Goal: Task Accomplishment & Management: Complete application form

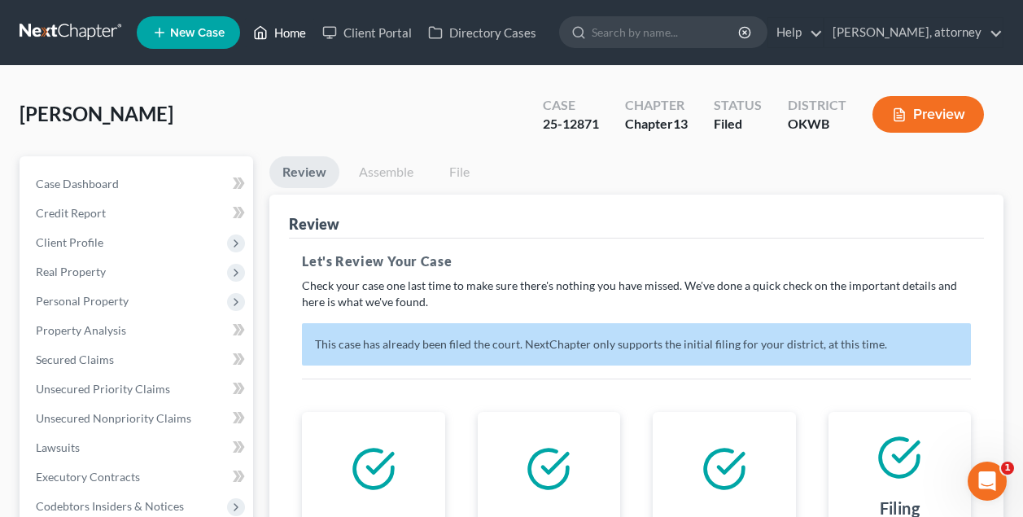
click at [301, 29] on link "Home" at bounding box center [279, 32] width 69 height 29
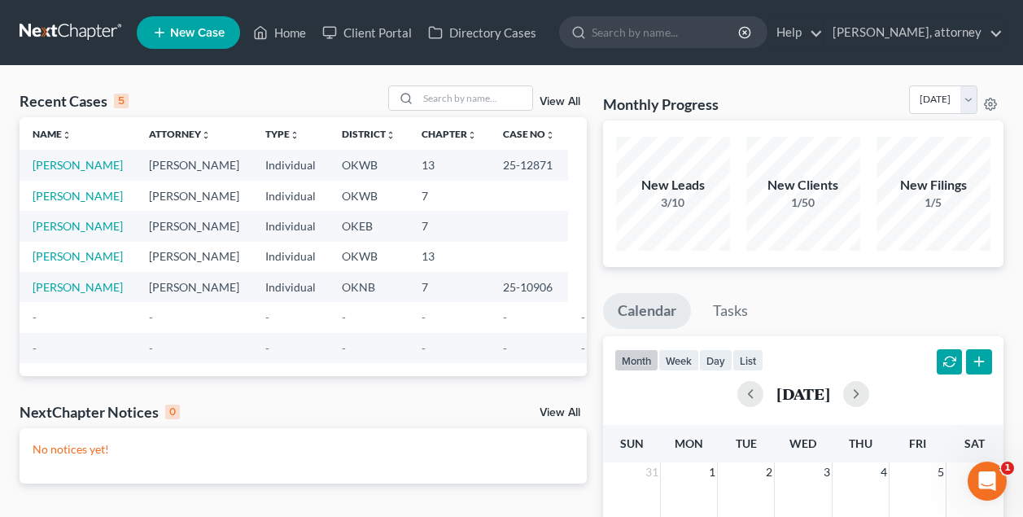
click at [205, 33] on span "New Case" at bounding box center [197, 33] width 55 height 12
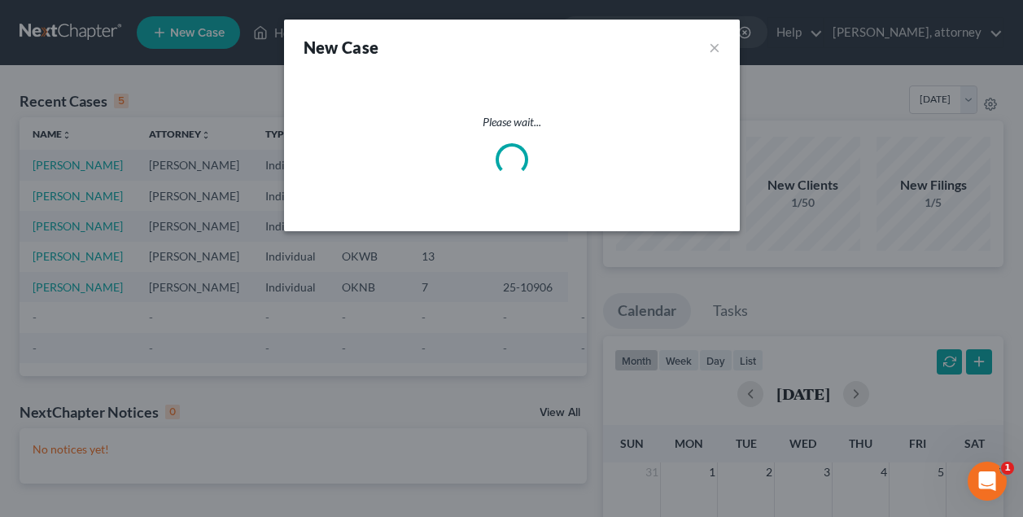
select select "65"
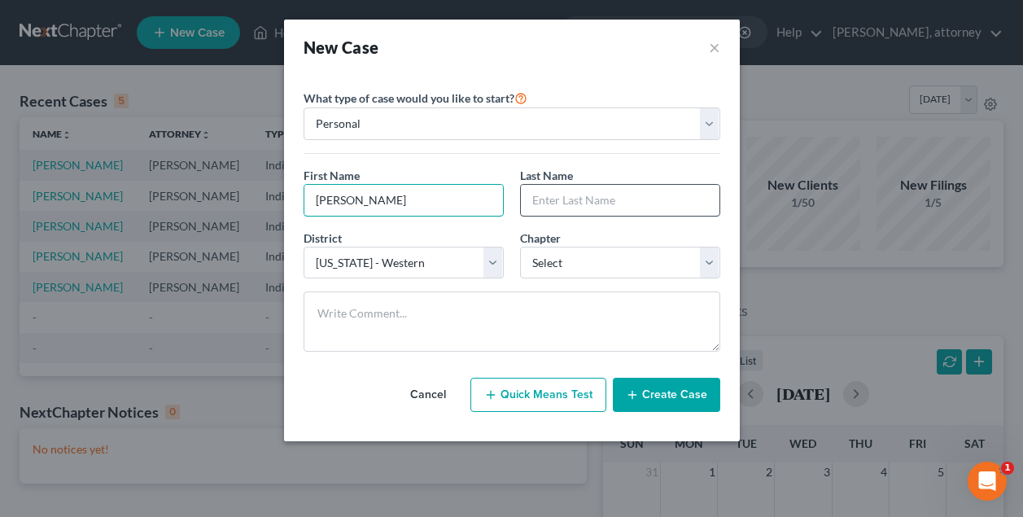
type input "[PERSON_NAME]"
click at [478, 230] on div "District * Select [US_STATE] - [GEOGRAPHIC_DATA] [US_STATE] - [GEOGRAPHIC_DATA]…" at bounding box center [403, 254] width 216 height 50
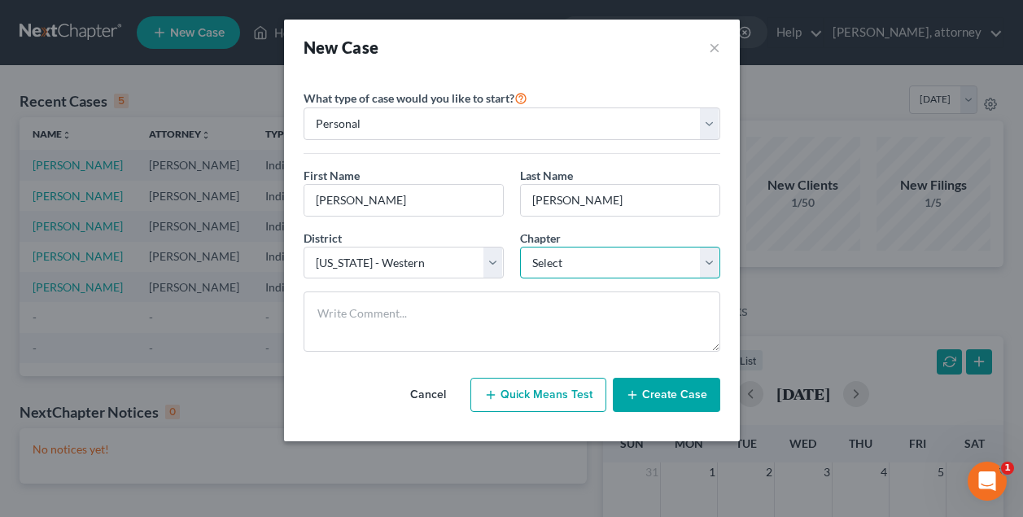
select select "0"
click at [658, 397] on button "Create Case" at bounding box center [666, 395] width 107 height 34
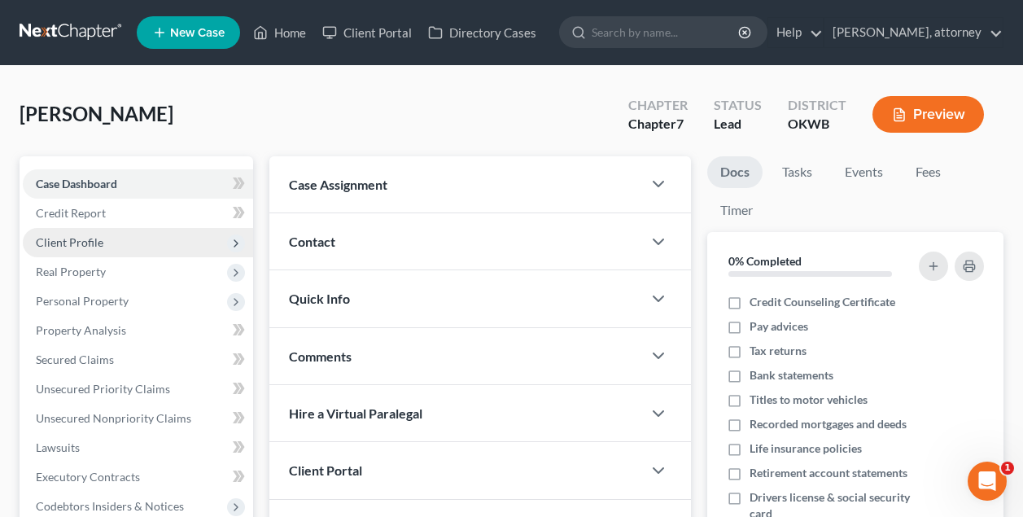
click at [80, 242] on span "Client Profile" at bounding box center [70, 242] width 68 height 14
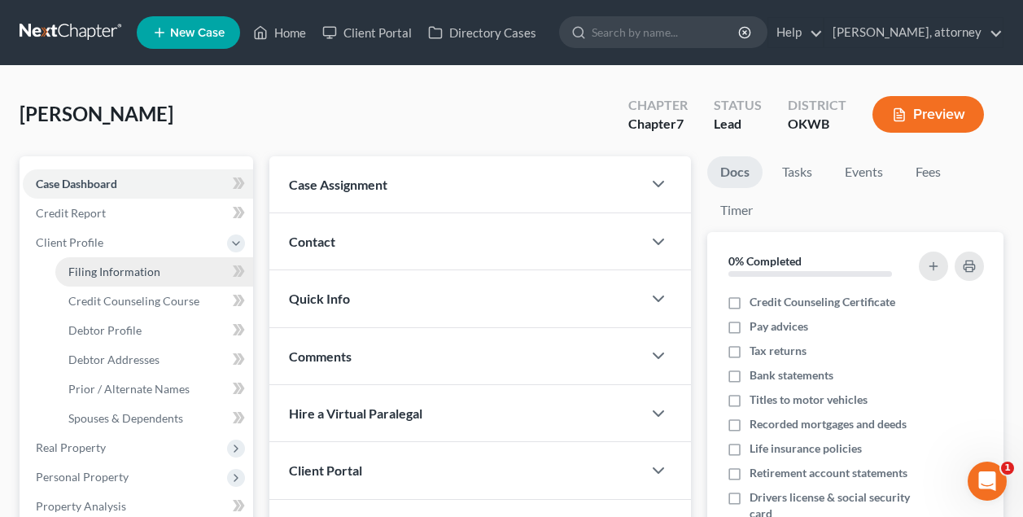
click at [98, 274] on span "Filing Information" at bounding box center [114, 271] width 92 height 14
select select "1"
select select "0"
select select "65"
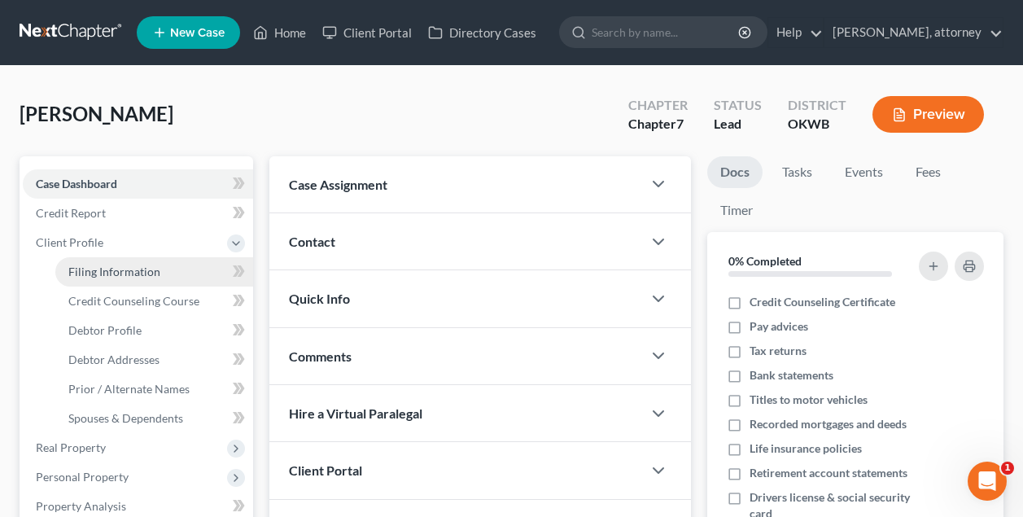
select select "37"
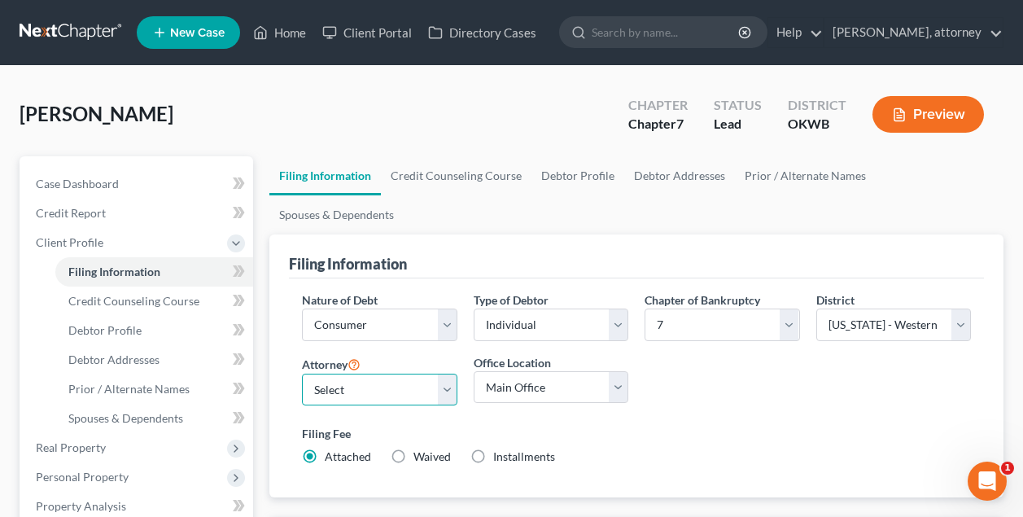
select select "0"
click at [462, 181] on link "Credit Counseling Course" at bounding box center [456, 175] width 151 height 39
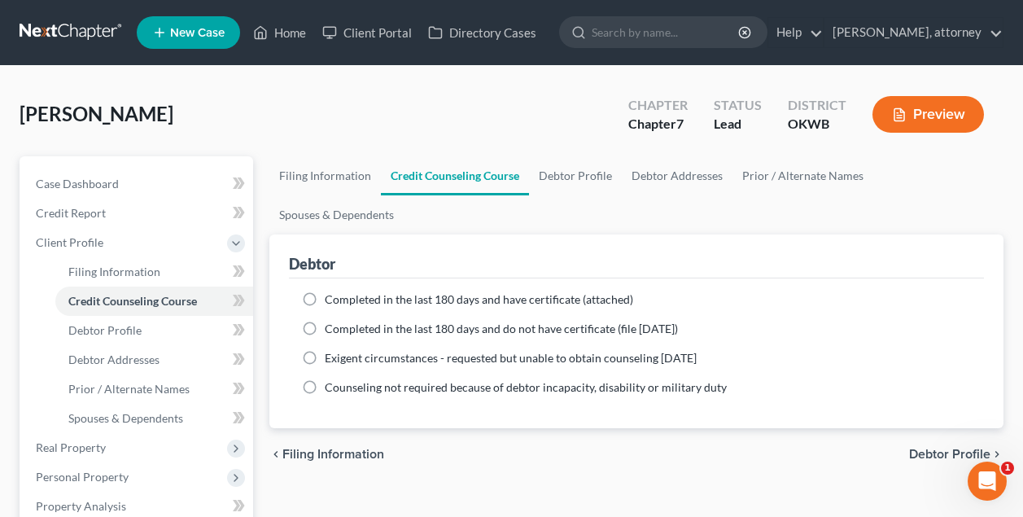
click at [325, 321] on label "Completed in the last 180 days and do not have certificate (file [DATE])" at bounding box center [501, 329] width 353 height 16
click at [331, 321] on input "Completed in the last 180 days and do not have certificate (file [DATE])" at bounding box center [336, 326] width 11 height 11
radio input "true"
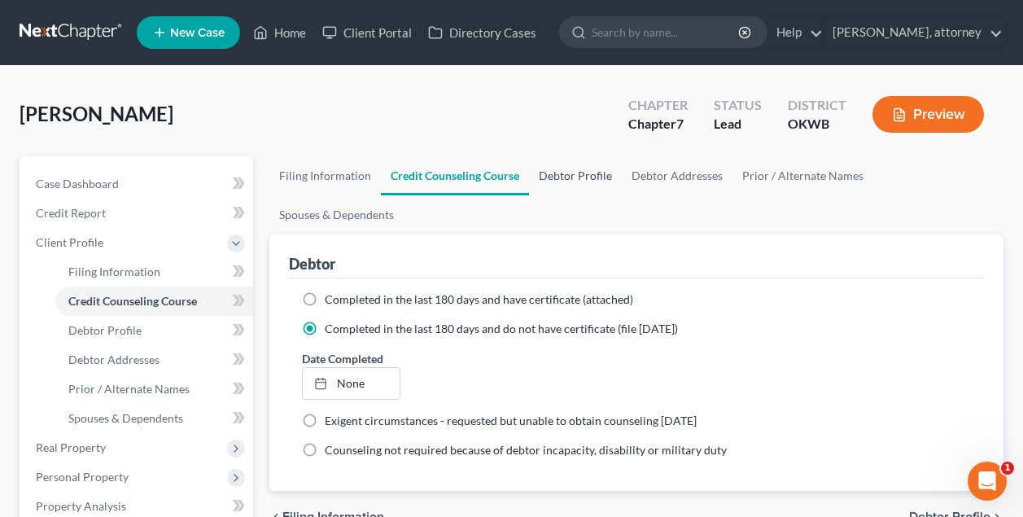
click at [568, 175] on link "Debtor Profile" at bounding box center [575, 175] width 93 height 39
select select "0"
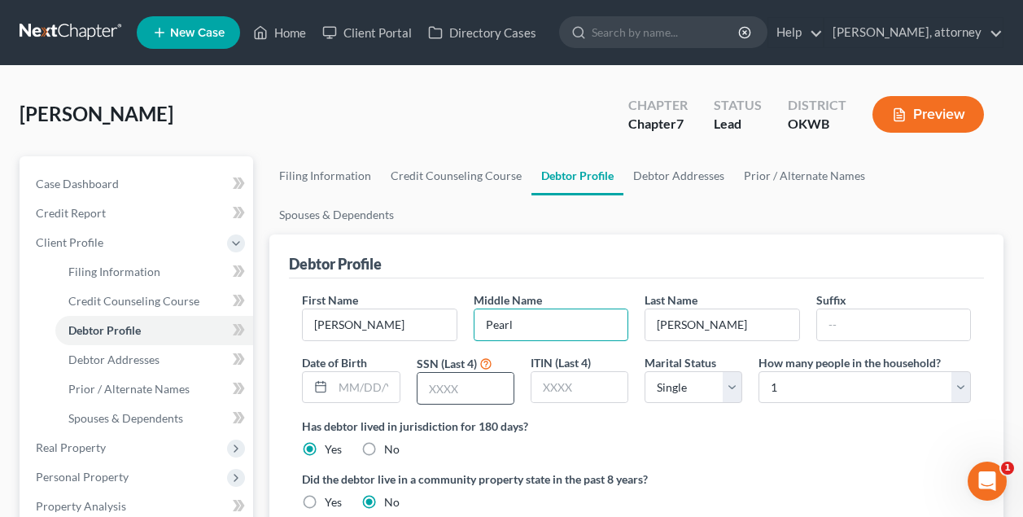
type input "Pearl"
click at [472, 373] on input "text" at bounding box center [465, 388] width 96 height 31
type input "6277"
click at [701, 417] on label "Has debtor lived in jurisdiction for 180 days?" at bounding box center [636, 425] width 669 height 17
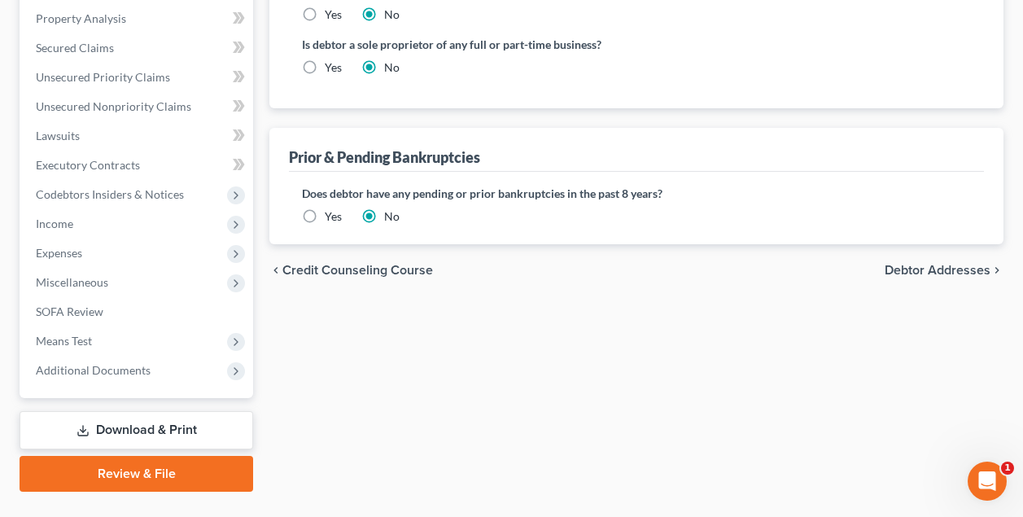
scroll to position [517, 0]
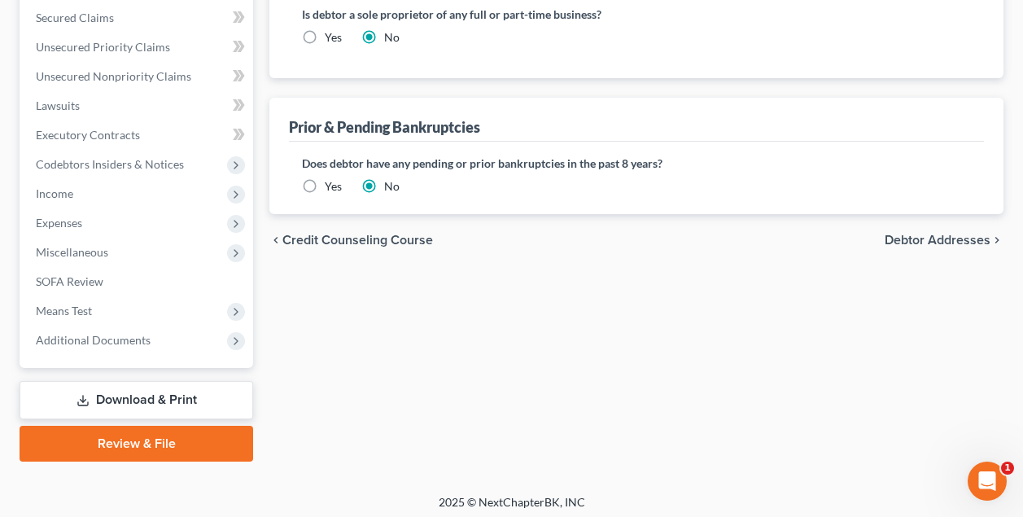
click at [917, 234] on span "Debtor Addresses" at bounding box center [937, 240] width 106 height 13
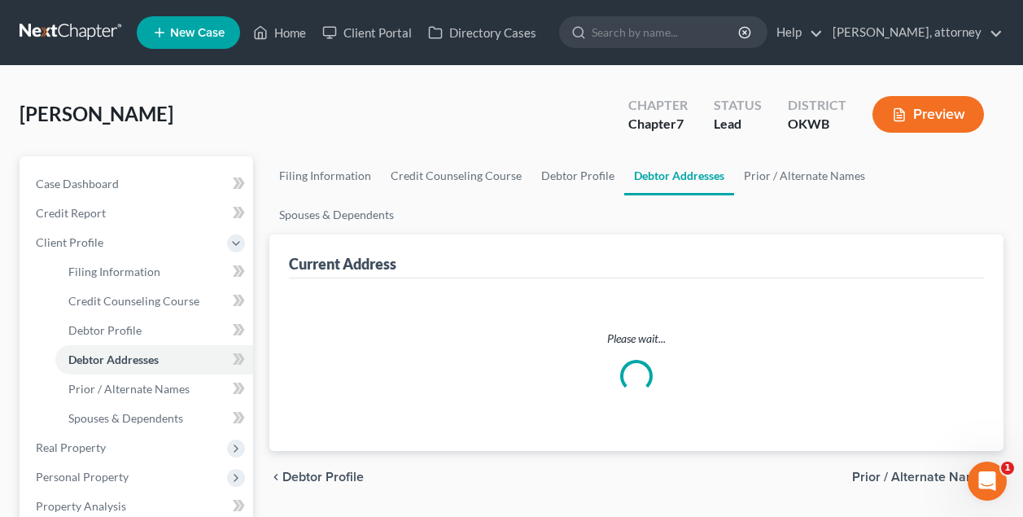
select select "0"
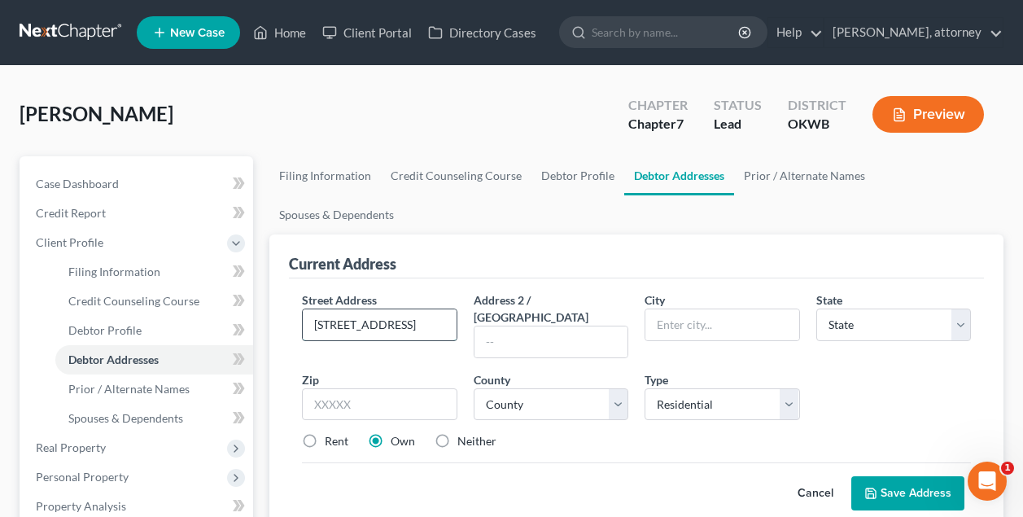
type input "[STREET_ADDRESS]"
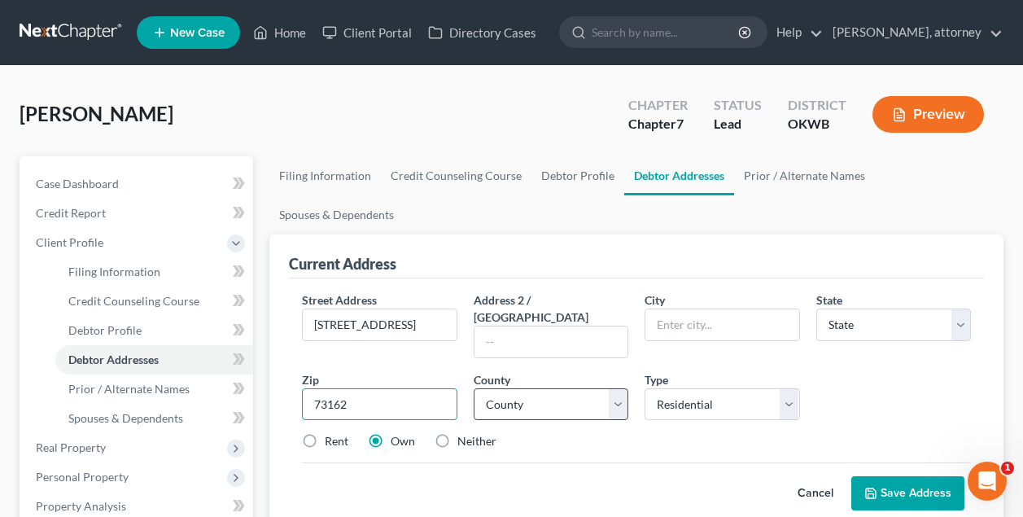
type input "73162"
type input "[US_STATE][GEOGRAPHIC_DATA]"
select select "37"
select select "54"
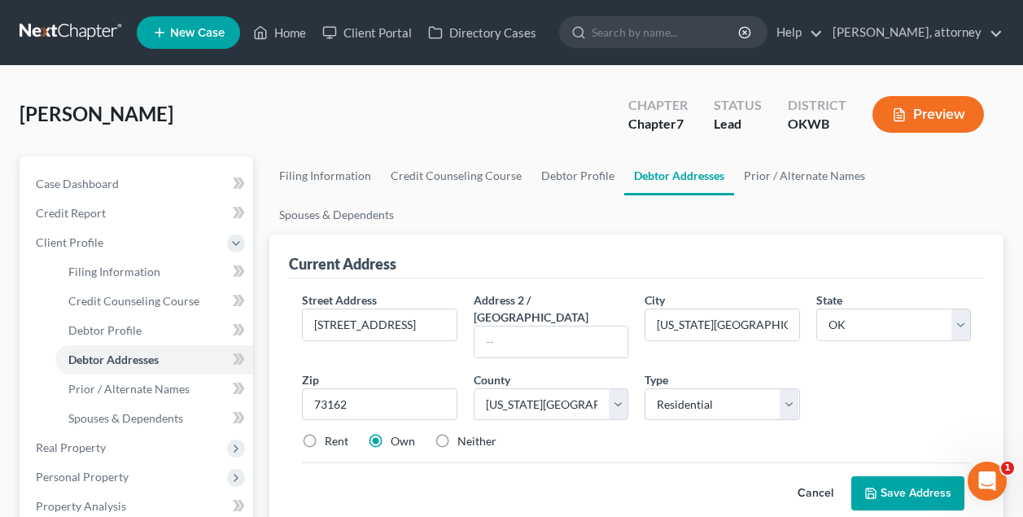
drag, startPoint x: 563, startPoint y: 449, endPoint x: 605, endPoint y: 448, distance: 41.5
click at [565, 462] on div "Cancel Save Address" at bounding box center [636, 486] width 669 height 48
click at [784, 175] on link "Prior / Alternate Names" at bounding box center [804, 175] width 141 height 39
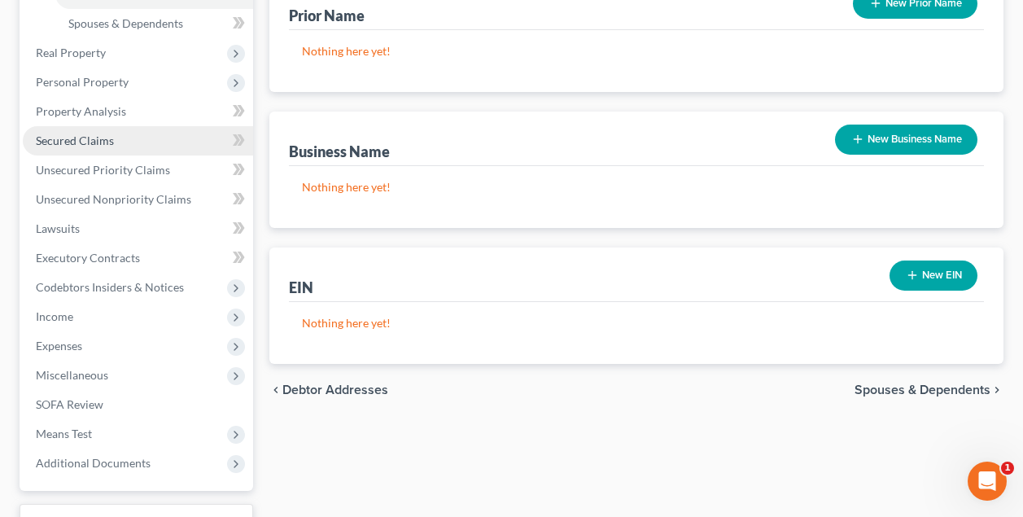
scroll to position [459, 0]
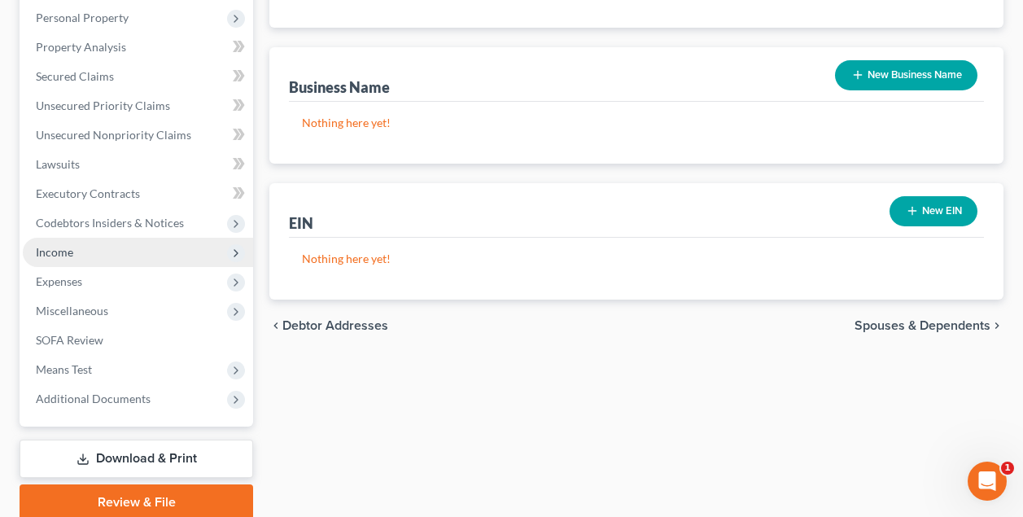
click at [63, 256] on span "Income" at bounding box center [54, 252] width 37 height 14
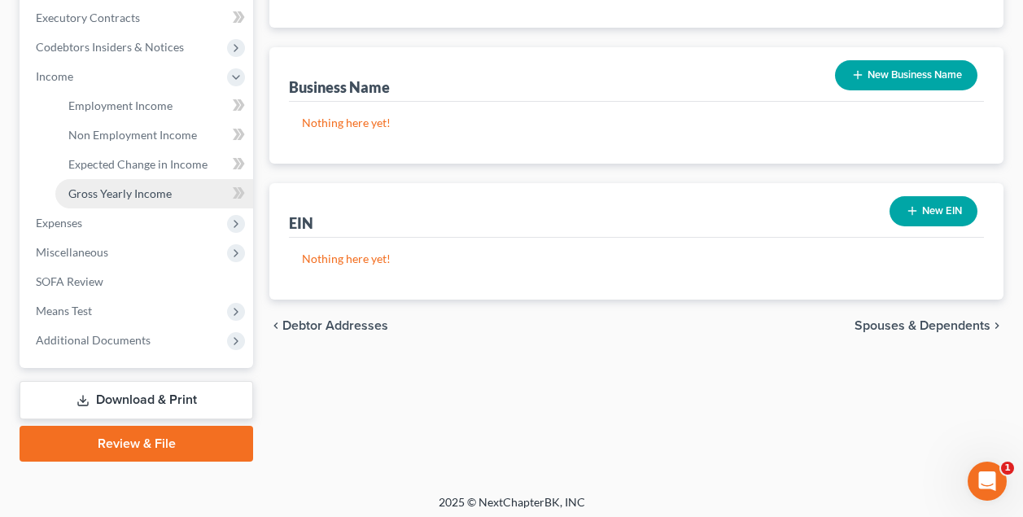
click at [129, 197] on span "Gross Yearly Income" at bounding box center [119, 193] width 103 height 14
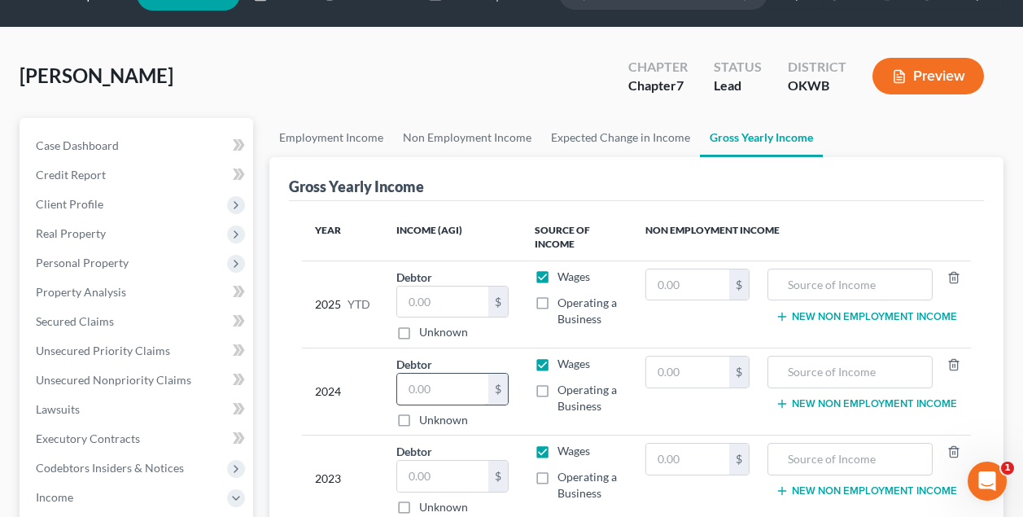
scroll to position [49, 0]
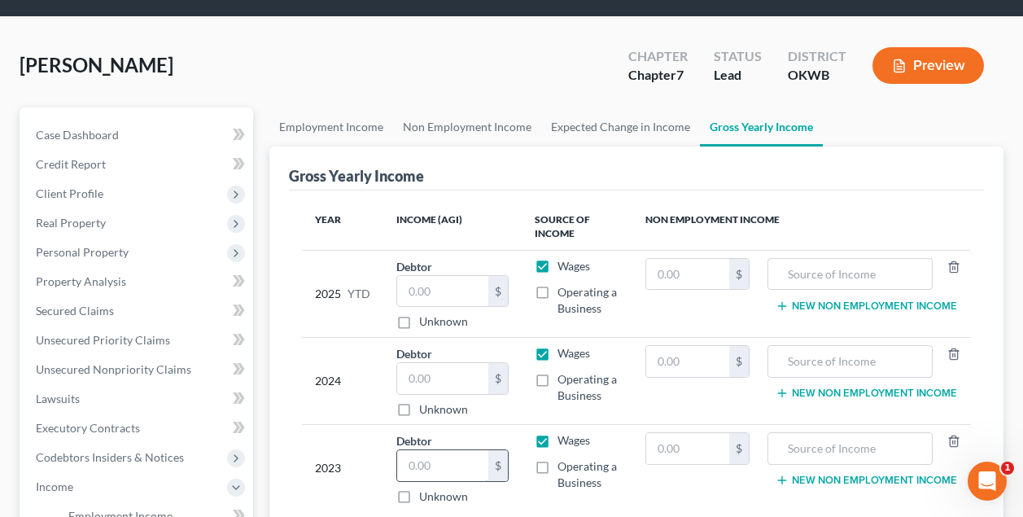
click at [456, 473] on input "text" at bounding box center [442, 465] width 91 height 31
type input "79,827"
click at [424, 380] on input "text" at bounding box center [442, 378] width 91 height 31
type input "1"
click at [449, 284] on input "text" at bounding box center [442, 291] width 91 height 31
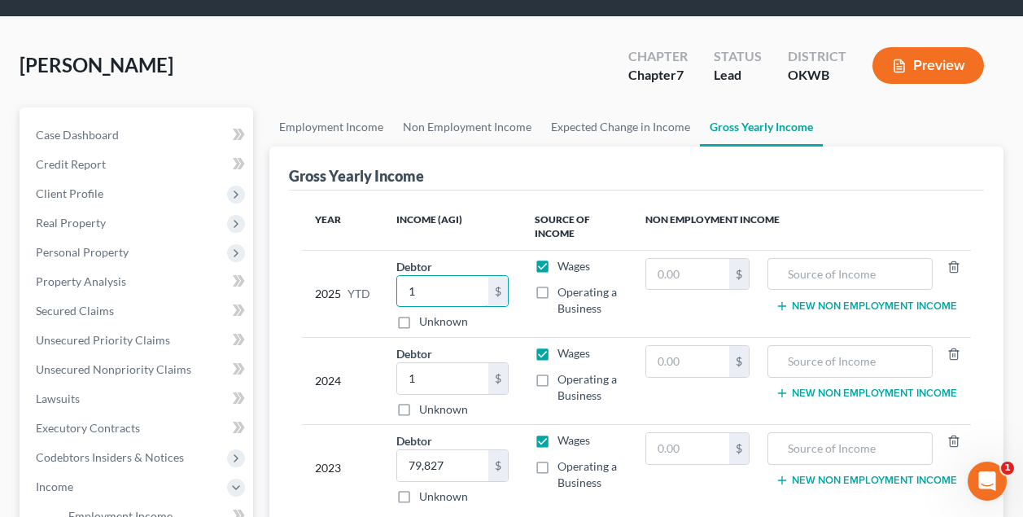
type input "1"
click at [338, 255] on td "2025 YTD" at bounding box center [342, 293] width 81 height 87
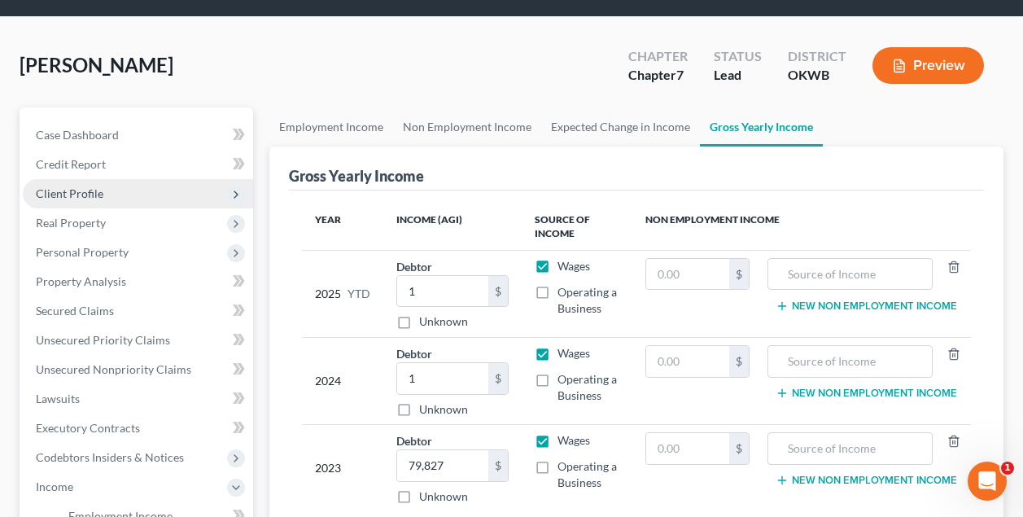
click at [78, 194] on span "Client Profile" at bounding box center [70, 193] width 68 height 14
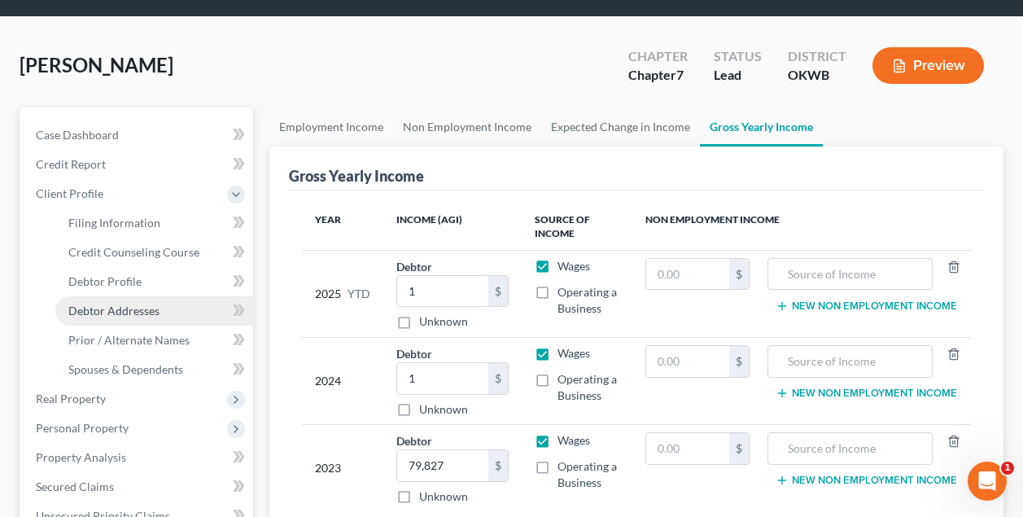
click at [111, 311] on span "Debtor Addresses" at bounding box center [113, 310] width 91 height 14
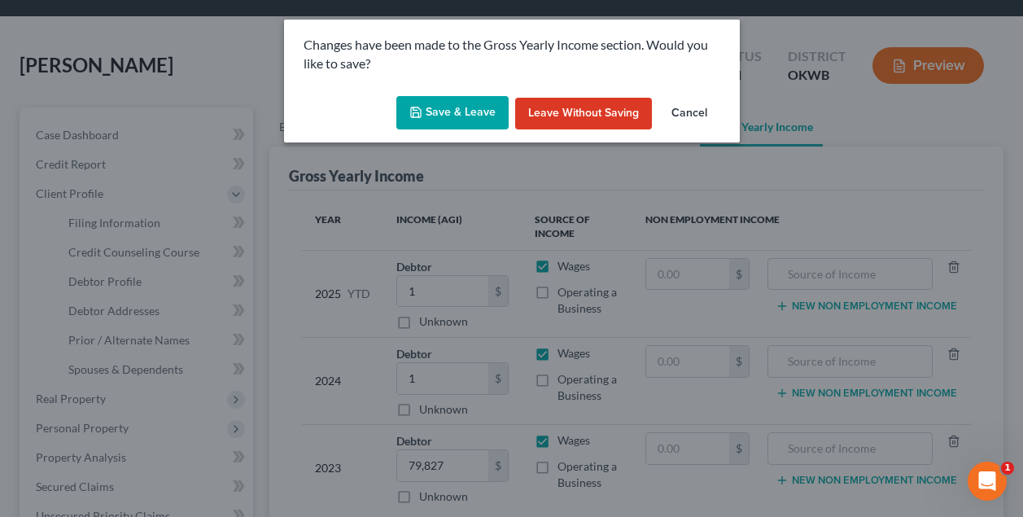
click at [469, 109] on button "Save & Leave" at bounding box center [452, 113] width 112 height 34
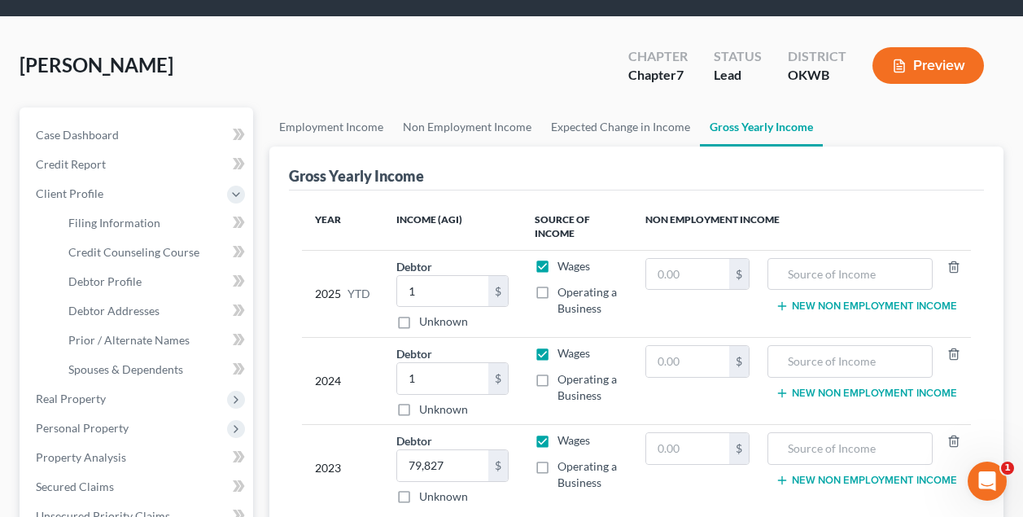
select select "0"
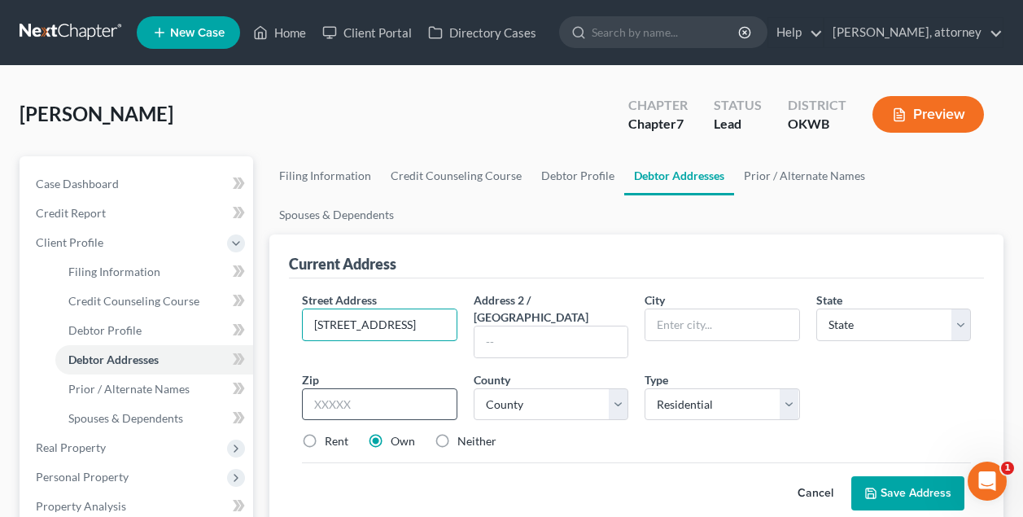
type input "[STREET_ADDRESS]"
type input "73142"
click at [281, 413] on div "Current Address Street Address * [STREET_ADDRESS] * State * State [US_STATE] AK…" at bounding box center [636, 381] width 734 height 295
type input "[US_STATE][GEOGRAPHIC_DATA]"
select select "37"
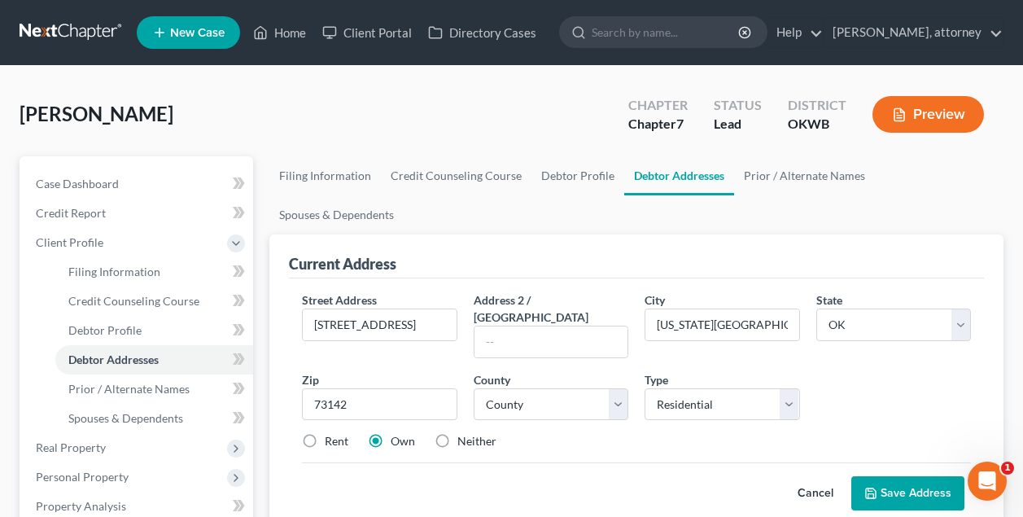
click at [325, 433] on label "Rent" at bounding box center [337, 441] width 24 height 16
click at [331, 433] on input "Rent" at bounding box center [336, 438] width 11 height 11
radio input "true"
select select "54"
click at [664, 404] on div "Street Address * [STREET_ADDRESS] * [US_STATE][GEOGRAPHIC_DATA] * State [US_STA…" at bounding box center [636, 377] width 685 height 172
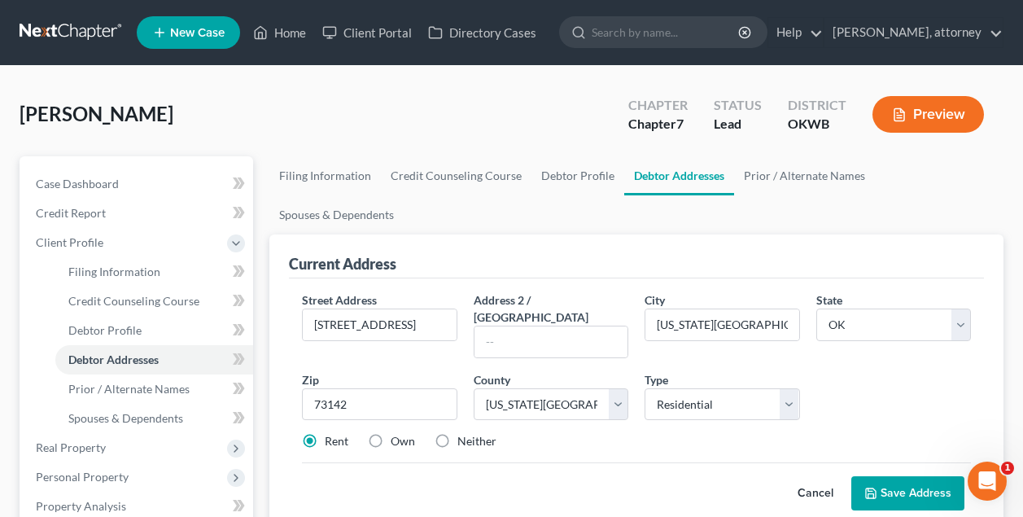
click at [904, 476] on button "Save Address" at bounding box center [907, 493] width 113 height 34
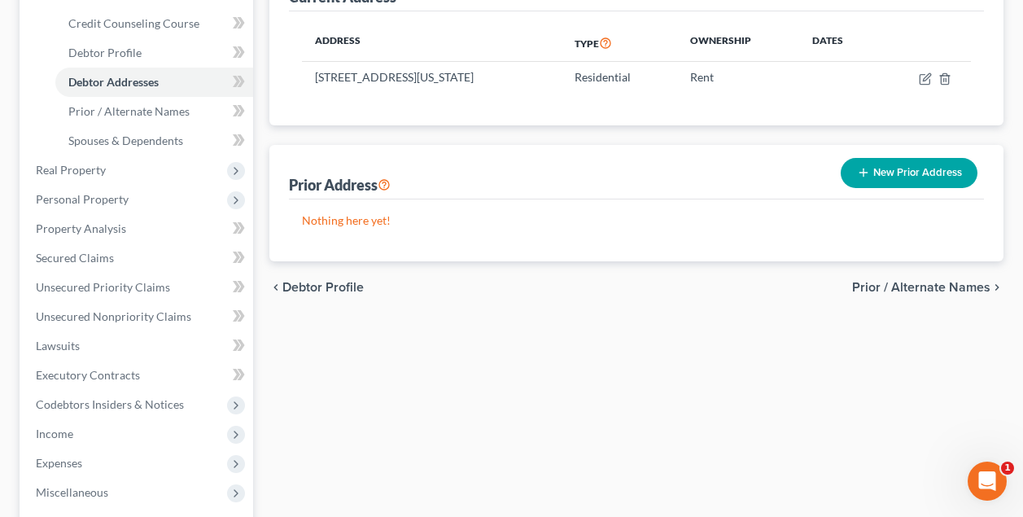
scroll to position [284, 0]
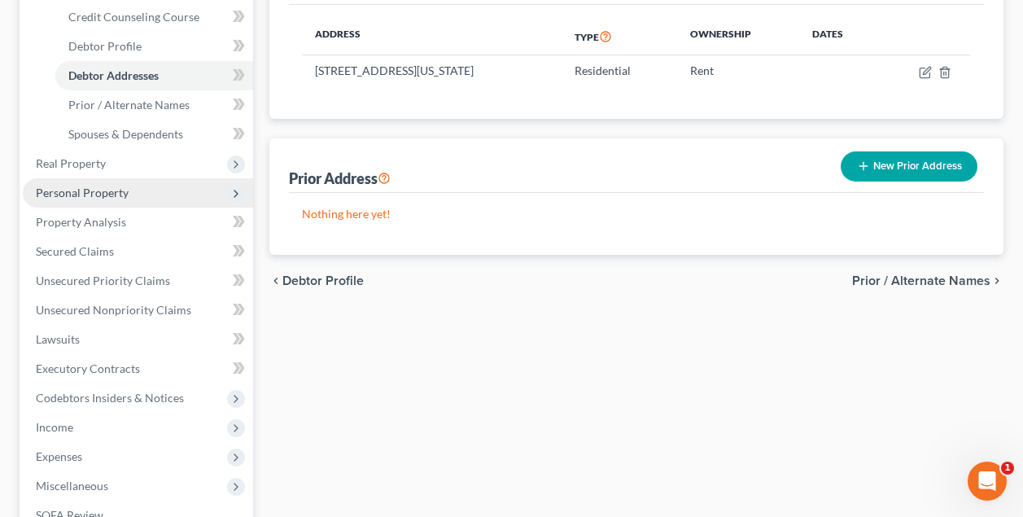
click at [107, 194] on span "Personal Property" at bounding box center [82, 193] width 93 height 14
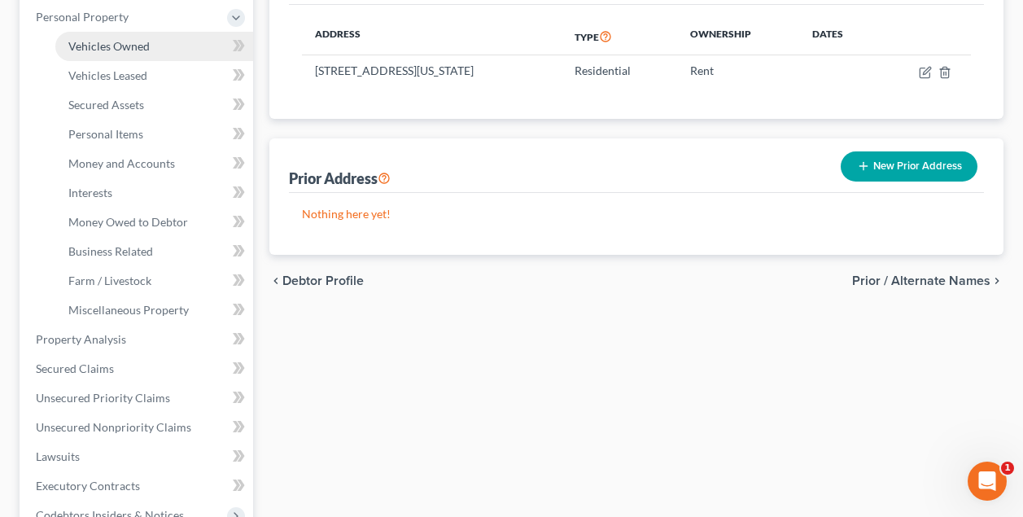
click at [123, 49] on span "Vehicles Owned" at bounding box center [108, 46] width 81 height 14
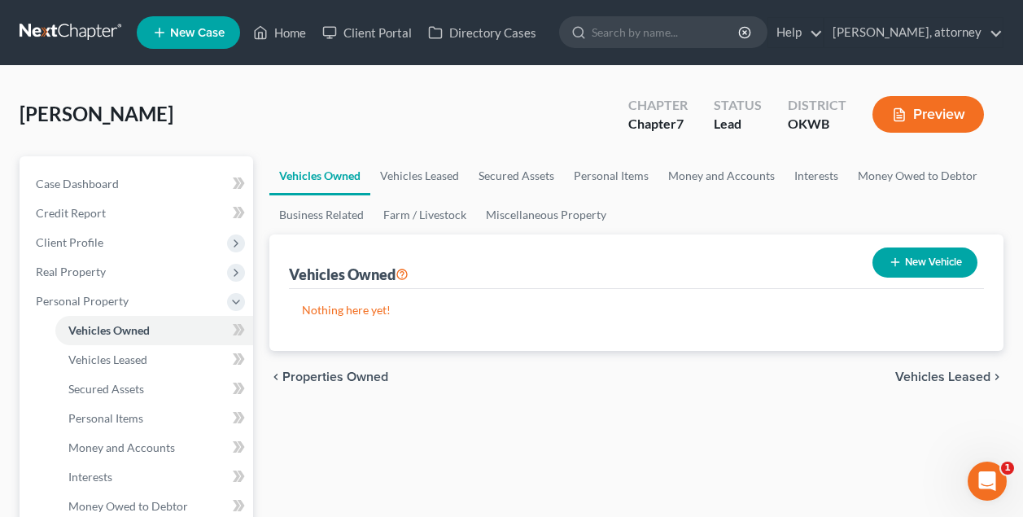
click at [915, 265] on button "New Vehicle" at bounding box center [924, 262] width 105 height 30
select select "0"
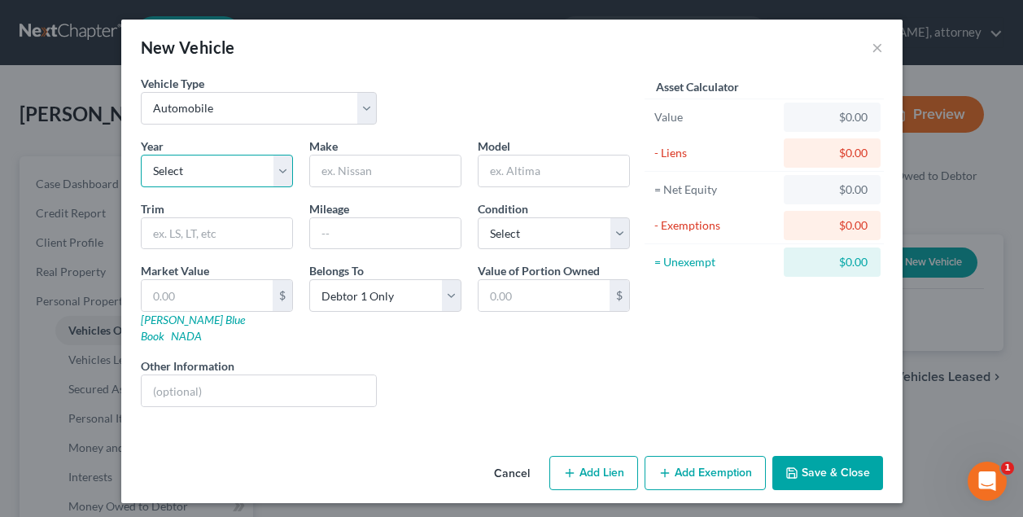
click at [241, 168] on select "Select 2026 2025 2024 2023 2022 2021 2020 2019 2018 2017 2016 2015 2014 2013 20…" at bounding box center [217, 171] width 152 height 33
select select "15"
click at [370, 165] on input "text" at bounding box center [385, 170] width 151 height 31
type input "Chrysler"
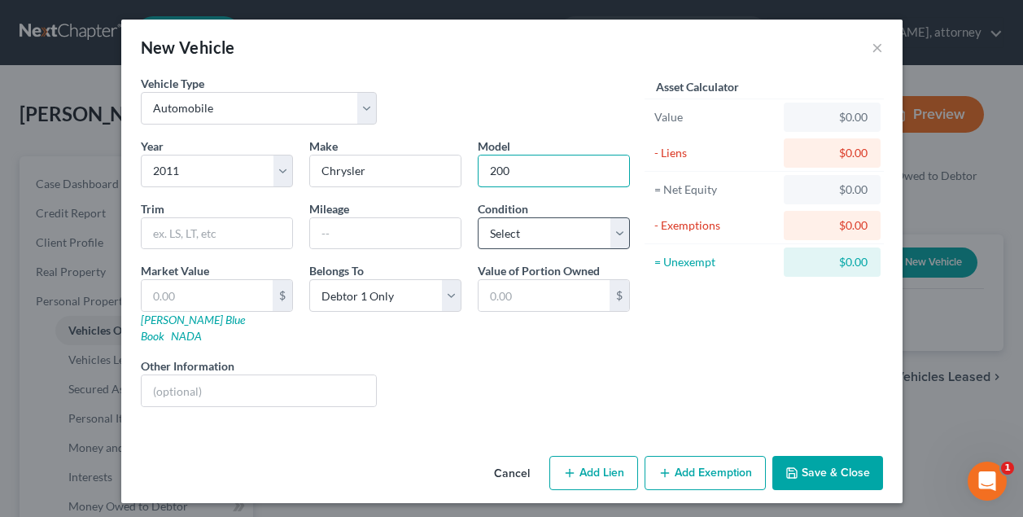
type input "200"
select select "3"
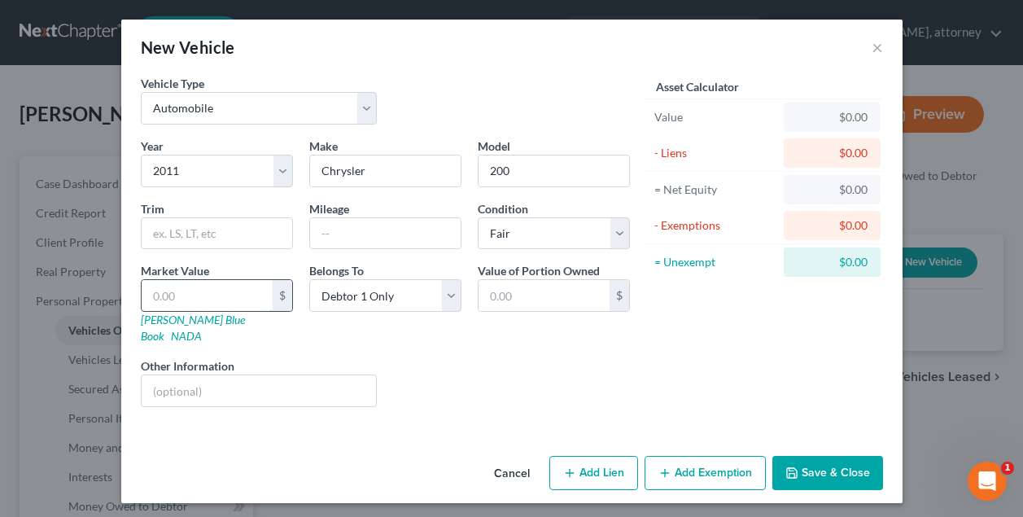
click at [244, 291] on input "text" at bounding box center [207, 295] width 131 height 31
click at [331, 234] on input "text" at bounding box center [385, 233] width 151 height 31
type input "95874"
click at [399, 324] on div "Belongs To * Select Debtor 1 Only Debtor 2 Only Debtor 1 And Debtor 2 Only At L…" at bounding box center [385, 303] width 168 height 82
click at [219, 301] on input "text" at bounding box center [207, 295] width 131 height 31
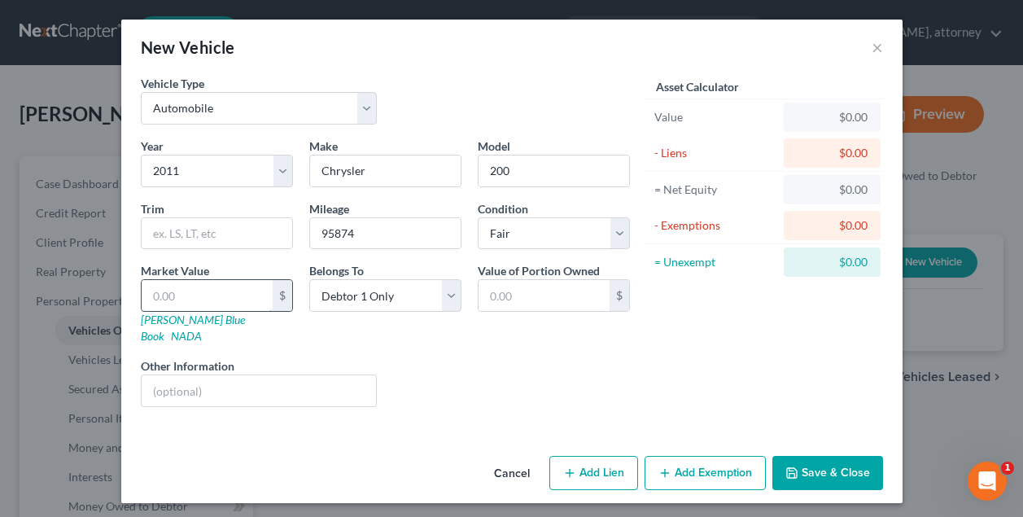
type input "6"
type input "6.00"
type input "60"
type input "60.00"
type input "600"
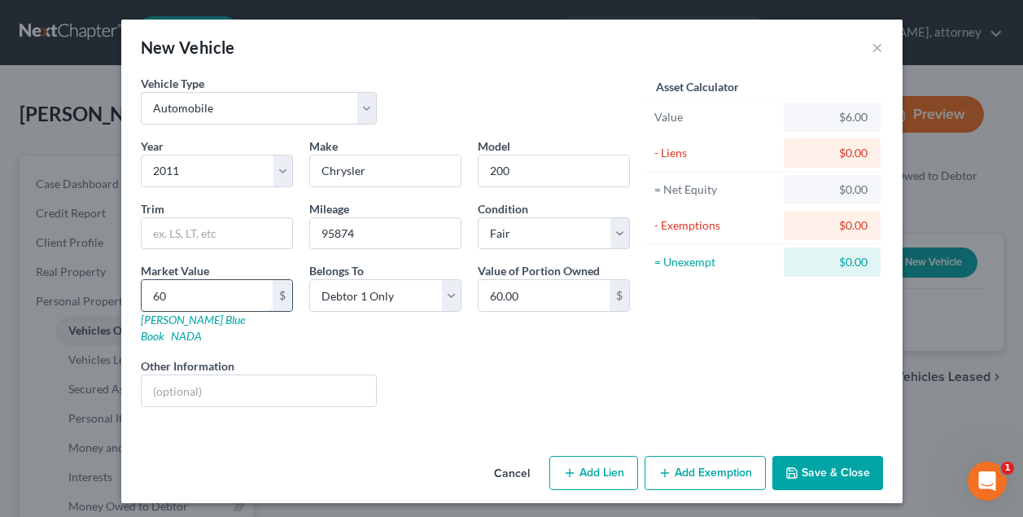
type input "600.00"
type input "6000"
type input "6,000.00"
type input "6,000"
click at [700, 461] on button "Add Exemption" at bounding box center [704, 473] width 121 height 34
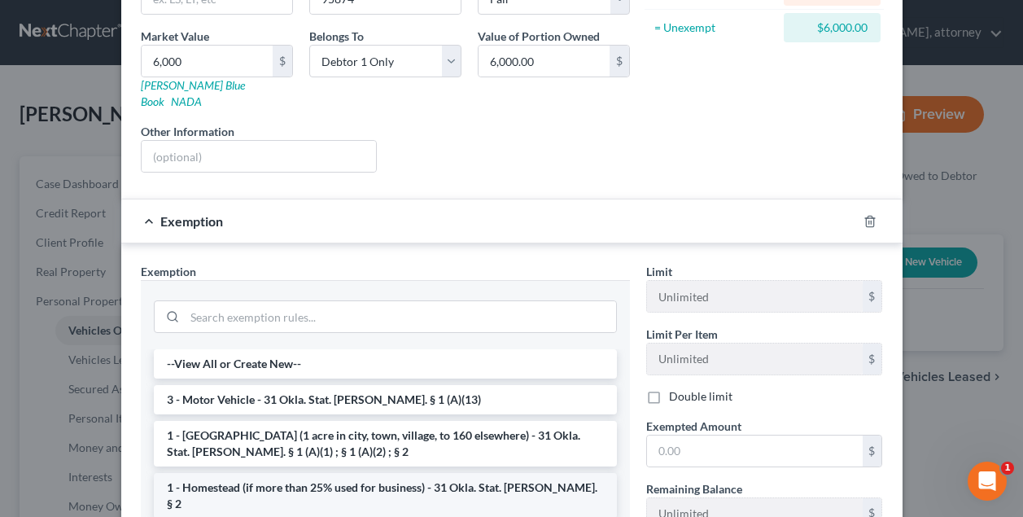
scroll to position [237, 0]
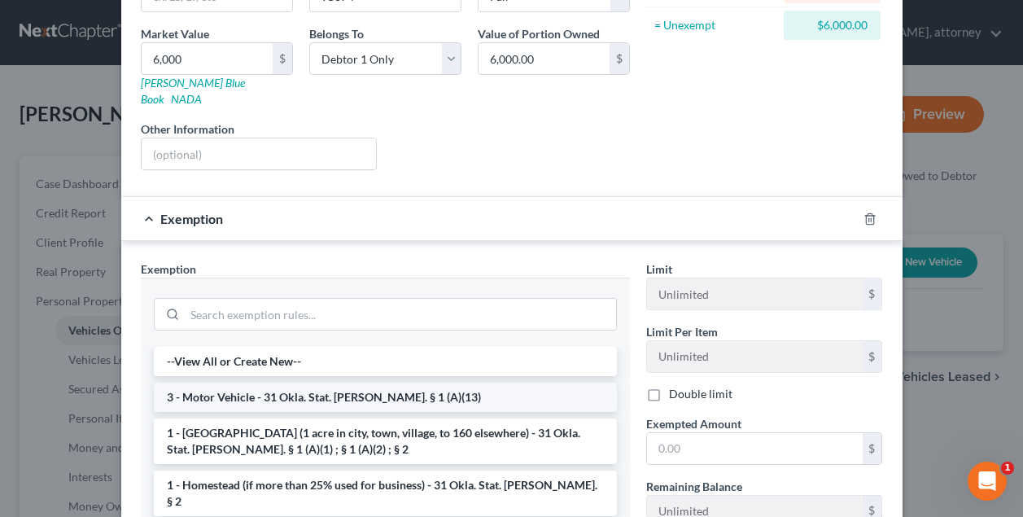
click at [260, 383] on li "3 - Motor Vehicle - 31 Okla. Stat. [PERSON_NAME]. § 1 (A)(13)" at bounding box center [385, 396] width 463 height 29
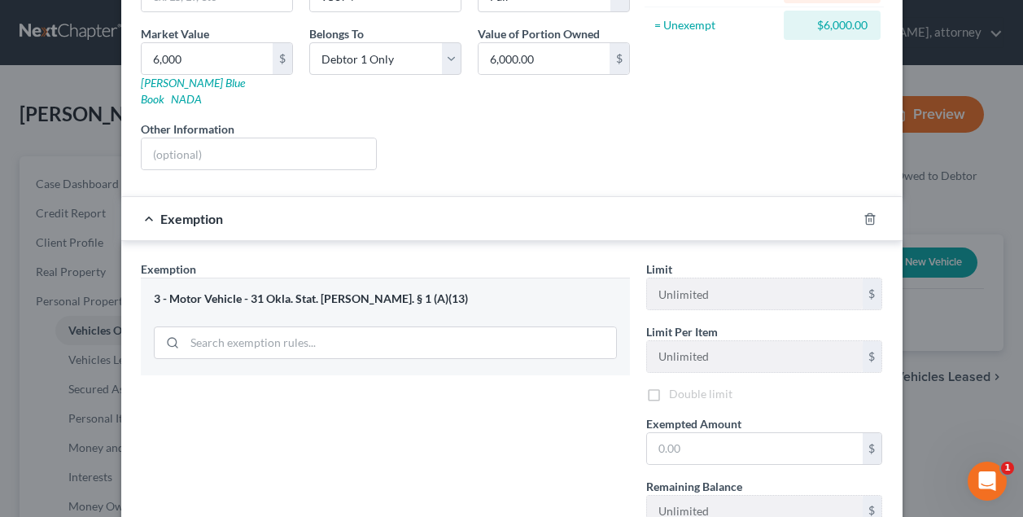
click at [260, 383] on div "Exemption Set must be selected for CA. Exemption * 3 - Motor Vehicle - 31 Okla.…" at bounding box center [385, 399] width 505 height 279
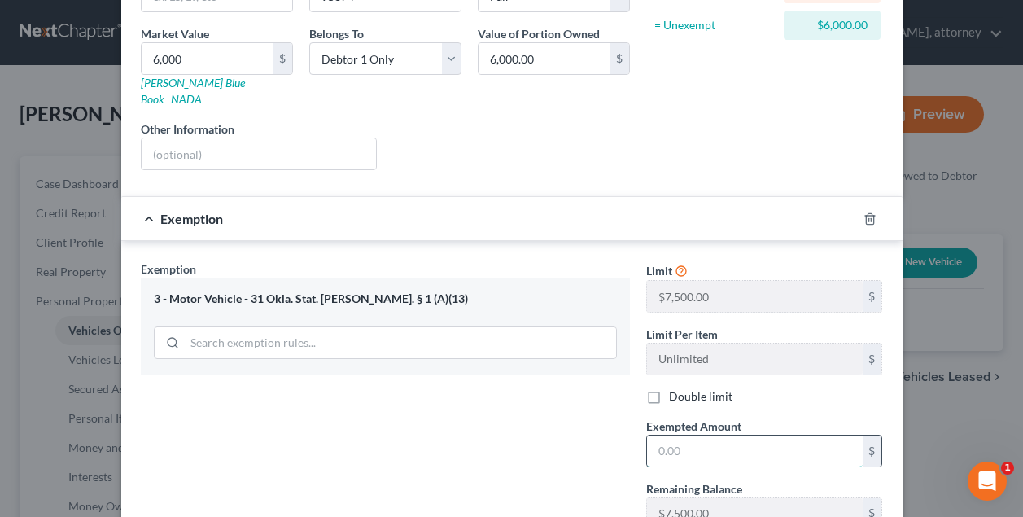
click at [688, 435] on input "text" at bounding box center [755, 450] width 216 height 31
type input "6,000"
click at [548, 434] on div "Exemption Set must be selected for CA. Exemption * 3 - Motor Vehicle - 31 Okla.…" at bounding box center [385, 401] width 505 height 282
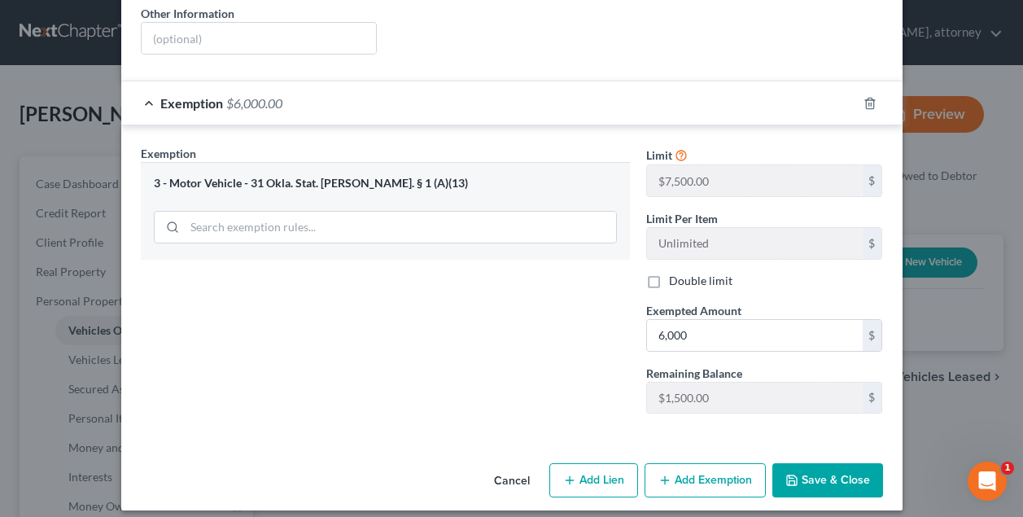
scroll to position [349, 0]
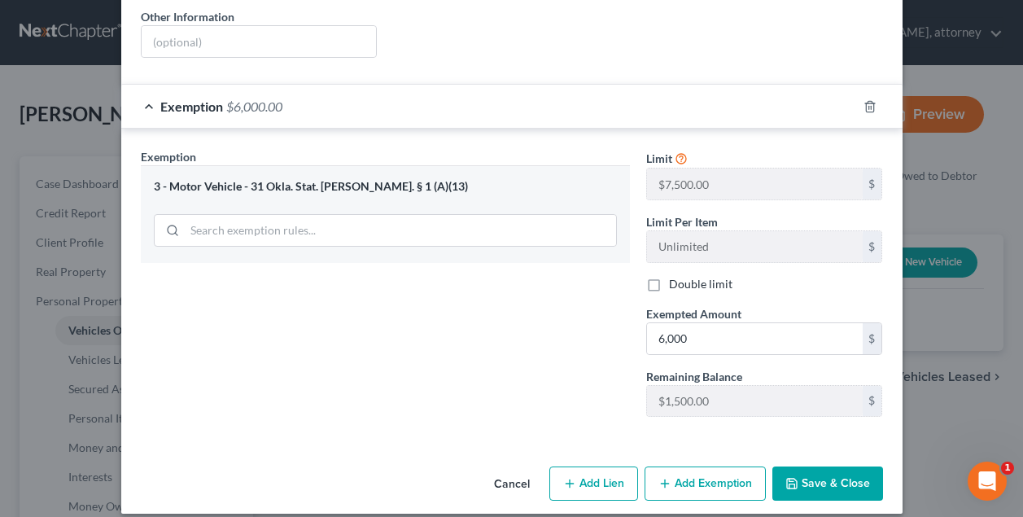
click at [832, 466] on button "Save & Close" at bounding box center [827, 483] width 111 height 34
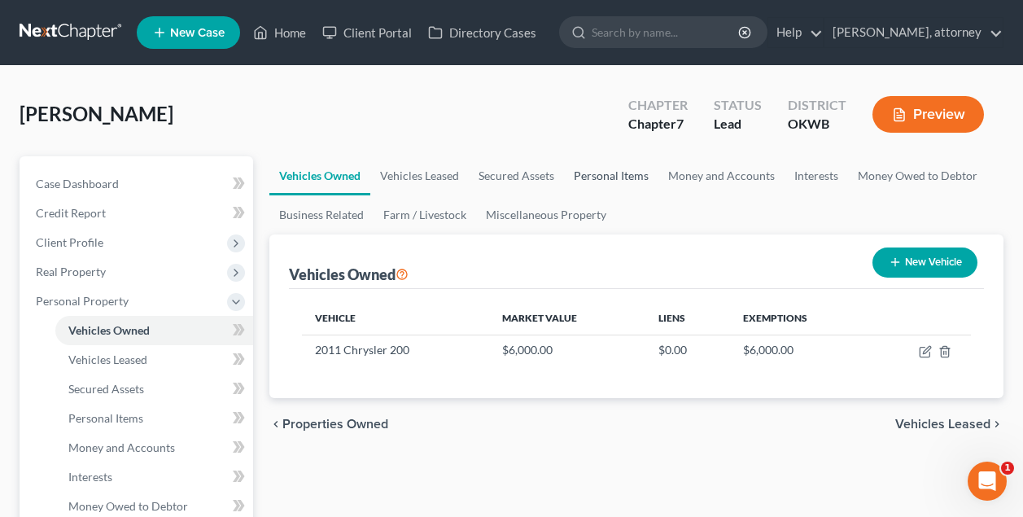
click at [617, 172] on link "Personal Items" at bounding box center [611, 175] width 94 height 39
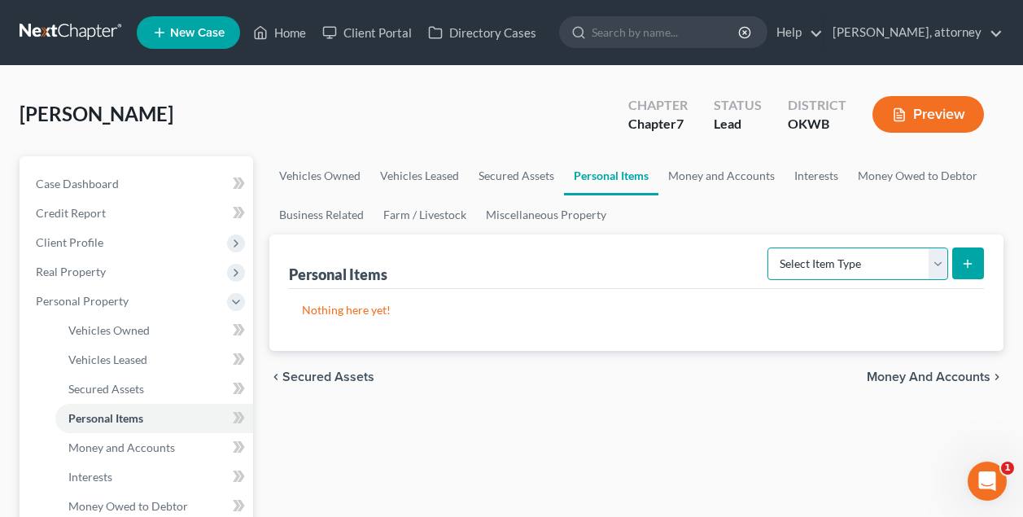
click at [823, 263] on select "Select Item Type Clothing Collectibles Of Value Electronics Firearms Household …" at bounding box center [857, 263] width 181 height 33
select select "household_goods"
click at [973, 260] on icon "submit" at bounding box center [967, 263] width 13 height 13
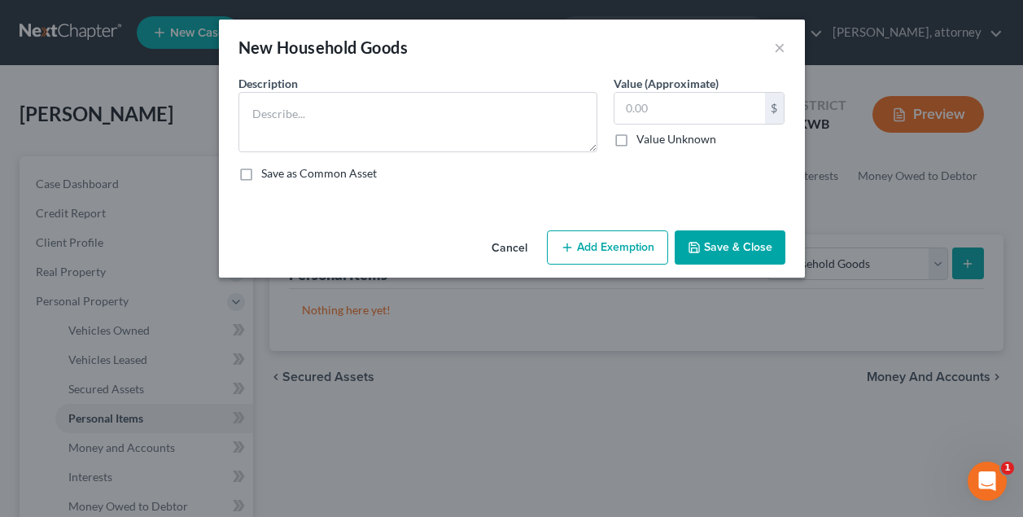
click at [973, 260] on div "New Household Goods × An exemption set must first be selected from the Filing I…" at bounding box center [511, 258] width 1023 height 517
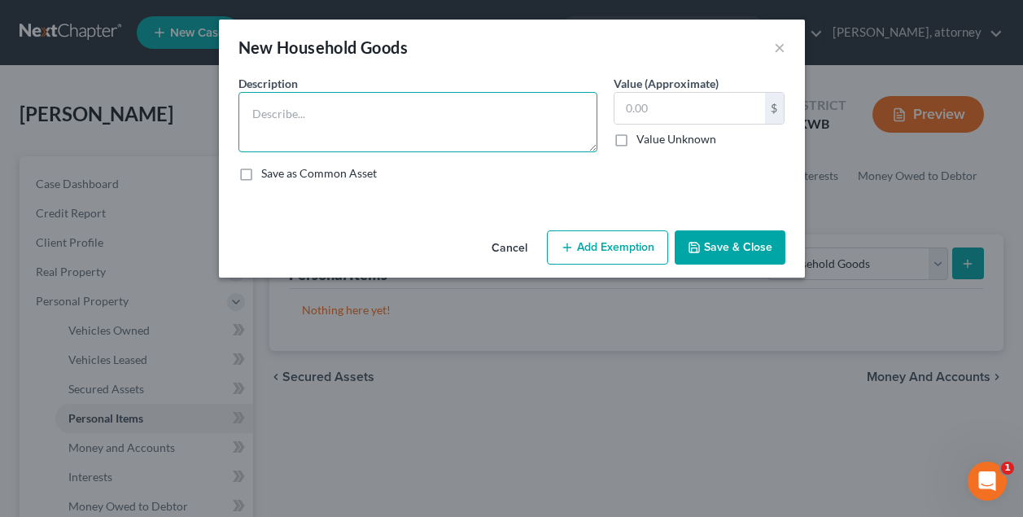
click at [430, 112] on textarea at bounding box center [417, 122] width 359 height 60
type textarea "Various household items and goods"
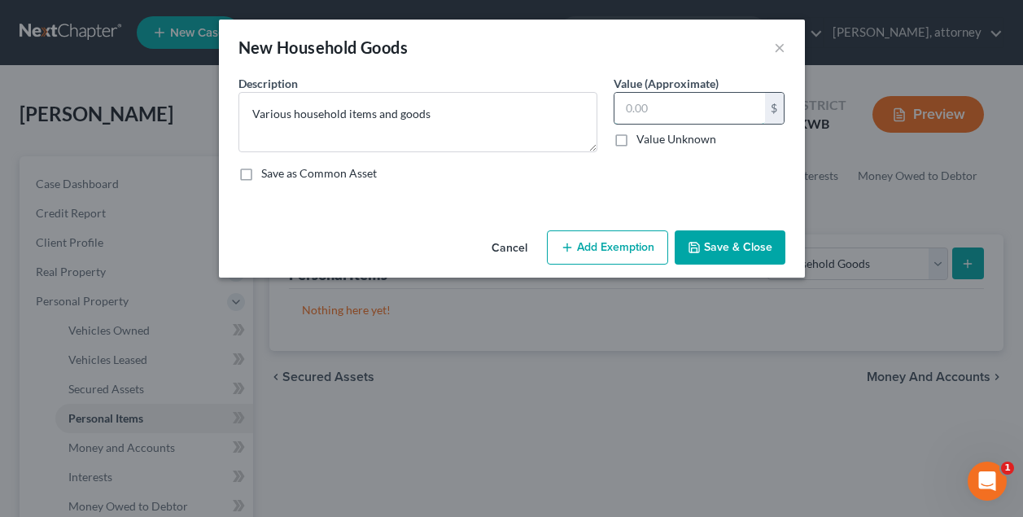
click at [636, 111] on input "text" at bounding box center [689, 108] width 151 height 31
type input "4,000"
click at [606, 243] on button "Add Exemption" at bounding box center [607, 247] width 121 height 34
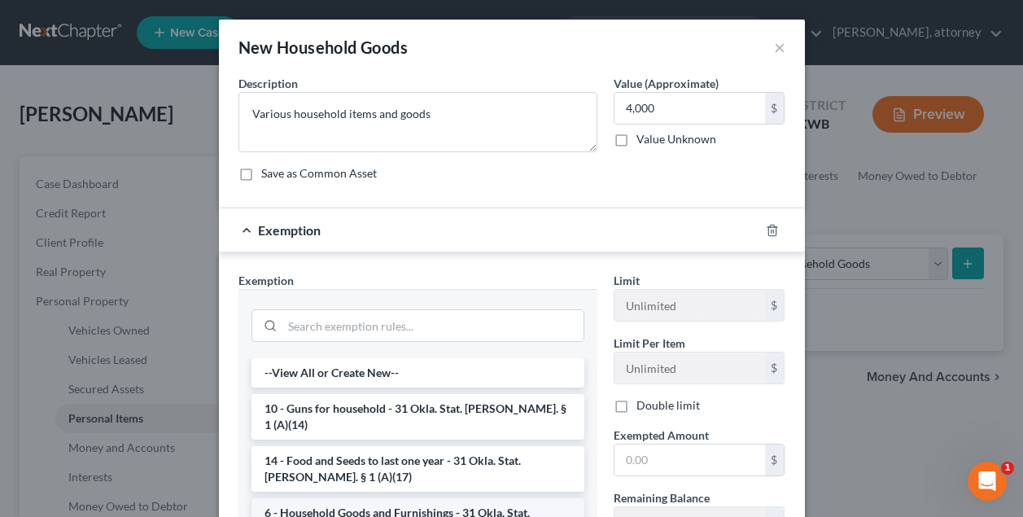
click at [399, 499] on li "6 - Household Goods and Furnishings - 31 Okla. Stat. [PERSON_NAME]. § 1 (A)(3)" at bounding box center [417, 521] width 333 height 46
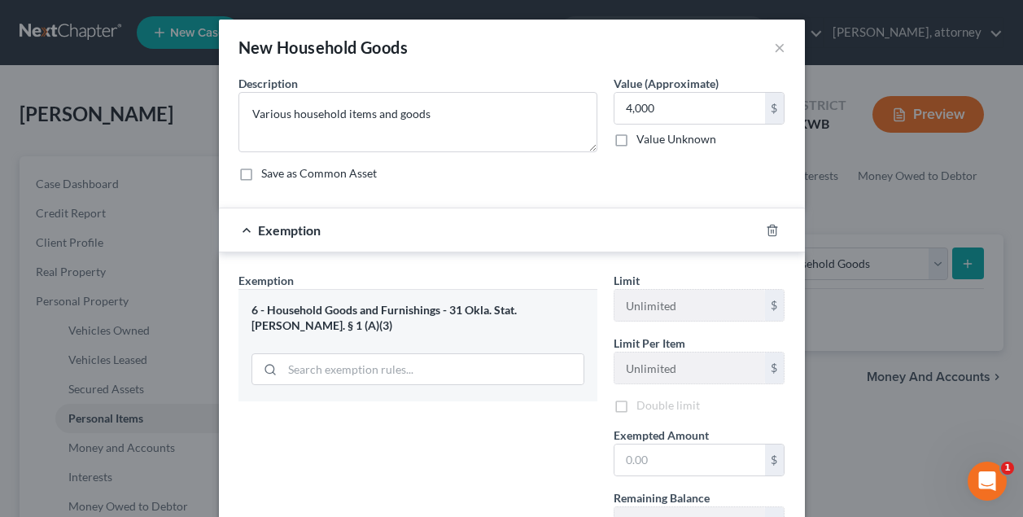
click at [399, 499] on div "Exemption Set must be selected for CA. Exemption * 6 - Household Goods and Furn…" at bounding box center [417, 411] width 375 height 279
click at [665, 464] on input "text" at bounding box center [689, 462] width 151 height 31
type input "4,000"
drag, startPoint x: 687, startPoint y: 483, endPoint x: 576, endPoint y: 456, distance: 114.1
click at [576, 456] on div "Exemption Set must be selected for CA. Exemption * 6 - Household Goods and Furn…" at bounding box center [511, 413] width 563 height 282
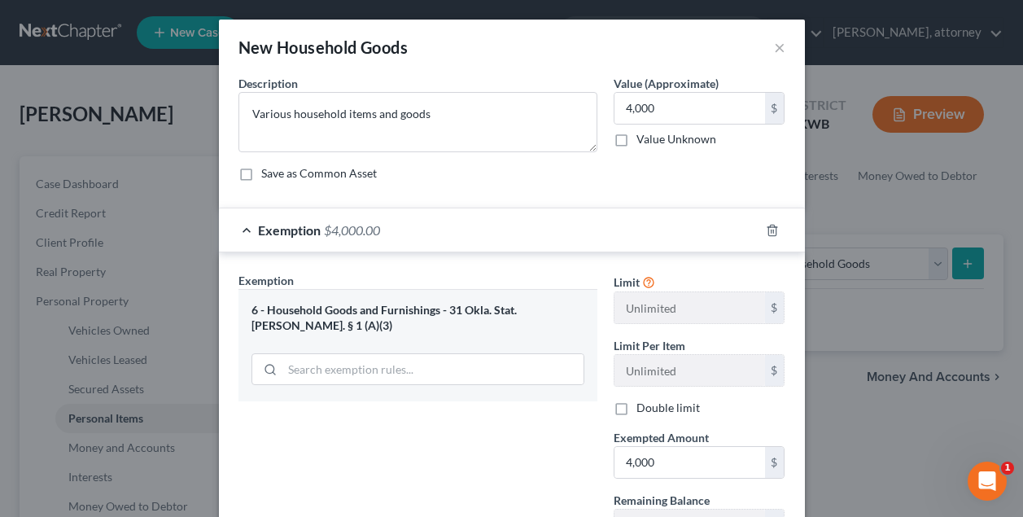
click at [575, 452] on div "Exemption Set must be selected for CA. Exemption * 6 - Household Goods and Furn…" at bounding box center [417, 413] width 375 height 282
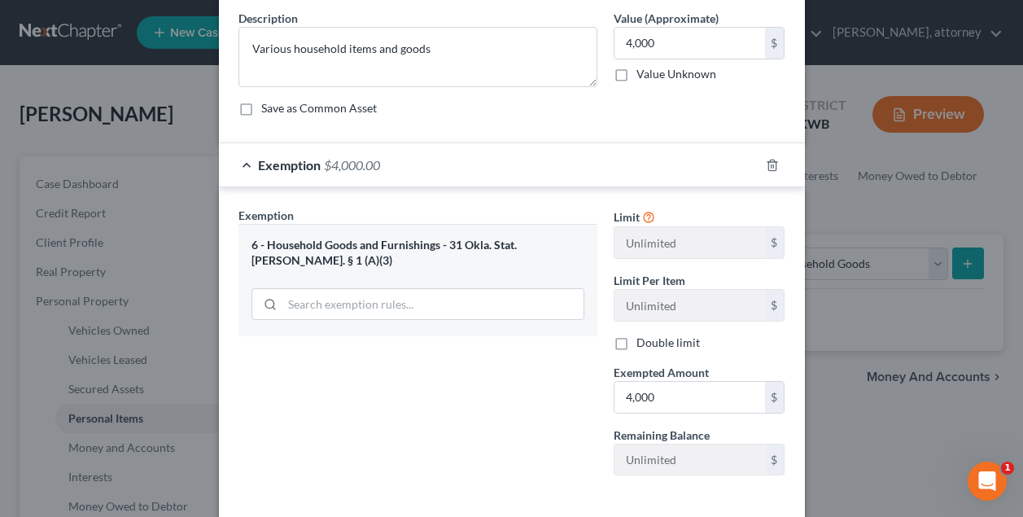
scroll to position [141, 0]
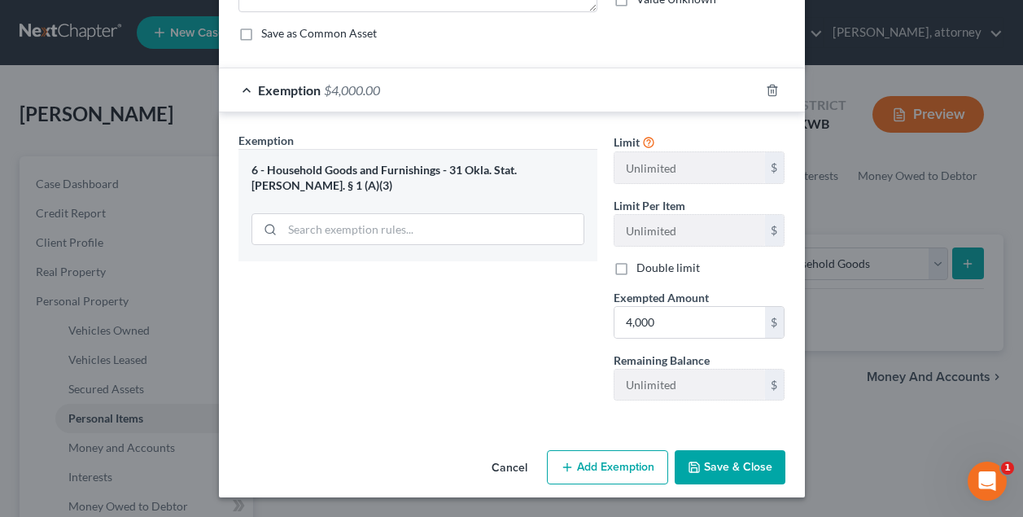
click at [713, 467] on button "Save & Close" at bounding box center [729, 467] width 111 height 34
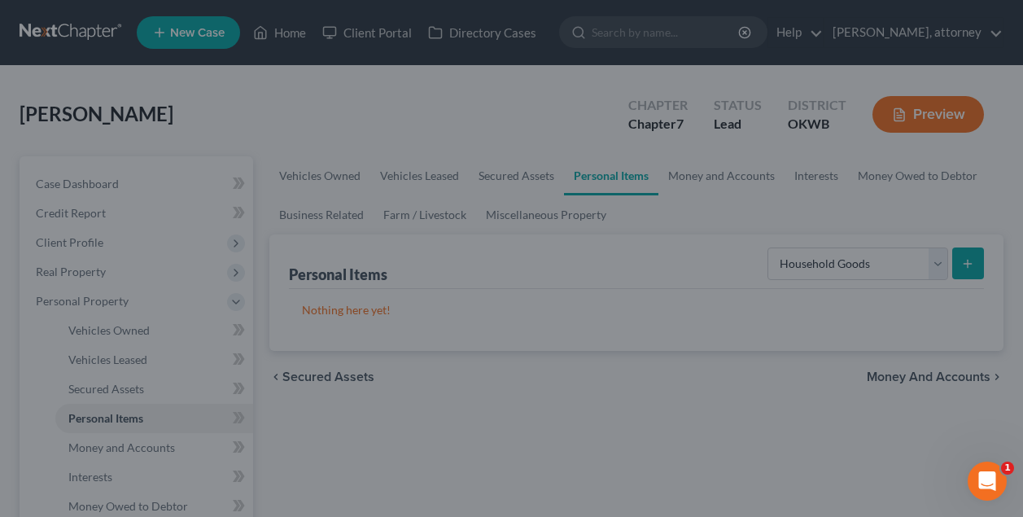
scroll to position [140, 0]
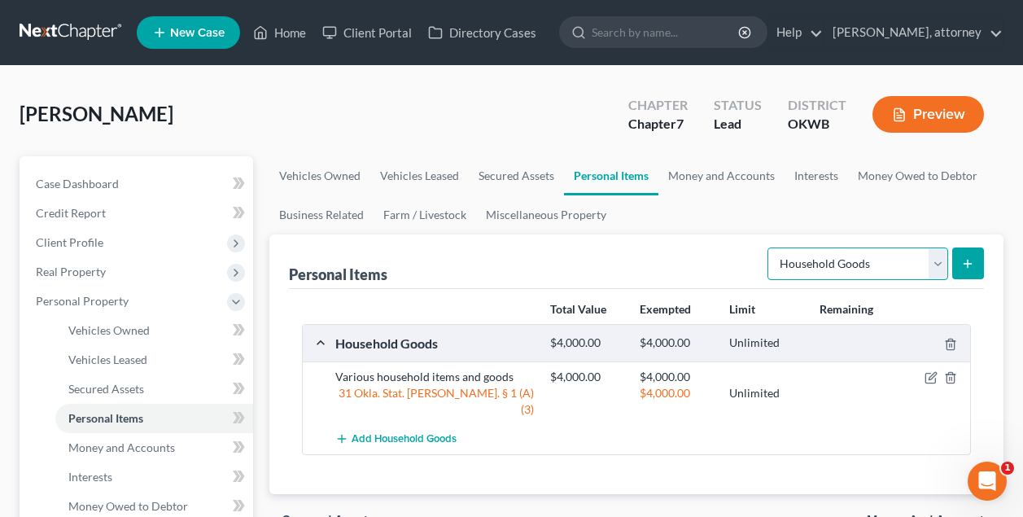
click at [847, 258] on select "Select Item Type Clothing Collectibles Of Value Electronics Firearms Household …" at bounding box center [857, 263] width 181 height 33
select select "electronics"
click at [972, 267] on icon "submit" at bounding box center [967, 263] width 13 height 13
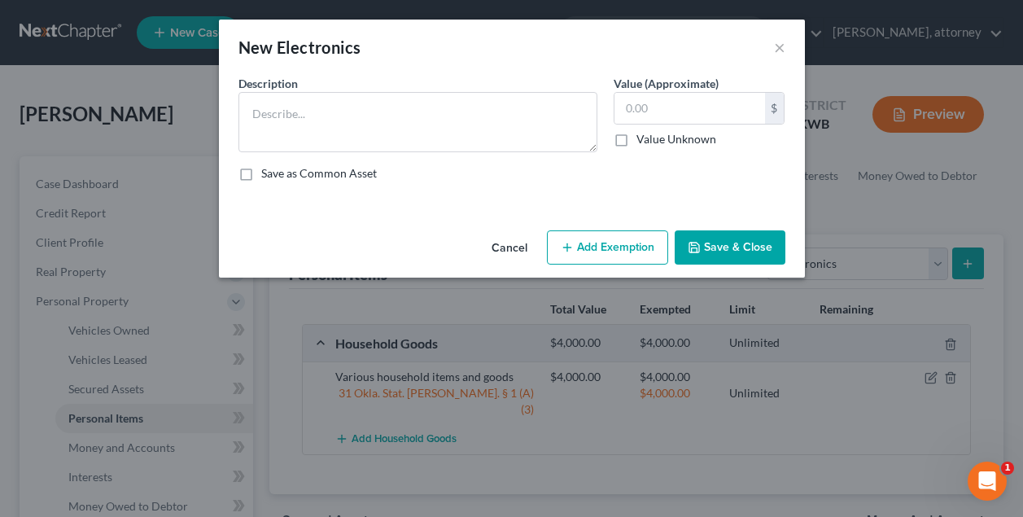
click at [972, 267] on div "New Electronics × An exemption set must first be selected from the Filing Infor…" at bounding box center [511, 258] width 1023 height 517
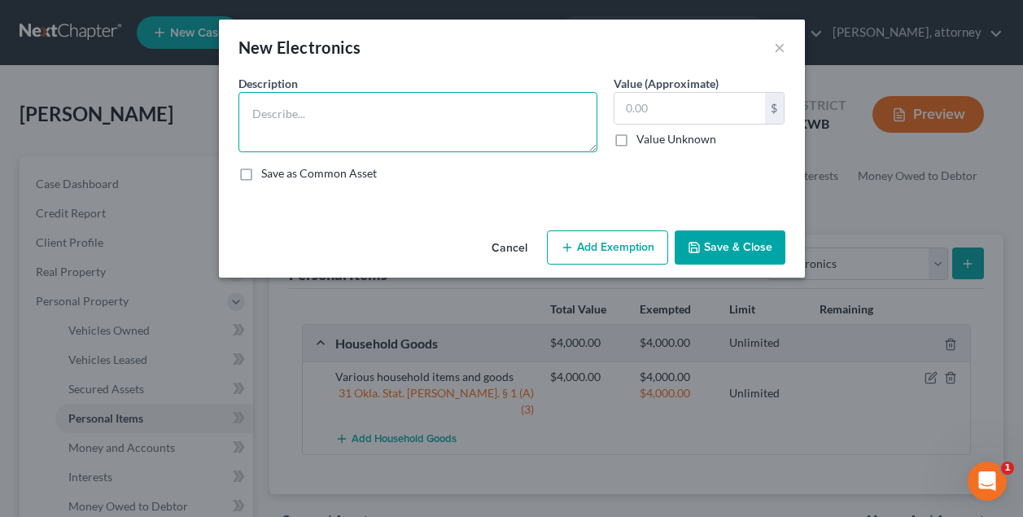
click at [378, 125] on textarea at bounding box center [417, 122] width 359 height 60
type textarea "Various electronics for the household"
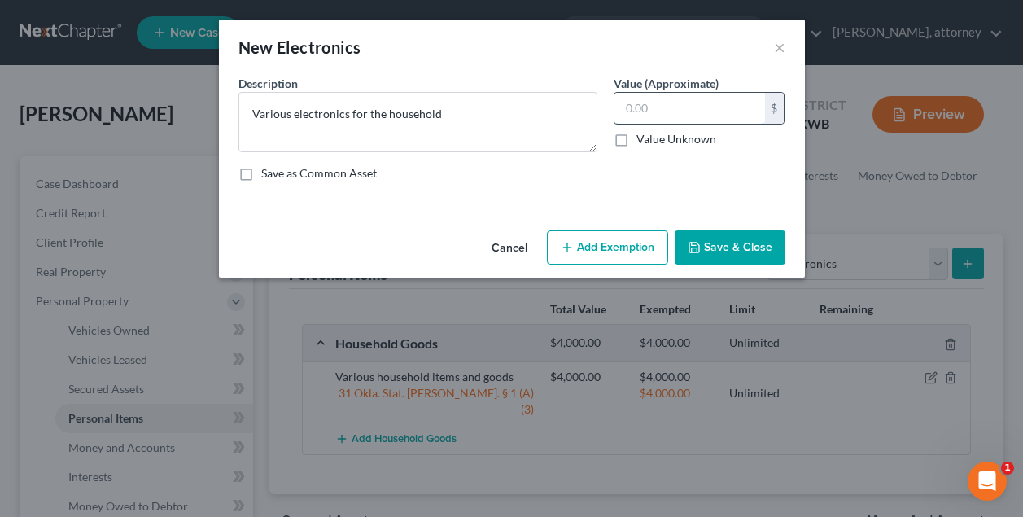
click at [653, 107] on input "text" at bounding box center [689, 108] width 151 height 31
type input "1,500"
click at [627, 247] on button "Add Exemption" at bounding box center [607, 247] width 121 height 34
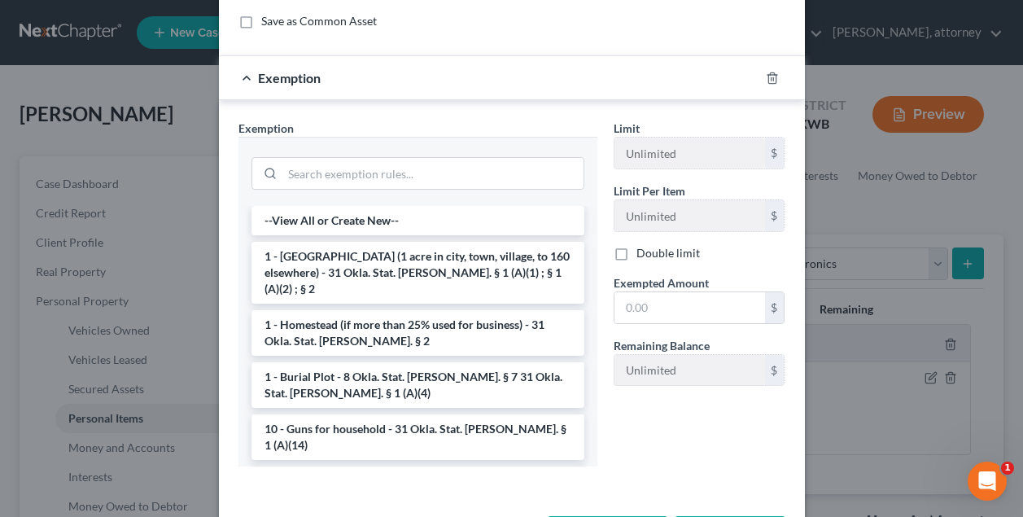
scroll to position [154, 0]
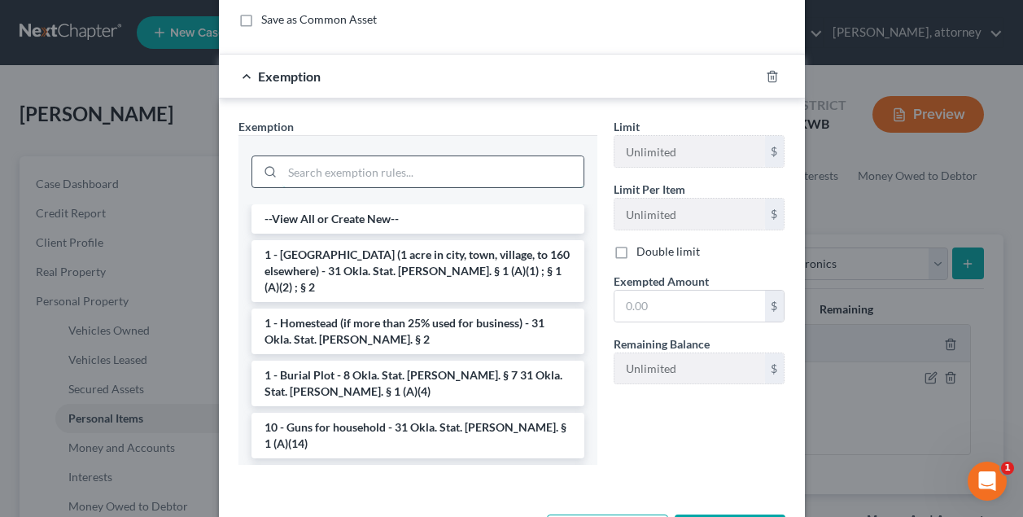
click at [369, 173] on input "search" at bounding box center [432, 171] width 301 height 31
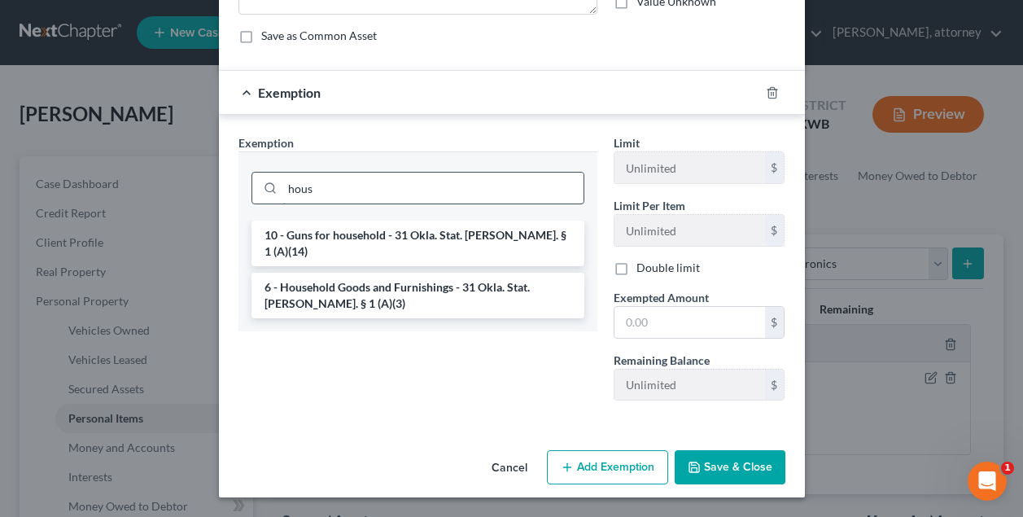
scroll to position [138, 0]
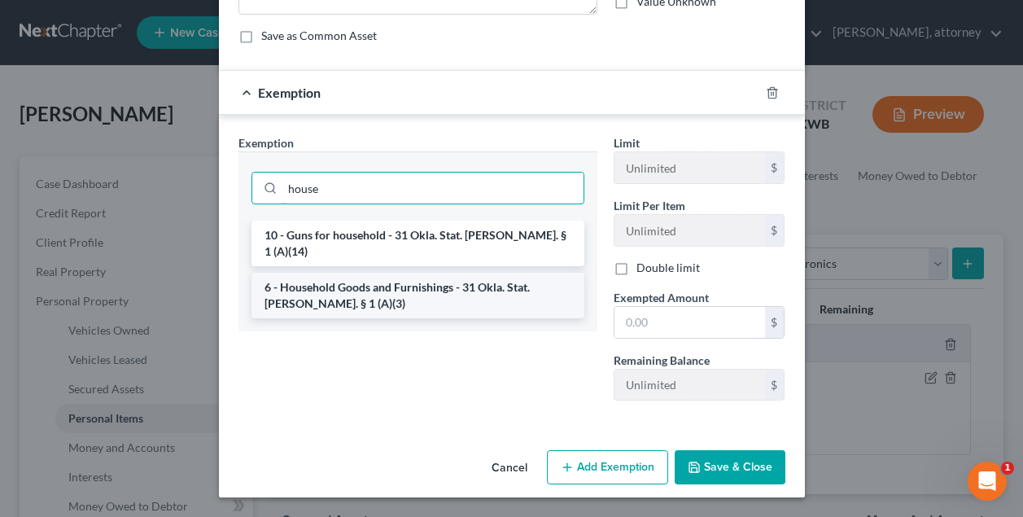
type input "house"
click at [356, 273] on li "6 - Household Goods and Furnishings - 31 Okla. Stat. [PERSON_NAME]. § 1 (A)(3)" at bounding box center [417, 296] width 333 height 46
click at [356, 272] on div "Exemption Set must be selected for CA. Exemption * house 10 - Guns for househol…" at bounding box center [417, 273] width 375 height 279
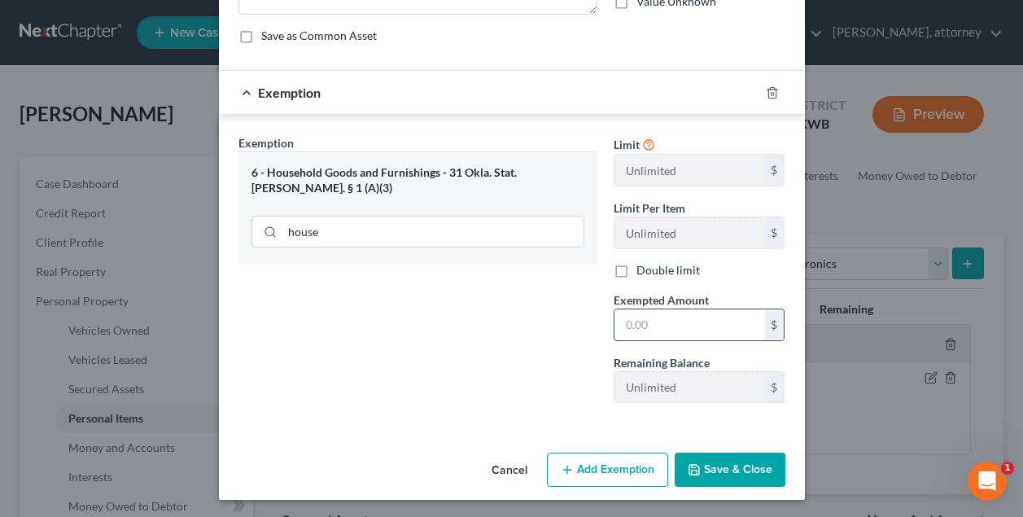
click at [666, 332] on input "text" at bounding box center [689, 324] width 151 height 31
type input "1,500"
click at [714, 468] on button "Save & Close" at bounding box center [729, 469] width 111 height 34
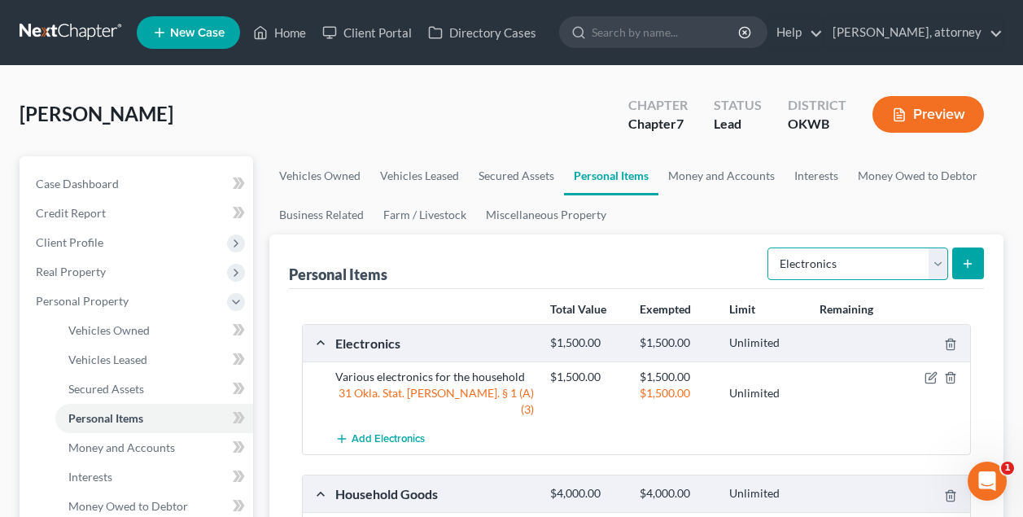
click at [853, 268] on select "Select Item Type Clothing Collectibles Of Value Electronics Firearms Household …" at bounding box center [857, 263] width 181 height 33
select select "firearms"
click at [961, 256] on button "submit" at bounding box center [968, 263] width 32 height 32
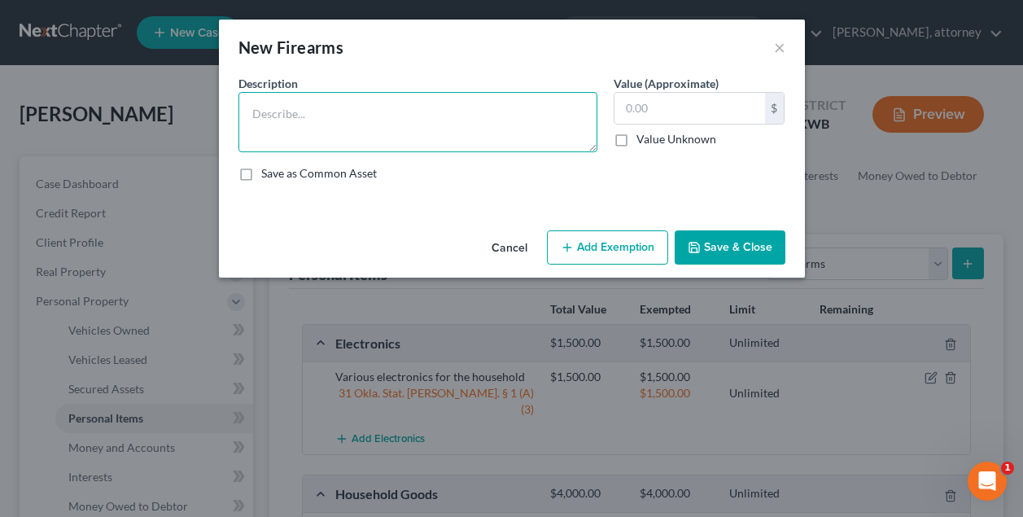
click at [325, 120] on textarea at bounding box center [417, 122] width 359 height 60
type textarea "Taurus Pistol"
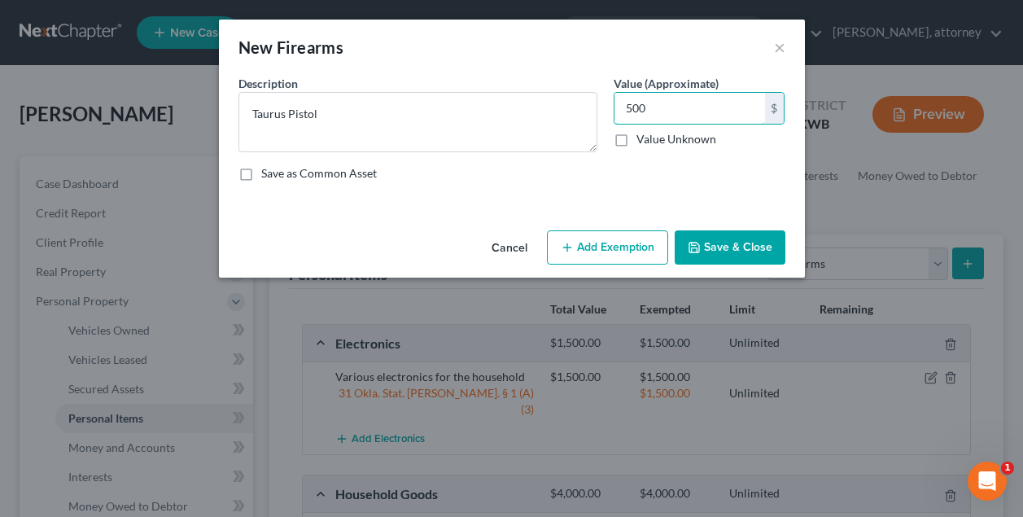
type input "500"
click at [589, 244] on button "Add Exemption" at bounding box center [607, 247] width 121 height 34
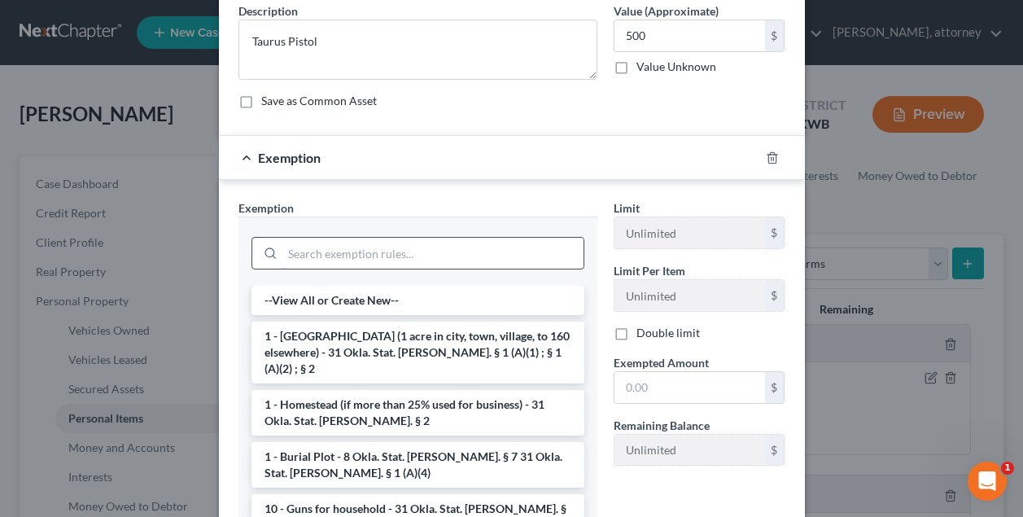
scroll to position [194, 0]
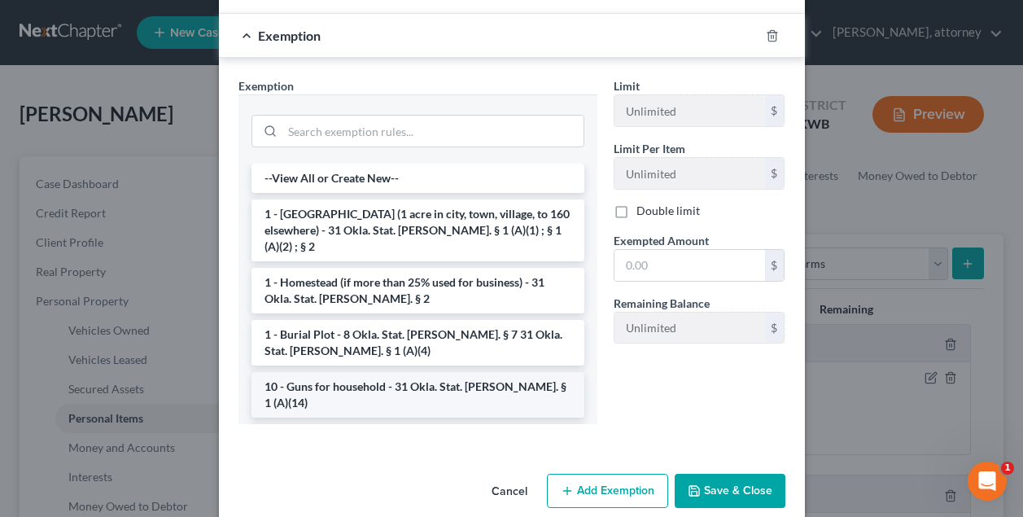
click at [430, 372] on li "10 - Guns for household - 31 Okla. Stat. [PERSON_NAME]. § 1 (A)(14)" at bounding box center [417, 395] width 333 height 46
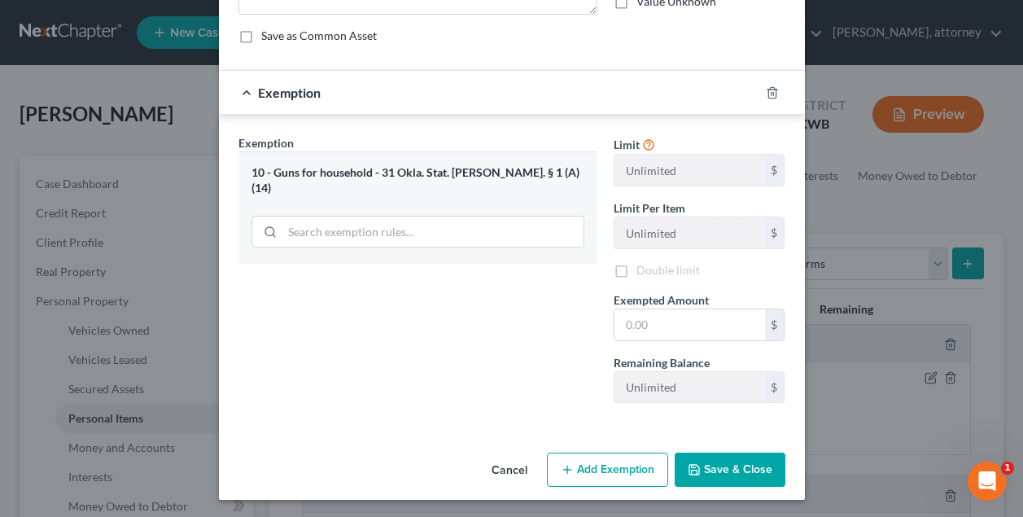
click at [430, 370] on div "Exemption Set must be selected for CA. Exemption * 10 - Guns for household - 31…" at bounding box center [417, 275] width 375 height 282
click at [645, 336] on input "text" at bounding box center [689, 324] width 151 height 31
type input "500"
click at [614, 474] on button "Add Exemption" at bounding box center [607, 469] width 121 height 34
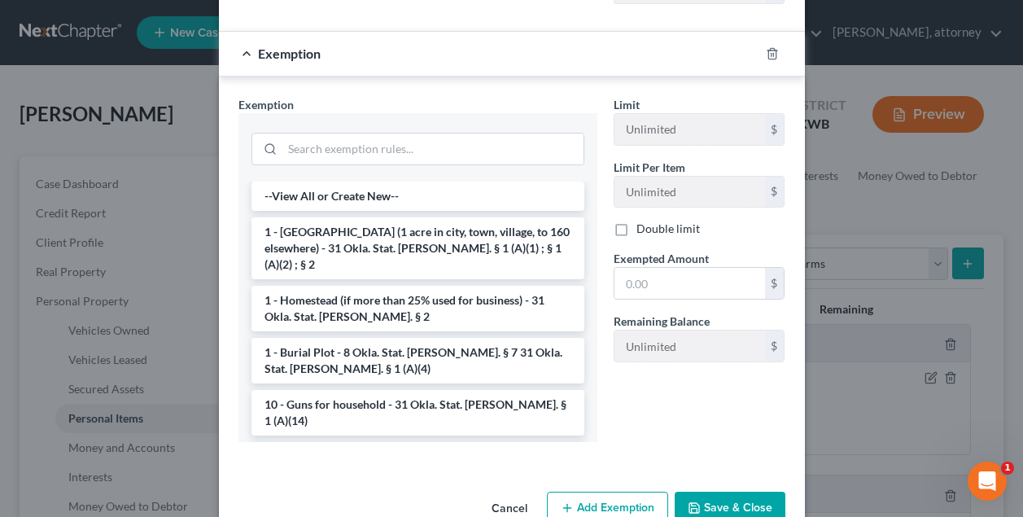
scroll to position [549, 0]
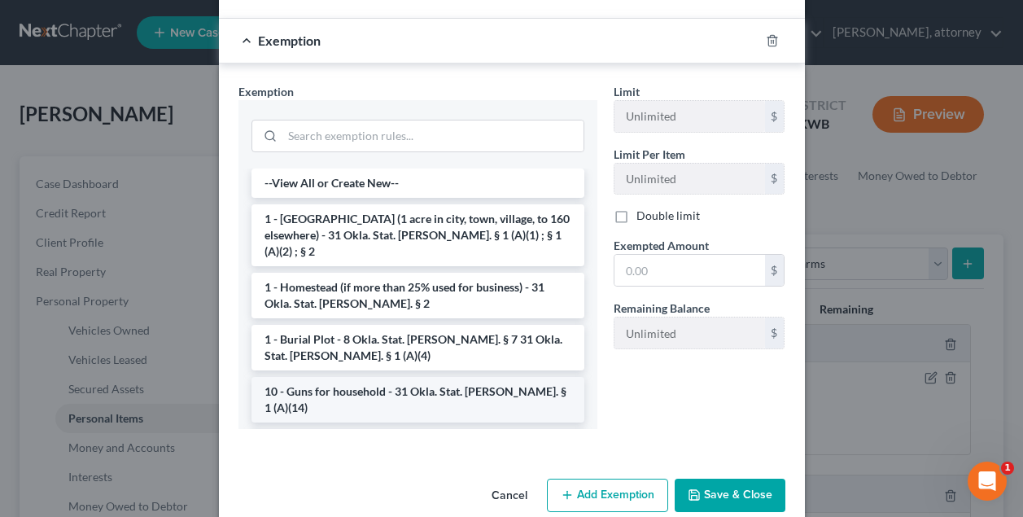
click at [523, 378] on li "10 - Guns for household - 31 Okla. Stat. [PERSON_NAME]. § 1 (A)(14)" at bounding box center [417, 400] width 333 height 46
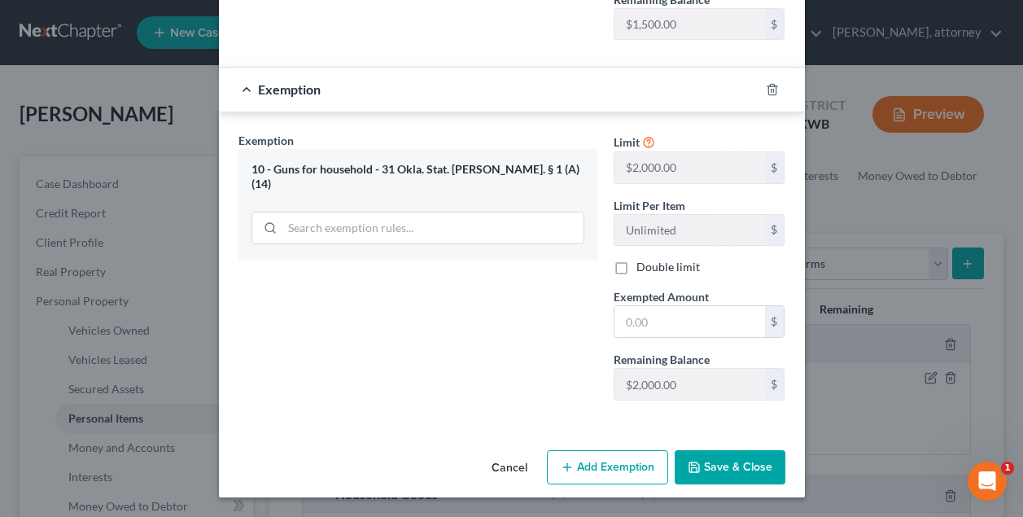
click at [523, 378] on div "Exemption Set must be selected for CA. Exemption * 10 - Guns for household - 31…" at bounding box center [417, 273] width 375 height 282
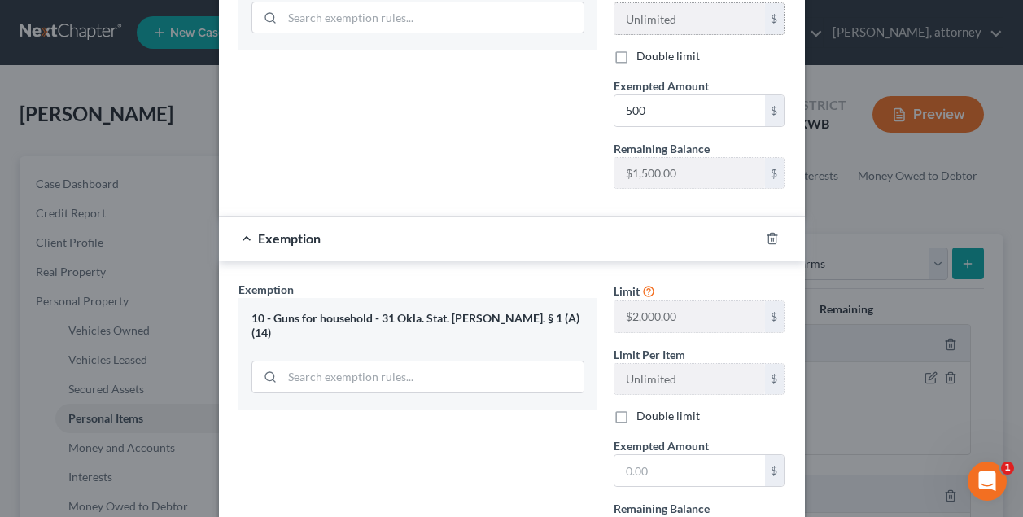
scroll to position [498, 0]
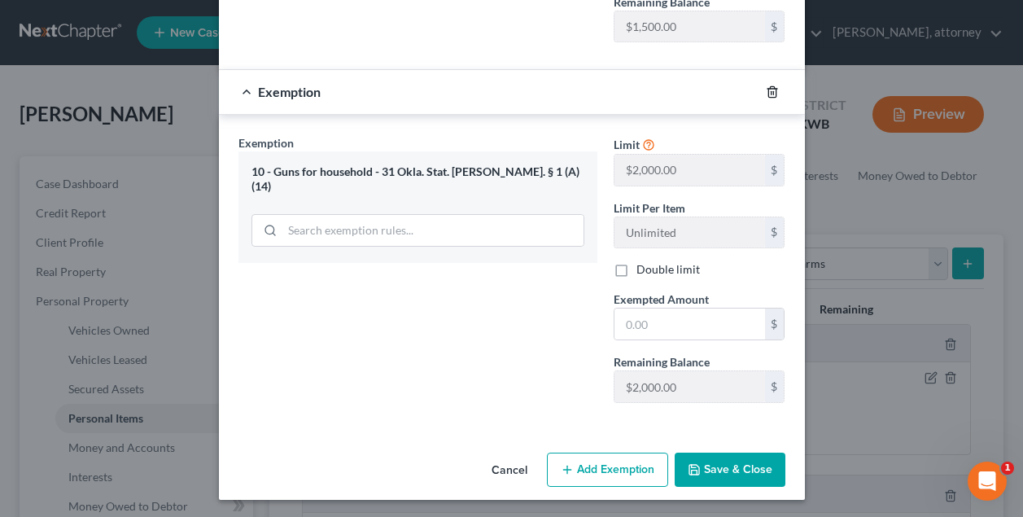
click at [775, 95] on icon "button" at bounding box center [772, 91] width 13 height 13
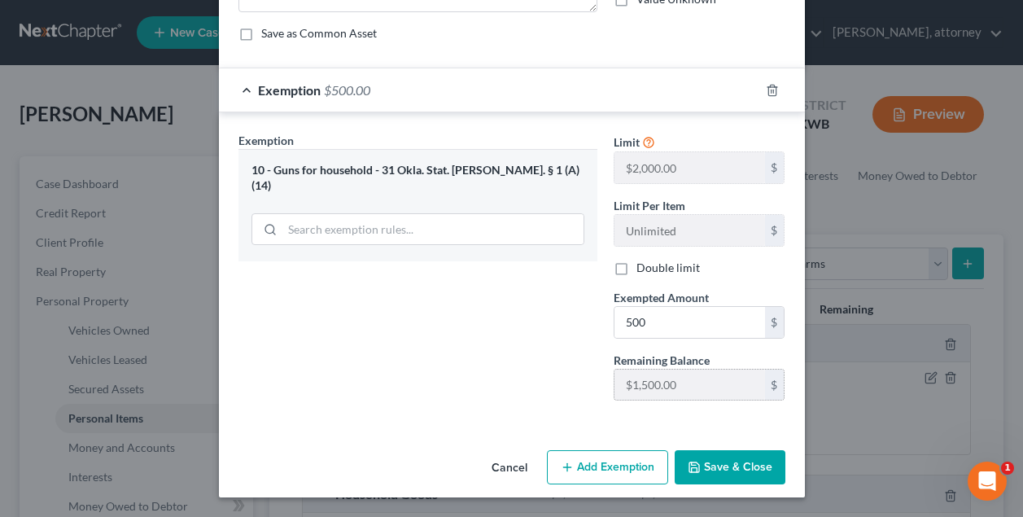
scroll to position [140, 0]
click at [733, 466] on button "Save & Close" at bounding box center [729, 467] width 111 height 34
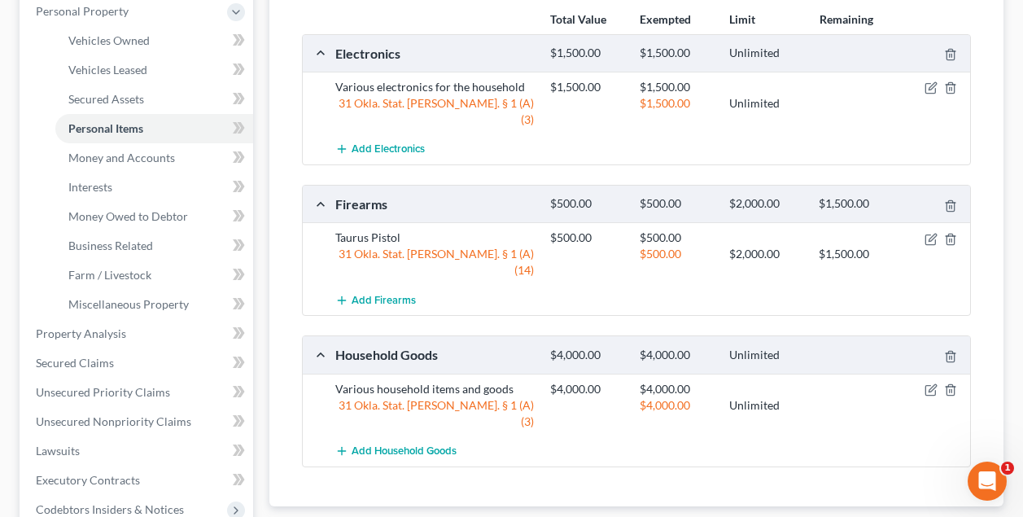
scroll to position [170, 0]
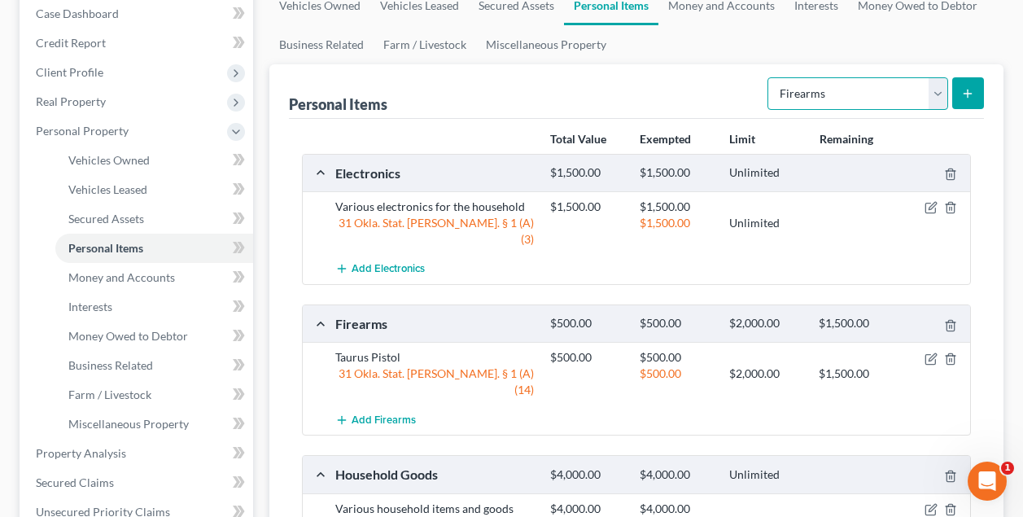
click at [875, 94] on select "Select Item Type Clothing Collectibles Of Value Electronics Firearms Household …" at bounding box center [857, 93] width 181 height 33
select select "clothing"
click at [964, 93] on icon "submit" at bounding box center [967, 93] width 13 height 13
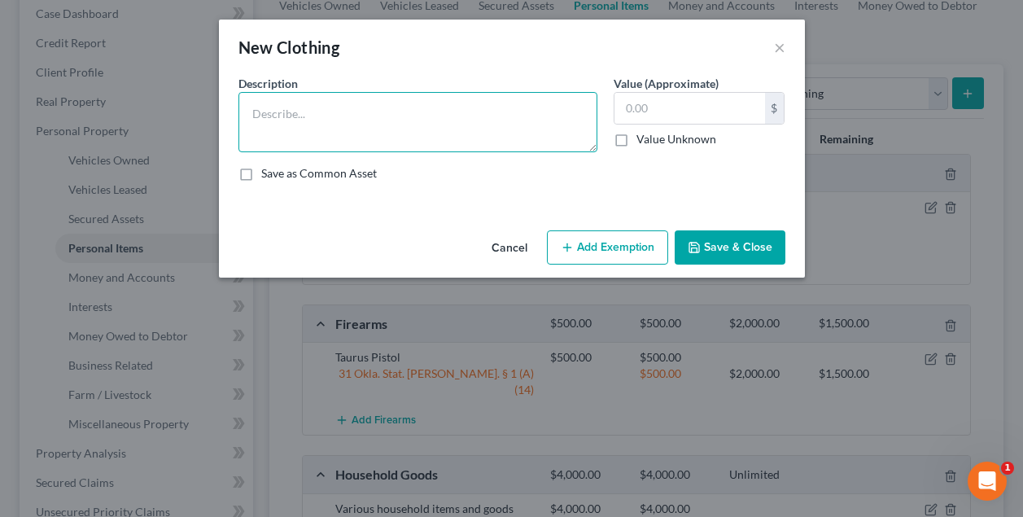
click at [386, 126] on textarea at bounding box center [417, 122] width 359 height 60
type textarea "Clothing for the debtor(s)"
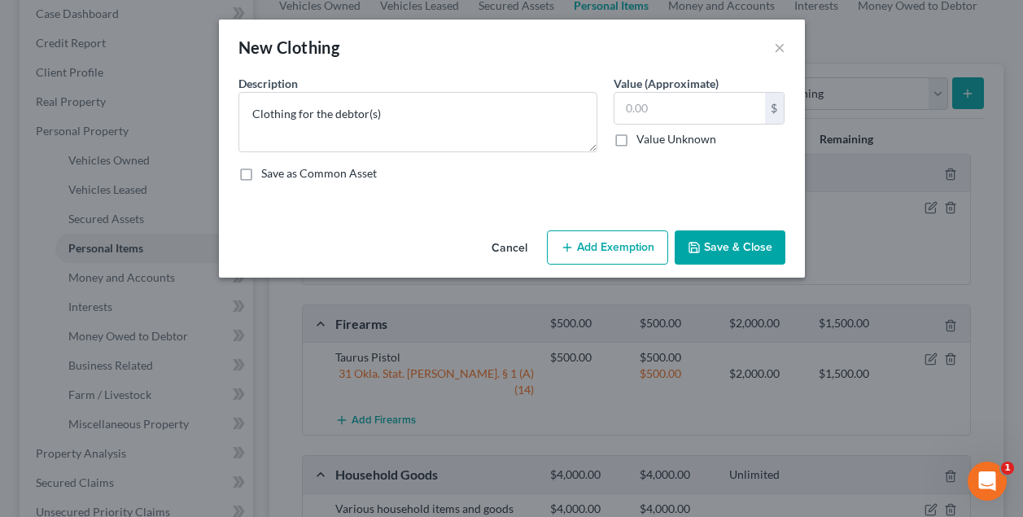
click at [261, 174] on label "Save as Common Asset" at bounding box center [319, 173] width 116 height 16
click at [268, 174] on input "Save as Common Asset" at bounding box center [273, 170] width 11 height 11
checkbox input "true"
click at [638, 109] on input "text" at bounding box center [689, 108] width 151 height 31
type input "750"
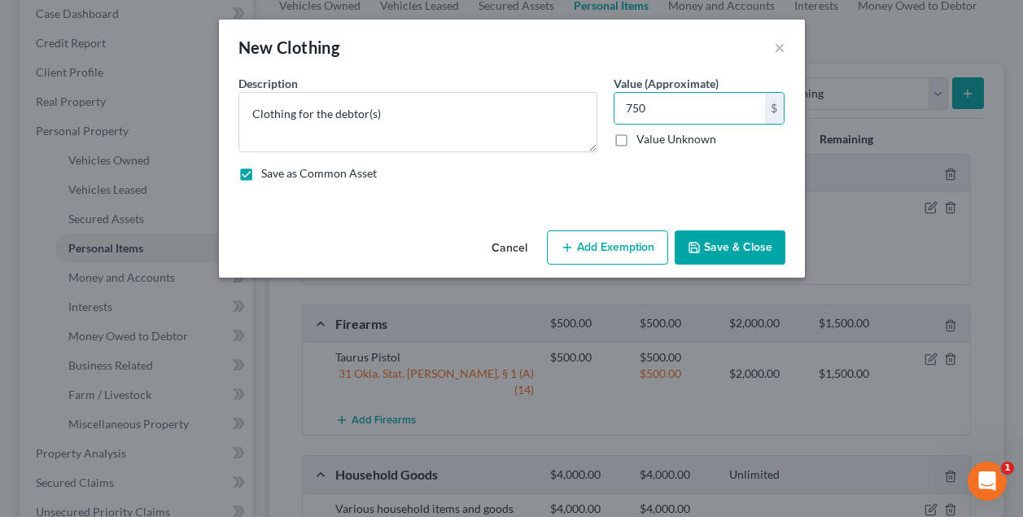
click at [613, 251] on button "Add Exemption" at bounding box center [607, 247] width 121 height 34
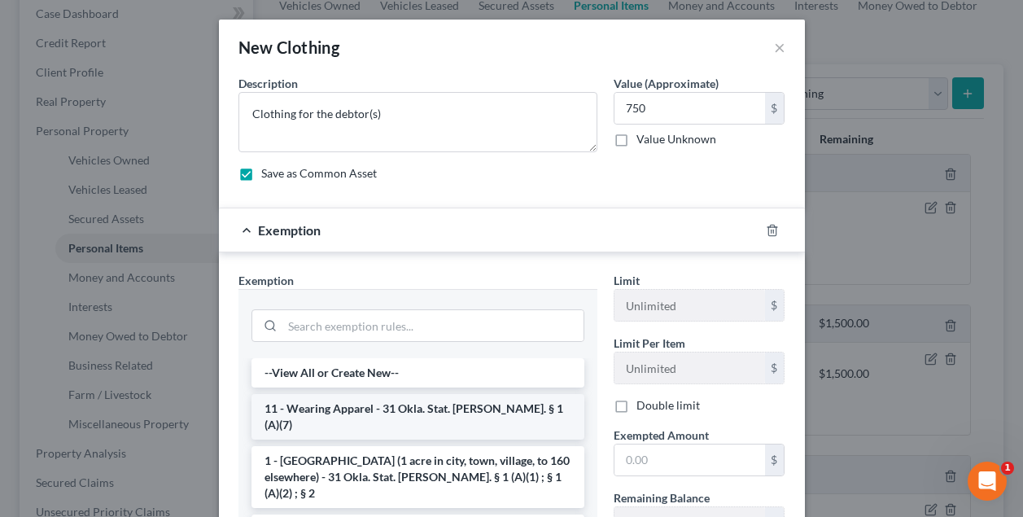
click at [414, 403] on li "11 - Wearing Apparel - 31 Okla. Stat. [PERSON_NAME]. § 1 (A)(7)" at bounding box center [417, 417] width 333 height 46
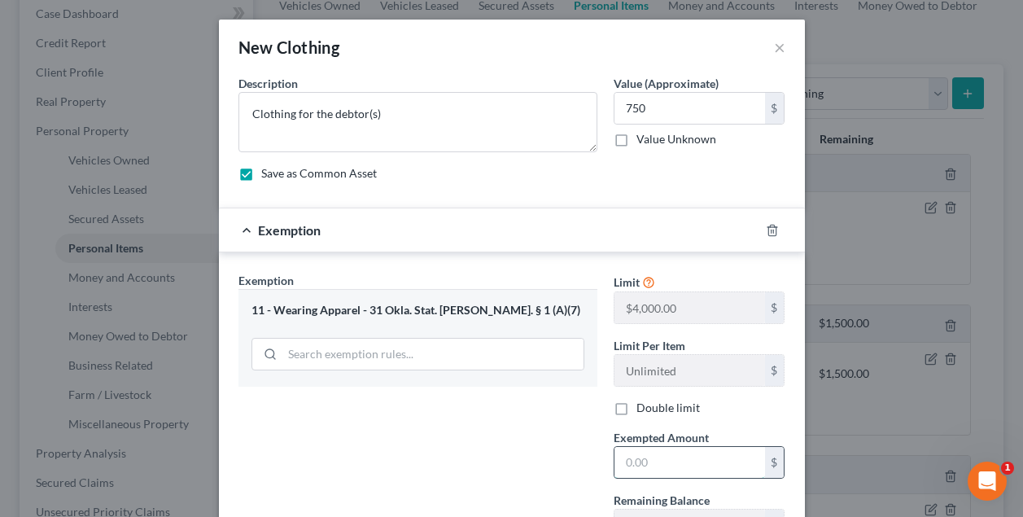
click at [651, 461] on input "text" at bounding box center [689, 462] width 151 height 31
type input "750"
click at [525, 460] on div "Exemption Set must be selected for CA. Exemption * 11 - Wearing Apparel - 31 Ok…" at bounding box center [417, 413] width 375 height 282
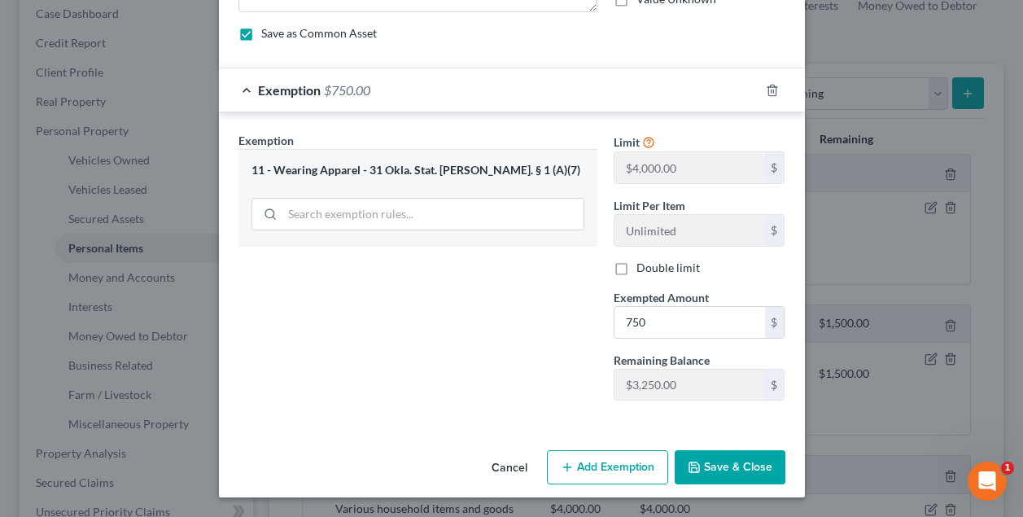
scroll to position [140, 0]
click at [744, 464] on button "Save & Close" at bounding box center [729, 467] width 111 height 34
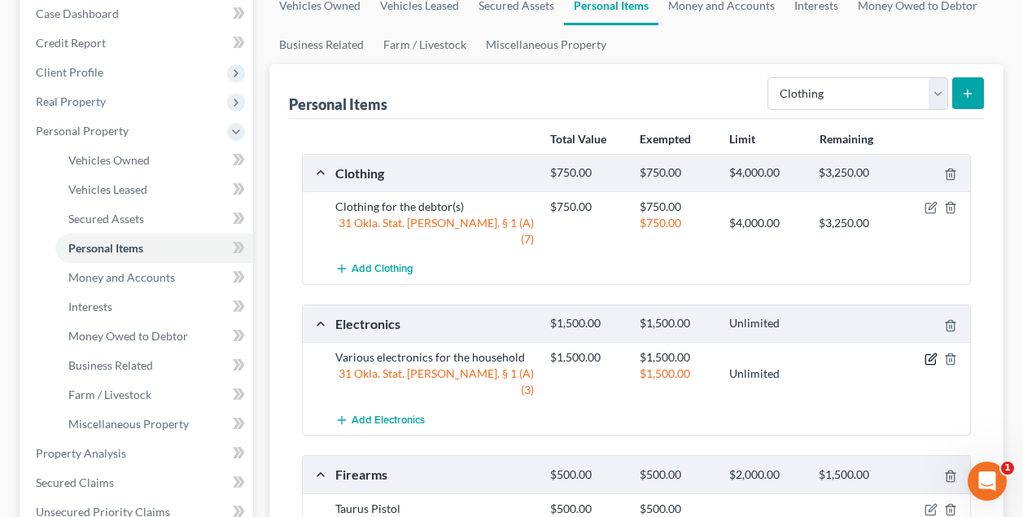
click at [931, 352] on icon "button" at bounding box center [930, 358] width 13 height 13
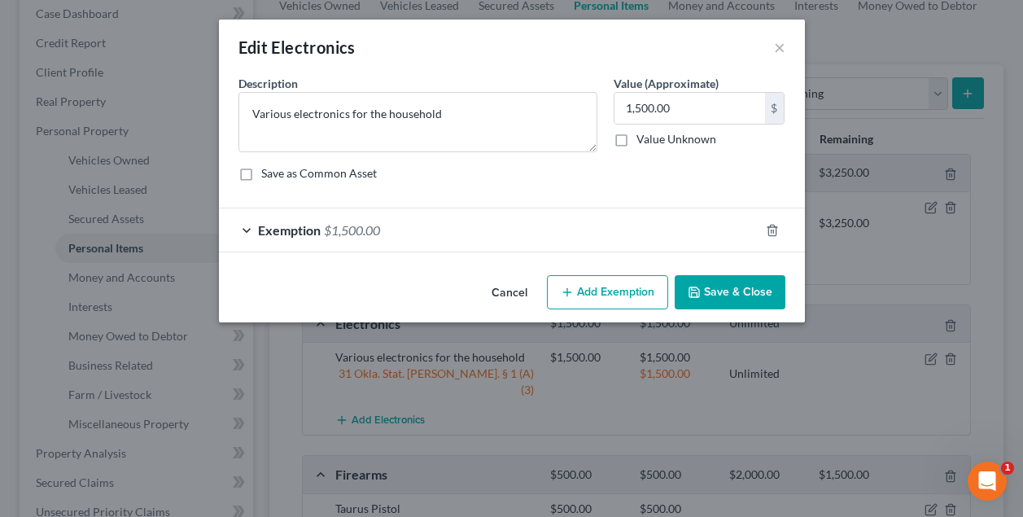
click at [261, 174] on label "Save as Common Asset" at bounding box center [319, 173] width 116 height 16
click at [268, 174] on input "Save as Common Asset" at bounding box center [273, 170] width 11 height 11
checkbox input "true"
click at [723, 296] on button "Save & Close" at bounding box center [729, 292] width 111 height 34
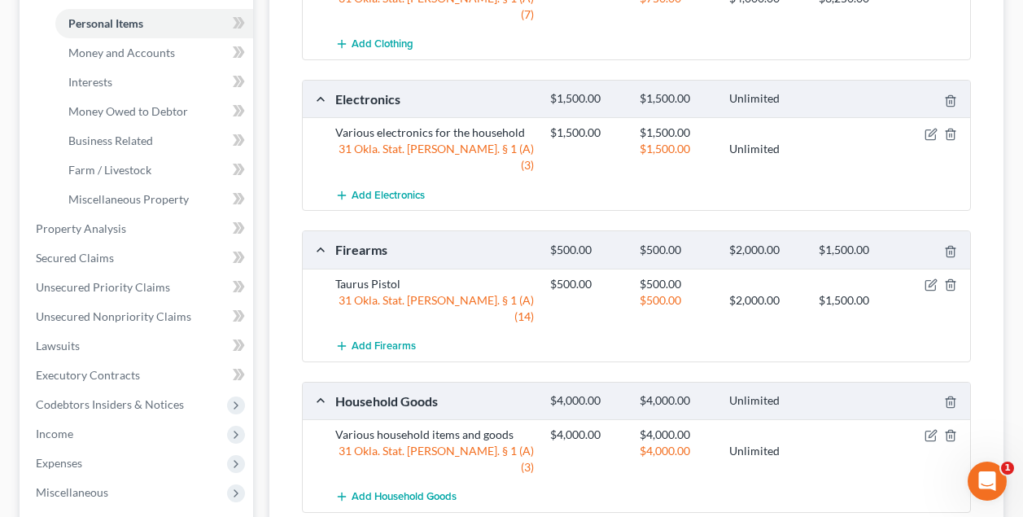
scroll to position [395, 0]
click at [930, 278] on icon "button" at bounding box center [931, 281] width 7 height 7
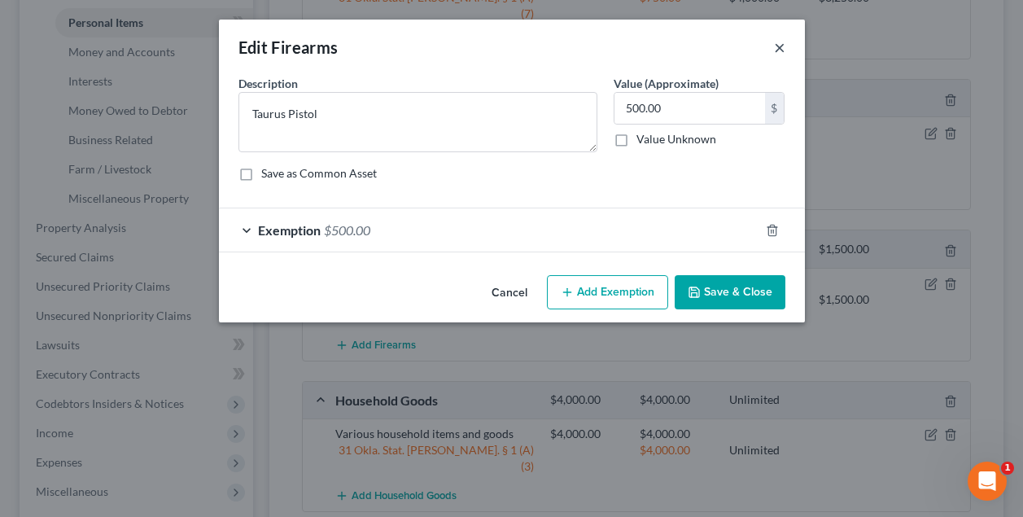
click at [777, 46] on button "×" at bounding box center [779, 47] width 11 height 20
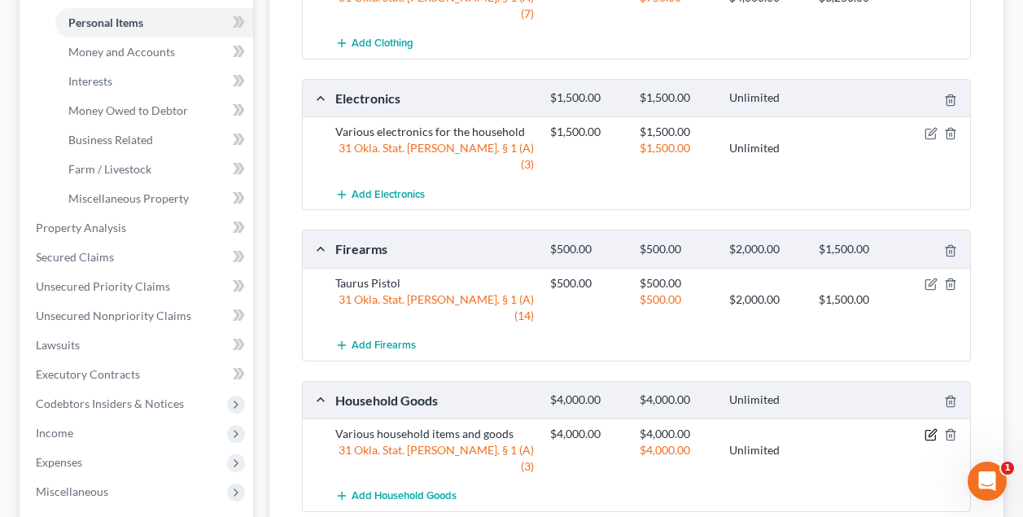
click at [929, 428] on icon "button" at bounding box center [930, 434] width 13 height 13
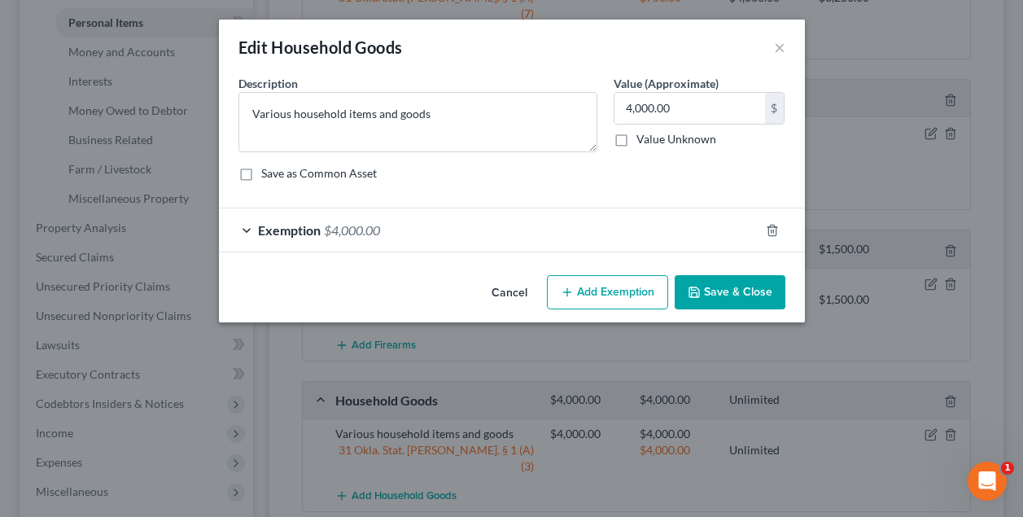
click at [261, 175] on label "Save as Common Asset" at bounding box center [319, 173] width 116 height 16
click at [268, 175] on input "Save as Common Asset" at bounding box center [273, 170] width 11 height 11
checkbox input "true"
click at [722, 294] on button "Save & Close" at bounding box center [729, 292] width 111 height 34
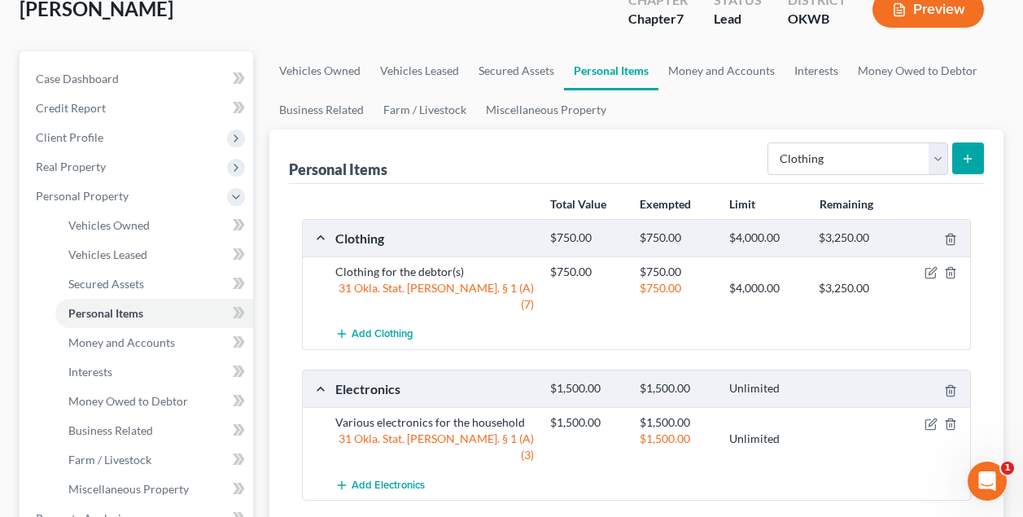
scroll to position [63, 0]
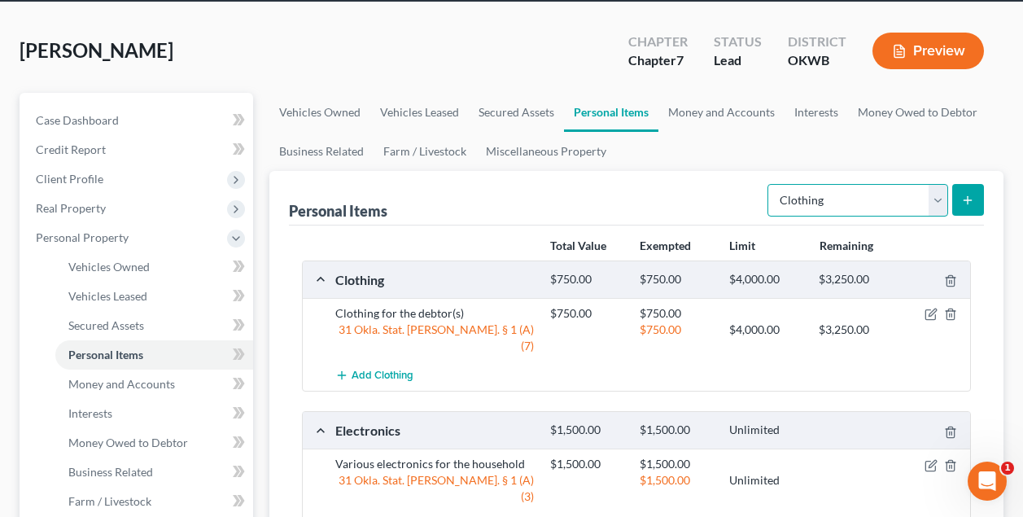
select select "jewelry"
click at [969, 198] on icon "submit" at bounding box center [967, 200] width 13 height 13
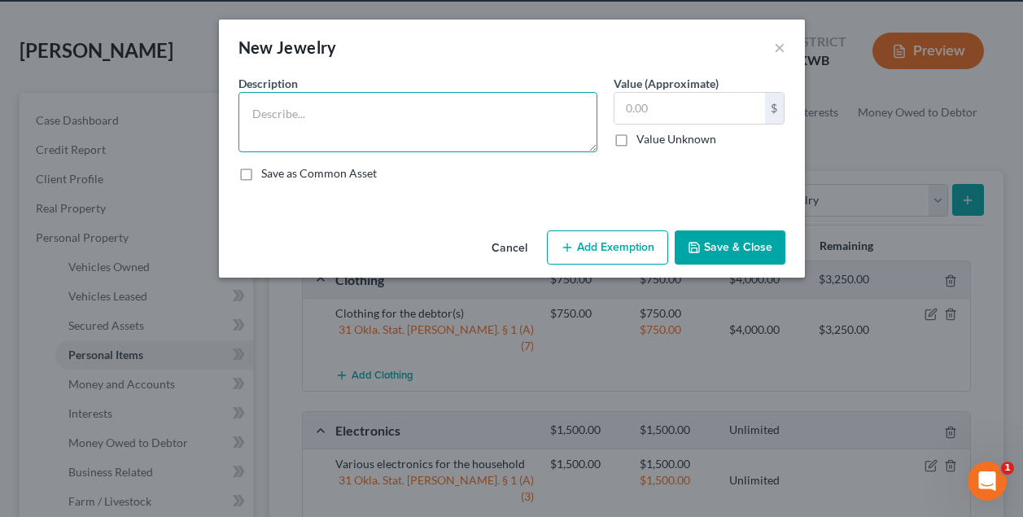
click at [436, 117] on textarea at bounding box center [417, 122] width 359 height 60
type textarea "Jewelry"
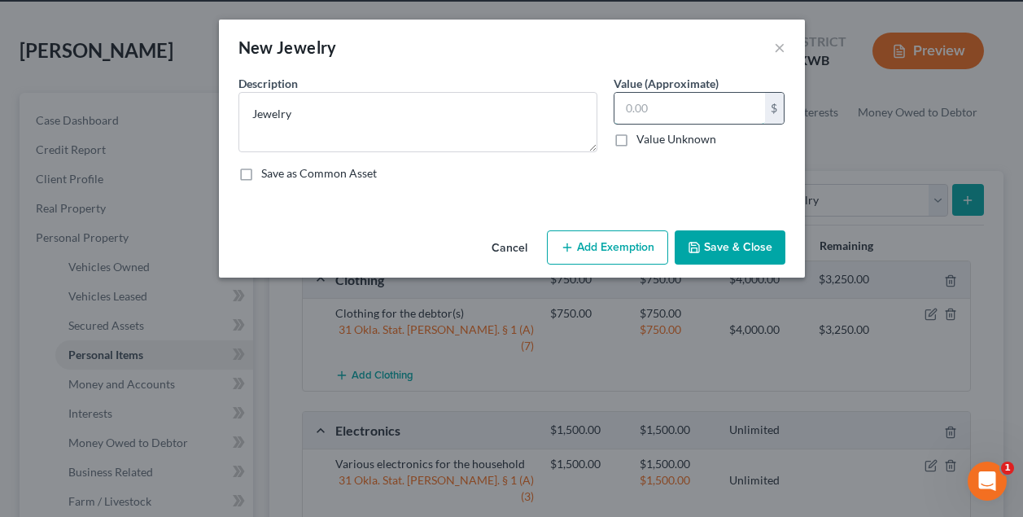
click at [698, 103] on input "text" at bounding box center [689, 108] width 151 height 31
type input "150"
click at [624, 247] on button "Add Exemption" at bounding box center [607, 247] width 121 height 34
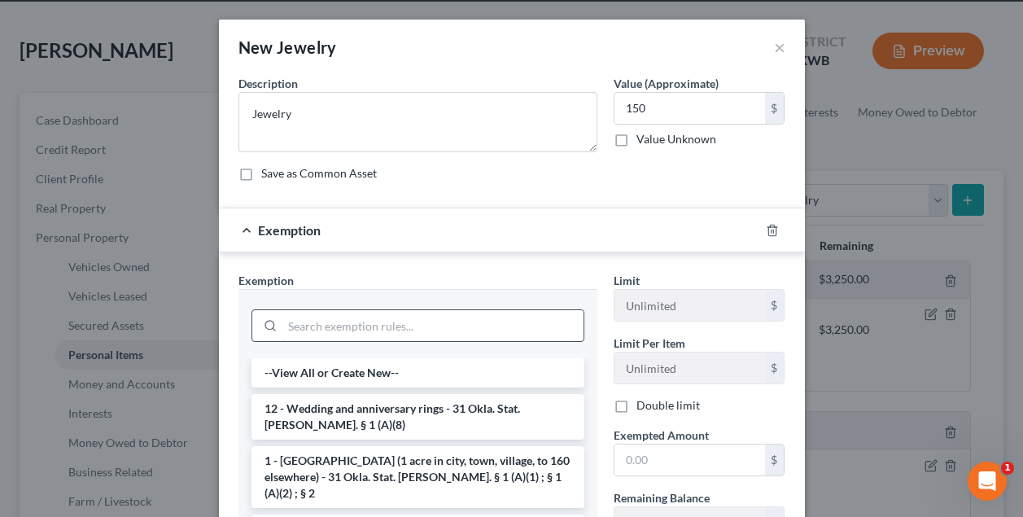
click at [408, 318] on input "search" at bounding box center [432, 325] width 301 height 31
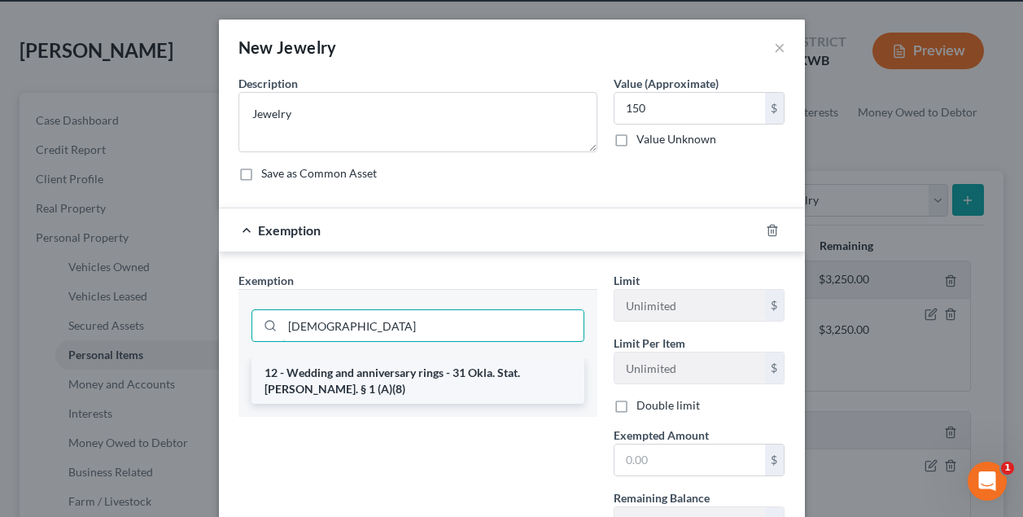
type input "[DEMOGRAPHIC_DATA]"
click at [382, 370] on li "12 - Wedding and anniversary rings - 31 Okla. Stat. [PERSON_NAME]. § 1 (A)(8)" at bounding box center [417, 381] width 333 height 46
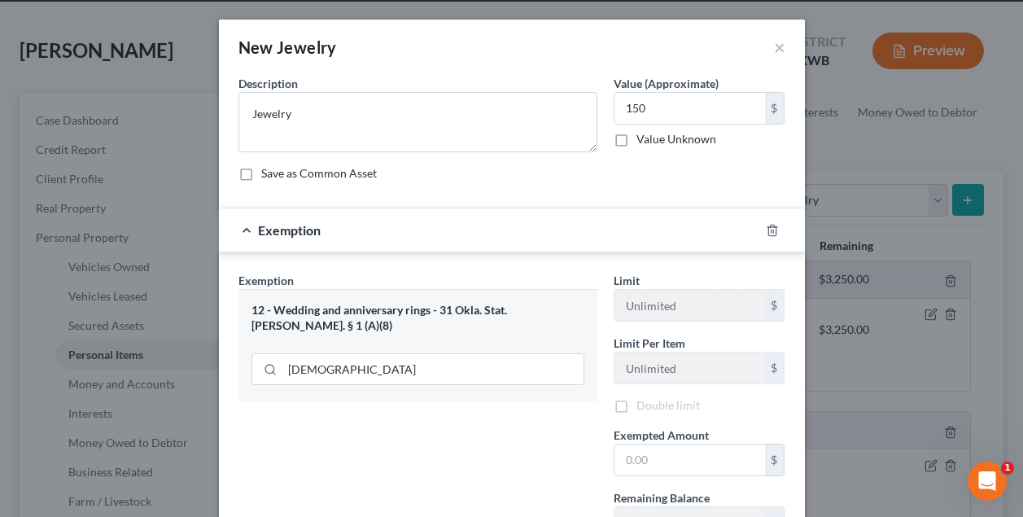
click at [382, 370] on div "[DEMOGRAPHIC_DATA]" at bounding box center [417, 368] width 333 height 42
click at [657, 454] on input "text" at bounding box center [689, 462] width 151 height 31
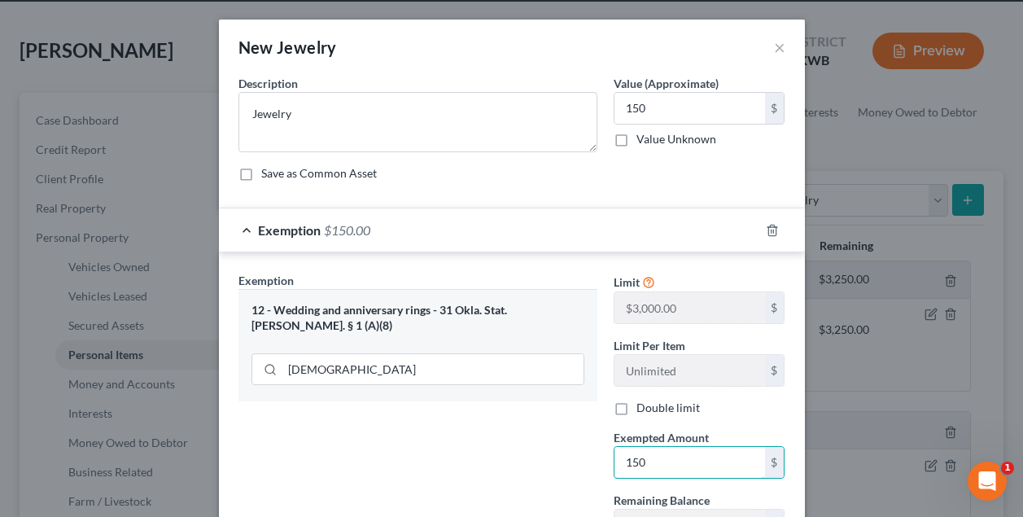
type input "150"
click at [533, 429] on div "Exemption Set must be selected for CA. Exemption * 12 - Wedding and anniversary…" at bounding box center [417, 413] width 375 height 282
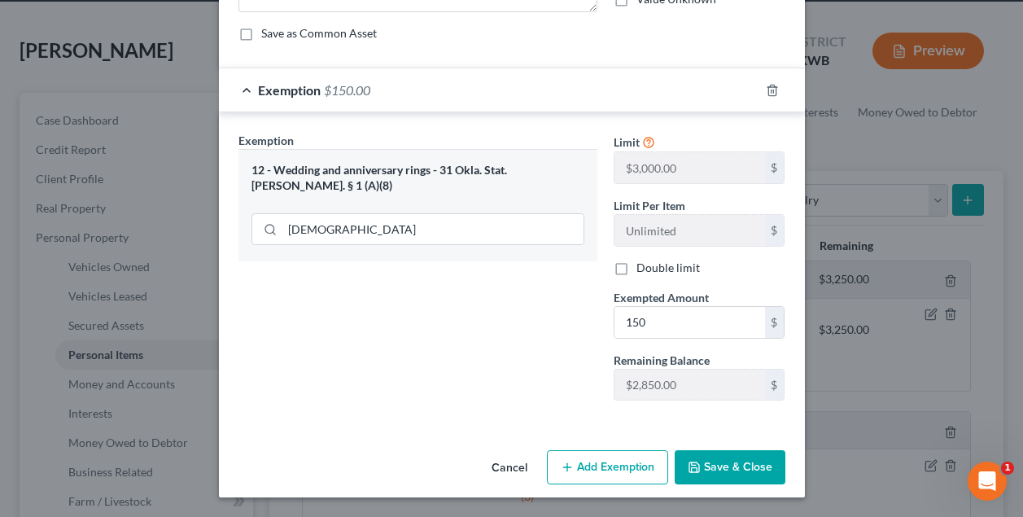
scroll to position [140, 0]
click at [746, 464] on button "Save & Close" at bounding box center [729, 467] width 111 height 34
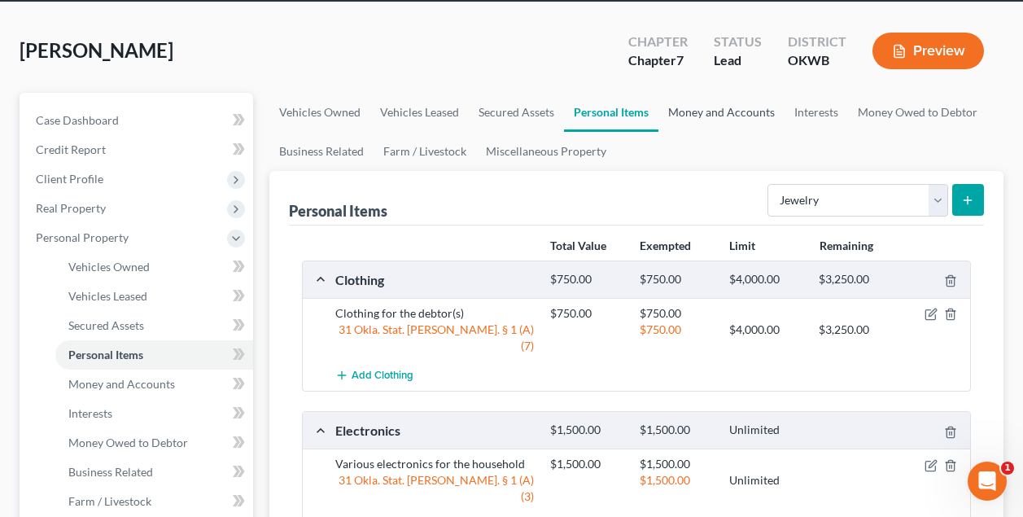
click at [740, 107] on link "Money and Accounts" at bounding box center [721, 112] width 126 height 39
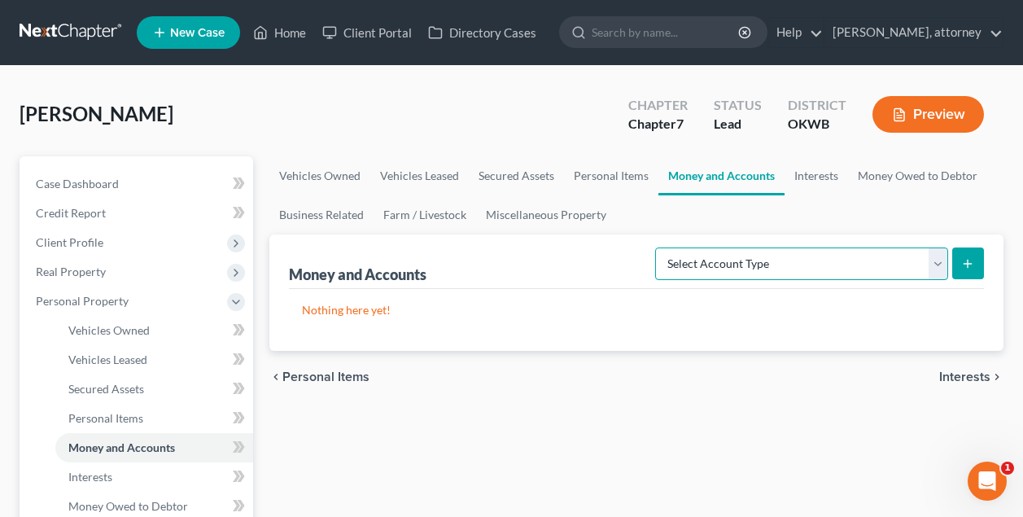
click at [731, 258] on select "Select Account Type Brokerage Cash on Hand Certificates of Deposit Checking Acc…" at bounding box center [801, 263] width 293 height 33
select select "other"
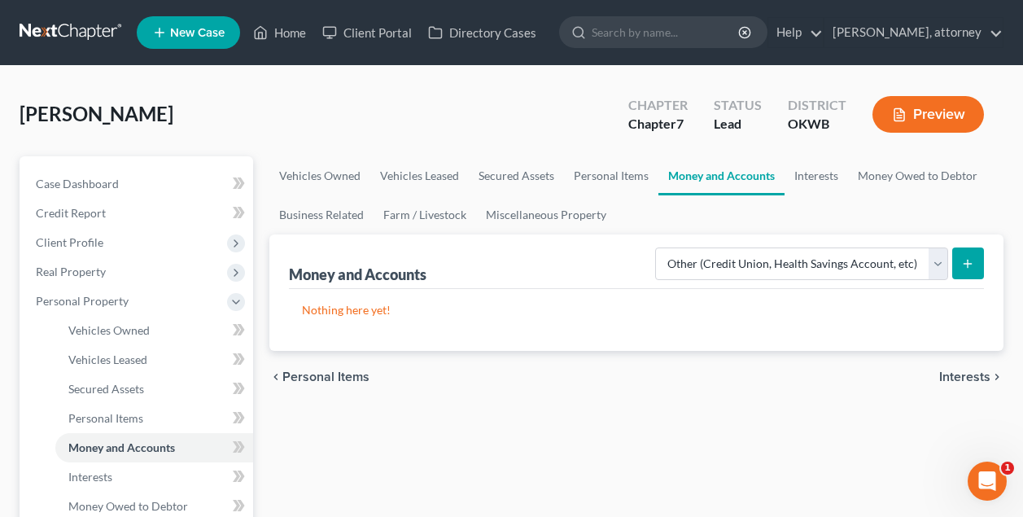
click at [966, 266] on icon "submit" at bounding box center [967, 263] width 13 height 13
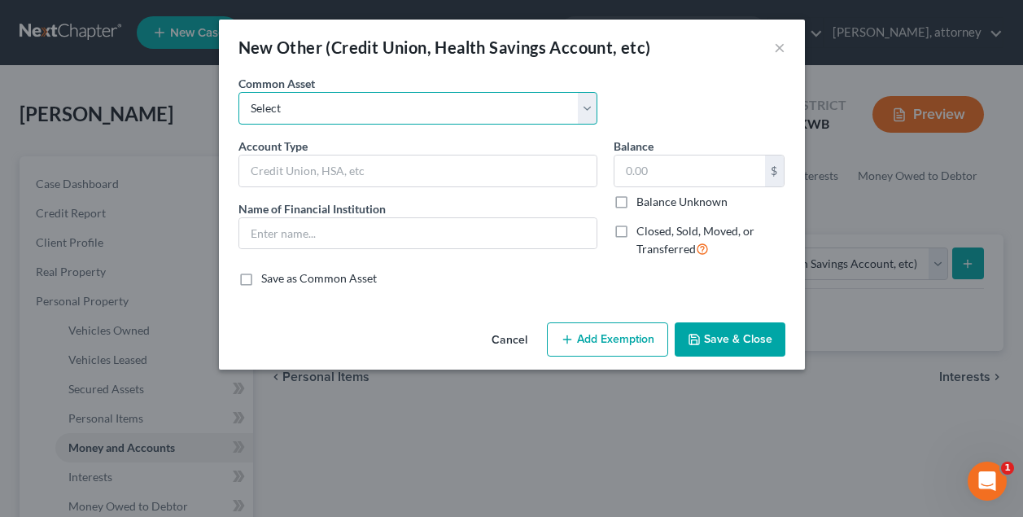
click at [335, 117] on select "Select Credit Union Account" at bounding box center [417, 108] width 359 height 33
select select "0"
type input "Credit Union Account"
type input "[US_STATE]'s Credit Union"
type input "300.00"
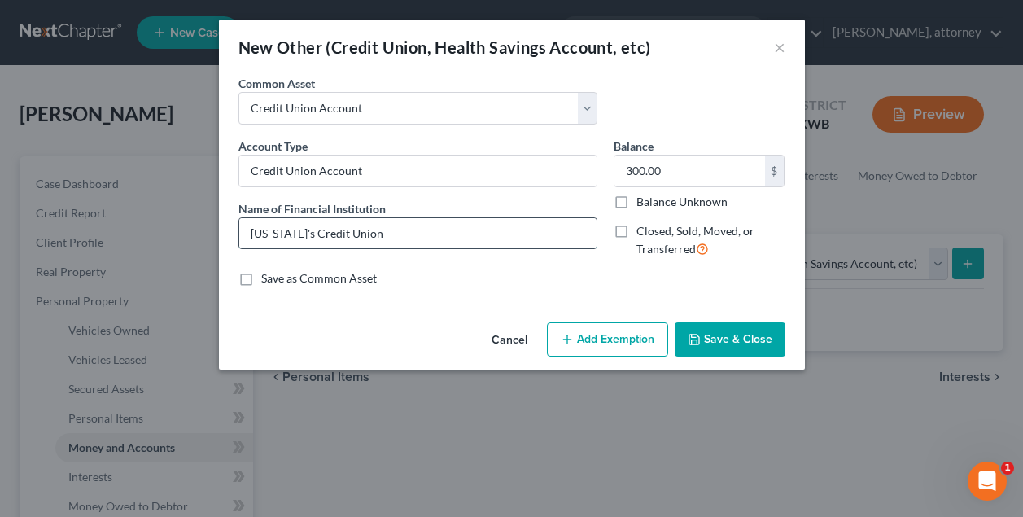
click at [308, 232] on input "[US_STATE]'s Credit Union" at bounding box center [417, 233] width 357 height 31
type input "Tinker Federal Credit Union"
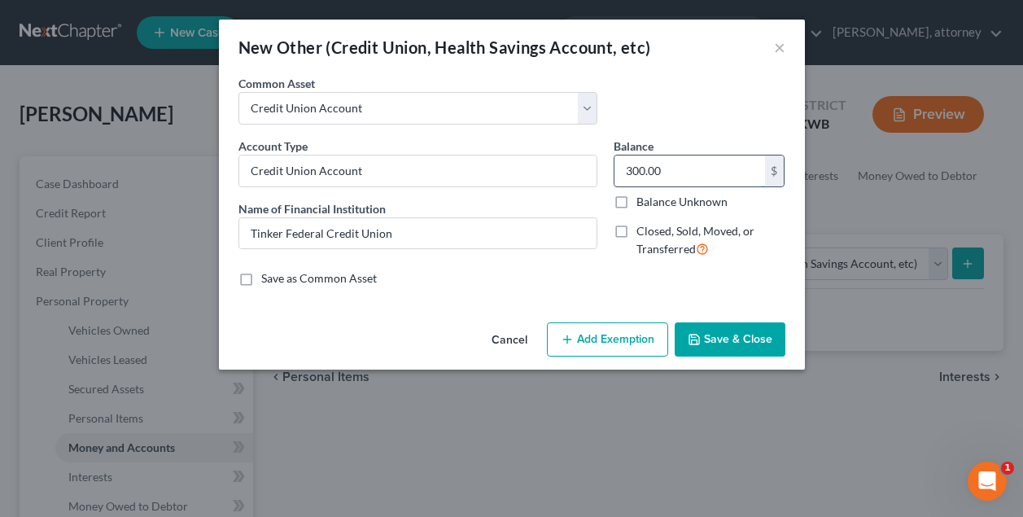
click at [619, 171] on input "300.00" at bounding box center [689, 170] width 151 height 31
type input "1,300.00"
click at [635, 339] on button "Add Exemption" at bounding box center [607, 339] width 121 height 34
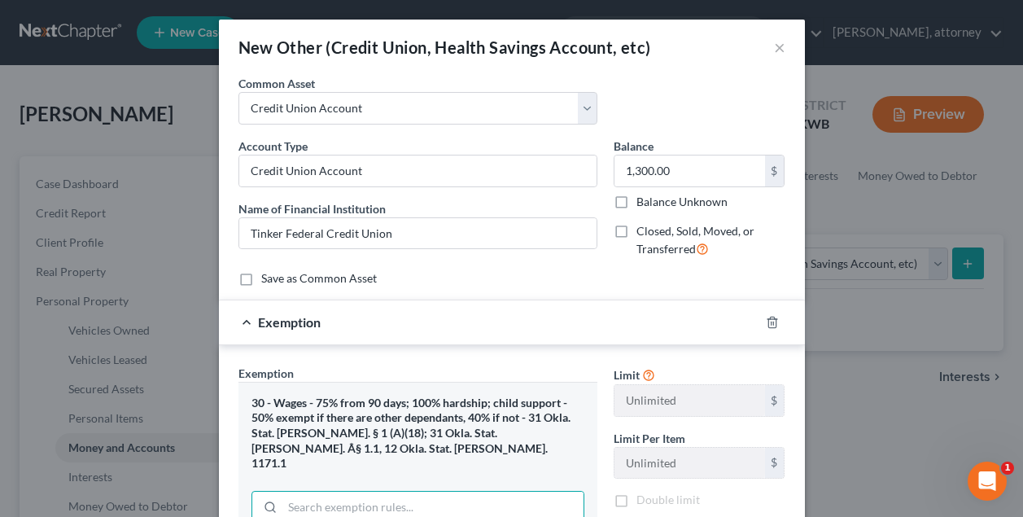
click at [438, 495] on input "search" at bounding box center [432, 506] width 301 height 31
drag, startPoint x: 657, startPoint y: 272, endPoint x: 625, endPoint y: 293, distance: 38.8
click at [626, 288] on form "An exemption set must first be selected from the Filing Information section. Co…" at bounding box center [511, 451] width 547 height 752
click at [625, 270] on div "Save as Common Asset" at bounding box center [511, 278] width 547 height 16
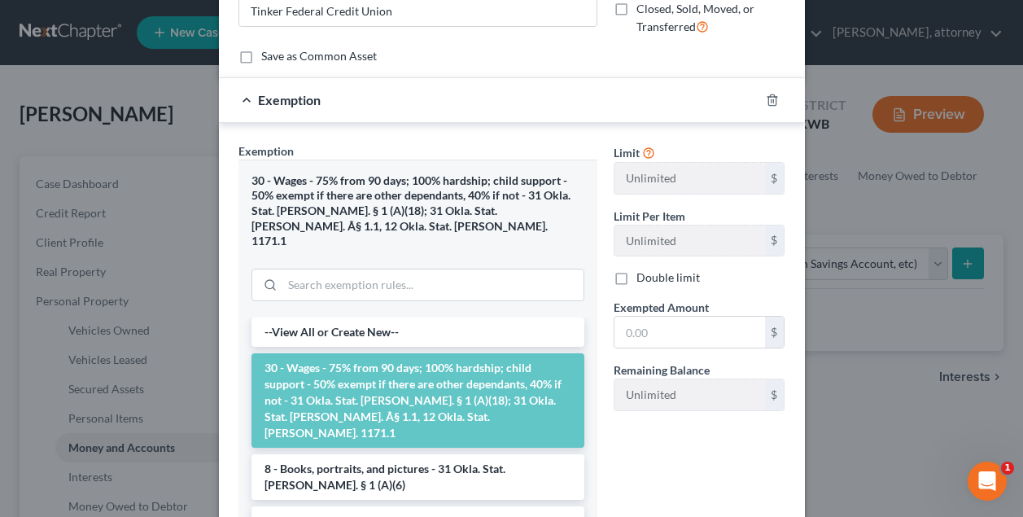
scroll to position [226, 0]
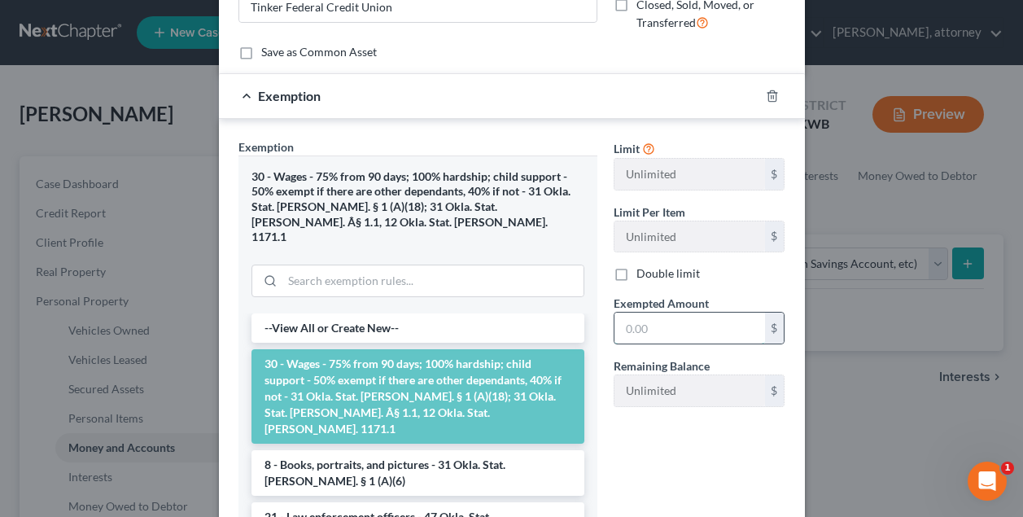
click at [670, 333] on input "text" at bounding box center [689, 327] width 151 height 31
type input "1,500"
click at [698, 448] on div "Limit Unlimited $ Limit Per Item Unlimited $ Double limit Exempted Amount * 1,5…" at bounding box center [699, 362] width 188 height 448
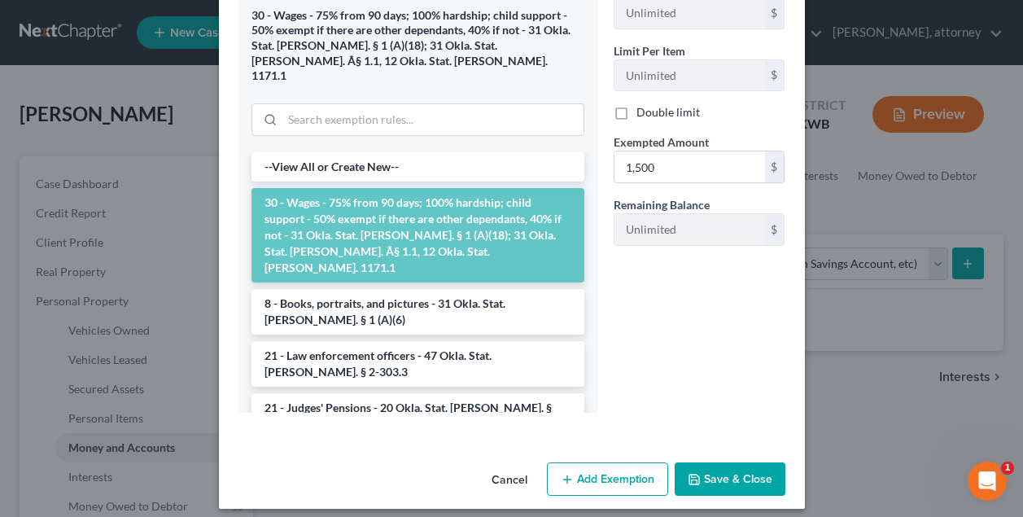
scroll to position [381, 0]
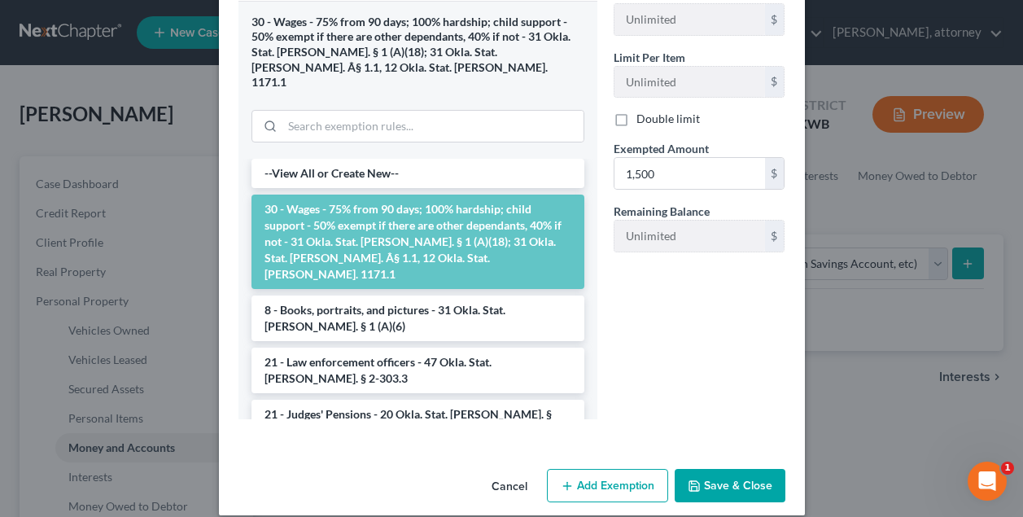
click at [729, 469] on button "Save & Close" at bounding box center [729, 486] width 111 height 34
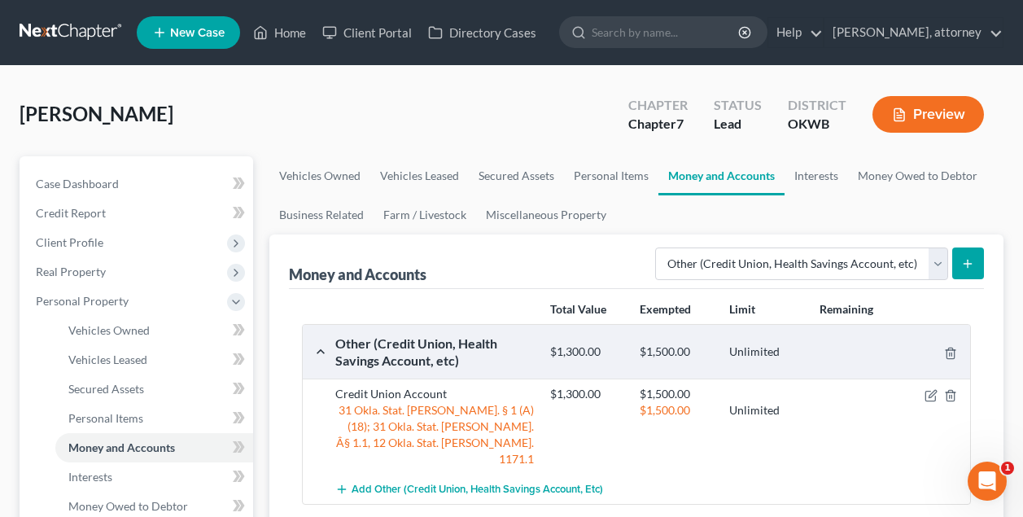
click at [575, 259] on div "Money and Accounts Select Account Type Brokerage Cash on Hand Certificates of D…" at bounding box center [636, 261] width 695 height 55
click at [825, 175] on link "Interests" at bounding box center [815, 175] width 63 height 39
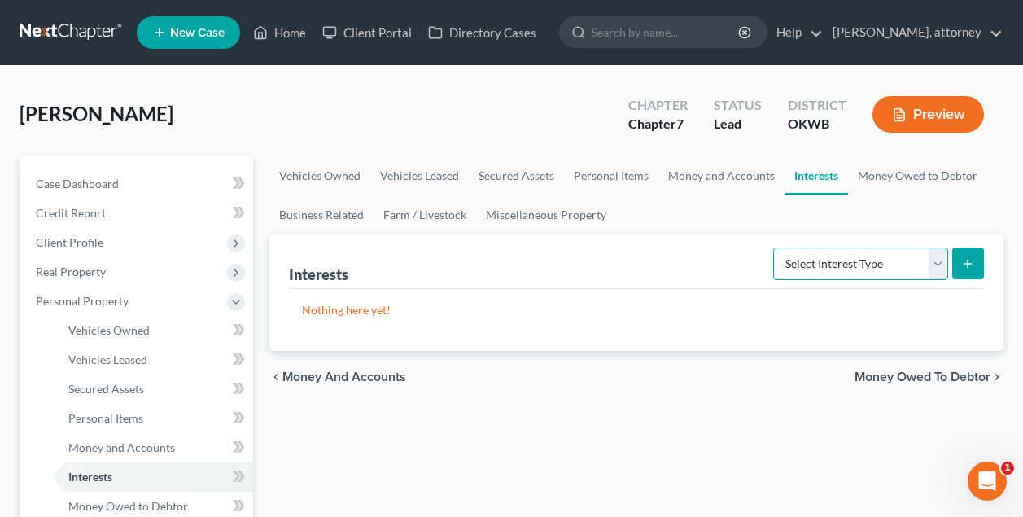
select select "term_life_insurance"
click at [967, 264] on icon "submit" at bounding box center [967, 263] width 13 height 13
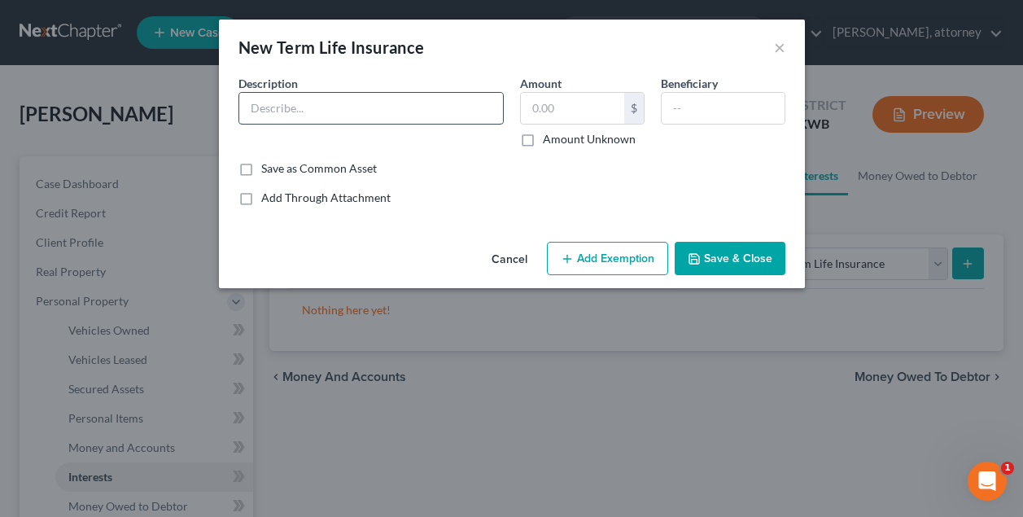
click at [367, 109] on input "text" at bounding box center [371, 108] width 264 height 31
type input "Term Life Insurance with United of Omaha"
click at [539, 109] on input "text" at bounding box center [572, 108] width 103 height 31
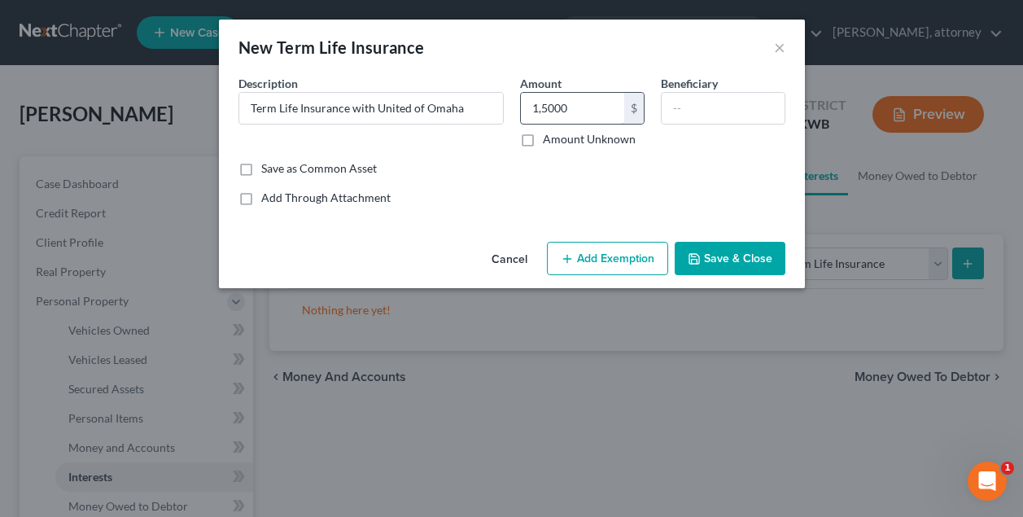
type input "15,000"
click at [674, 110] on input "text" at bounding box center [722, 108] width 123 height 31
type input "daughter"
click at [731, 255] on button "Save & Close" at bounding box center [729, 259] width 111 height 34
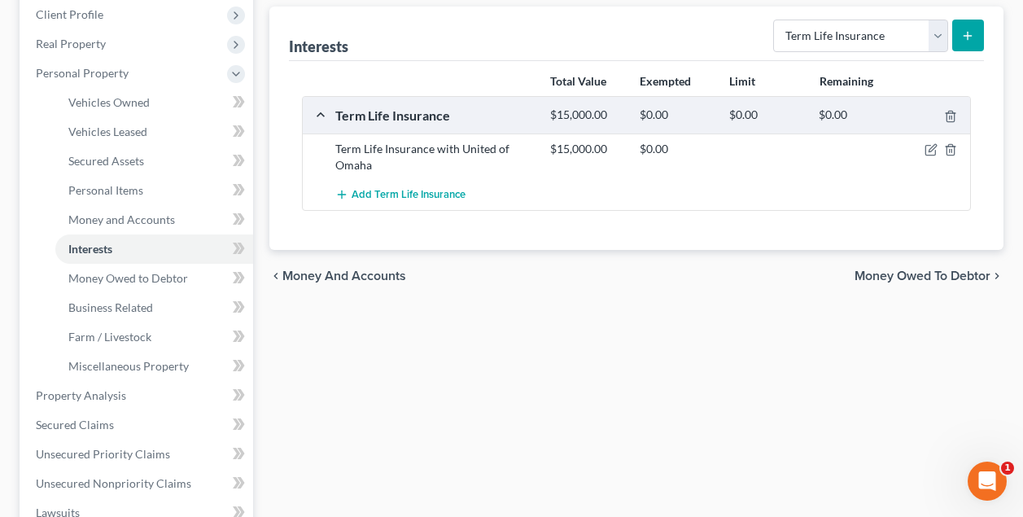
scroll to position [229, 0]
click at [104, 481] on span "Unsecured Nonpriority Claims" at bounding box center [113, 482] width 155 height 14
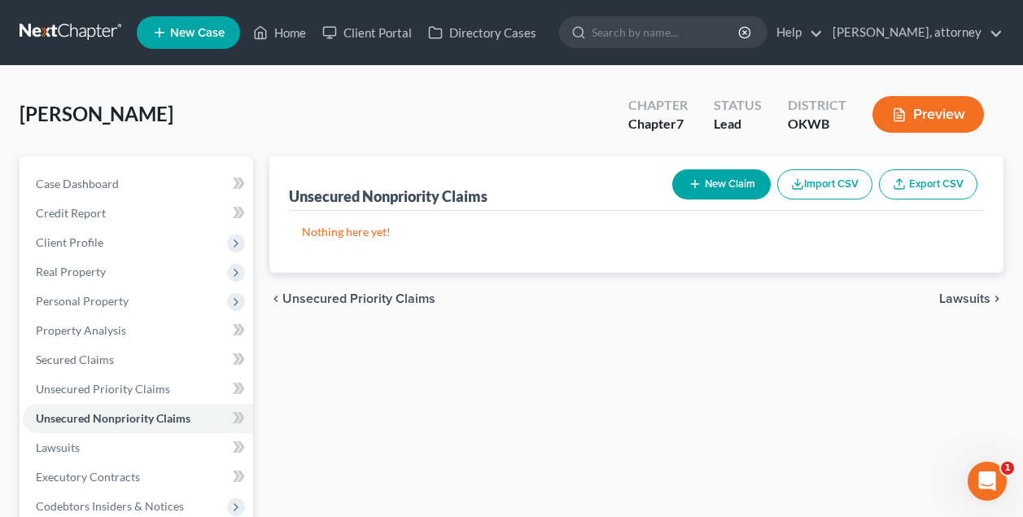
click at [716, 189] on button "New Claim" at bounding box center [721, 184] width 98 height 30
select select "0"
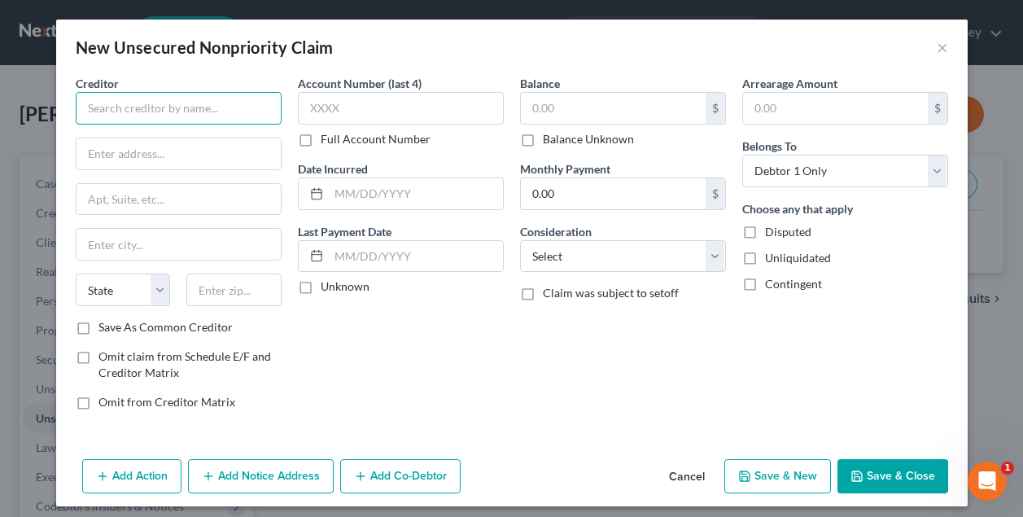
click at [186, 112] on input "text" at bounding box center [179, 108] width 206 height 33
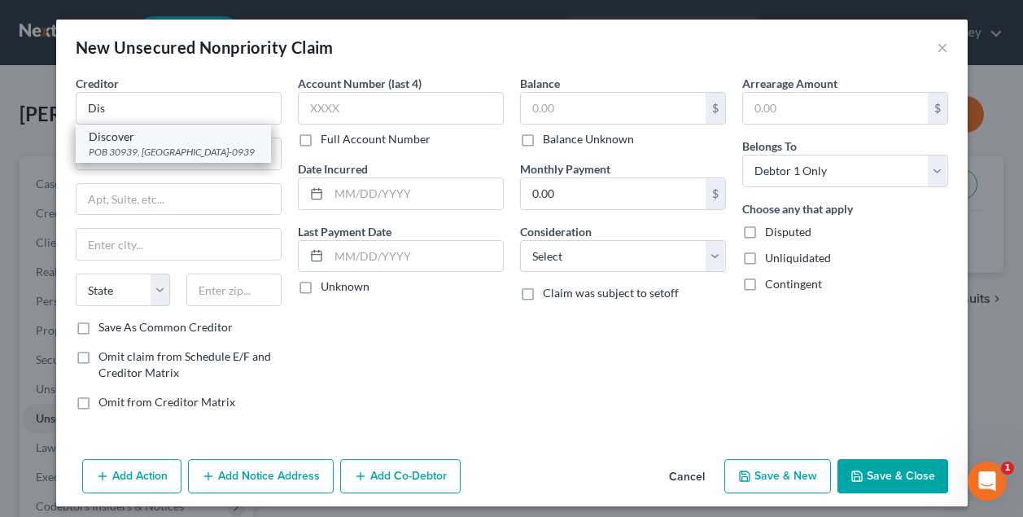
click at [184, 142] on div "Discover" at bounding box center [173, 137] width 169 height 16
type input "Discover"
type input "POB 30939"
type input "[GEOGRAPHIC_DATA]"
select select "46"
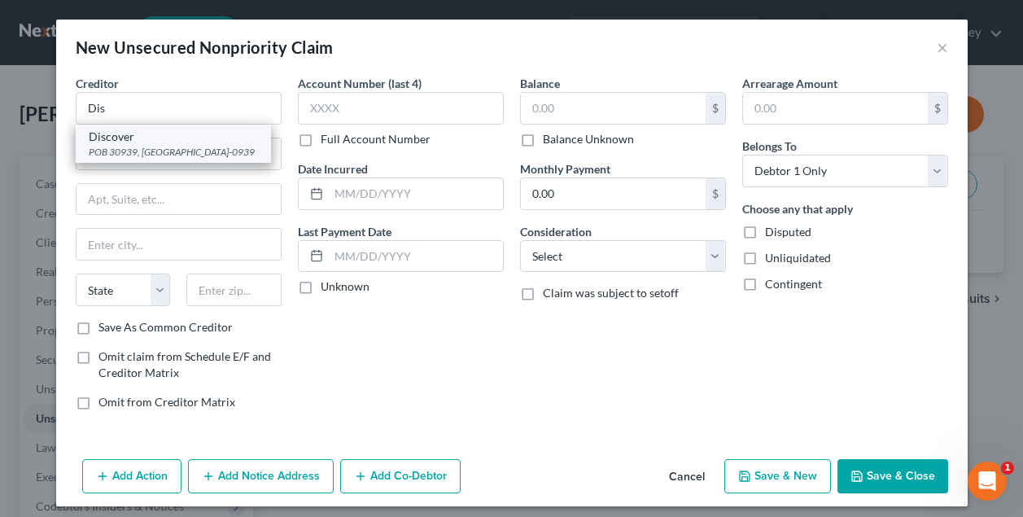
type input "84130-0939"
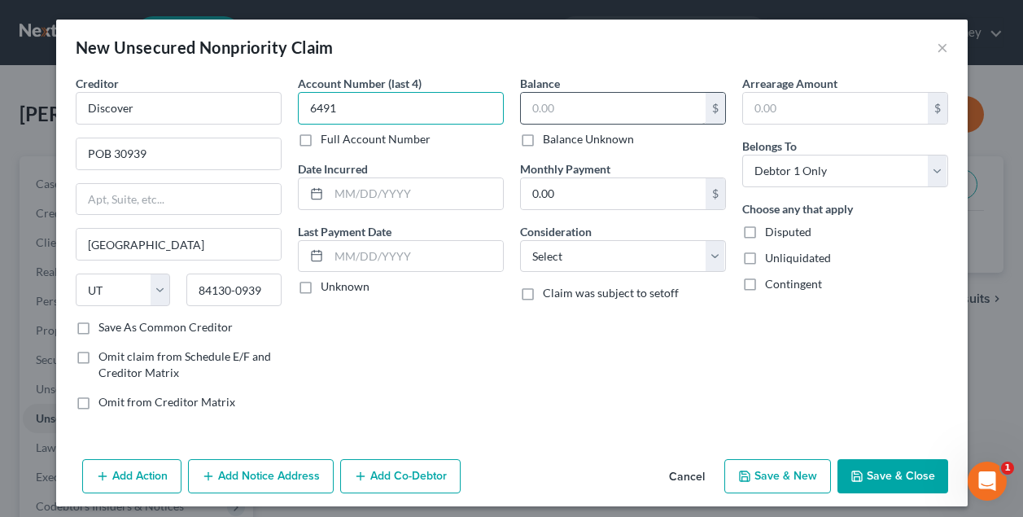
type input "6491"
click at [563, 105] on input "text" at bounding box center [613, 108] width 185 height 31
type input "9,483"
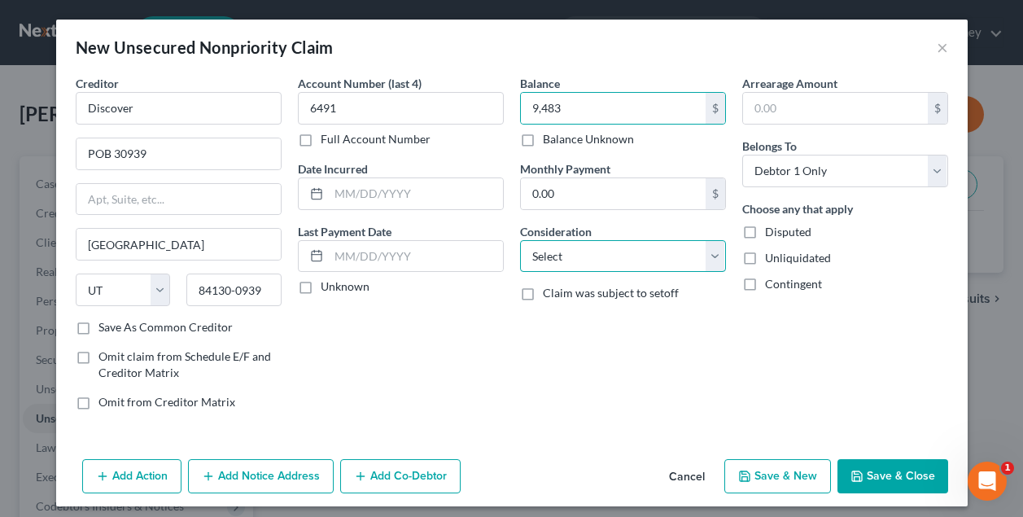
click at [586, 257] on select "Select Cable / Satellite Services Collection Agency Credit Card Debt Debt Couns…" at bounding box center [623, 256] width 206 height 33
select select "2"
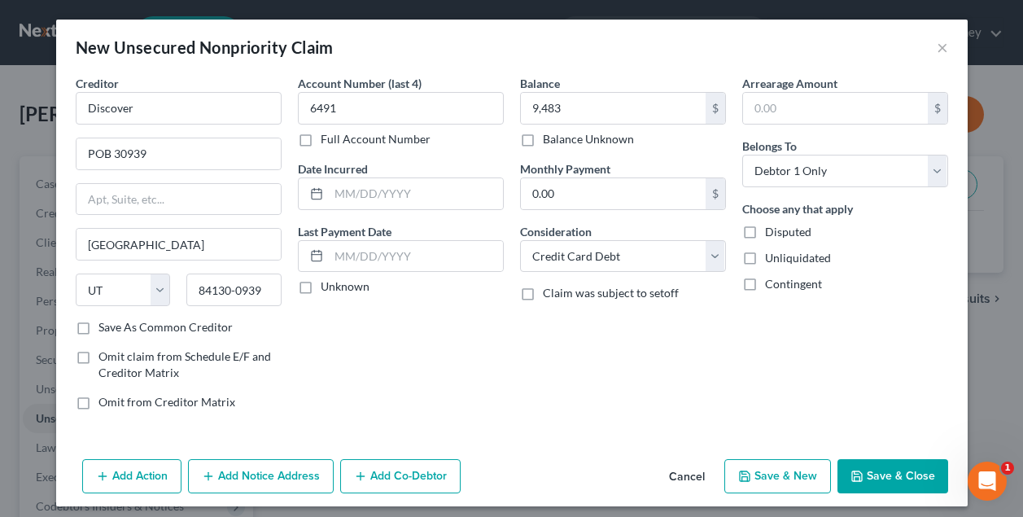
click at [799, 472] on button "Save & New" at bounding box center [777, 476] width 107 height 34
select select "0"
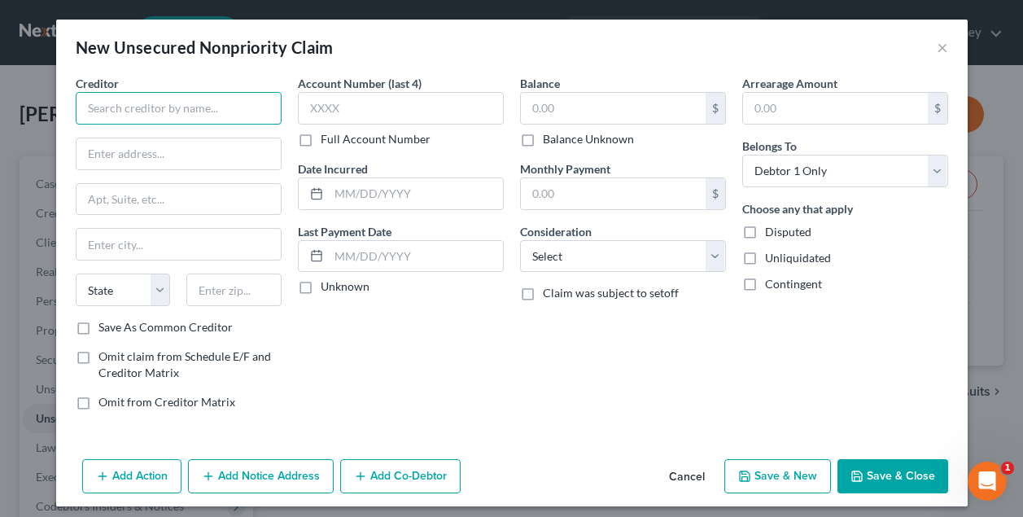
click at [142, 104] on input "text" at bounding box center [179, 108] width 206 height 33
type input "Sunbit Inc"
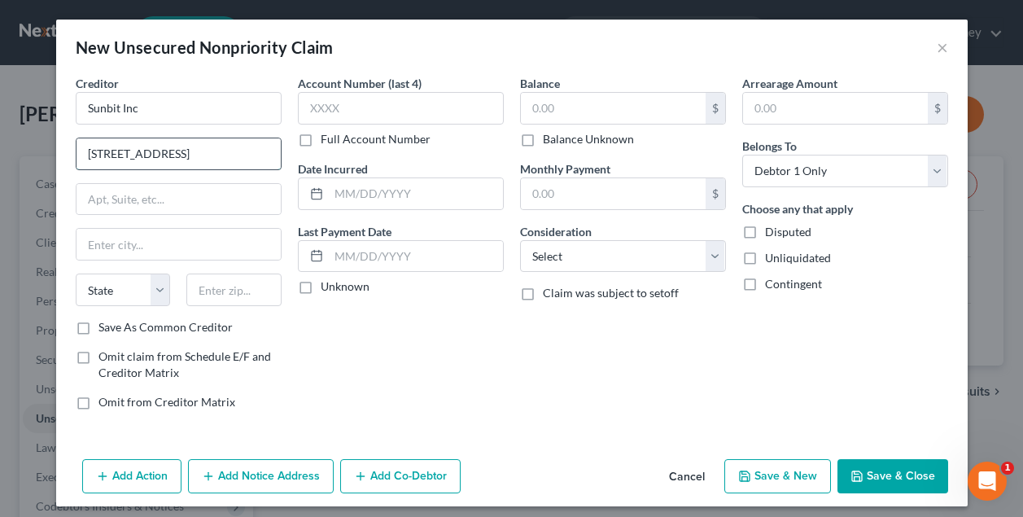
type input "[STREET_ADDRESS]"
type input "#18"
type input "90024"
click at [584, 117] on input "text" at bounding box center [613, 108] width 185 height 31
type input "[GEOGRAPHIC_DATA]"
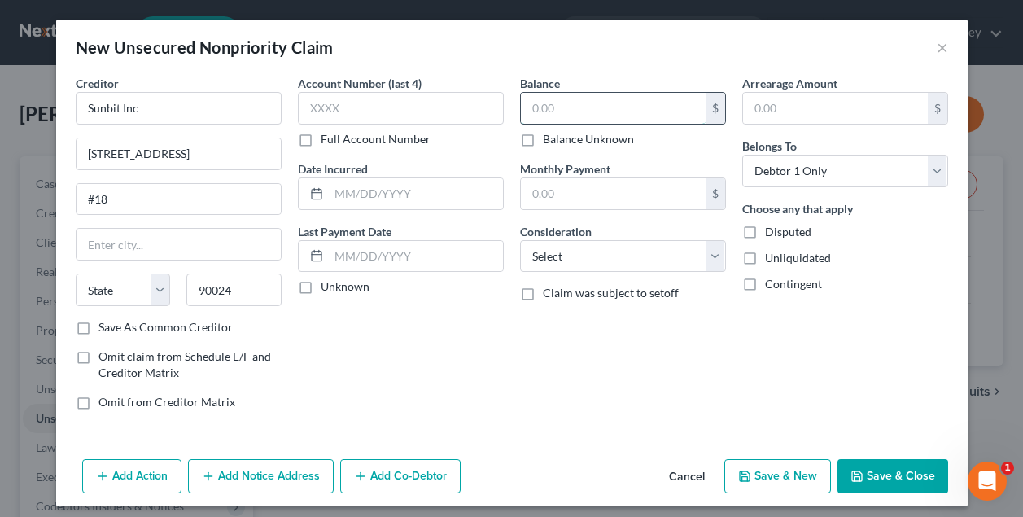
select select "4"
type input "1,869"
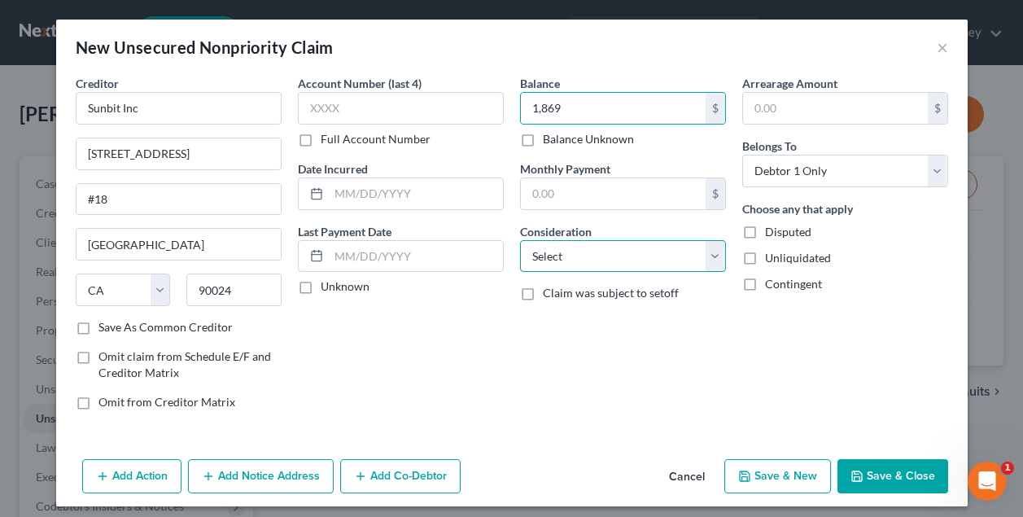
click at [598, 255] on select "Select Cable / Satellite Services Collection Agency Credit Card Debt Debt Couns…" at bounding box center [623, 256] width 206 height 33
select select "10"
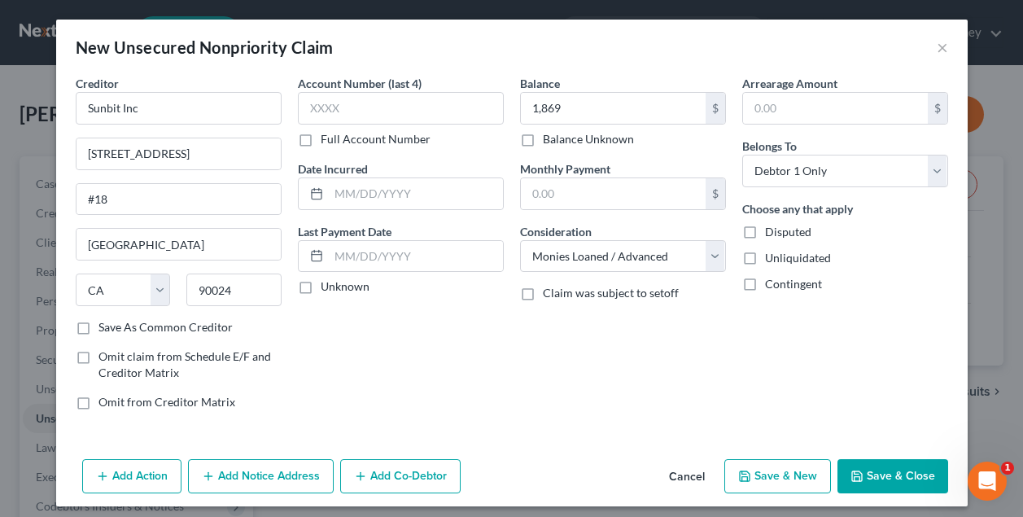
click at [774, 474] on button "Save & New" at bounding box center [777, 476] width 107 height 34
select select "0"
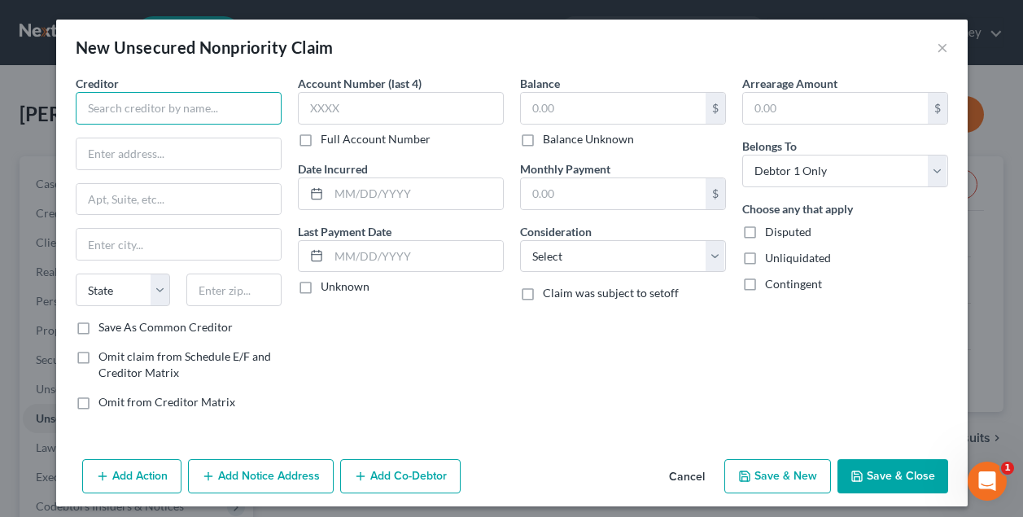
click at [147, 108] on input "text" at bounding box center [179, 108] width 206 height 33
type input "Aspire"
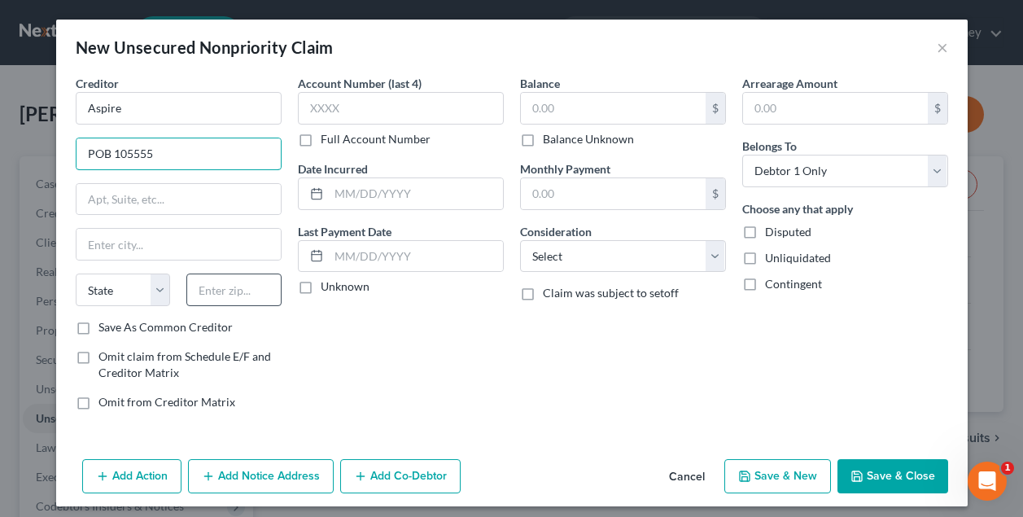
type input "POB 105555"
type input "30348"
click at [98, 328] on label "Save As Common Creditor" at bounding box center [165, 327] width 134 height 16
click at [105, 328] on input "Save As Common Creditor" at bounding box center [110, 324] width 11 height 11
checkbox input "true"
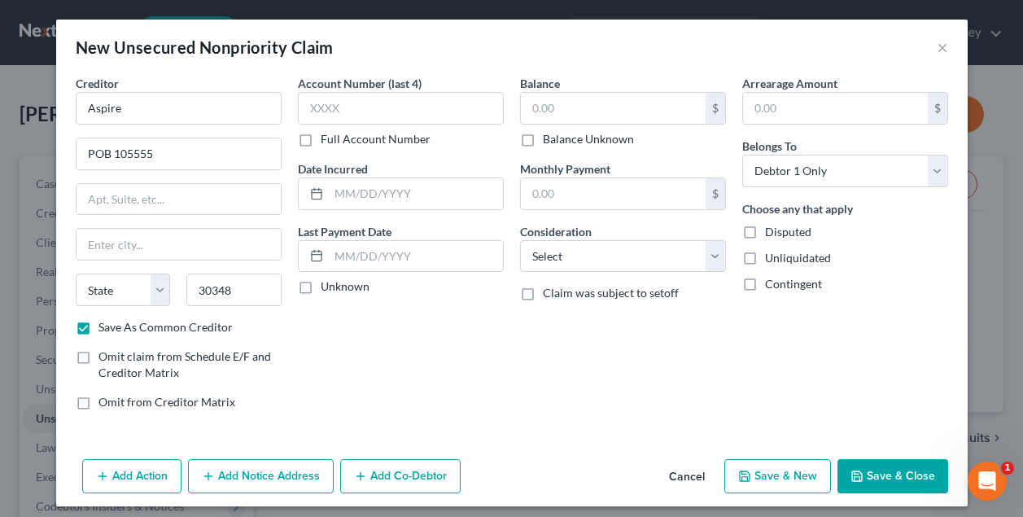
type input "[GEOGRAPHIC_DATA]"
select select "10"
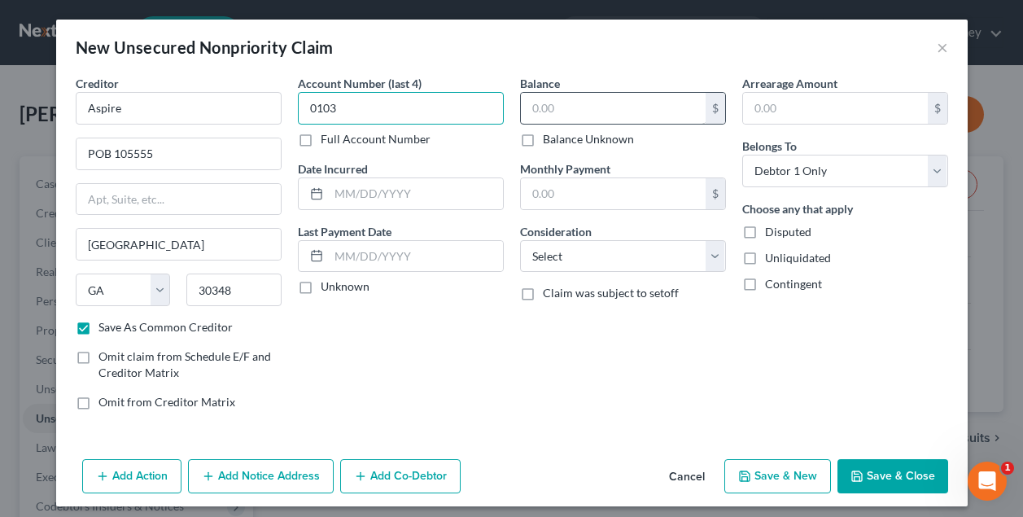
type input "0103"
click at [566, 119] on input "text" at bounding box center [613, 108] width 185 height 31
type input "4,780"
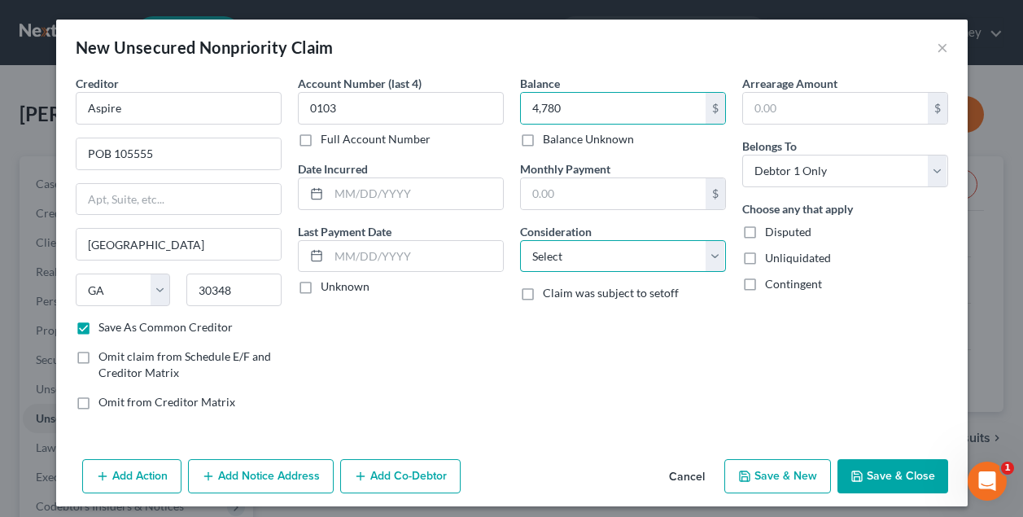
click at [610, 255] on select "Select Cable / Satellite Services Collection Agency Credit Card Debt Debt Couns…" at bounding box center [623, 256] width 206 height 33
select select "2"
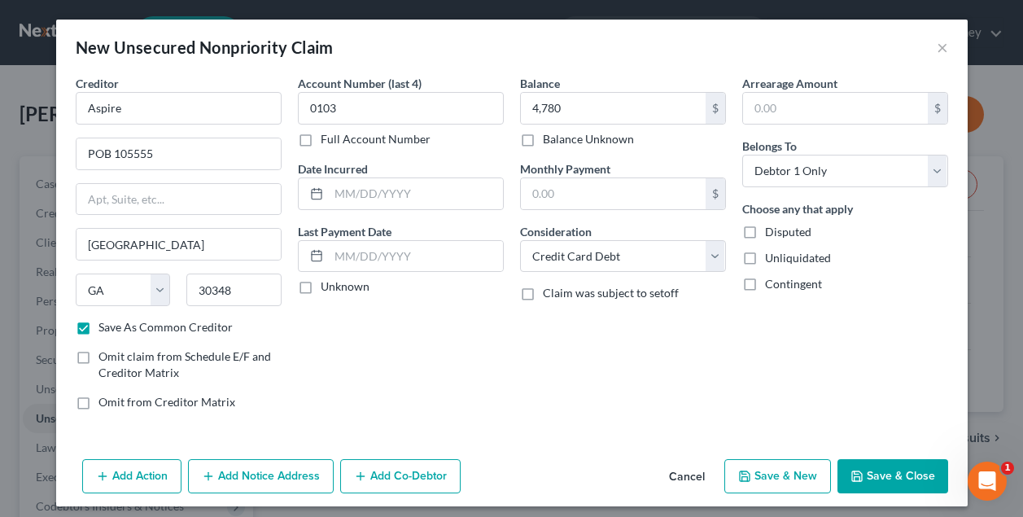
click at [772, 471] on button "Save & New" at bounding box center [777, 476] width 107 height 34
select select "0"
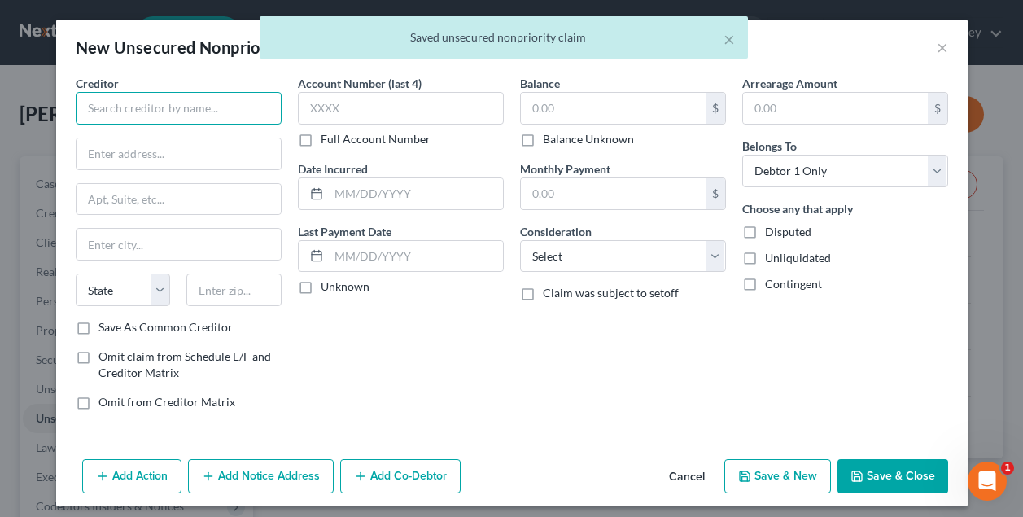
click at [201, 109] on input "text" at bounding box center [179, 108] width 206 height 33
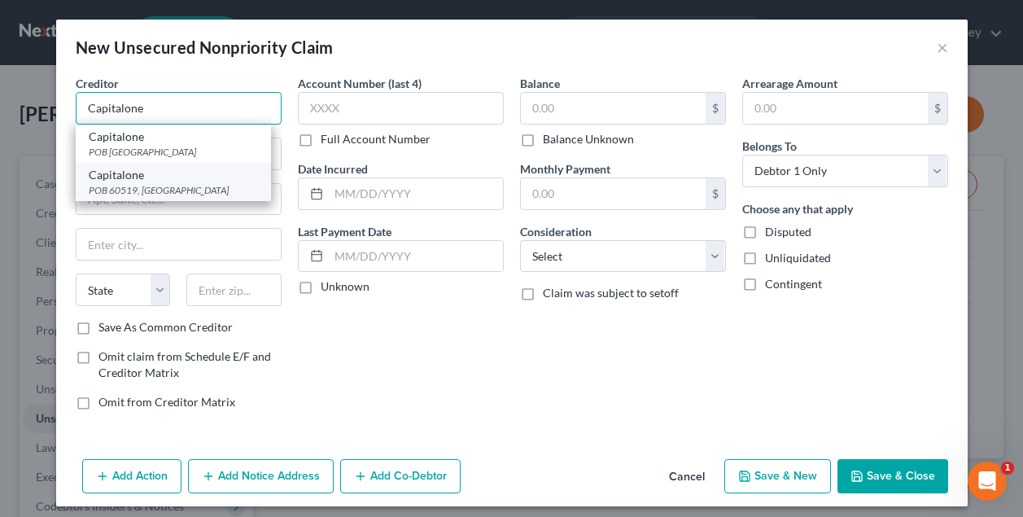
type input "Capitalone"
click at [178, 183] on div "POB 60519, [GEOGRAPHIC_DATA]" at bounding box center [173, 190] width 169 height 14
type input "POB 60519"
type input "City Of Industry"
select select "4"
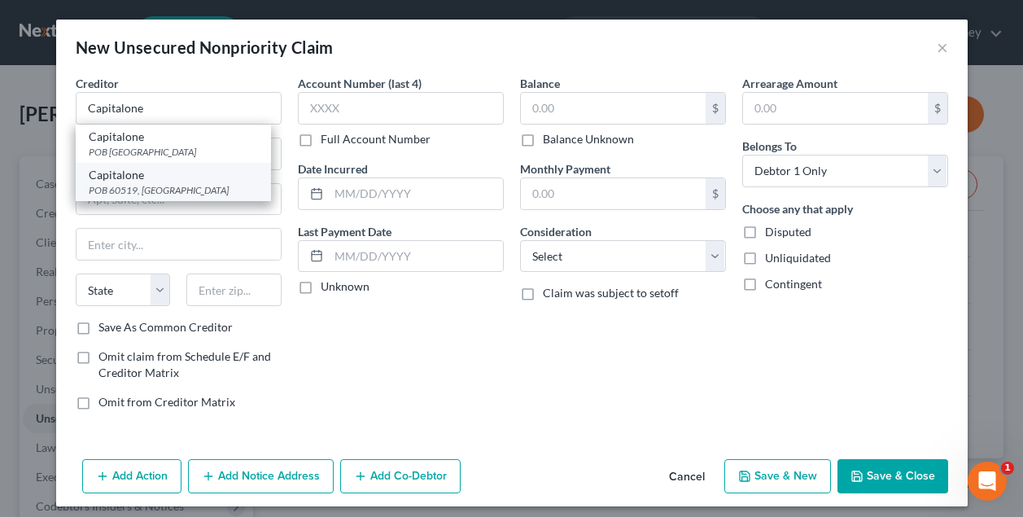
type input "91716"
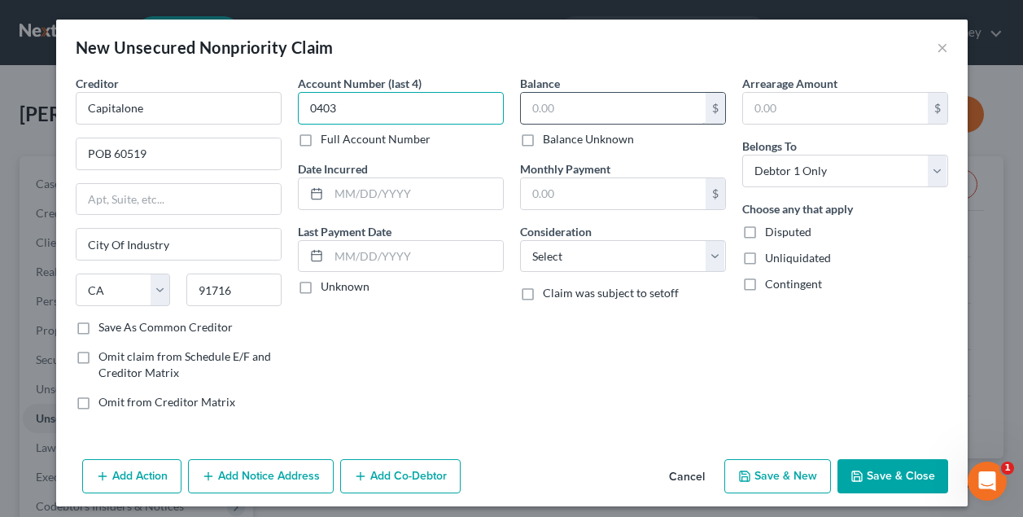
type input "0403"
click at [667, 100] on input "text" at bounding box center [613, 108] width 185 height 31
type input "2,961"
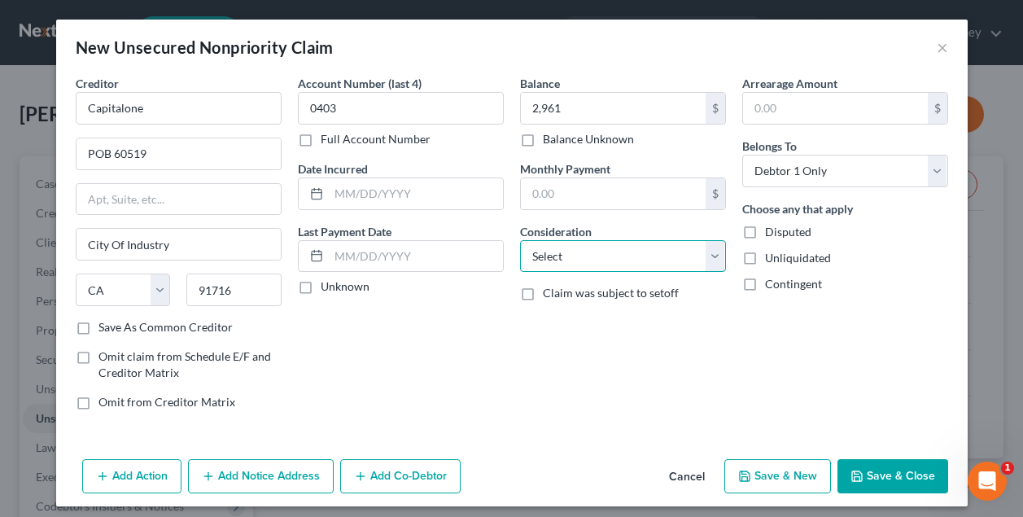
select select "2"
click at [555, 366] on div "Balance 2,961.00 $ Balance Unknown Balance Undetermined 2,961 $ Balance Unknown…" at bounding box center [623, 249] width 222 height 348
click at [778, 476] on button "Save & New" at bounding box center [777, 476] width 107 height 34
select select "0"
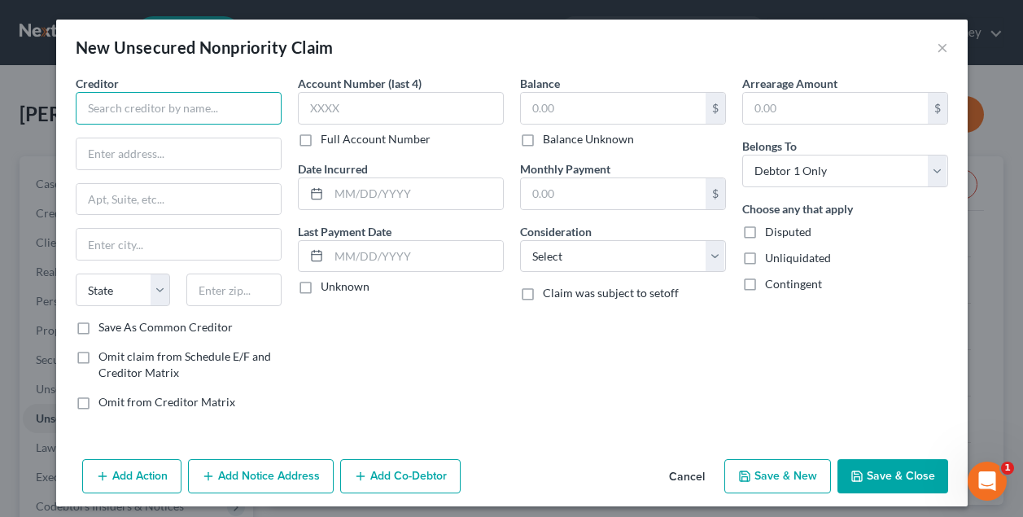
click at [155, 104] on input "text" at bounding box center [179, 108] width 206 height 33
click at [199, 112] on input "Cerulean" at bounding box center [179, 108] width 206 height 33
type input "Cerulean"
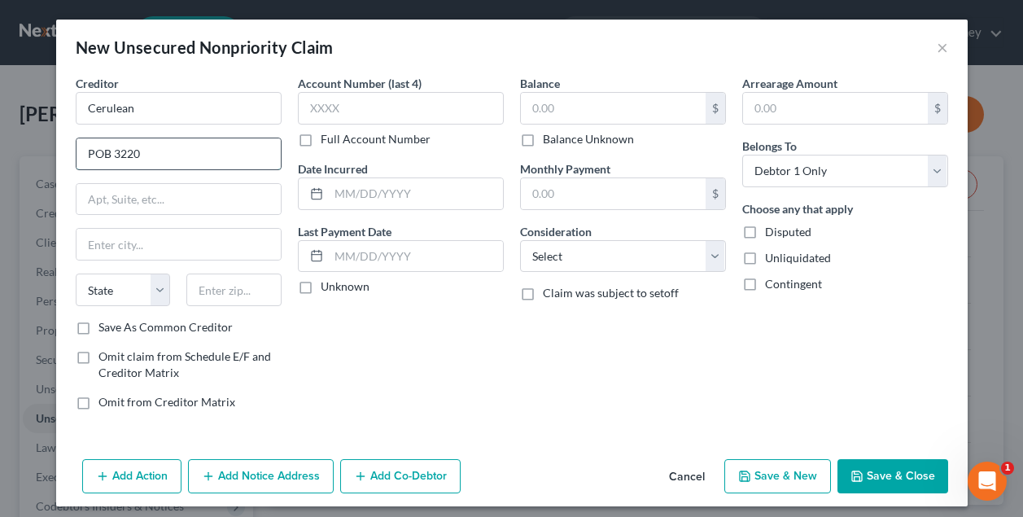
type input "POB 3220"
type input "14240"
click at [98, 329] on label "Save As Common Creditor" at bounding box center [165, 327] width 134 height 16
click at [105, 329] on input "Save As Common Creditor" at bounding box center [110, 324] width 11 height 11
checkbox input "true"
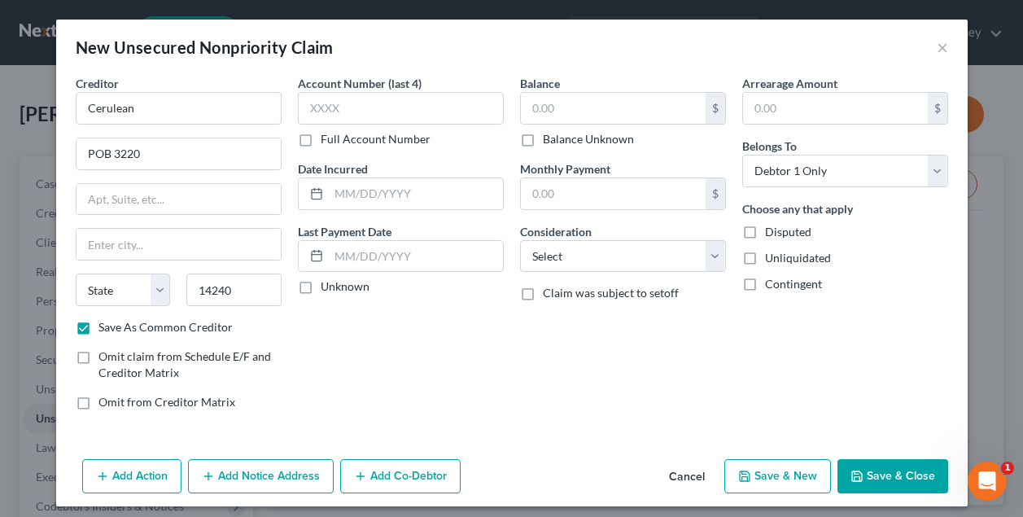
type input "Buffalo"
select select "35"
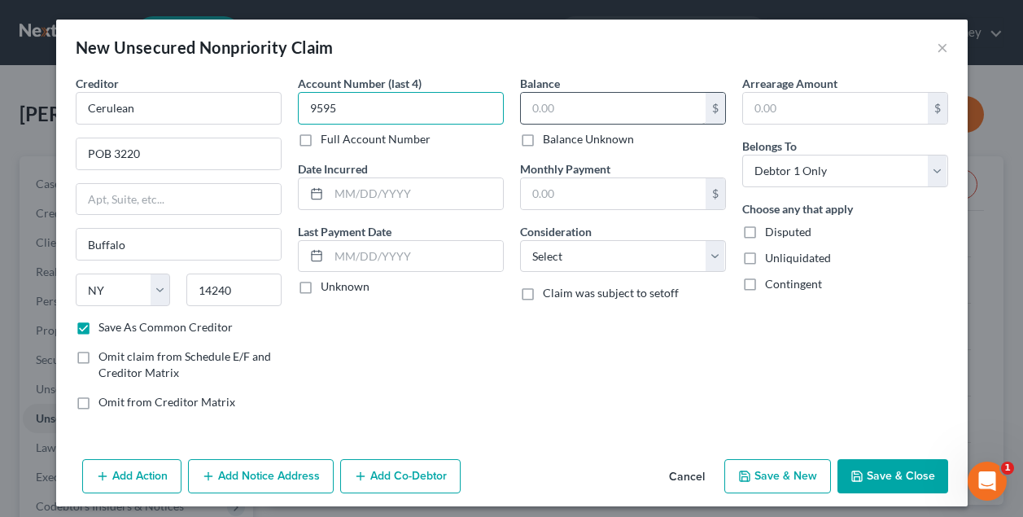
type input "9595"
click at [561, 103] on input "text" at bounding box center [613, 108] width 185 height 31
type input "1,543"
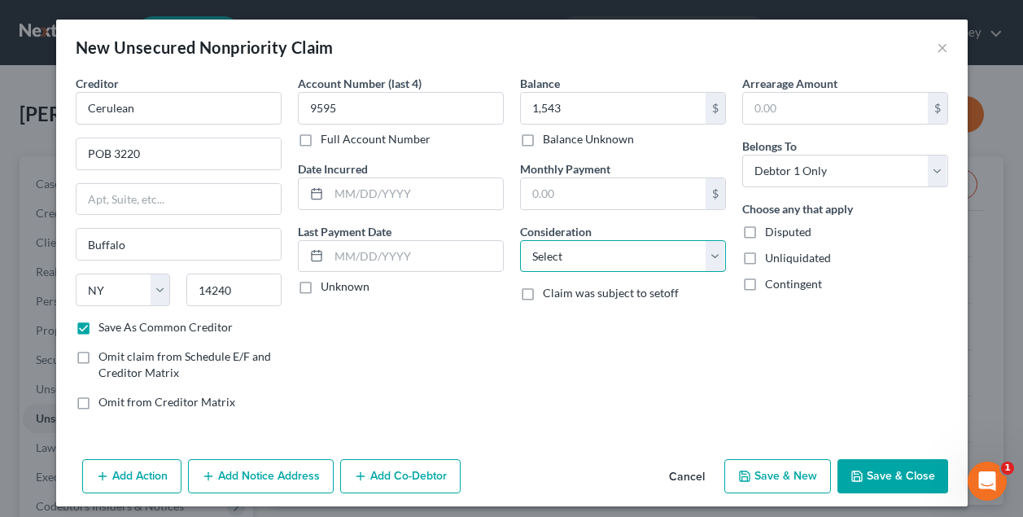
select select "2"
click at [768, 472] on button "Save & New" at bounding box center [777, 476] width 107 height 34
select select "0"
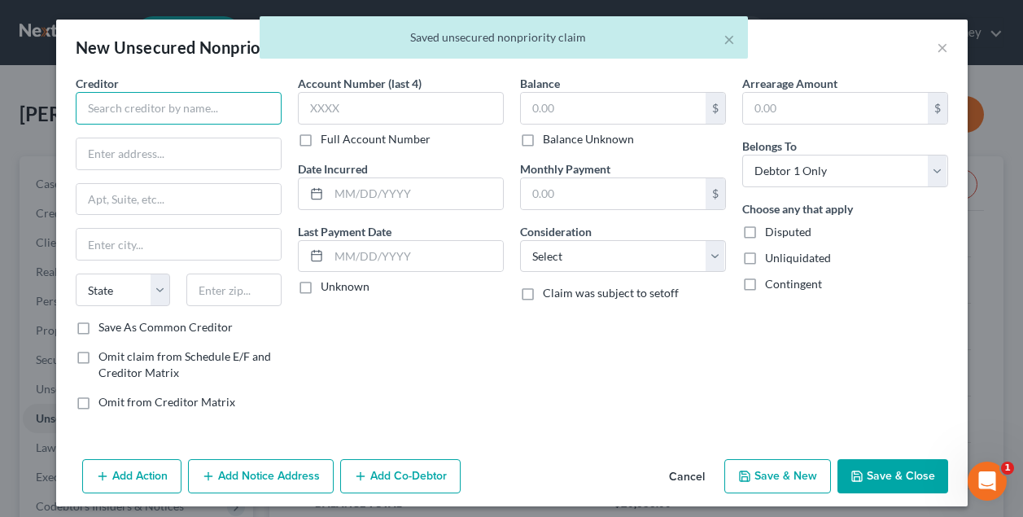
click at [169, 107] on input "text" at bounding box center [179, 108] width 206 height 33
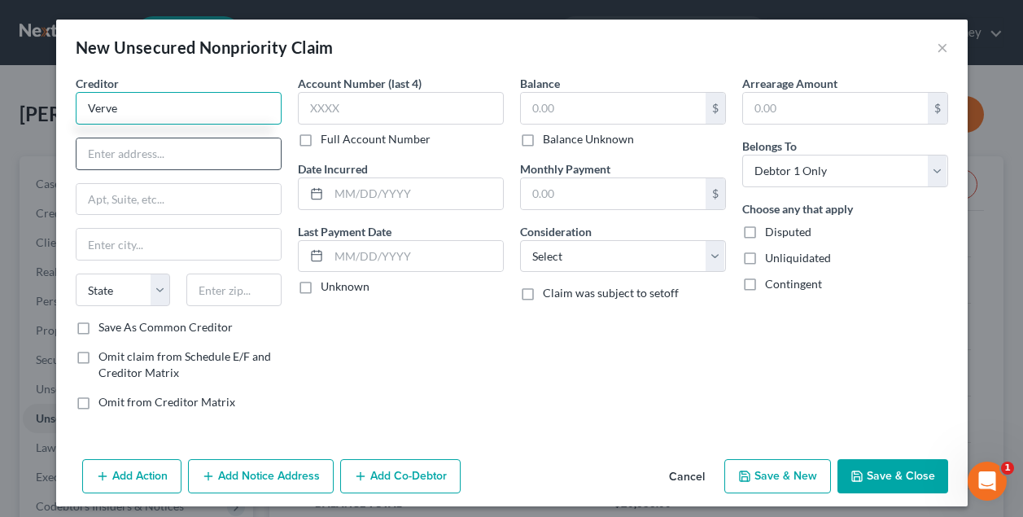
type input "Verve"
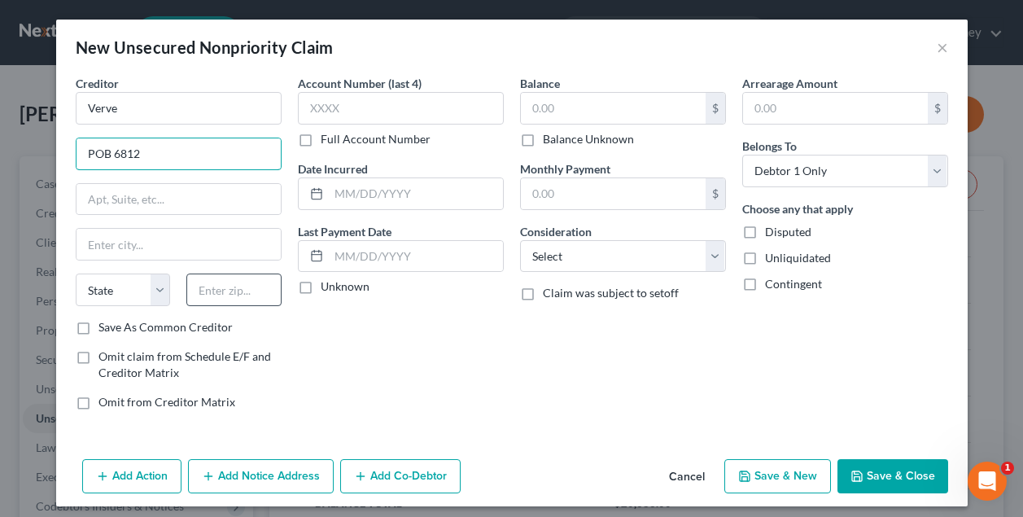
type input "POB 6812"
type input "60197"
click at [98, 330] on label "Save As Common Creditor" at bounding box center [165, 327] width 134 height 16
click at [105, 330] on input "Save As Common Creditor" at bounding box center [110, 324] width 11 height 11
checkbox input "true"
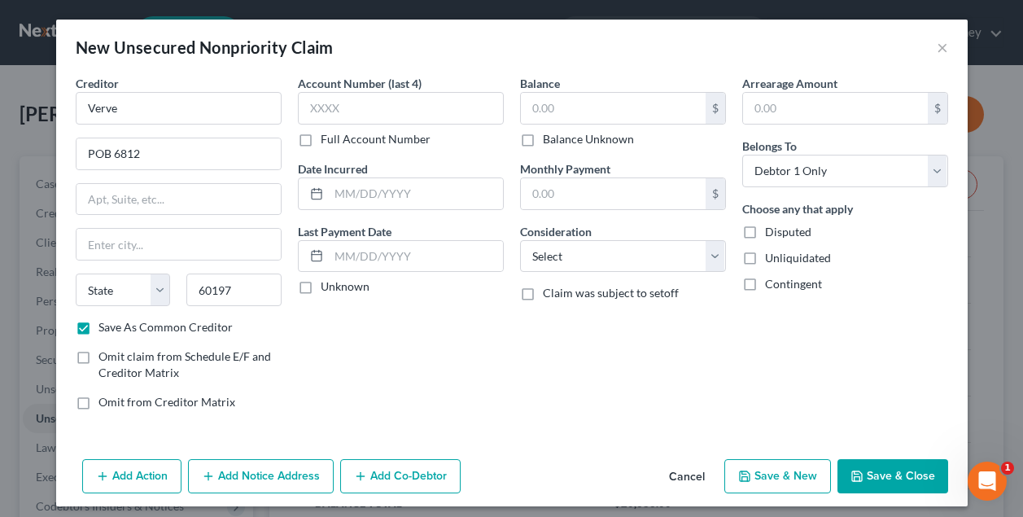
type input "[PERSON_NAME] Stream"
select select "14"
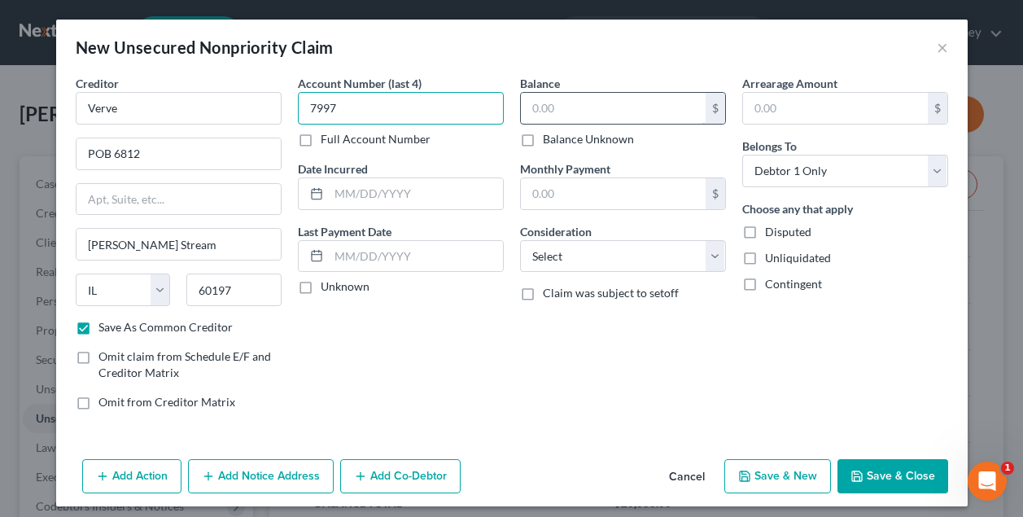
type input "7997"
click at [553, 101] on input "text" at bounding box center [613, 108] width 185 height 31
type input "1,710"
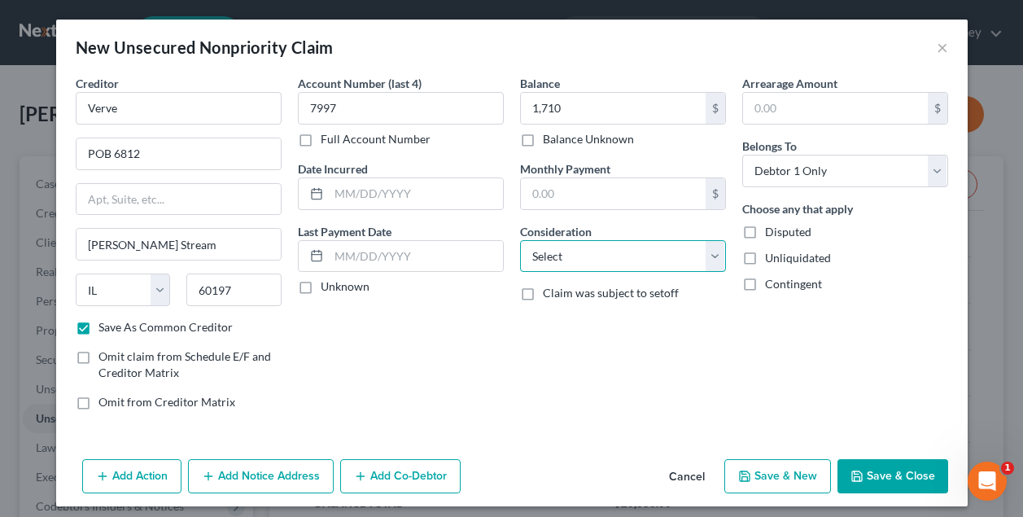
select select "2"
click at [779, 471] on button "Save & New" at bounding box center [777, 476] width 107 height 34
select select "0"
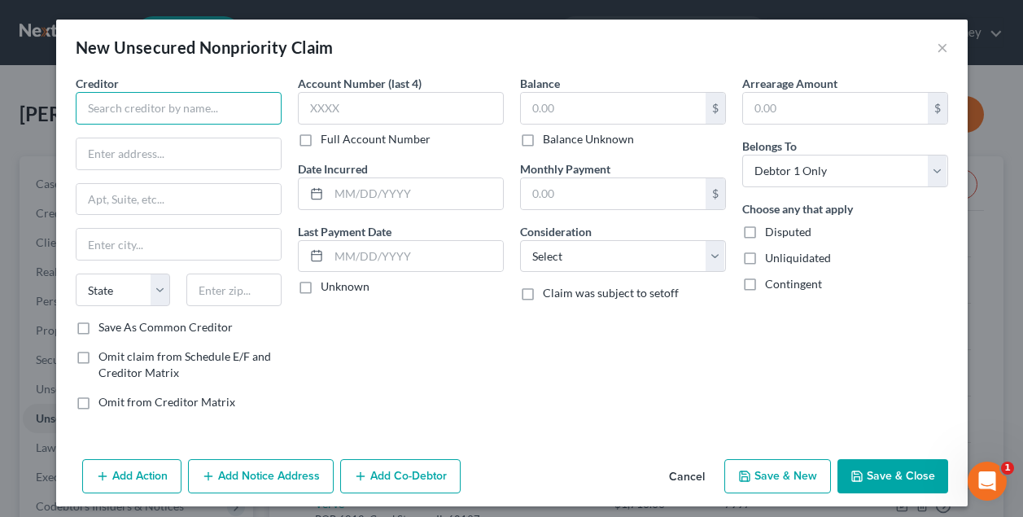
click at [197, 112] on input "text" at bounding box center [179, 108] width 206 height 33
type input "Advance America"
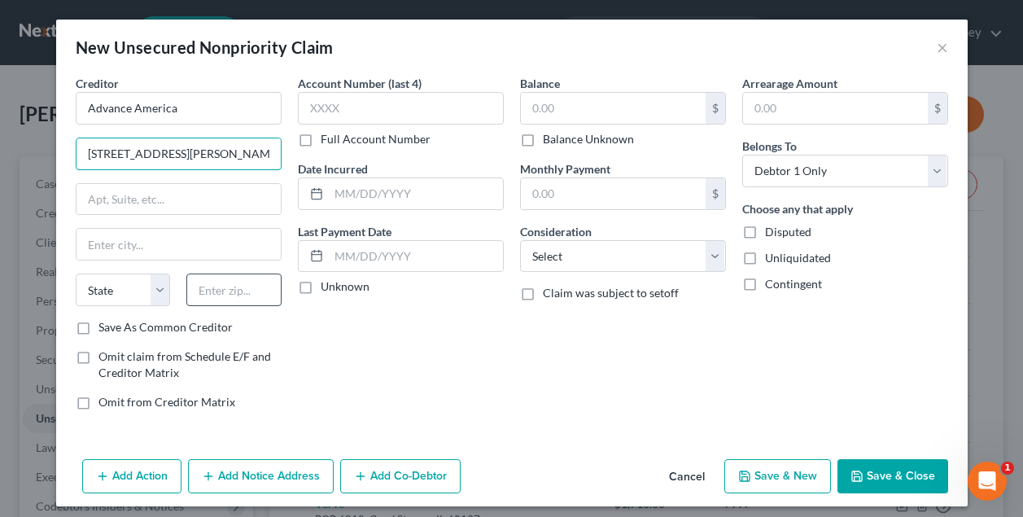
type input "[STREET_ADDRESS][PERSON_NAME]"
type input "29601"
click at [98, 327] on label "Save As Common Creditor" at bounding box center [165, 327] width 134 height 16
click at [105, 327] on input "Save As Common Creditor" at bounding box center [110, 324] width 11 height 11
checkbox input "true"
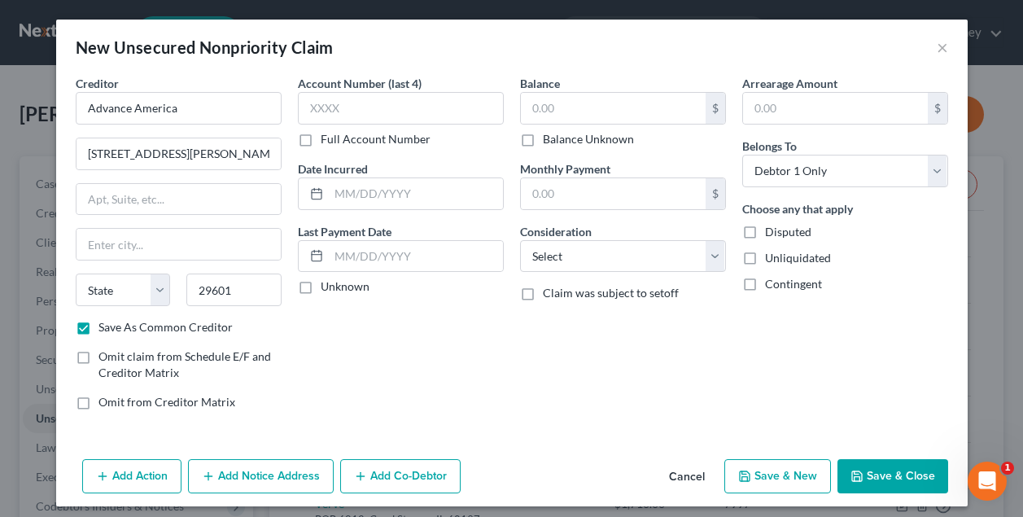
type input "[GEOGRAPHIC_DATA]"
select select "42"
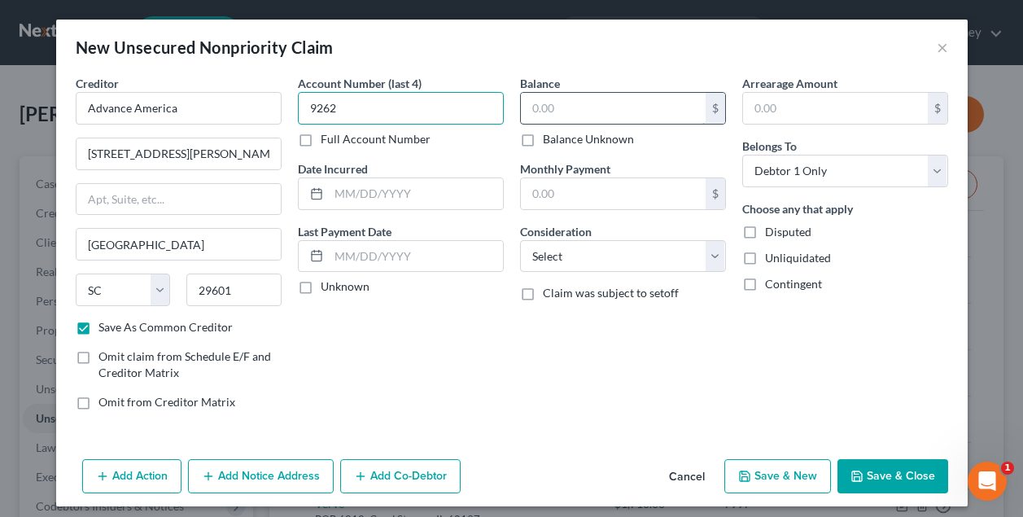
type input "9262"
click at [543, 103] on input "text" at bounding box center [613, 108] width 185 height 31
type input "1,257"
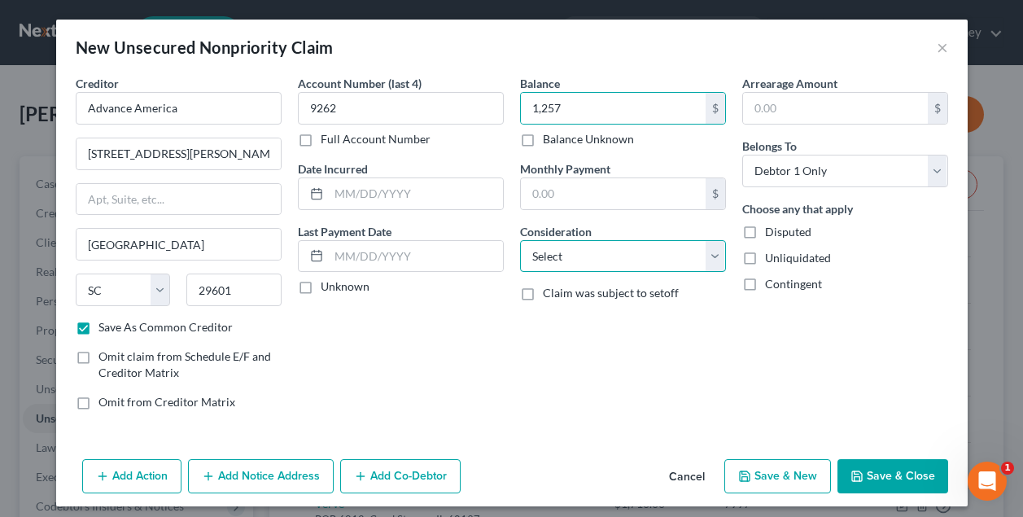
click at [627, 253] on select "Select Cable / Satellite Services Collection Agency Credit Card Debt Debt Couns…" at bounding box center [623, 256] width 206 height 33
select select "10"
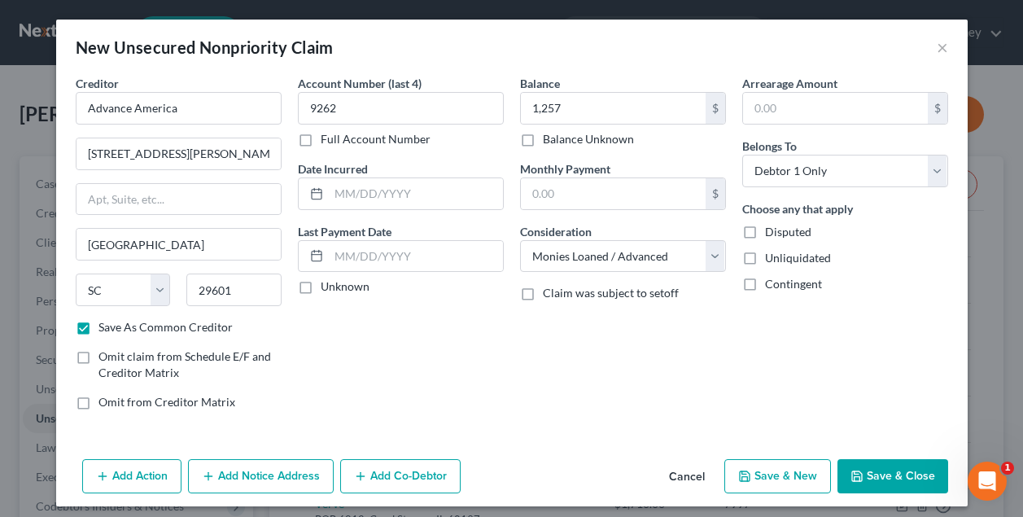
click at [777, 478] on button "Save & New" at bounding box center [777, 476] width 107 height 34
select select "0"
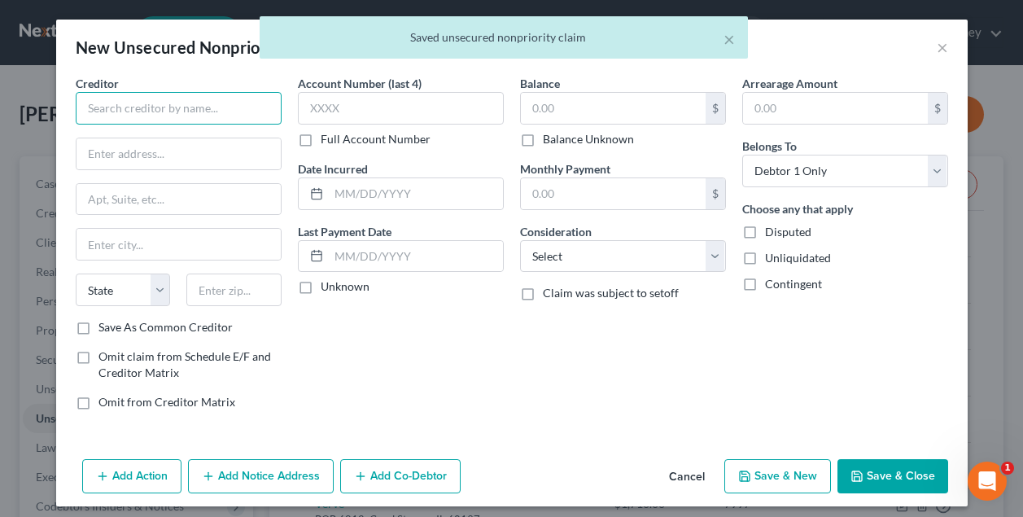
click at [203, 108] on input "text" at bounding box center [179, 108] width 206 height 33
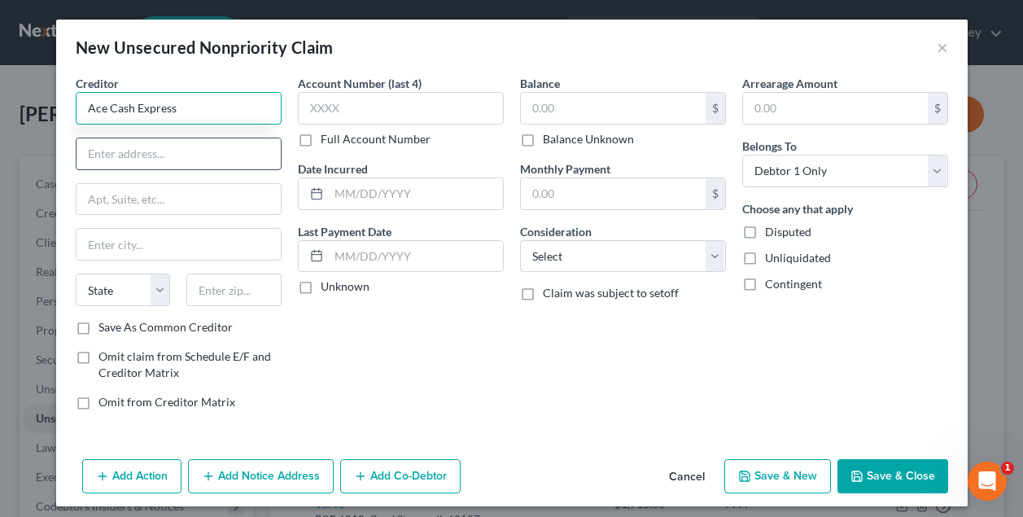
type input "Ace Cash Express"
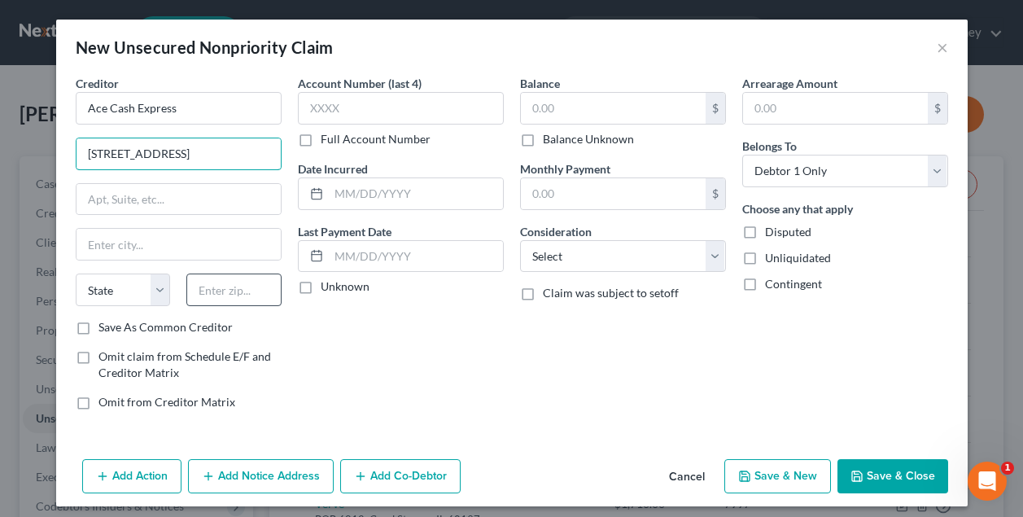
type input "[STREET_ADDRESS]"
type input "73132"
click at [98, 330] on label "Save As Common Creditor" at bounding box center [165, 327] width 134 height 16
click at [105, 330] on input "Save As Common Creditor" at bounding box center [110, 324] width 11 height 11
checkbox input "true"
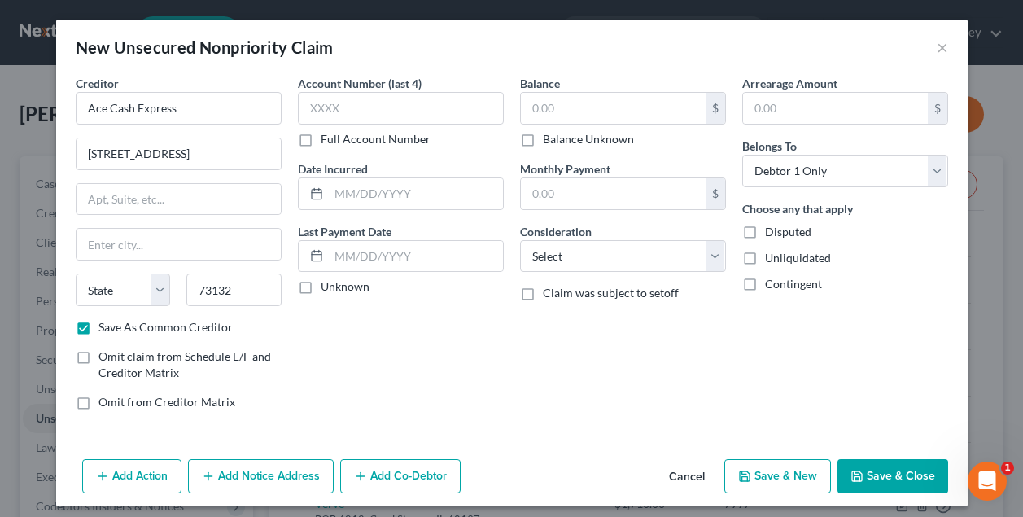
type input "[US_STATE][GEOGRAPHIC_DATA]"
select select "37"
click at [555, 111] on input "text" at bounding box center [613, 108] width 185 height 31
type input "747"
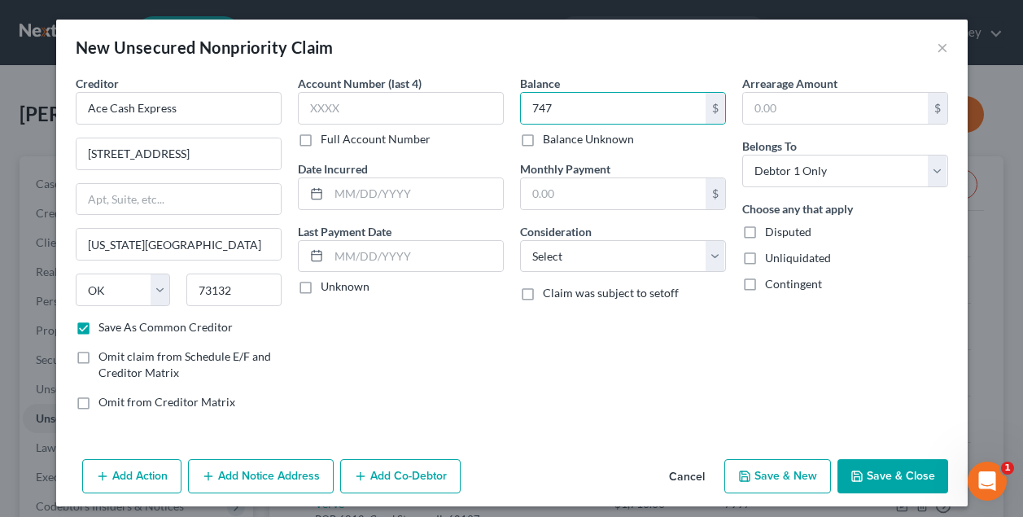
click at [780, 472] on button "Save & New" at bounding box center [777, 476] width 107 height 34
select select "0"
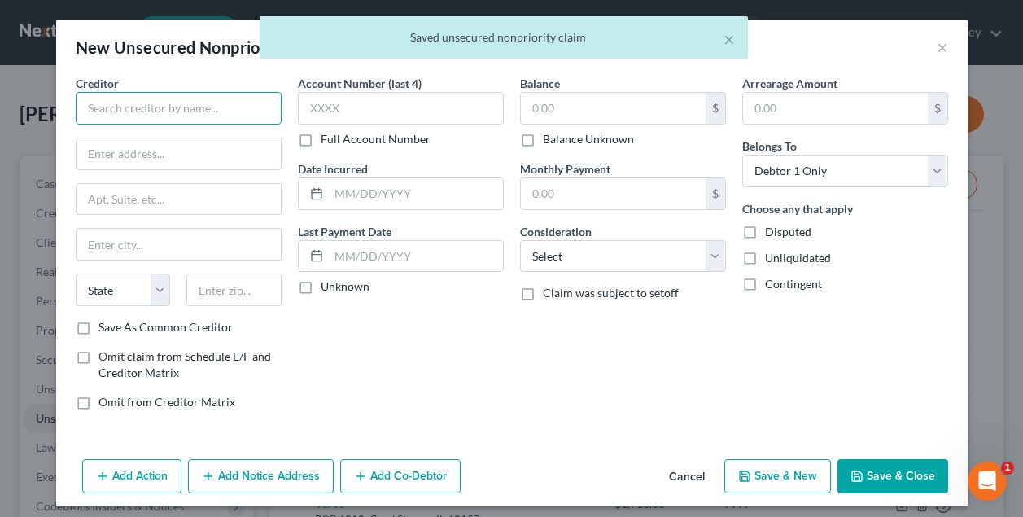
click at [166, 115] on input "text" at bounding box center [179, 108] width 206 height 33
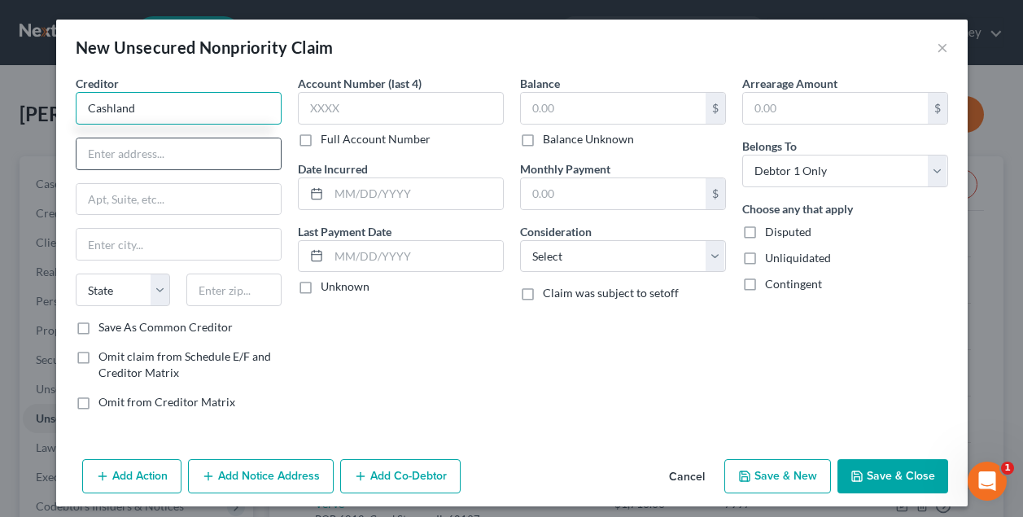
type input "Cashland"
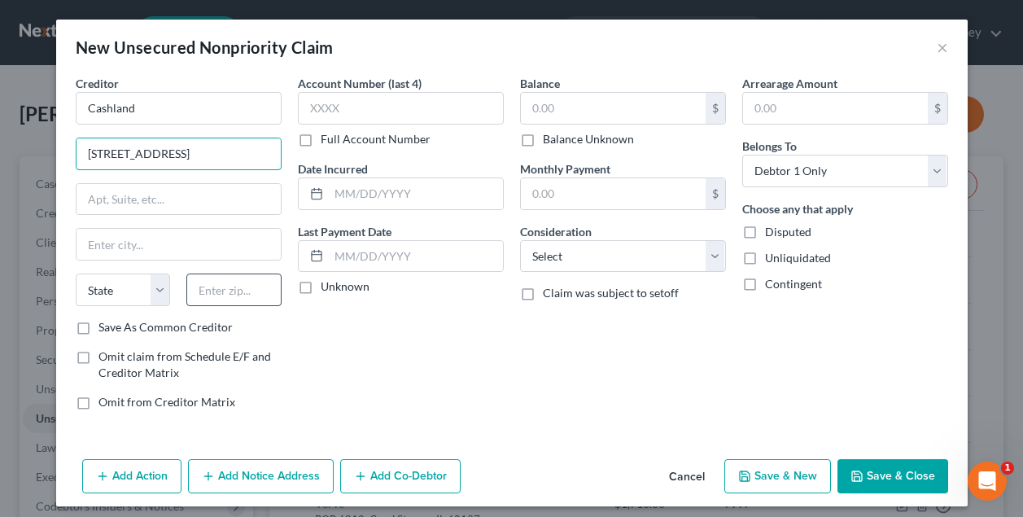
type input "[STREET_ADDRESS]"
type input "73112"
click at [565, 107] on input "text" at bounding box center [613, 108] width 185 height 31
type input "[US_STATE][GEOGRAPHIC_DATA]"
select select "37"
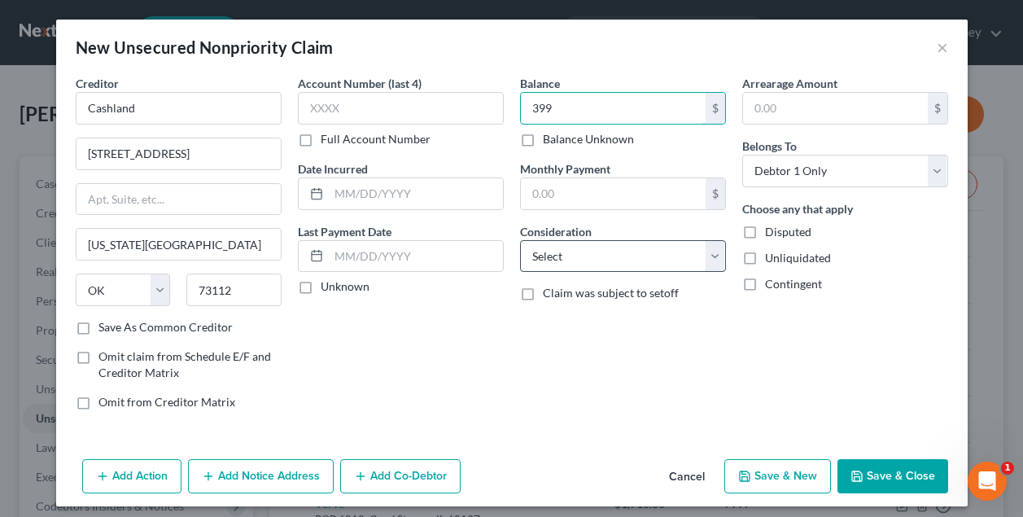
type input "399"
select select "10"
click at [799, 467] on button "Save & New" at bounding box center [777, 476] width 107 height 34
select select "0"
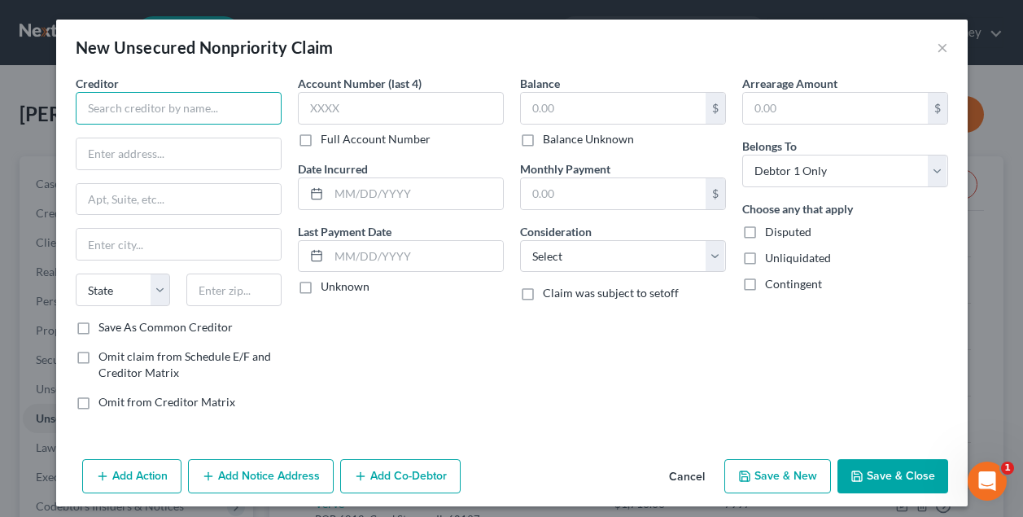
click at [204, 103] on input "text" at bounding box center [179, 108] width 206 height 33
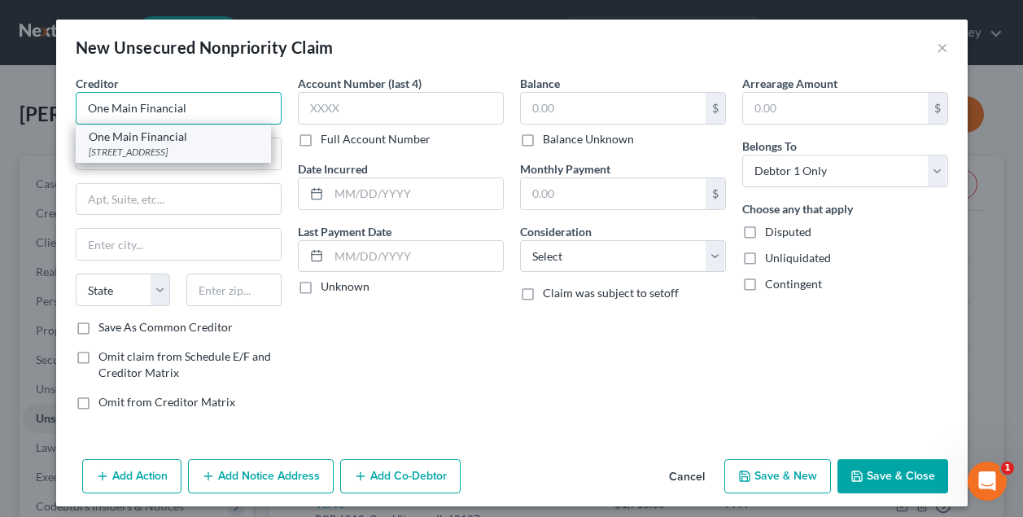
type input "One Main Financial"
click at [186, 151] on div "[STREET_ADDRESS]" at bounding box center [173, 152] width 169 height 14
type input "POB 3662"
type input "[GEOGRAPHIC_DATA]"
select select "15"
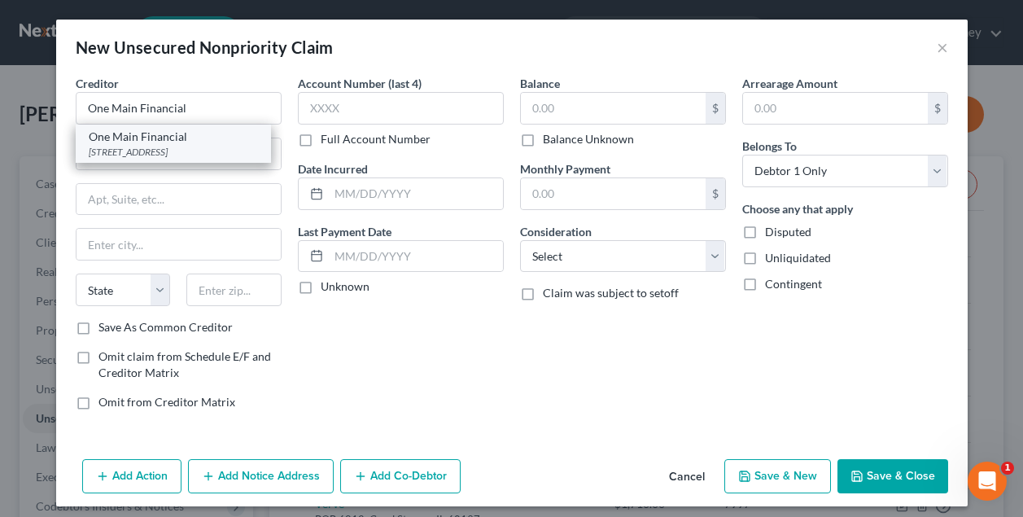
type input "47735"
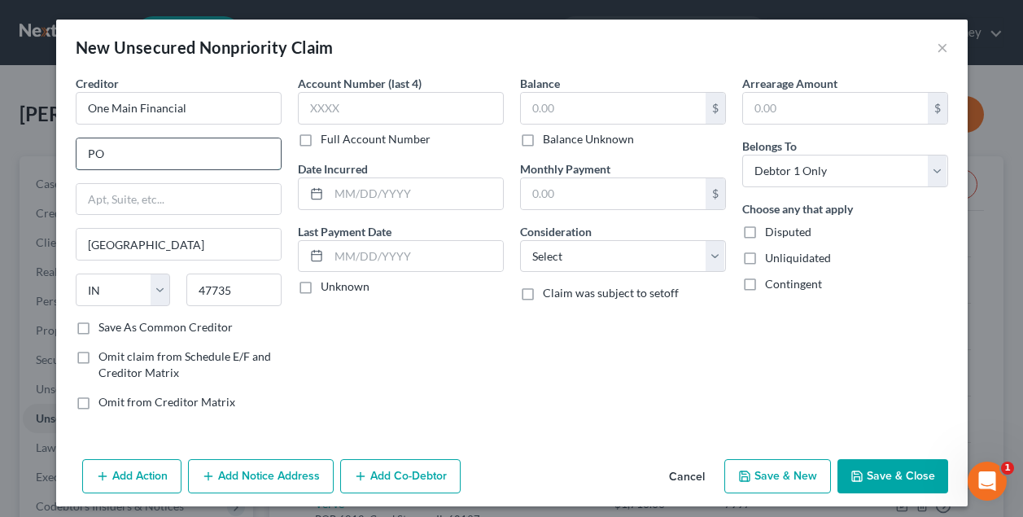
type input "P"
type input "[GEOGRAPHIC_DATA]"
type input "4"
type input "73134"
click at [285, 317] on div "State [US_STATE] AK AR AZ CA CO CT DE DC [GEOGRAPHIC_DATA] [GEOGRAPHIC_DATA] GU…" at bounding box center [179, 296] width 222 height 46
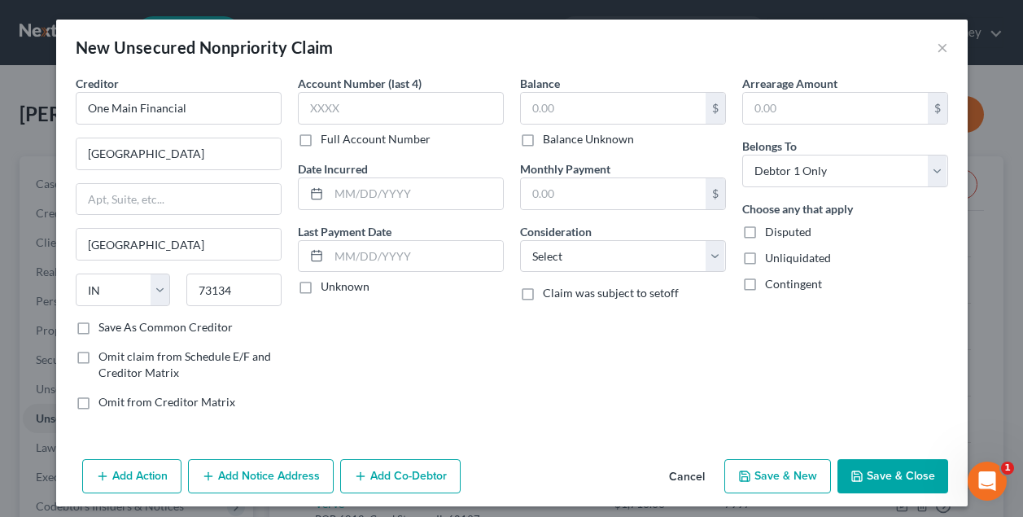
type input "[US_STATE][GEOGRAPHIC_DATA]"
select select "37"
click at [98, 329] on label "Save As Common Creditor" at bounding box center [165, 327] width 134 height 16
click at [105, 329] on input "Save As Common Creditor" at bounding box center [110, 324] width 11 height 11
checkbox input "true"
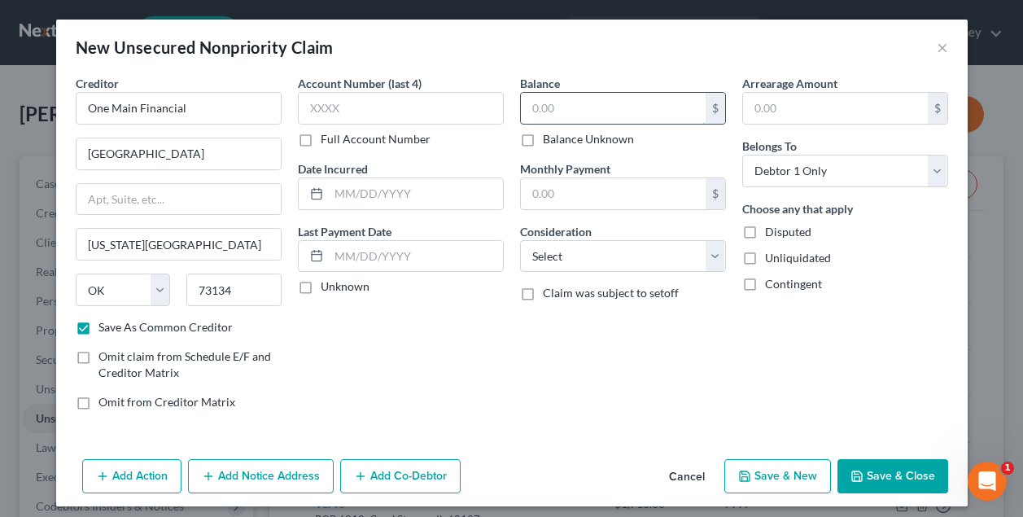
click at [552, 112] on input "text" at bounding box center [613, 108] width 185 height 31
type input "15,164.96"
click at [581, 258] on select "Select Cable / Satellite Services Collection Agency Credit Card Debt Debt Couns…" at bounding box center [623, 256] width 206 height 33
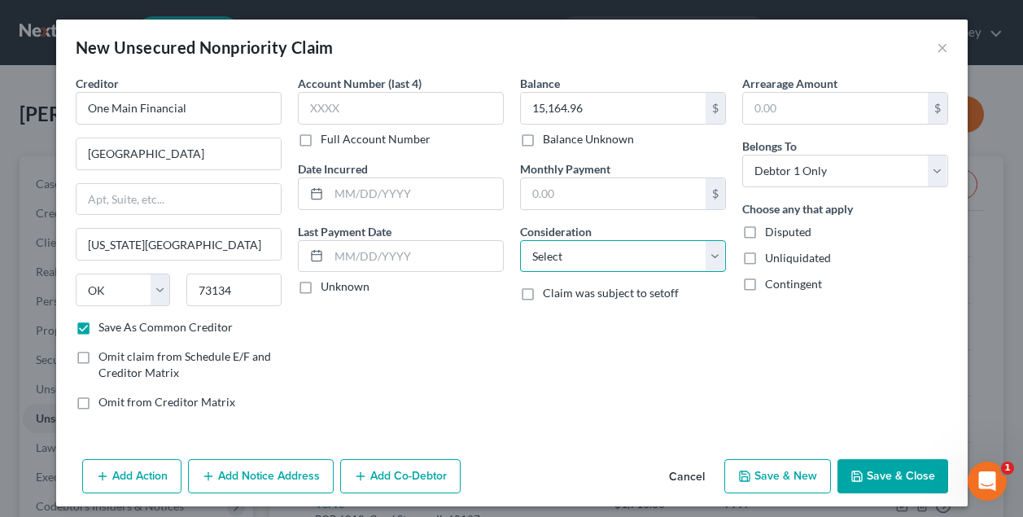
select select "10"
click at [499, 409] on div "Account Number (last 4) Full Account Number Date Incurred Last Payment Date Unk…" at bounding box center [401, 249] width 222 height 348
click at [884, 474] on button "Save & Close" at bounding box center [892, 476] width 111 height 34
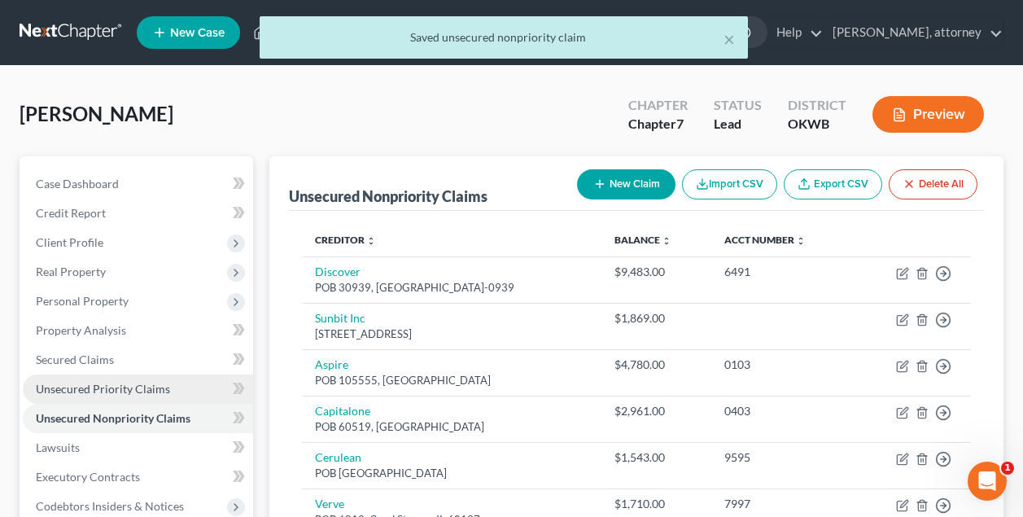
click at [136, 387] on span "Unsecured Priority Claims" at bounding box center [103, 389] width 134 height 14
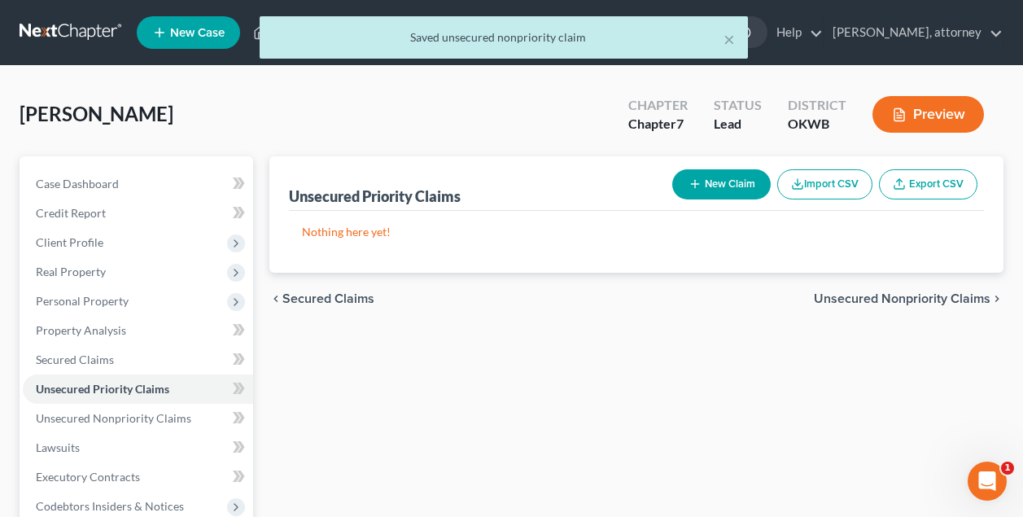
click at [726, 185] on button "New Claim" at bounding box center [721, 184] width 98 height 30
select select "0"
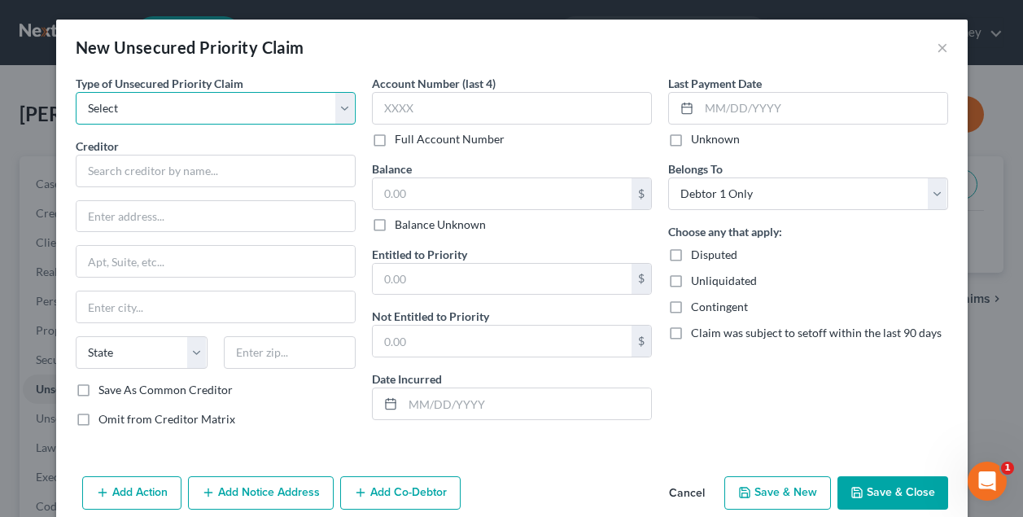
click at [285, 114] on select "Select Taxes & Other Government Units Domestic Support Obligations Extensions o…" at bounding box center [216, 108] width 280 height 33
select select "0"
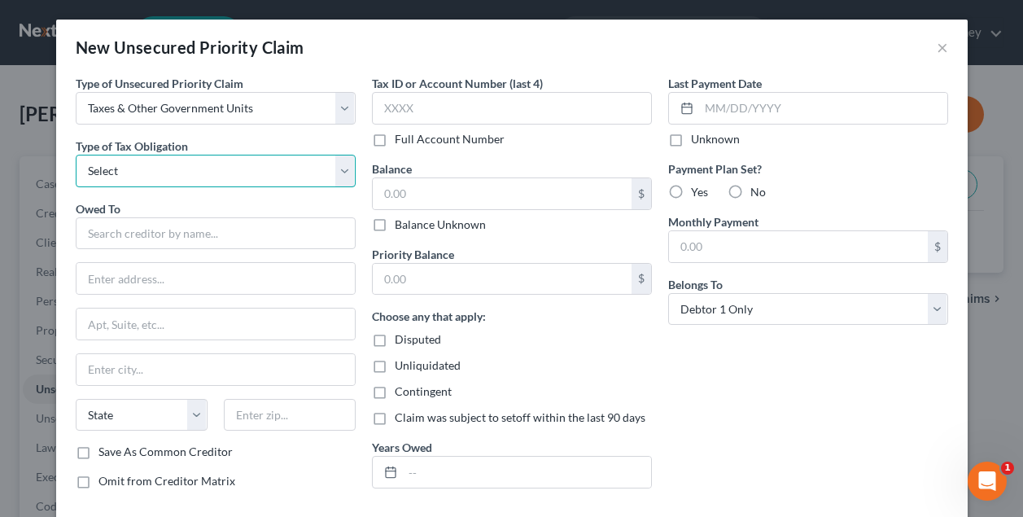
select select "0"
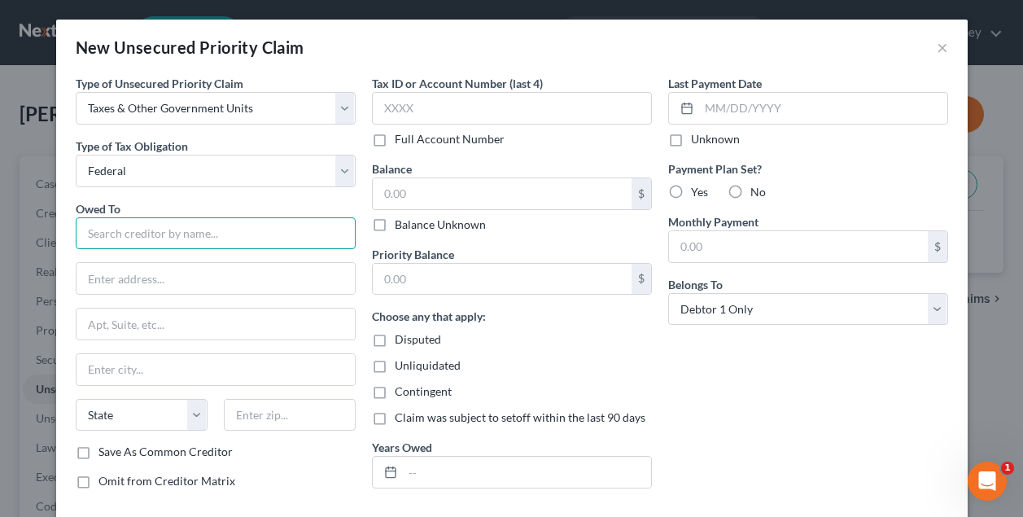
click at [155, 231] on input "text" at bounding box center [216, 233] width 280 height 33
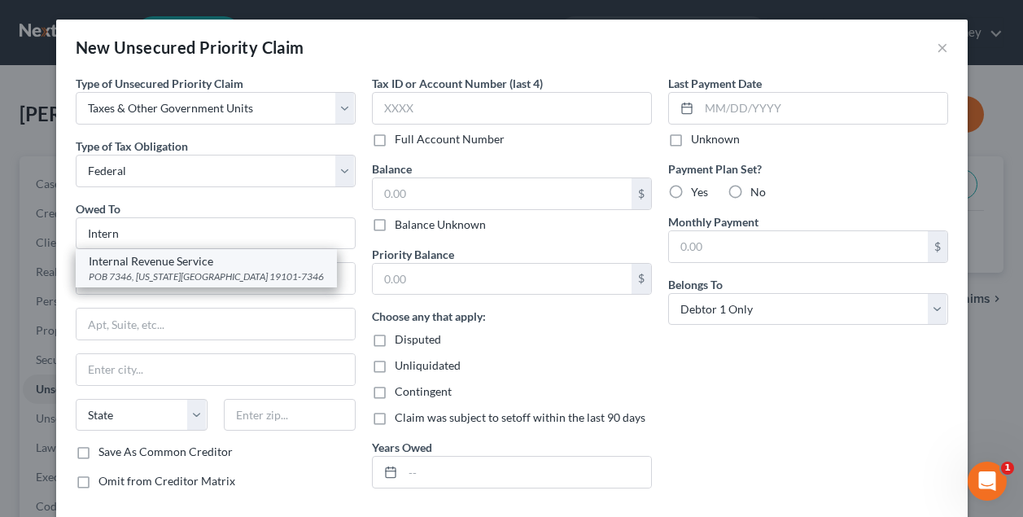
click at [159, 267] on div "Internal Revenue Service" at bounding box center [206, 261] width 235 height 16
type input "Internal Revenue Service"
type input "POB 7346"
type input "[US_STATE][GEOGRAPHIC_DATA]"
select select "37"
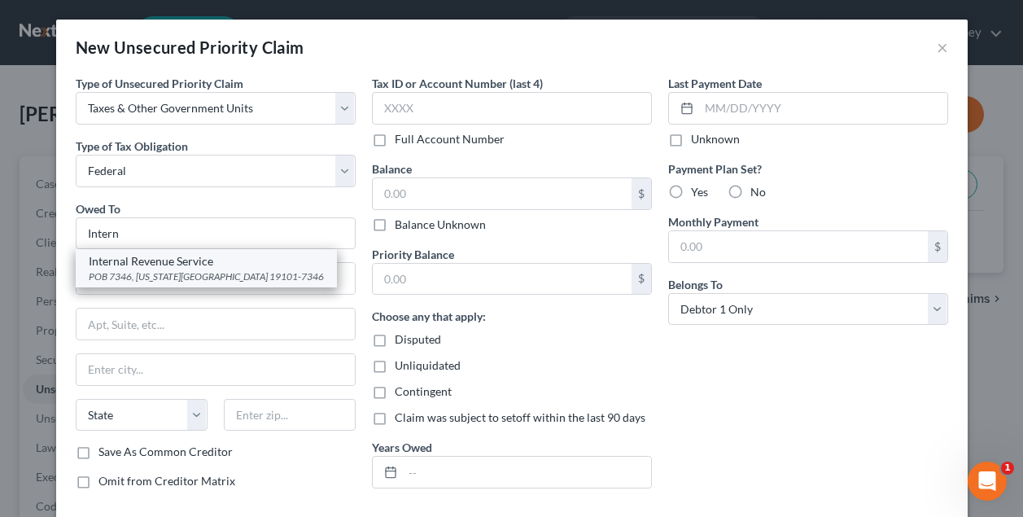
type input "19101-7346"
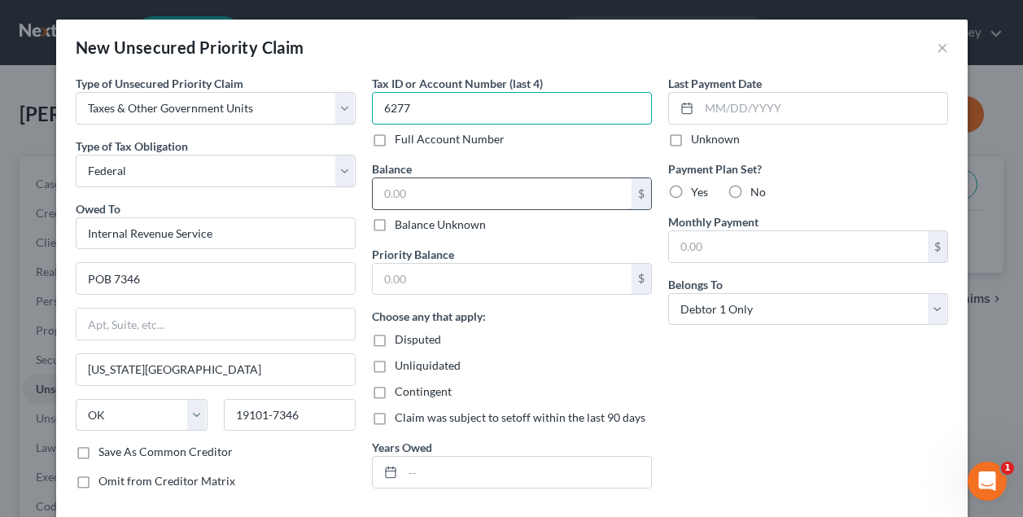
type input "6277"
click at [462, 186] on input "text" at bounding box center [502, 193] width 259 height 31
type input "72,000"
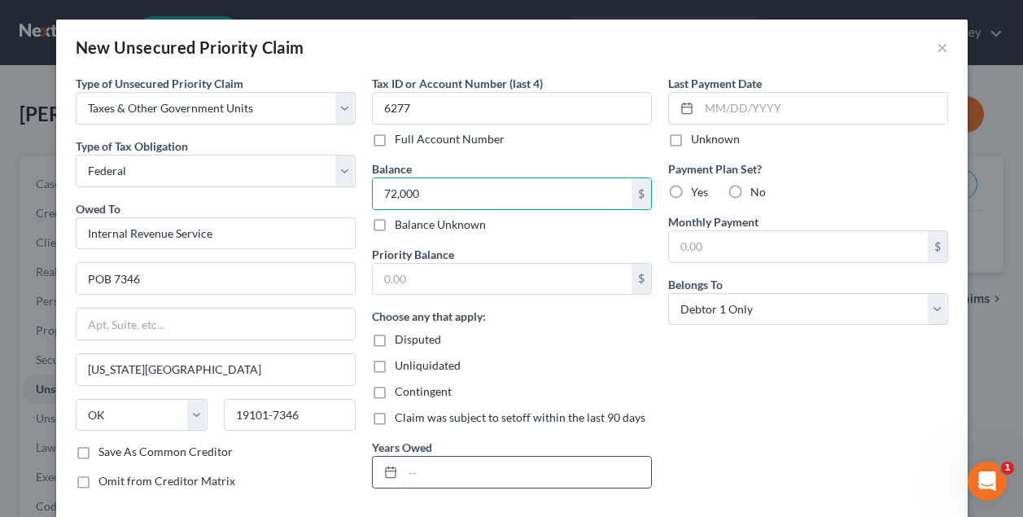
click at [439, 472] on input "text" at bounding box center [527, 471] width 248 height 31
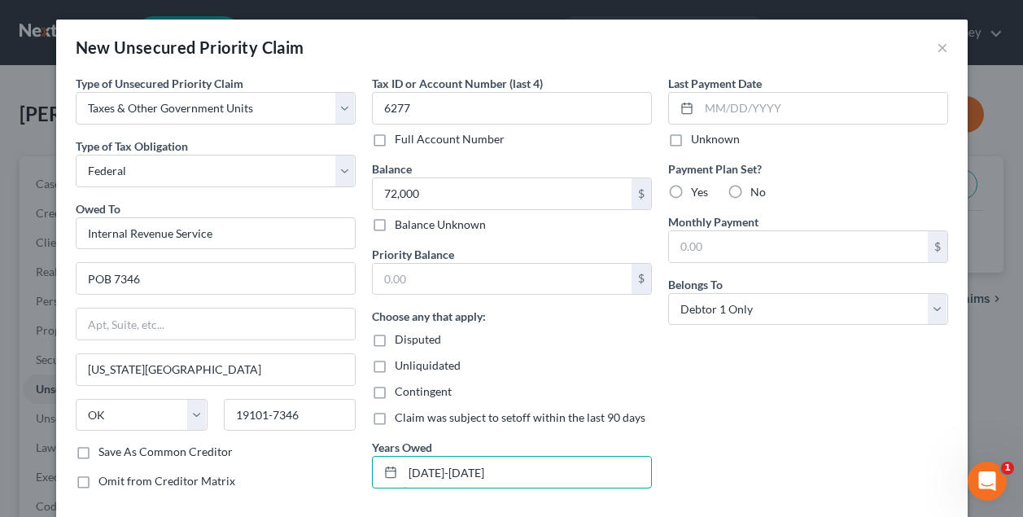
type input "[DATE]-[DATE]"
click at [668, 408] on div "Last Payment Date Unknown Payment Plan Set? Yes No Monthly Payment $ Belongs To…" at bounding box center [808, 288] width 296 height 427
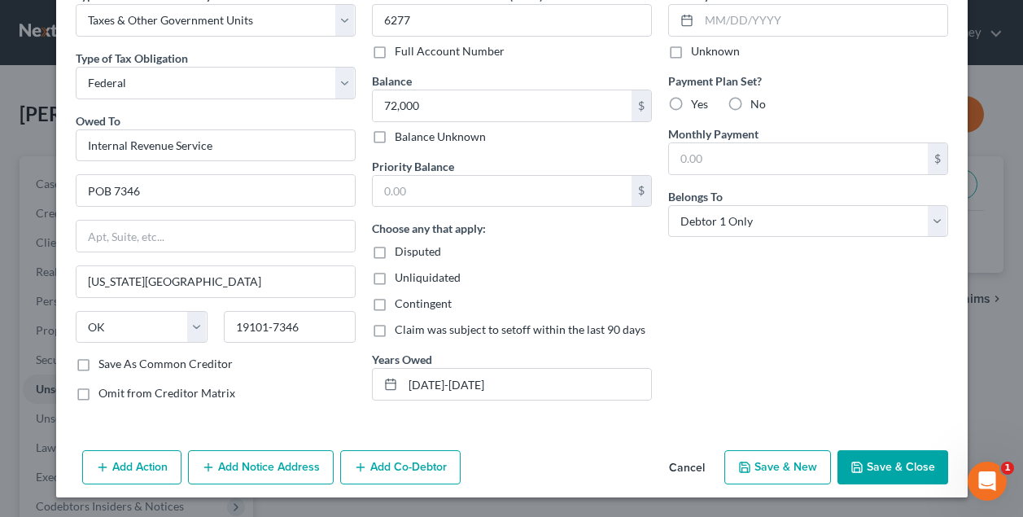
scroll to position [88, 0]
click at [888, 456] on button "Save & Close" at bounding box center [892, 467] width 111 height 34
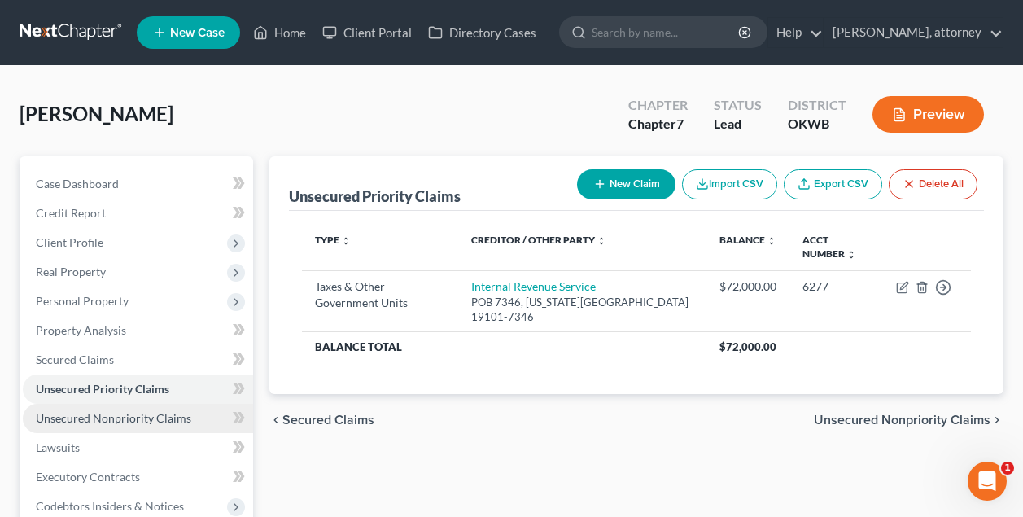
click at [131, 421] on span "Unsecured Nonpriority Claims" at bounding box center [113, 418] width 155 height 14
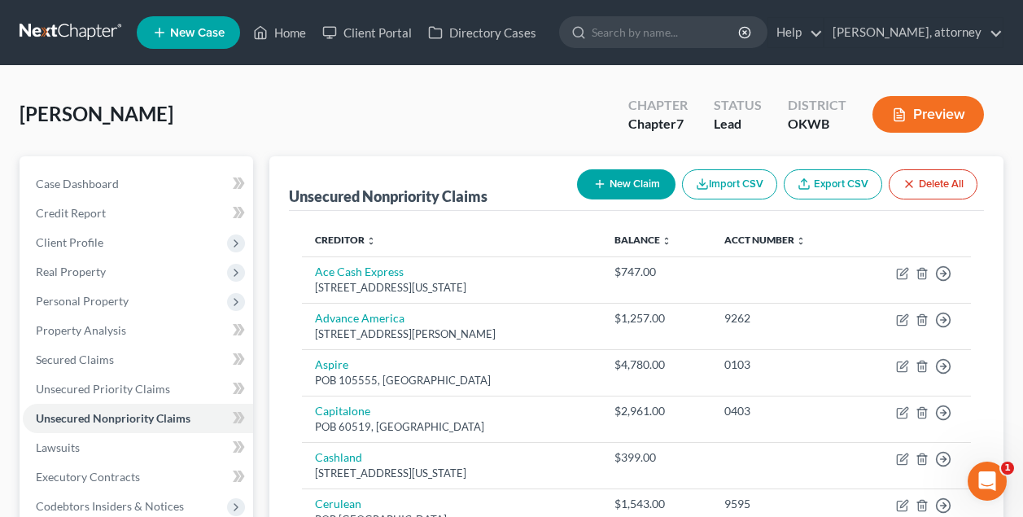
click at [624, 178] on button "New Claim" at bounding box center [626, 184] width 98 height 30
select select "0"
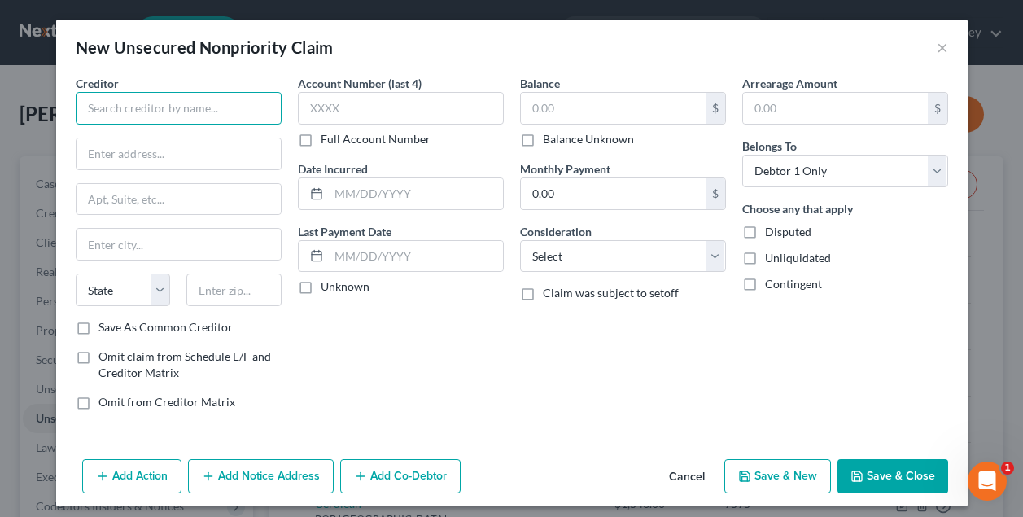
click at [231, 111] on input "text" at bounding box center [179, 108] width 206 height 33
type input "Balance Credit"
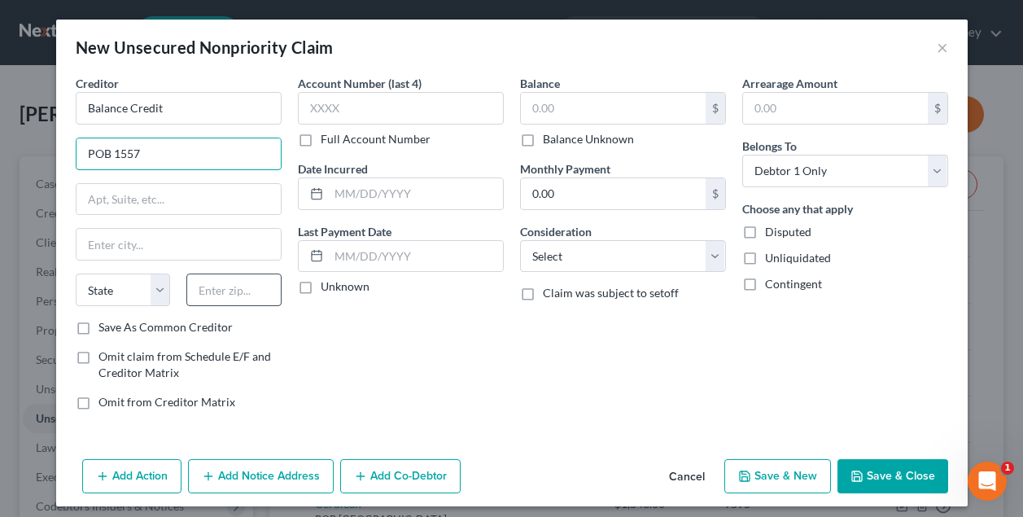
type input "POB 1557"
type input "77219"
click at [98, 330] on label "Save As Common Creditor" at bounding box center [165, 327] width 134 height 16
click at [105, 330] on input "Save As Common Creditor" at bounding box center [110, 324] width 11 height 11
checkbox input "true"
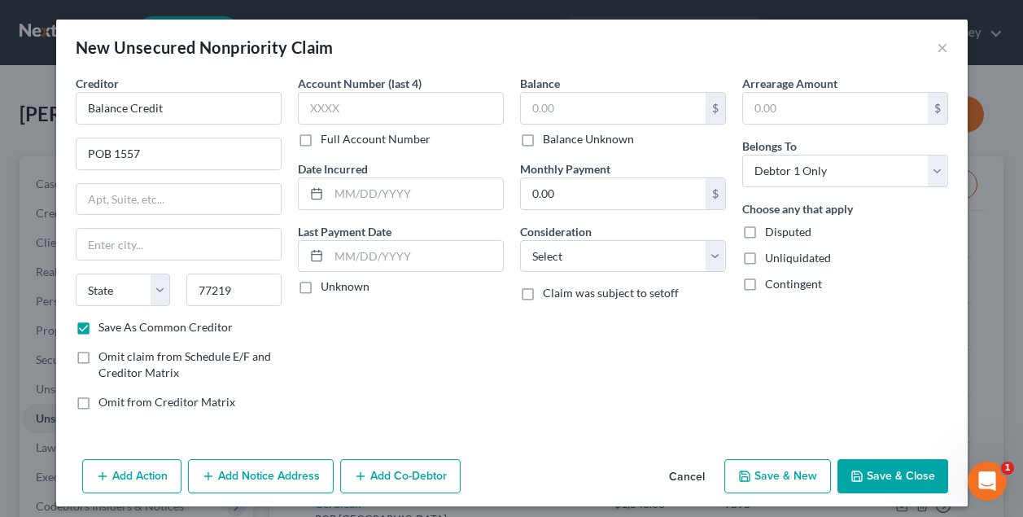
type input "[GEOGRAPHIC_DATA]"
click at [565, 110] on input "text" at bounding box center [613, 108] width 185 height 31
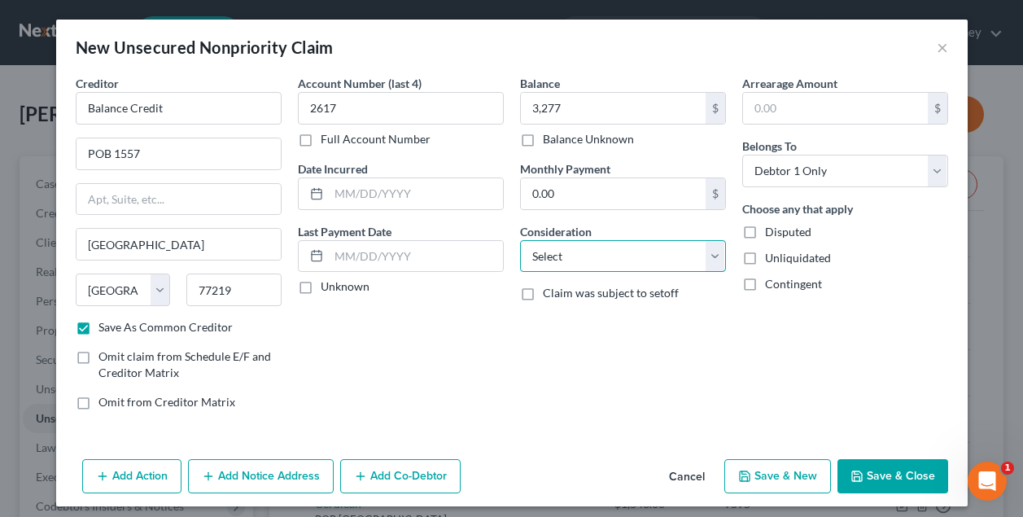
click at [701, 260] on select "Select Cable / Satellite Services Collection Agency Credit Card Debt Debt Couns…" at bounding box center [623, 256] width 206 height 33
click at [792, 472] on button "Save & New" at bounding box center [777, 476] width 107 height 34
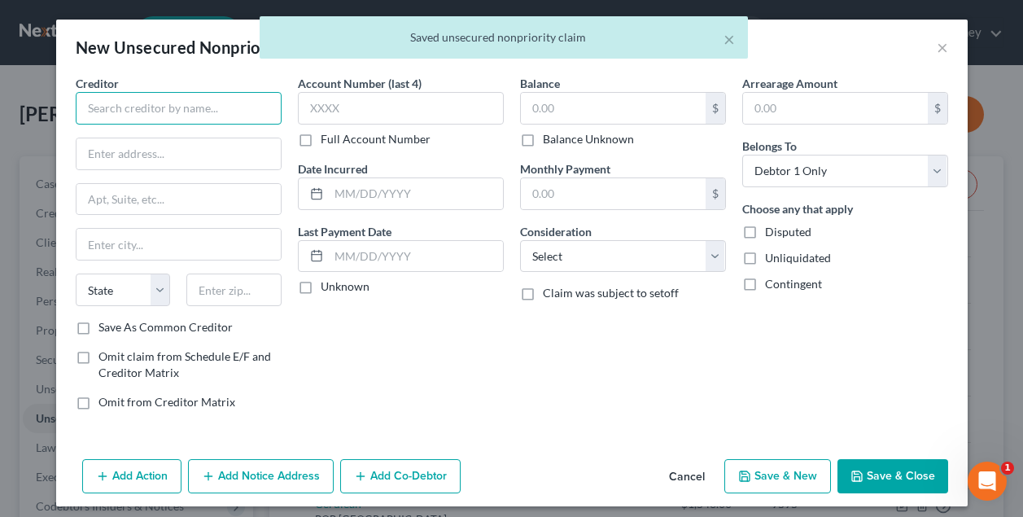
click at [163, 112] on input "text" at bounding box center [179, 108] width 206 height 33
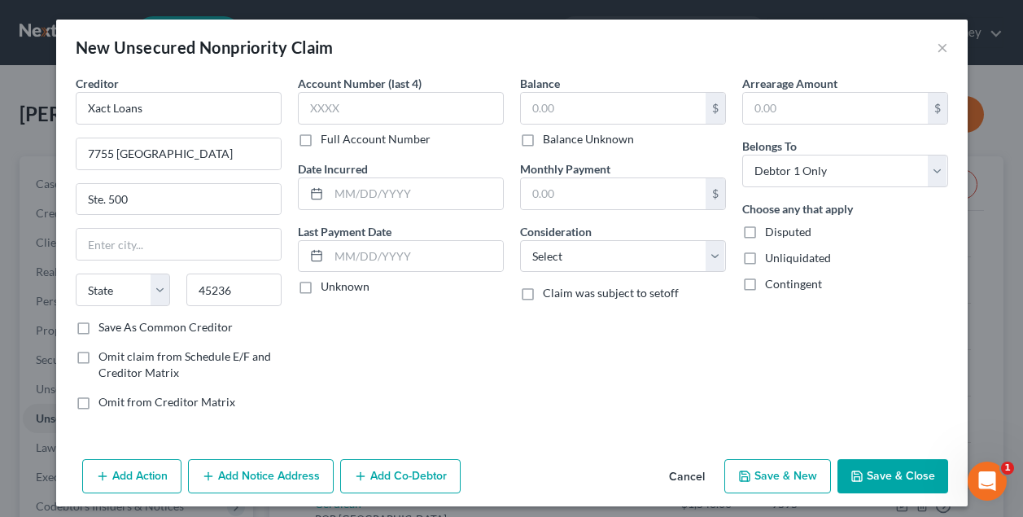
click at [98, 334] on label "Save As Common Creditor" at bounding box center [165, 327] width 134 height 16
click at [105, 330] on input "Save As Common Creditor" at bounding box center [110, 324] width 11 height 11
click at [651, 109] on input "text" at bounding box center [613, 108] width 185 height 31
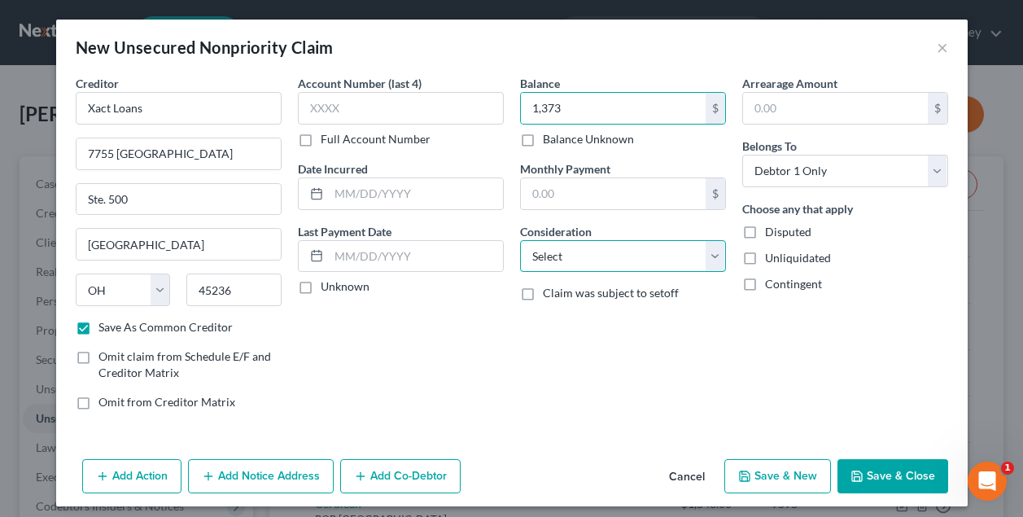
click at [652, 252] on select "Select Cable / Satellite Services Collection Agency Credit Card Debt Debt Couns…" at bounding box center [623, 256] width 206 height 33
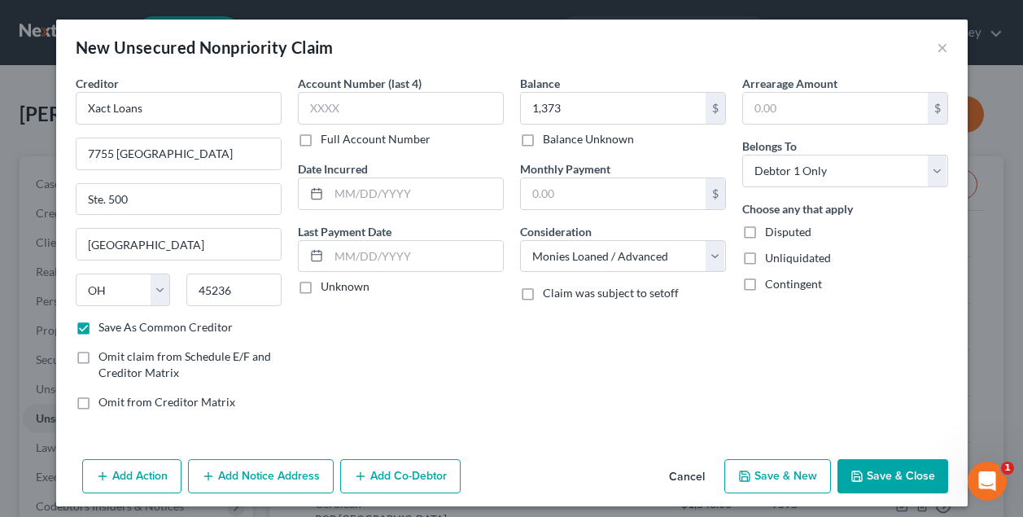
click at [764, 468] on button "Save & New" at bounding box center [777, 476] width 107 height 34
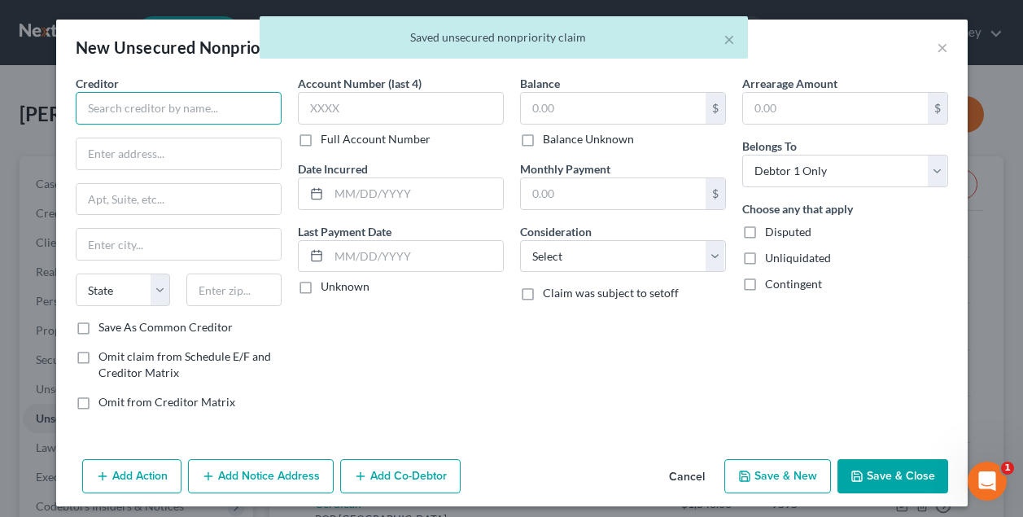
click at [146, 113] on input "text" at bounding box center [179, 108] width 206 height 33
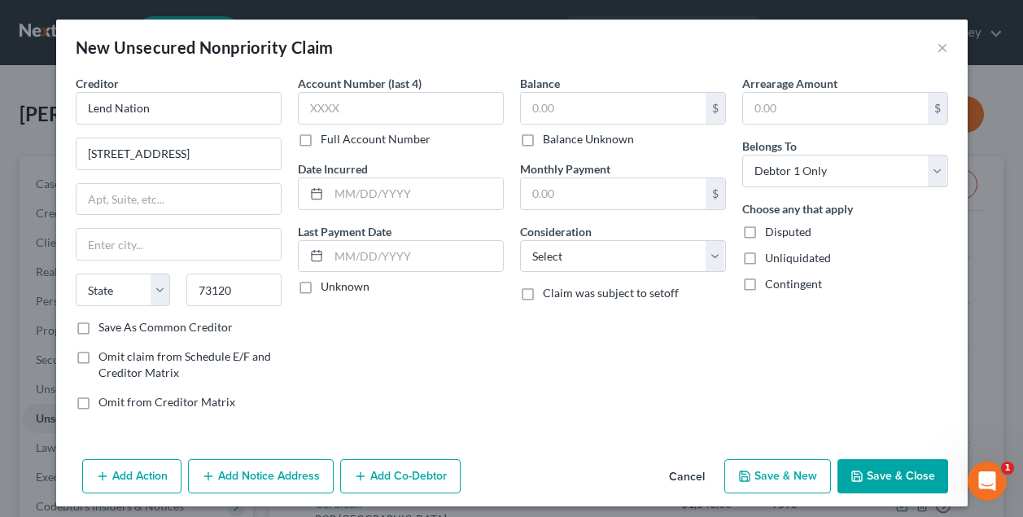
click at [98, 323] on label "Save As Common Creditor" at bounding box center [165, 327] width 134 height 16
click at [105, 323] on input "Save As Common Creditor" at bounding box center [110, 324] width 11 height 11
click at [552, 104] on input "text" at bounding box center [613, 108] width 185 height 31
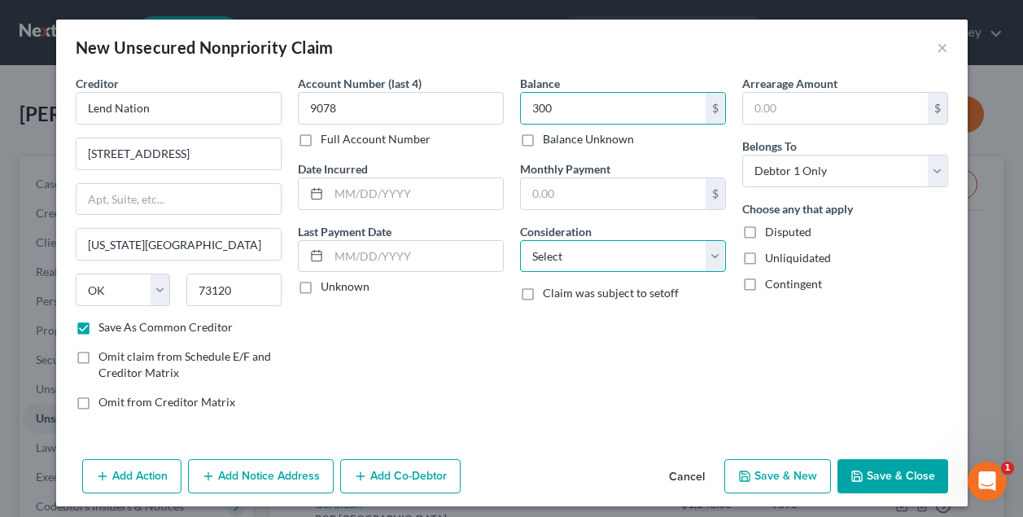
click at [625, 255] on select "Select Cable / Satellite Services Collection Agency Credit Card Debt Debt Couns…" at bounding box center [623, 256] width 206 height 33
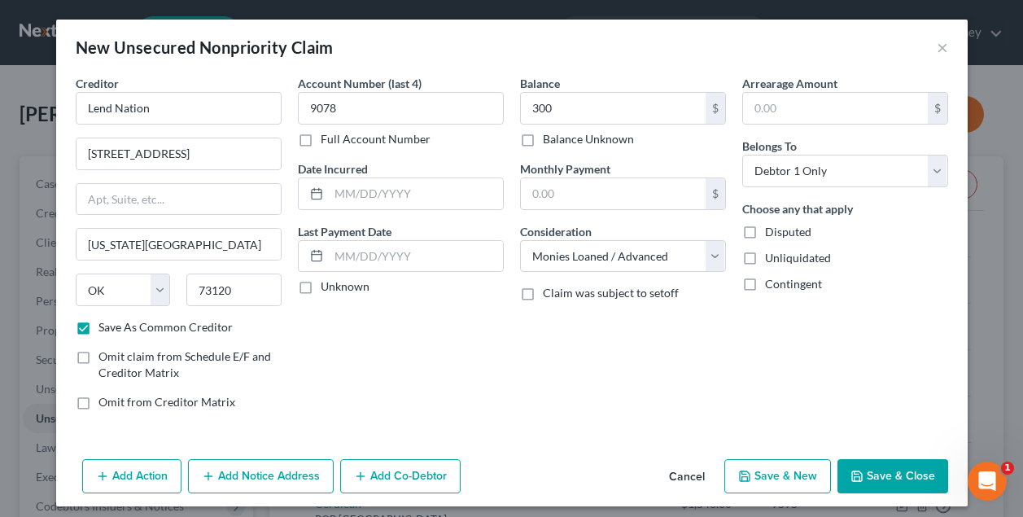
click at [774, 469] on button "Save & New" at bounding box center [777, 476] width 107 height 34
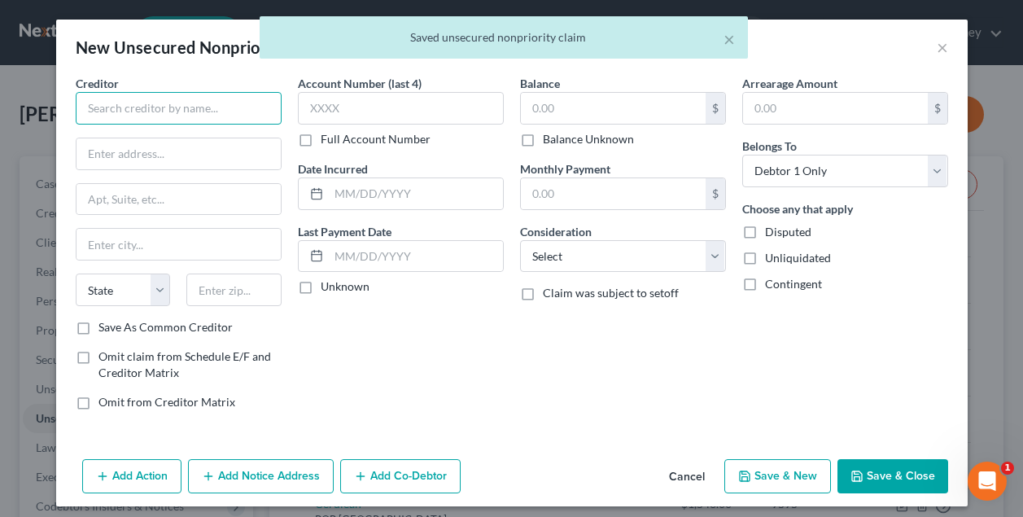
click at [177, 111] on input "text" at bounding box center [179, 108] width 206 height 33
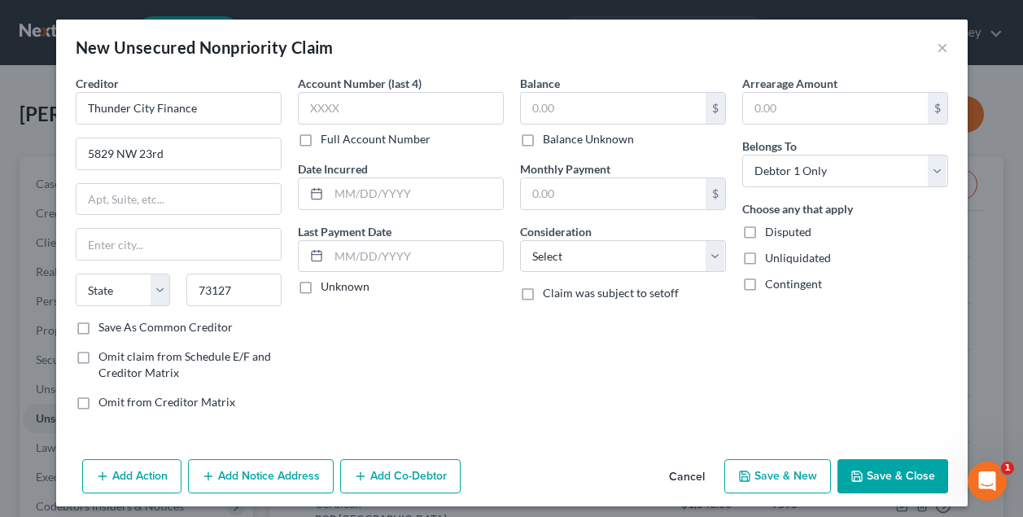
click at [98, 330] on label "Save As Common Creditor" at bounding box center [165, 327] width 134 height 16
click at [105, 330] on input "Save As Common Creditor" at bounding box center [110, 324] width 11 height 11
click at [562, 118] on input "text" at bounding box center [613, 108] width 185 height 31
click at [779, 472] on button "Save & New" at bounding box center [777, 476] width 107 height 34
click at [190, 113] on input "text" at bounding box center [179, 108] width 206 height 33
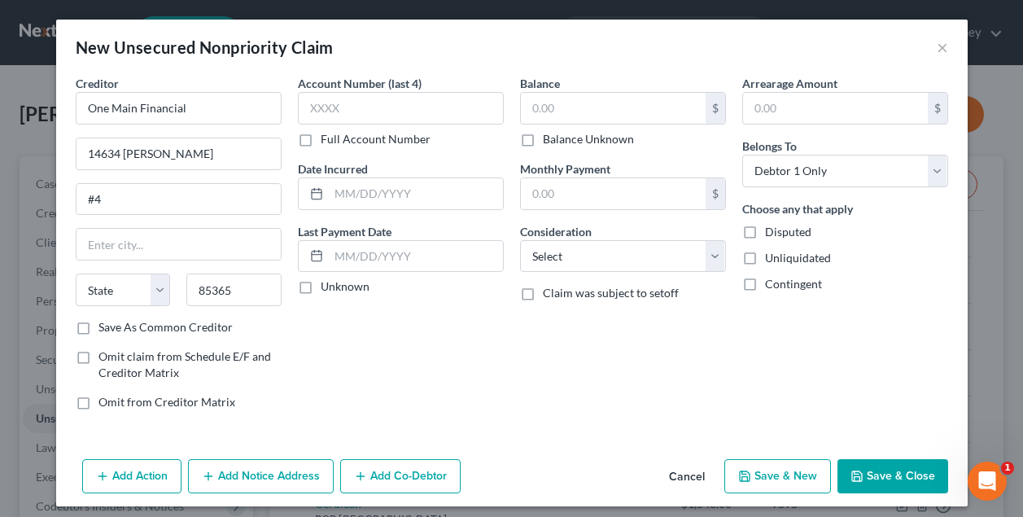
click at [370, 330] on div "Account Number (last 4) Full Account Number Date Incurred Last Payment Date Unk…" at bounding box center [401, 249] width 222 height 348
click at [559, 110] on input "text" at bounding box center [613, 108] width 185 height 31
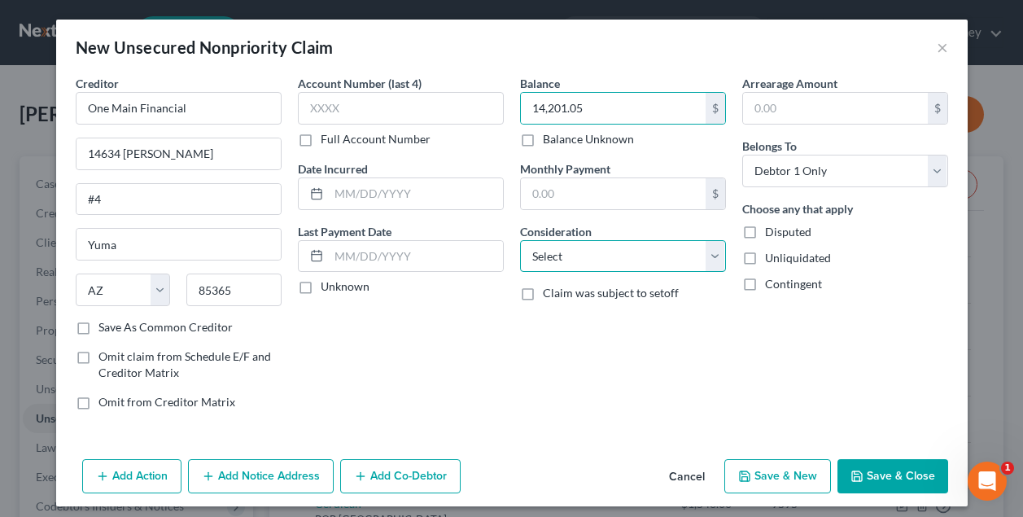
click at [570, 255] on select "Select Cable / Satellite Services Collection Agency Credit Card Debt Debt Couns…" at bounding box center [623, 256] width 206 height 33
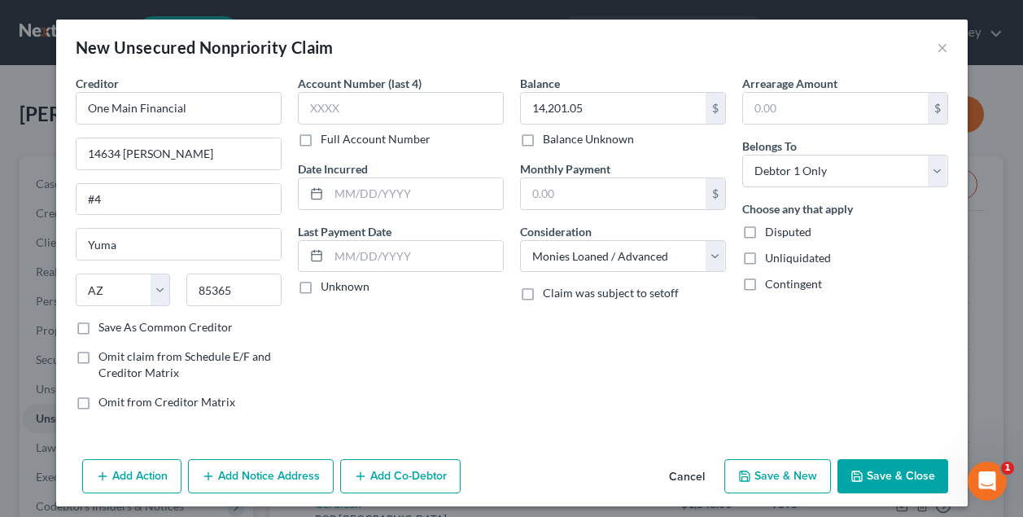
click at [774, 467] on button "Save & New" at bounding box center [777, 476] width 107 height 34
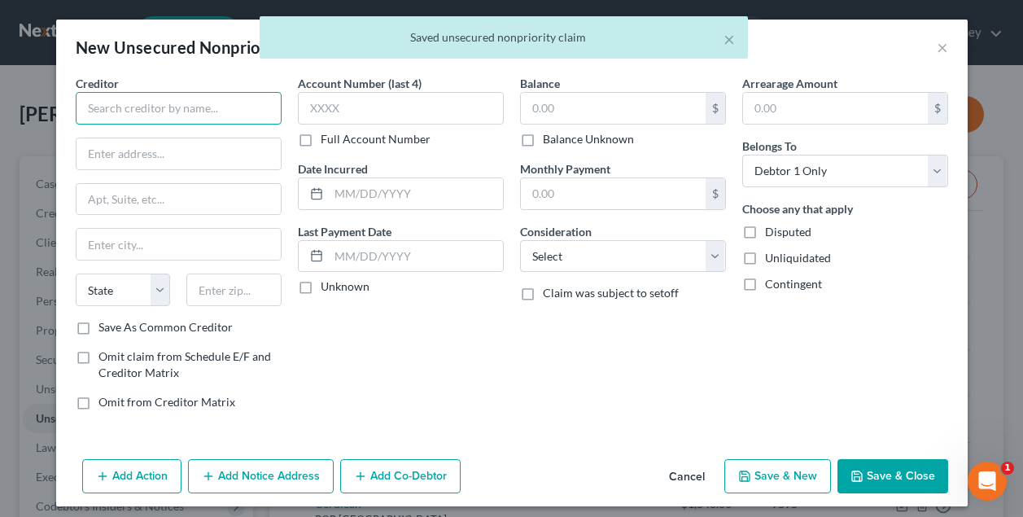
click at [202, 113] on input "text" at bounding box center [179, 108] width 206 height 33
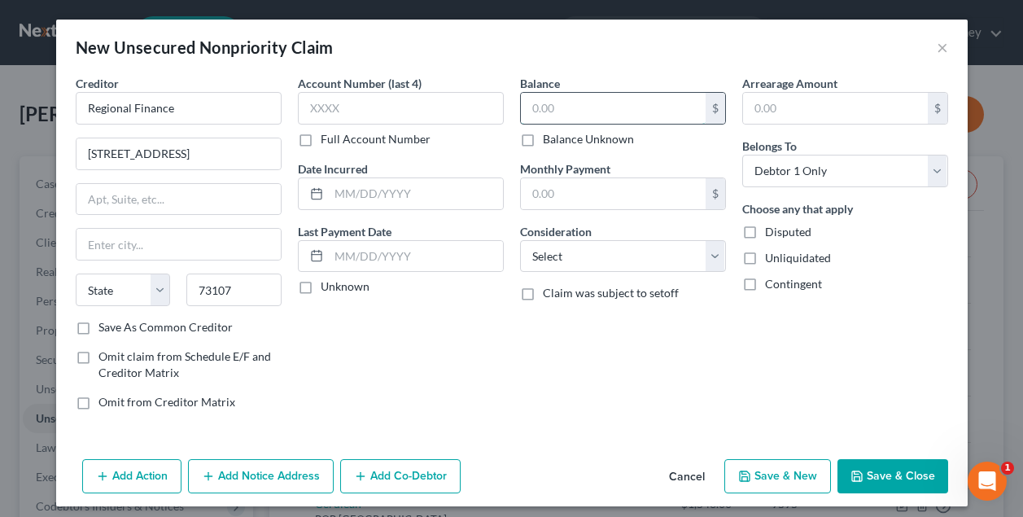
click at [539, 106] on input "text" at bounding box center [613, 108] width 185 height 31
click at [98, 329] on label "Save As Common Creditor" at bounding box center [165, 327] width 134 height 16
click at [105, 329] on input "Save As Common Creditor" at bounding box center [110, 324] width 11 height 11
click at [775, 471] on button "Save & New" at bounding box center [777, 476] width 107 height 34
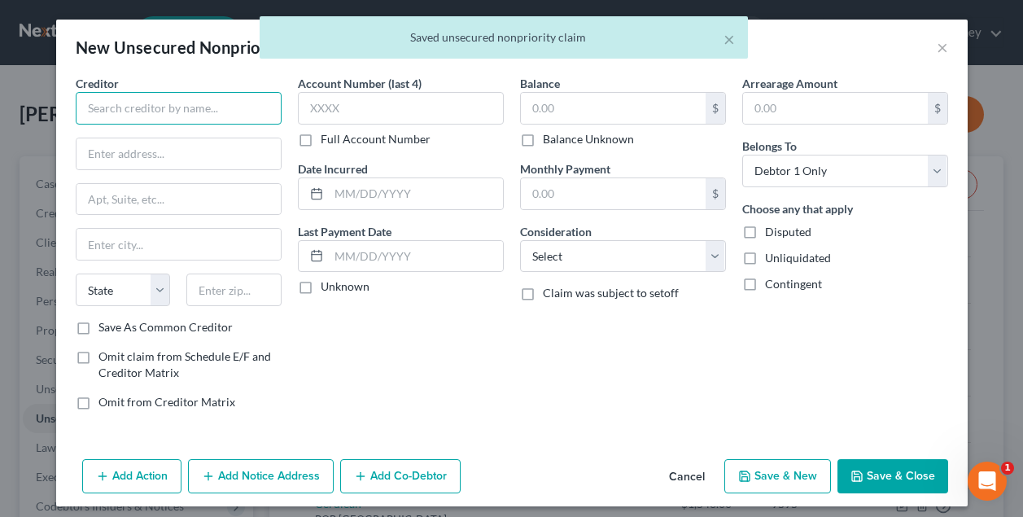
click at [203, 111] on input "text" at bounding box center [179, 108] width 206 height 33
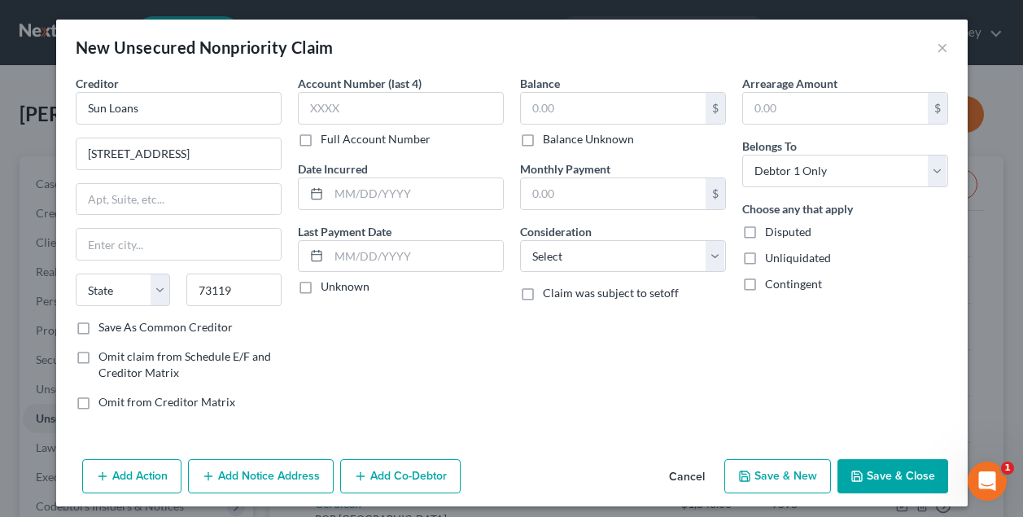
click at [133, 330] on label "Save As Common Creditor" at bounding box center [165, 327] width 134 height 16
click at [116, 330] on input "Save As Common Creditor" at bounding box center [110, 324] width 11 height 11
click at [584, 109] on input "text" at bounding box center [613, 108] width 185 height 31
click at [624, 398] on div "Balance 3,812.00 $ Balance Unknown Balance Undetermined 3,812 $ Balance Unknown…" at bounding box center [623, 249] width 222 height 348
click at [884, 472] on button "Save & Close" at bounding box center [892, 476] width 111 height 34
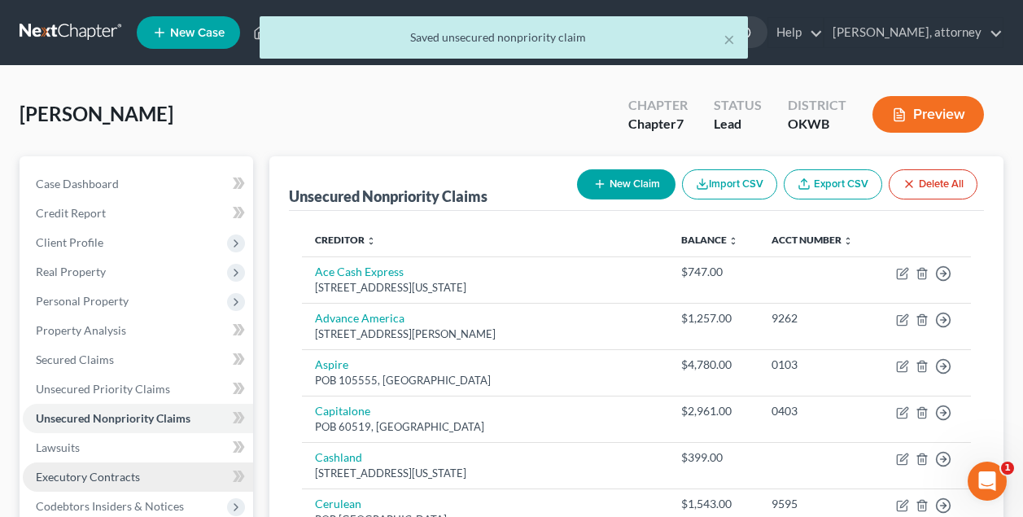
click at [106, 476] on span "Executory Contracts" at bounding box center [88, 476] width 104 height 14
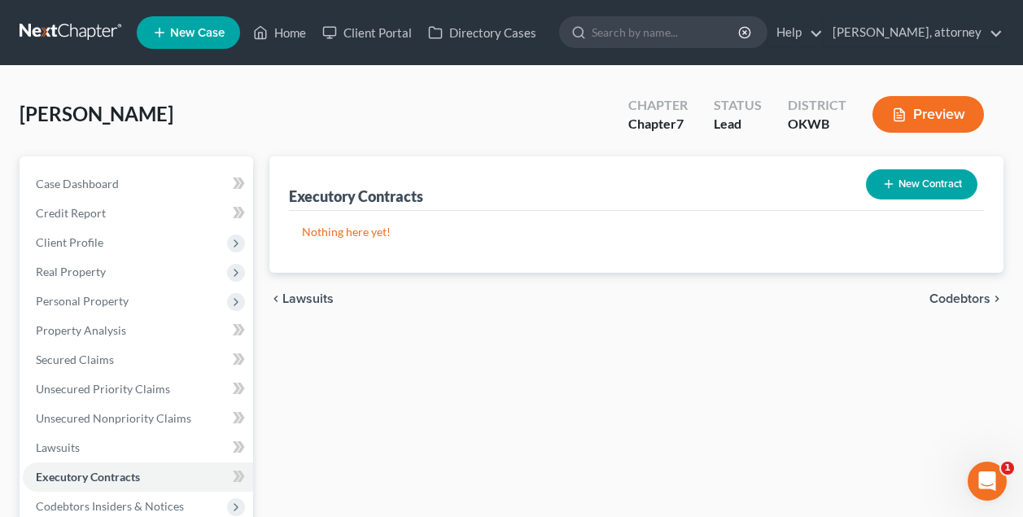
click at [934, 183] on button "New Contract" at bounding box center [921, 184] width 111 height 30
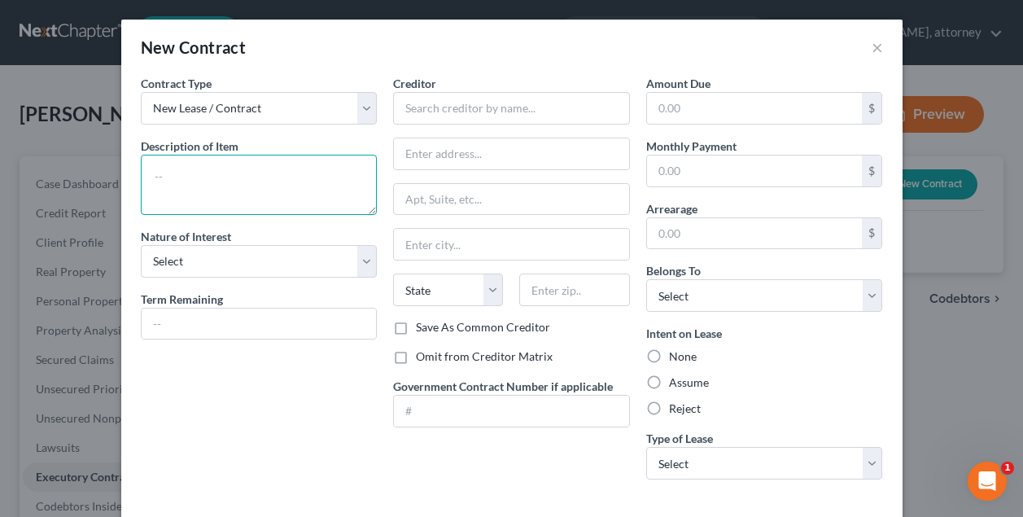
click at [277, 190] on textarea at bounding box center [259, 185] width 237 height 60
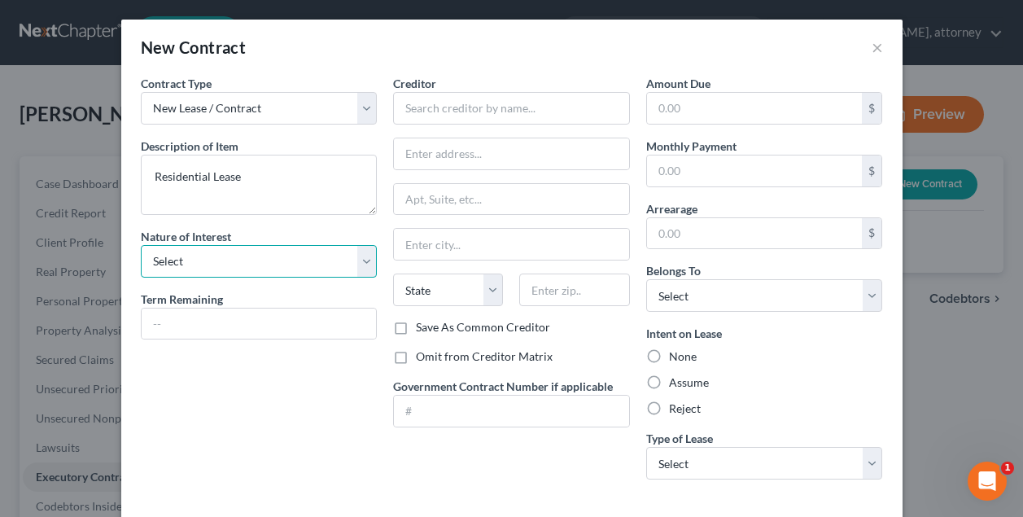
click at [238, 259] on select "Select Purchaser Agent Lessor Lessee" at bounding box center [259, 261] width 237 height 33
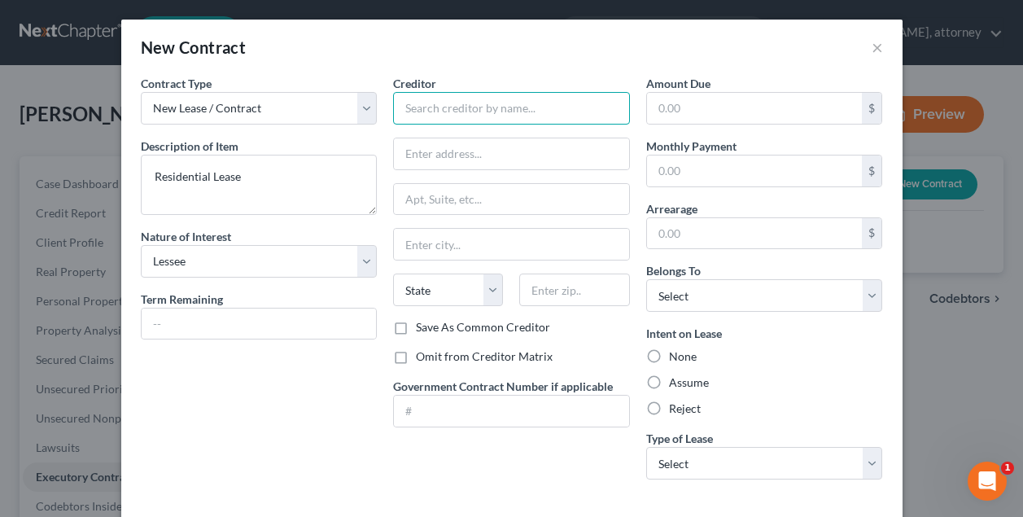
click at [449, 105] on input "text" at bounding box center [511, 108] width 237 height 33
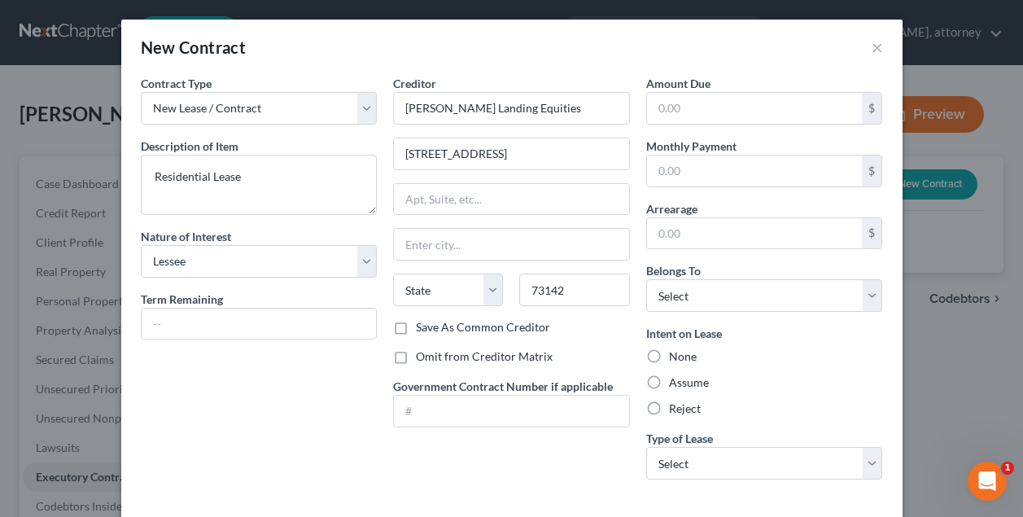
click at [363, 370] on div "Contract Type New Lease / Contract New Timeshare Description of non-residential…" at bounding box center [259, 283] width 253 height 417
click at [416, 328] on label "Save As Common Creditor" at bounding box center [483, 327] width 134 height 16
click at [422, 328] on input "Save As Common Creditor" at bounding box center [427, 324] width 11 height 11
click at [690, 177] on input "text" at bounding box center [755, 170] width 216 height 31
click at [669, 386] on label "Assume" at bounding box center [689, 382] width 40 height 16
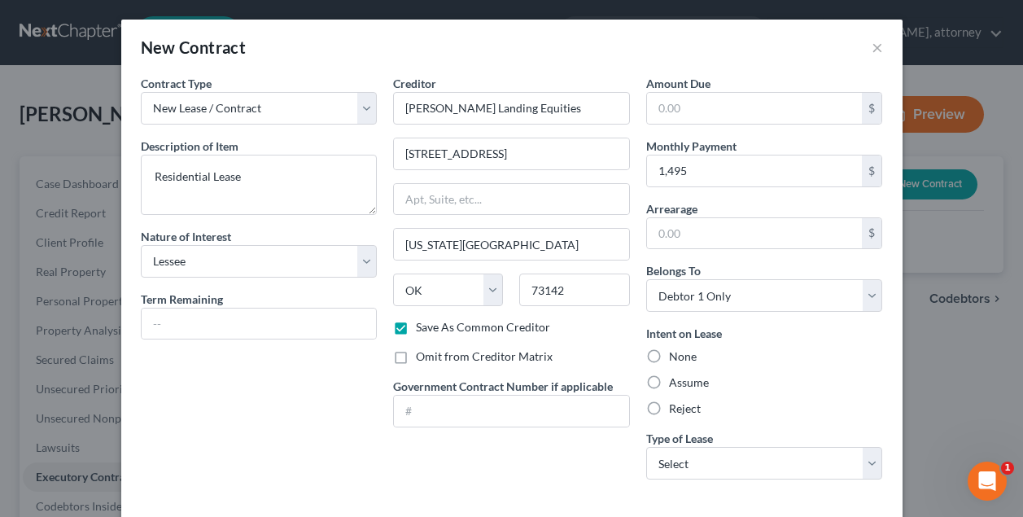
click at [675, 385] on input "Assume" at bounding box center [680, 379] width 11 height 11
click at [554, 453] on div "Creditor * [PERSON_NAME] Landing Equities [GEOGRAPHIC_DATA] [US_STATE][GEOGRAPH…" at bounding box center [511, 283] width 253 height 417
click at [498, 458] on div "Creditor * [PERSON_NAME] Landing Equities [GEOGRAPHIC_DATA] [US_STATE][GEOGRAPH…" at bounding box center [511, 283] width 253 height 417
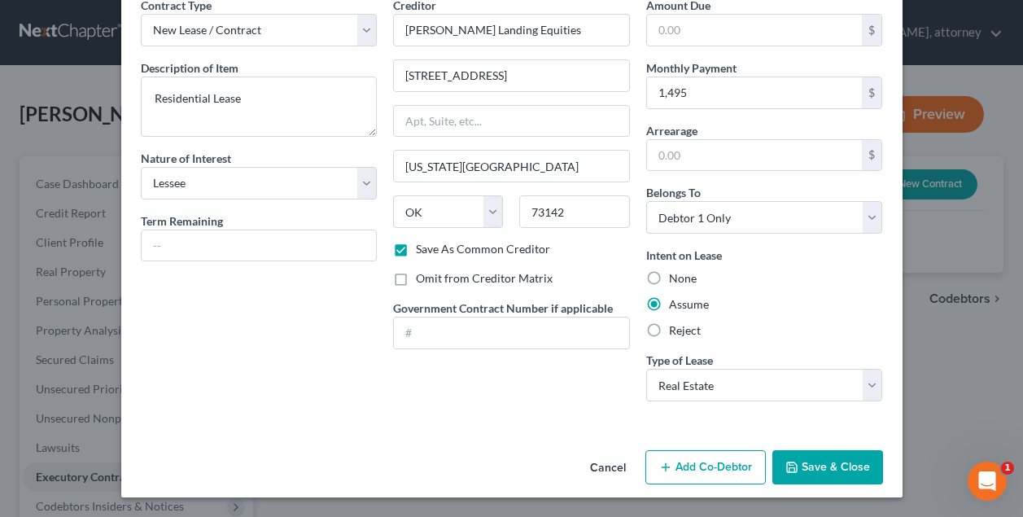
scroll to position [78, 0]
click at [820, 463] on button "Save & Close" at bounding box center [827, 467] width 111 height 34
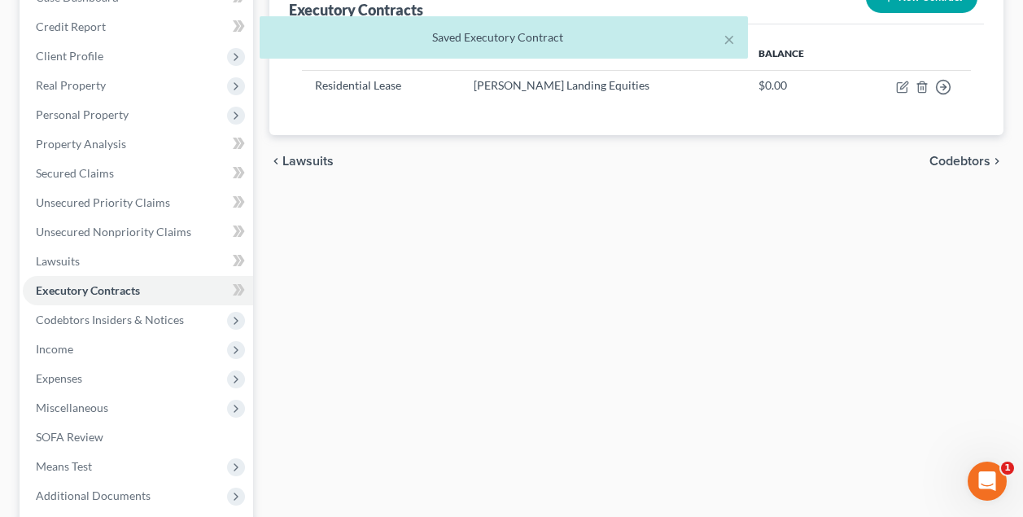
scroll to position [192, 0]
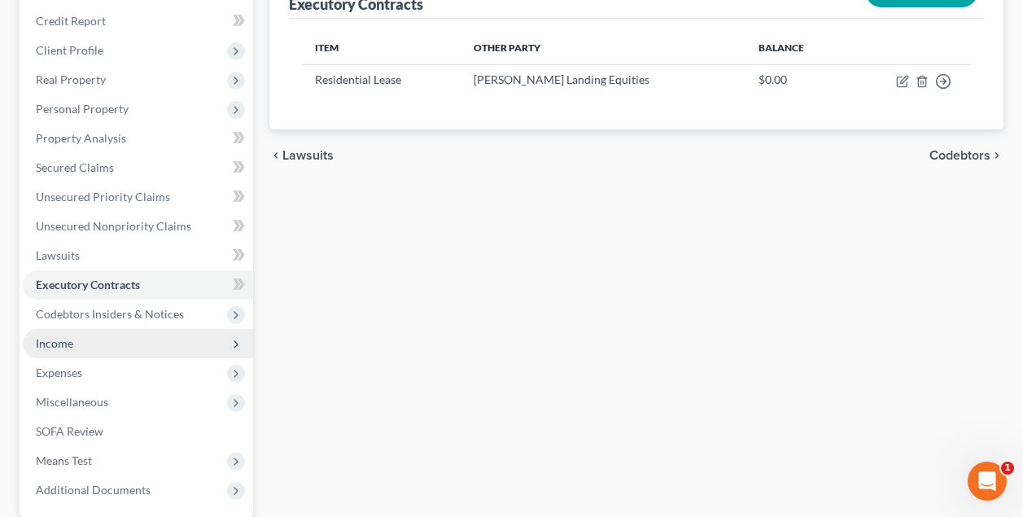
click at [63, 339] on span "Income" at bounding box center [54, 343] width 37 height 14
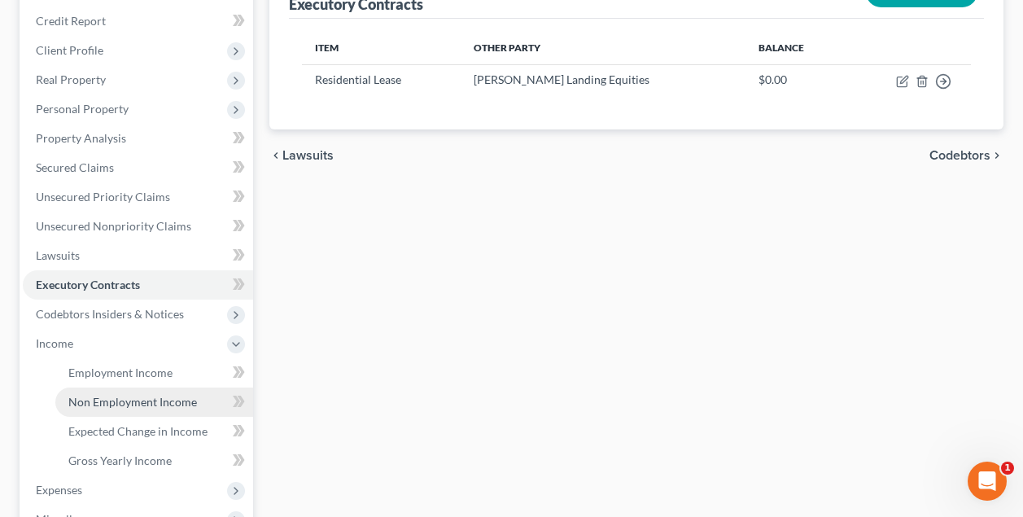
click at [114, 404] on span "Non Employment Income" at bounding box center [132, 402] width 129 height 14
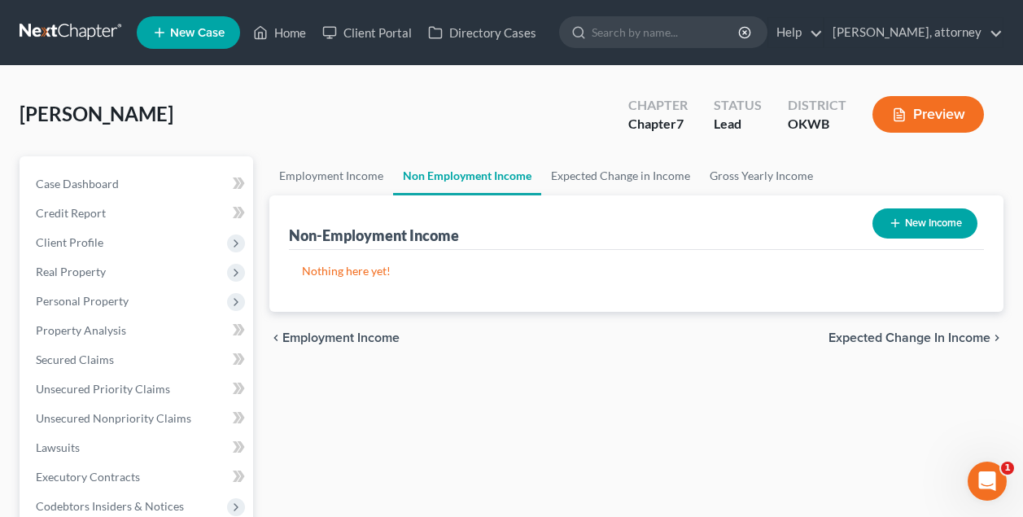
click at [923, 223] on button "New Income" at bounding box center [924, 223] width 105 height 30
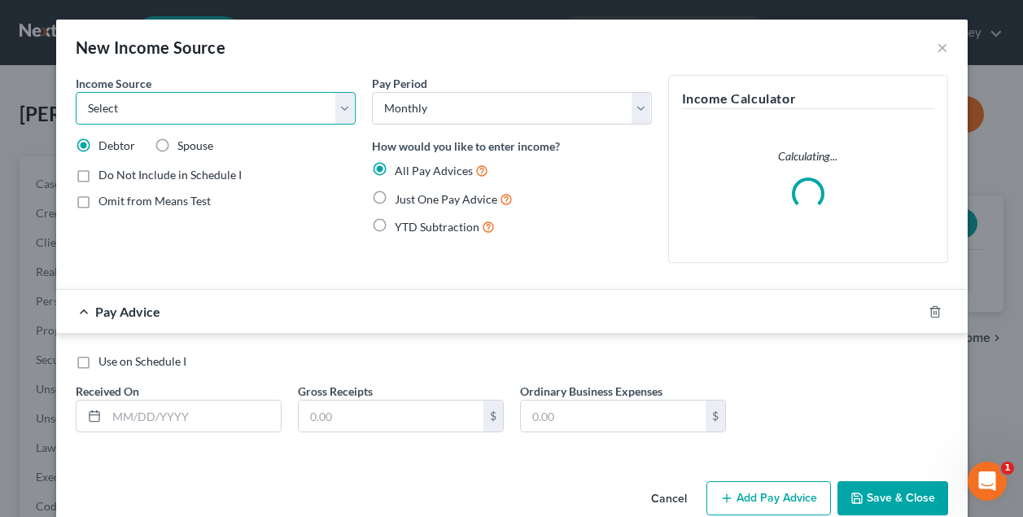
click at [295, 109] on select "Select Unemployment Disability (from employer) Pension Retirement Social Securi…" at bounding box center [216, 108] width 280 height 33
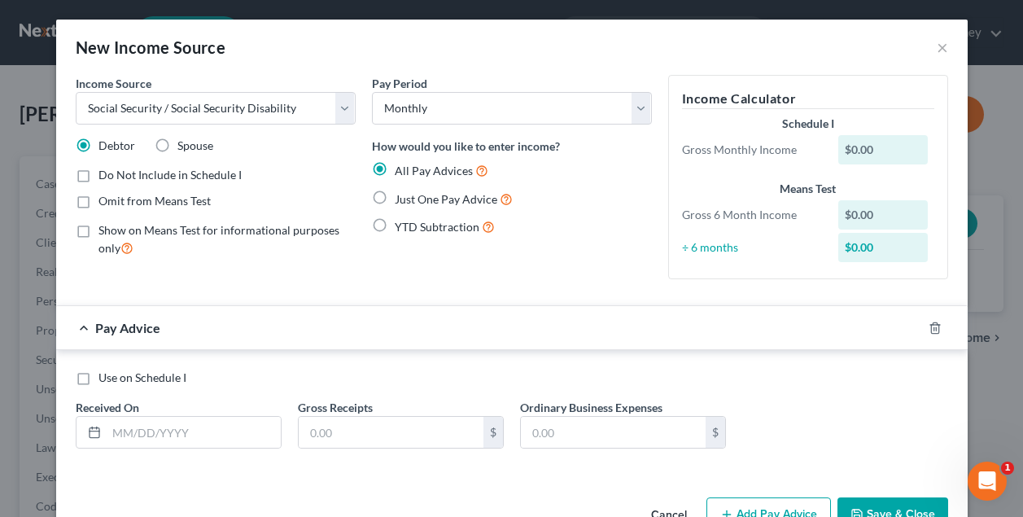
click at [98, 378] on label "Use on Schedule I" at bounding box center [142, 377] width 88 height 16
click at [105, 378] on input "Use on Schedule I" at bounding box center [110, 374] width 11 height 11
click at [195, 434] on input "text" at bounding box center [194, 432] width 174 height 31
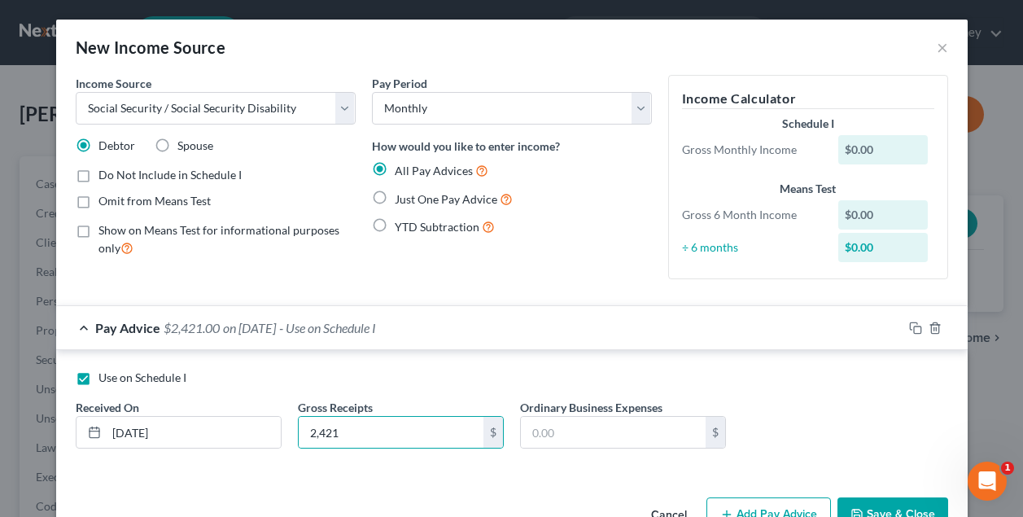
click at [488, 360] on div "Use on Schedule I Received On * [DATE] Gross Receipts 2,421 $ Ordinary Business…" at bounding box center [511, 412] width 911 height 124
click at [546, 369] on div "Use on Schedule I" at bounding box center [512, 377] width 872 height 16
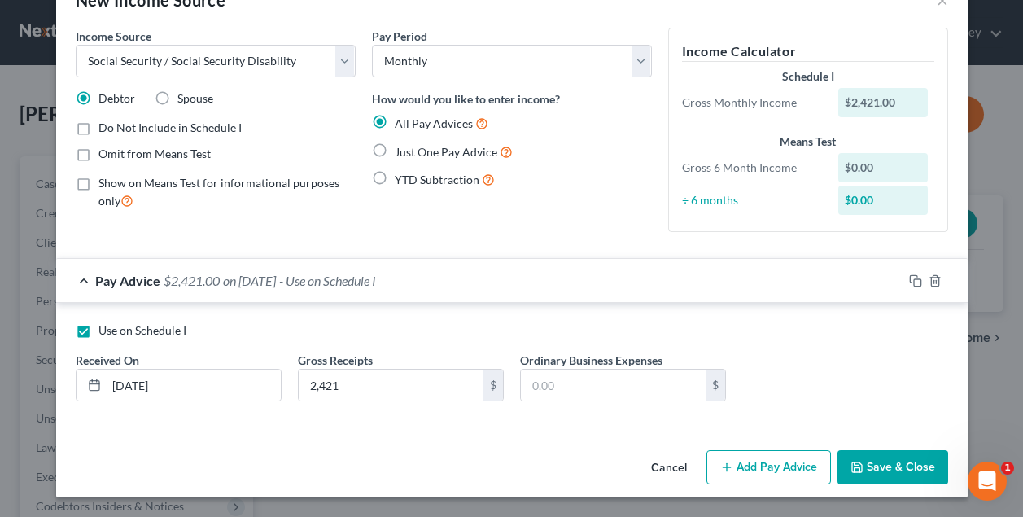
scroll to position [46, 0]
click at [879, 468] on button "Save & Close" at bounding box center [892, 468] width 111 height 34
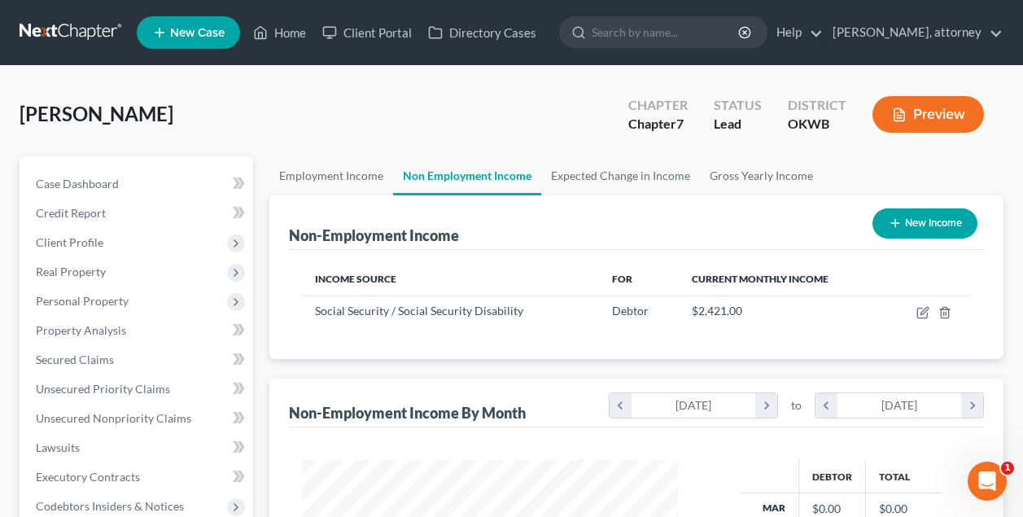
scroll to position [291, 408]
click at [935, 222] on button "New Income" at bounding box center [924, 223] width 105 height 30
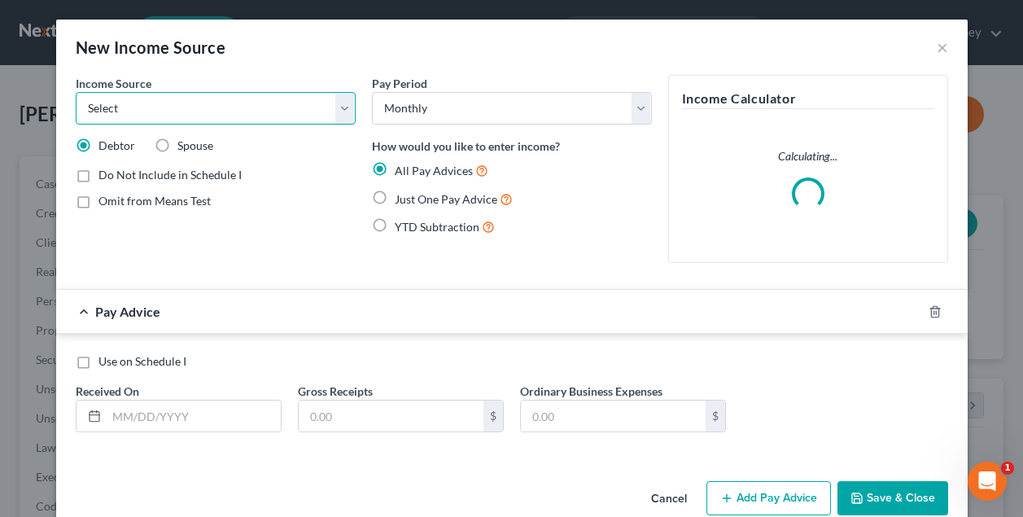
click at [282, 107] on select "Select Unemployment Disability (from employer) Pension Retirement Social Securi…" at bounding box center [216, 108] width 280 height 33
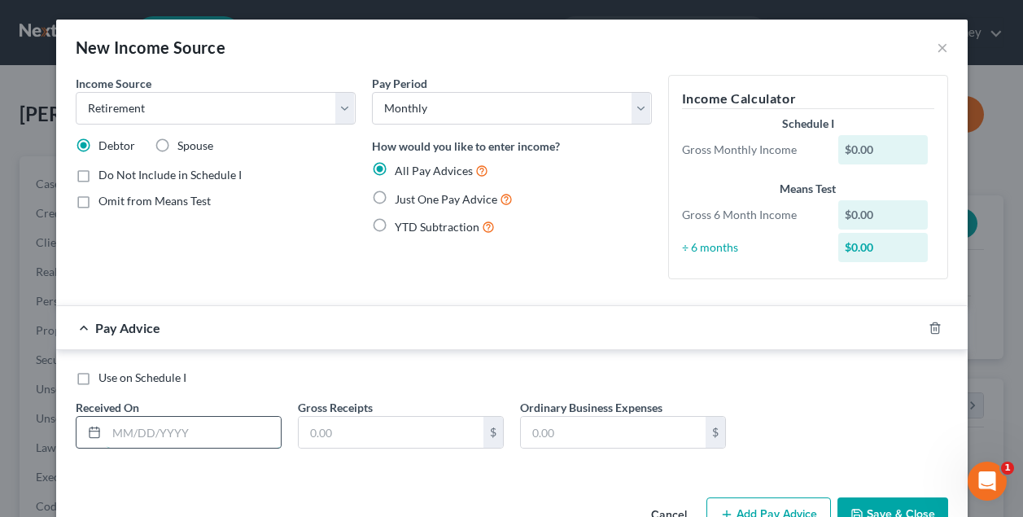
click at [186, 430] on input "text" at bounding box center [194, 432] width 174 height 31
click at [347, 423] on input "text" at bounding box center [391, 432] width 185 height 31
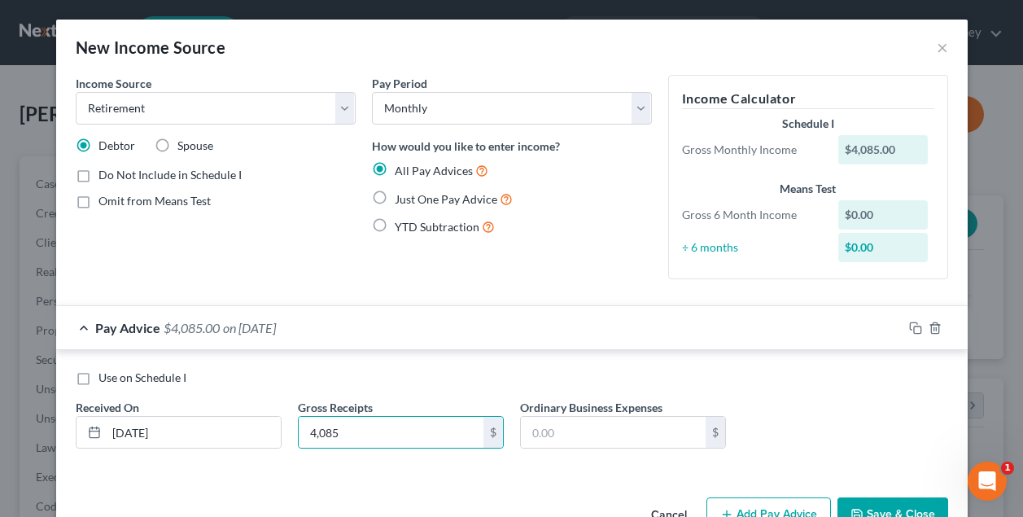
click at [822, 387] on div "Use on Schedule I Received On * [DATE] Gross Receipts 4,085 $ Ordinary Business…" at bounding box center [512, 415] width 888 height 92
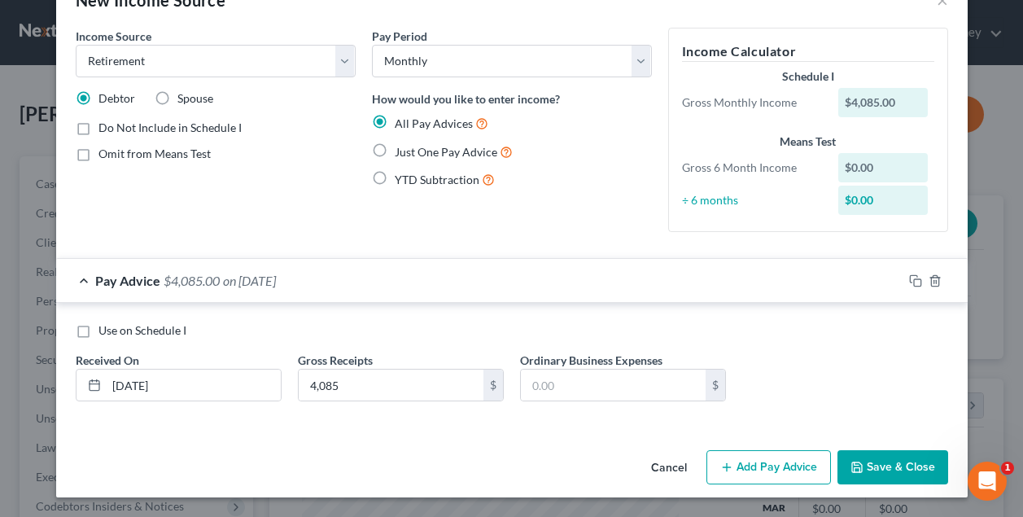
scroll to position [46, 0]
click at [894, 466] on button "Save & Close" at bounding box center [892, 468] width 111 height 34
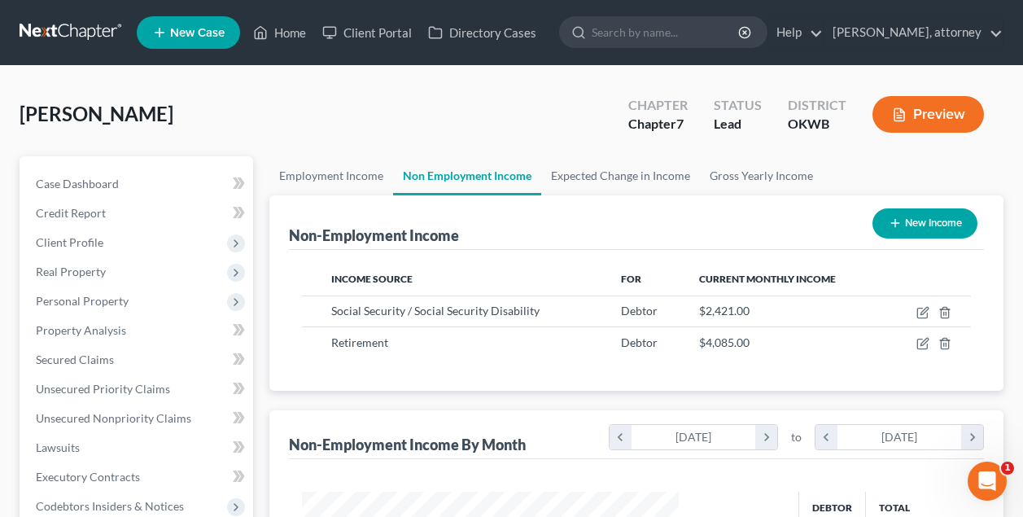
click at [775, 217] on div "Non-Employment Income New Income" at bounding box center [636, 222] width 695 height 55
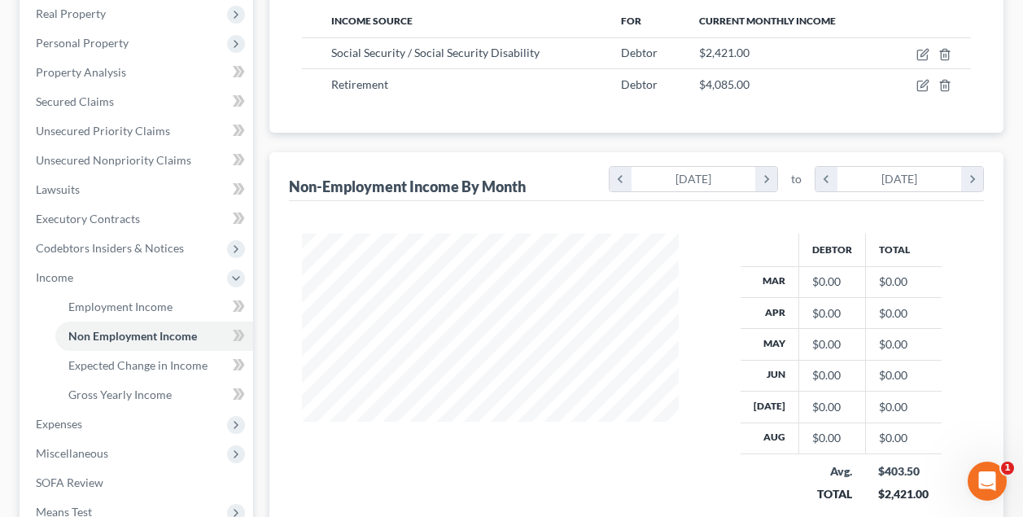
scroll to position [243, 0]
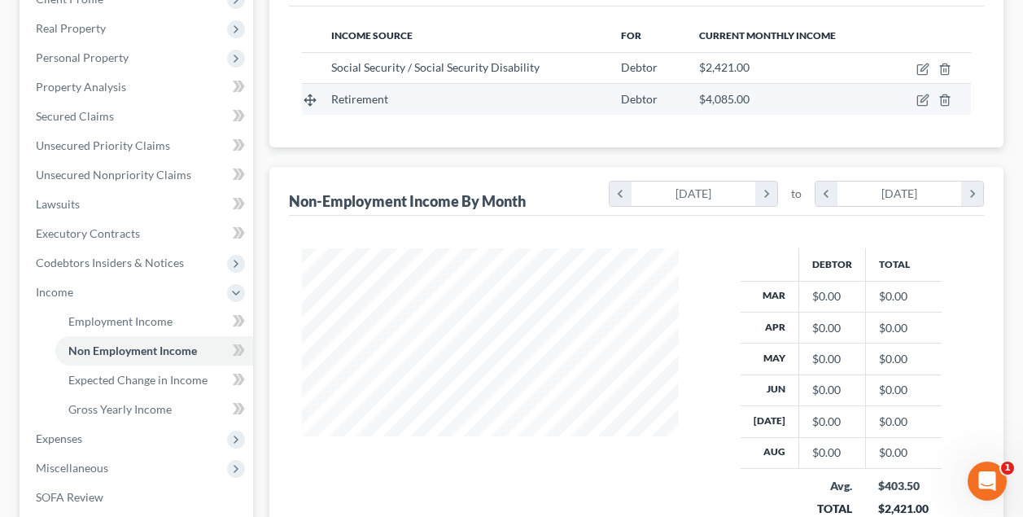
click at [369, 103] on span "Retirement" at bounding box center [359, 99] width 57 height 14
click at [924, 101] on icon "button" at bounding box center [923, 98] width 7 height 7
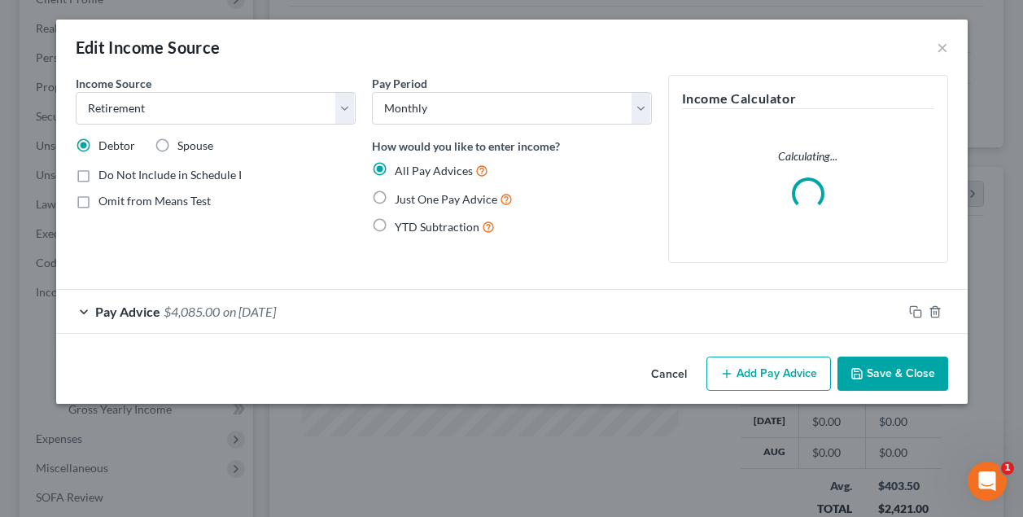
click at [923, 99] on h5 "Income Calculator" at bounding box center [808, 99] width 252 height 20
click at [408, 195] on span "Just One Pay Advice" at bounding box center [446, 199] width 103 height 14
click at [408, 195] on input "Just One Pay Advice" at bounding box center [406, 195] width 11 height 11
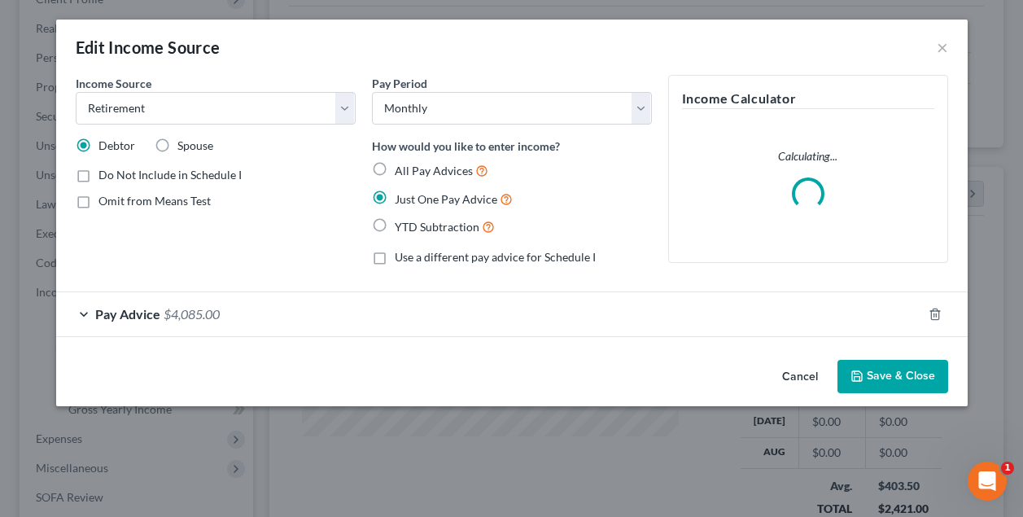
click at [897, 365] on button "Save & Close" at bounding box center [892, 377] width 111 height 34
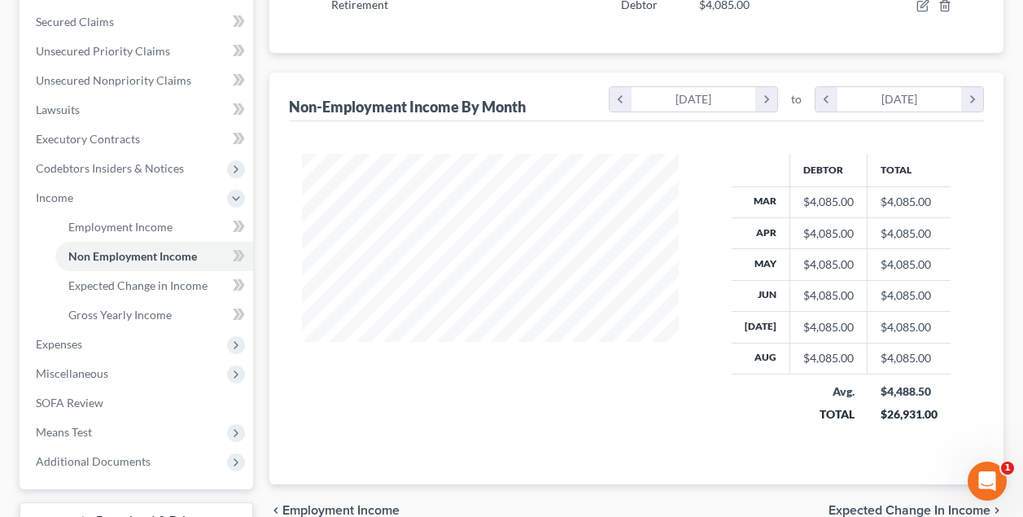
scroll to position [347, 0]
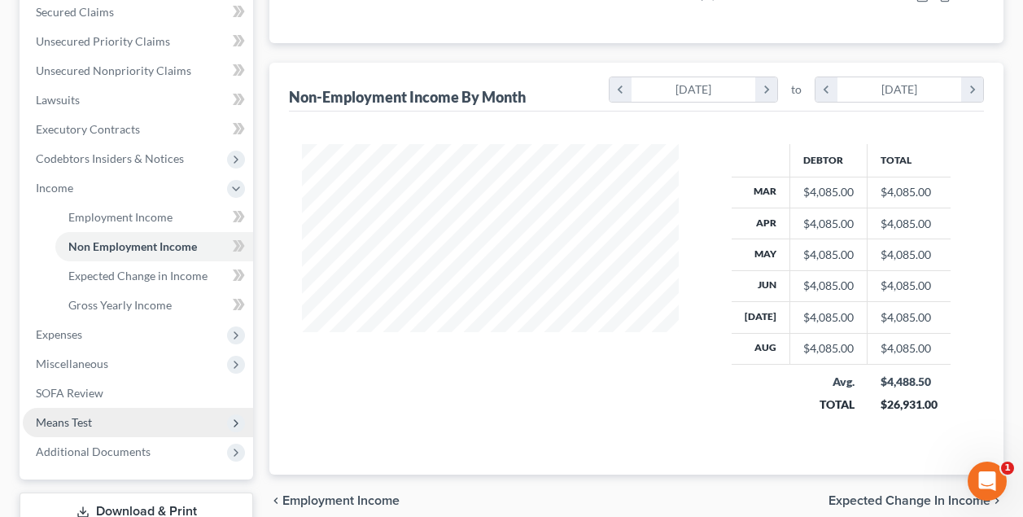
click at [65, 417] on span "Means Test" at bounding box center [64, 422] width 56 height 14
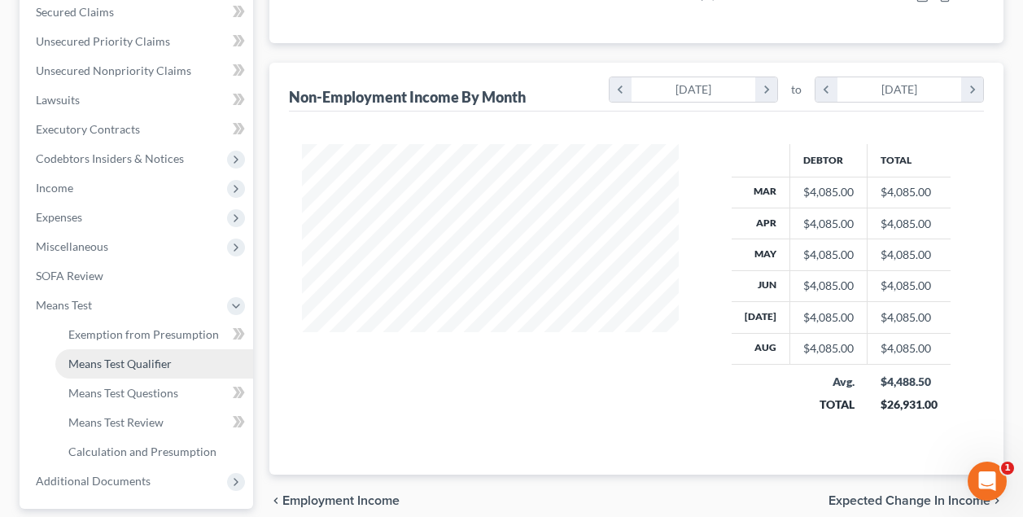
click at [124, 367] on span "Means Test Qualifier" at bounding box center [119, 363] width 103 height 14
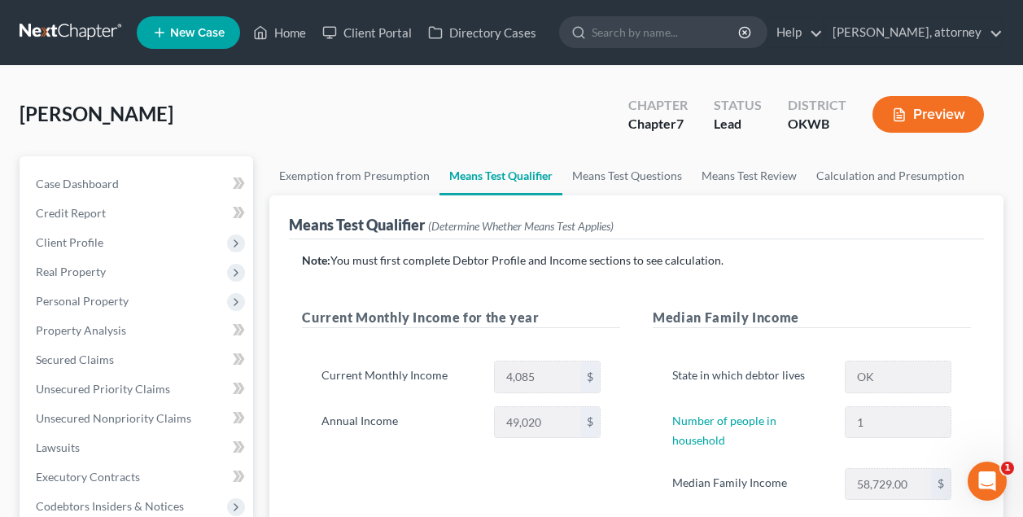
click at [342, 281] on div "Note: You must first complete Debtor Profile and Income sections to see calcula…" at bounding box center [636, 452] width 669 height 401
click at [238, 293] on icon at bounding box center [236, 302] width 18 height 18
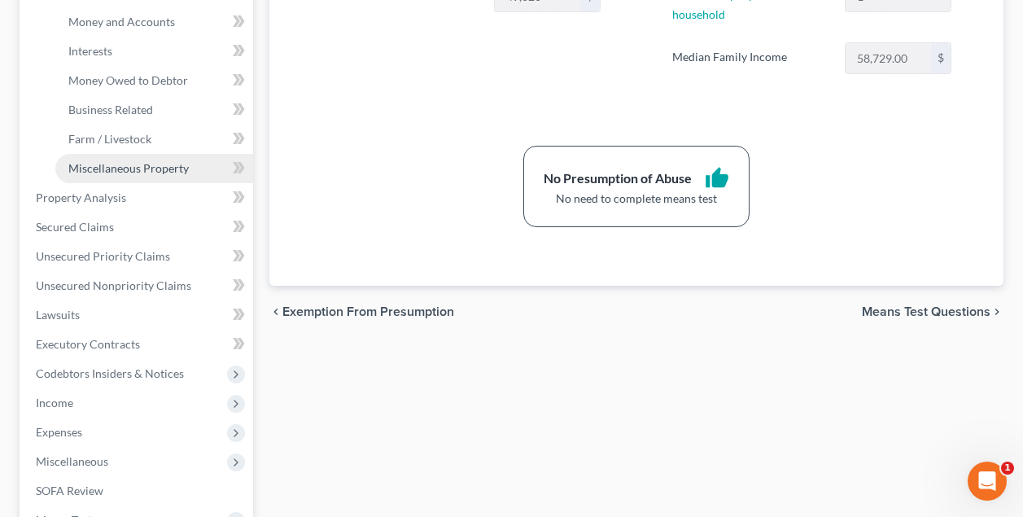
scroll to position [443, 0]
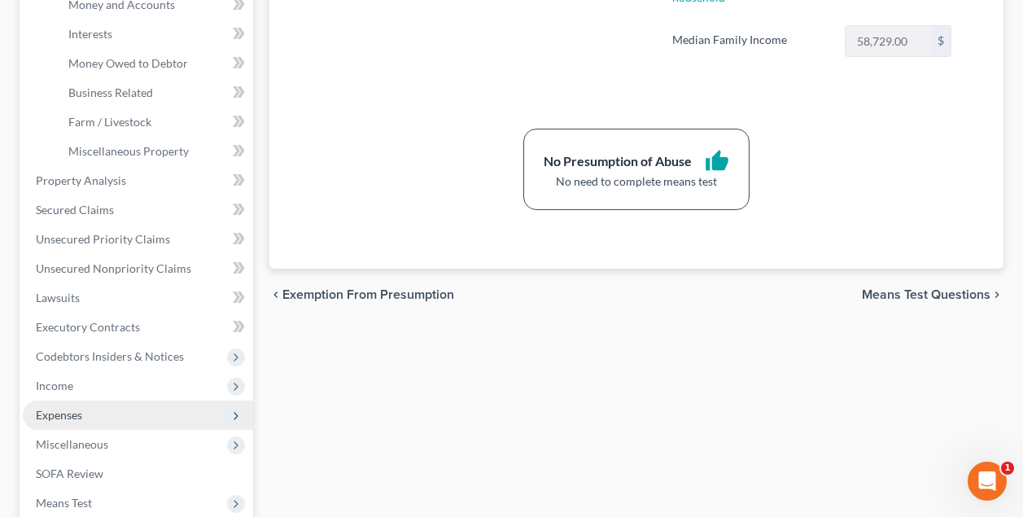
click at [72, 416] on span "Expenses" at bounding box center [59, 415] width 46 height 14
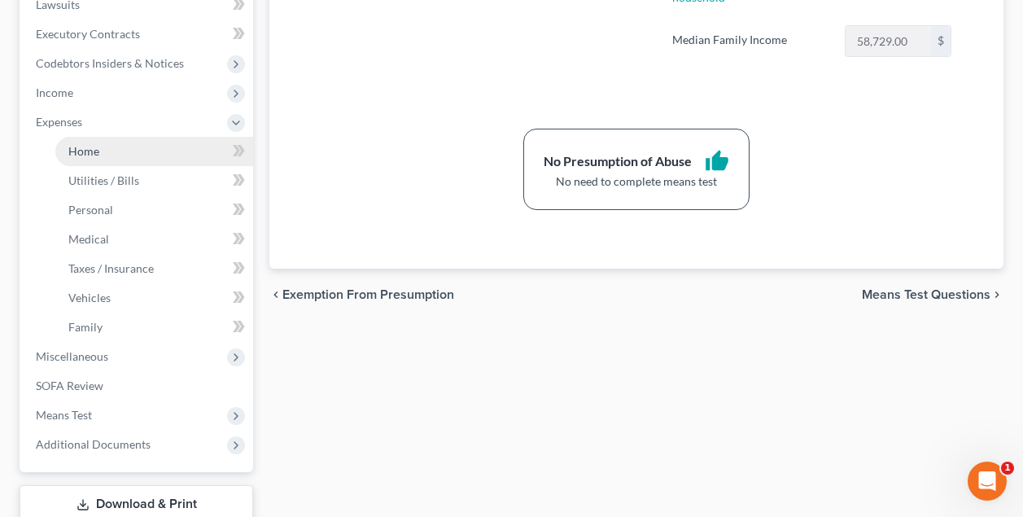
click at [95, 156] on span "Home" at bounding box center [83, 151] width 31 height 14
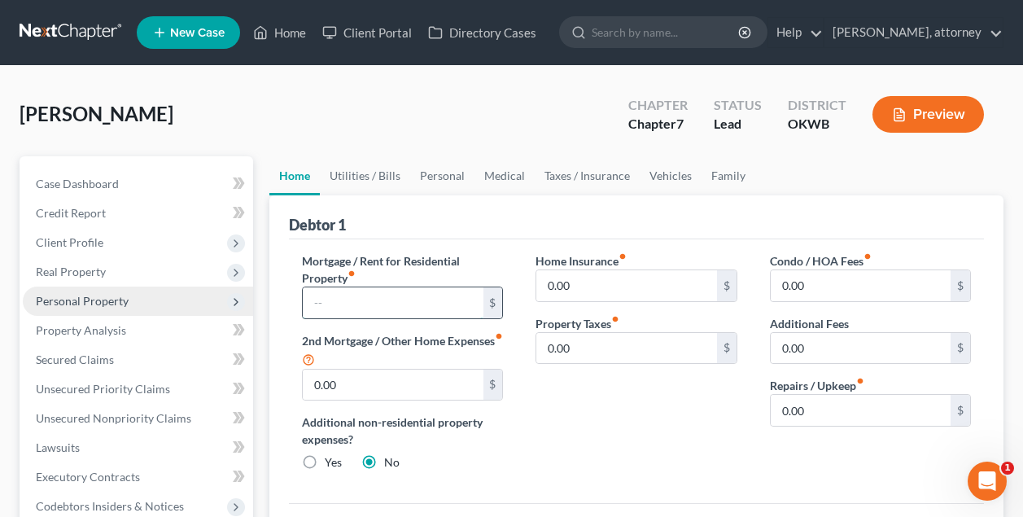
click at [338, 297] on input "text" at bounding box center [393, 302] width 180 height 31
click at [562, 284] on input "0.00" at bounding box center [626, 285] width 180 height 31
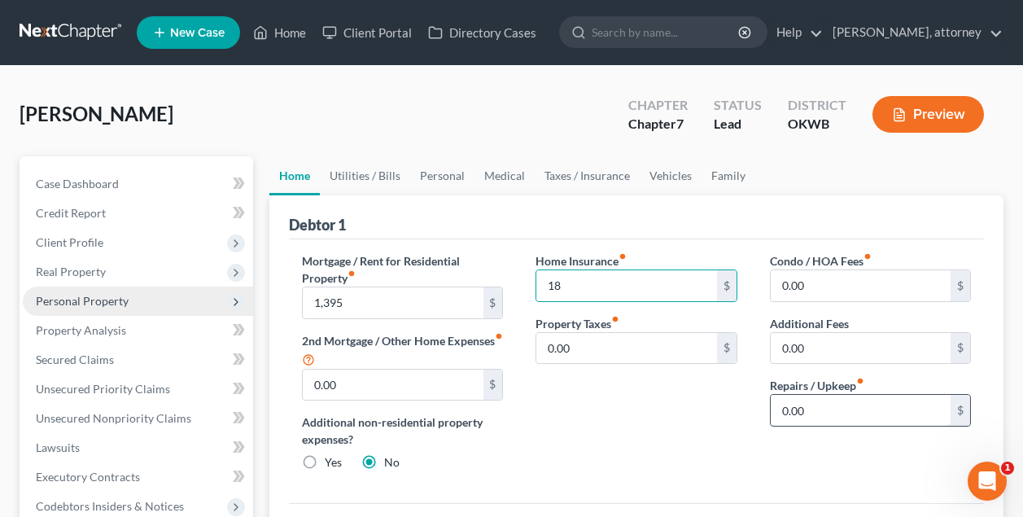
click at [850, 406] on input "0.00" at bounding box center [860, 410] width 180 height 31
click at [382, 176] on link "Utilities / Bills" at bounding box center [365, 175] width 90 height 39
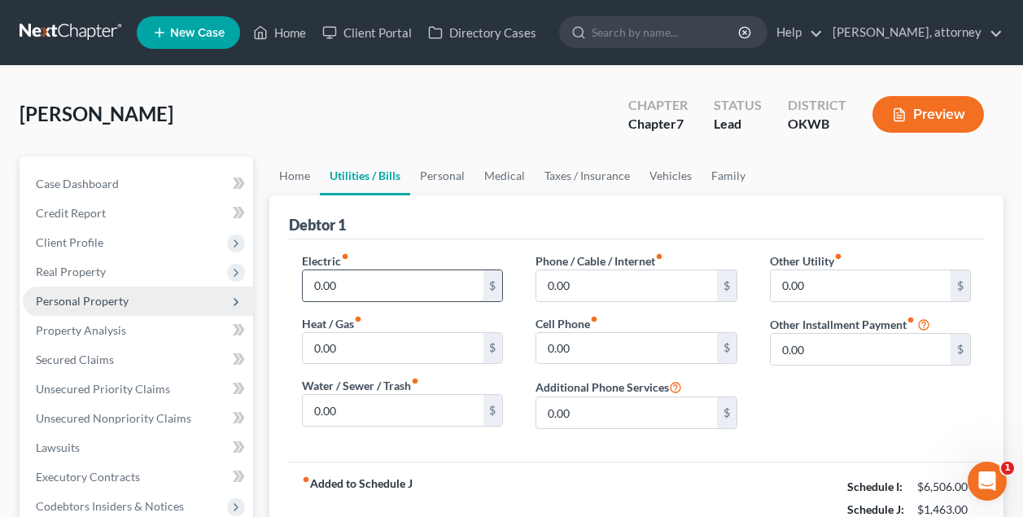
click at [367, 281] on input "0.00" at bounding box center [393, 285] width 180 height 31
click at [383, 401] on input "0.00" at bounding box center [393, 410] width 180 height 31
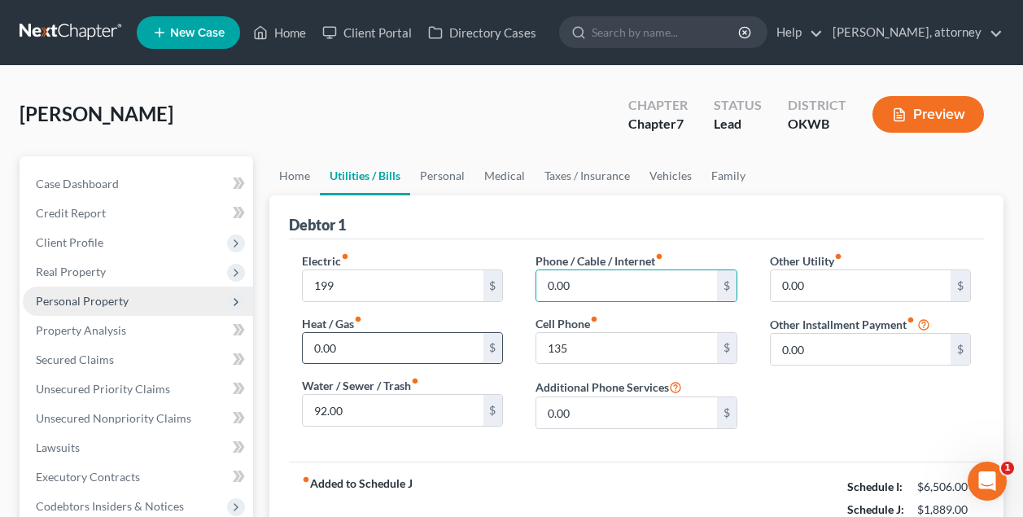
click at [396, 347] on input "0.00" at bounding box center [393, 348] width 180 height 31
click at [591, 286] on input "0.00" at bounding box center [626, 285] width 180 height 31
click at [443, 178] on link "Personal" at bounding box center [442, 175] width 64 height 39
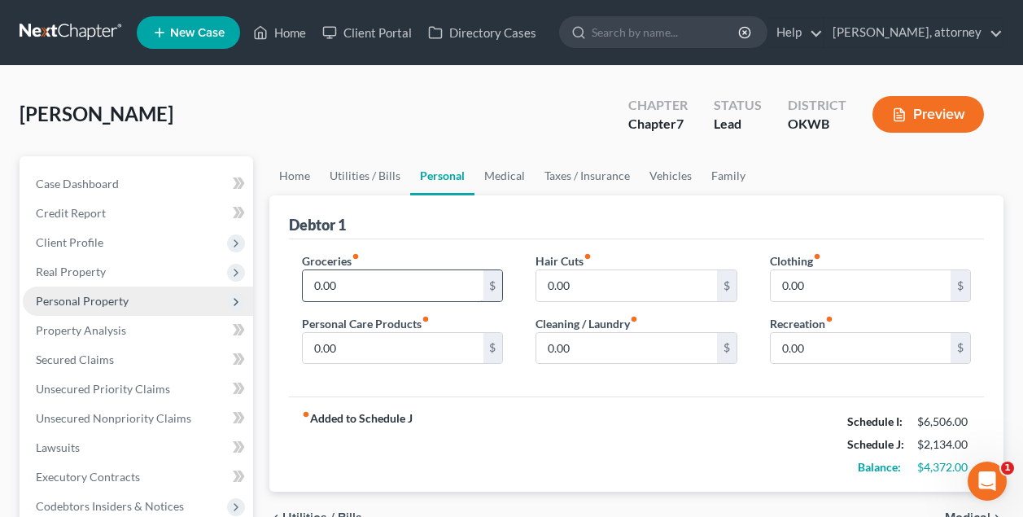
click at [379, 290] on input "0.00" at bounding box center [393, 285] width 180 height 31
click at [501, 176] on link "Medical" at bounding box center [504, 175] width 60 height 39
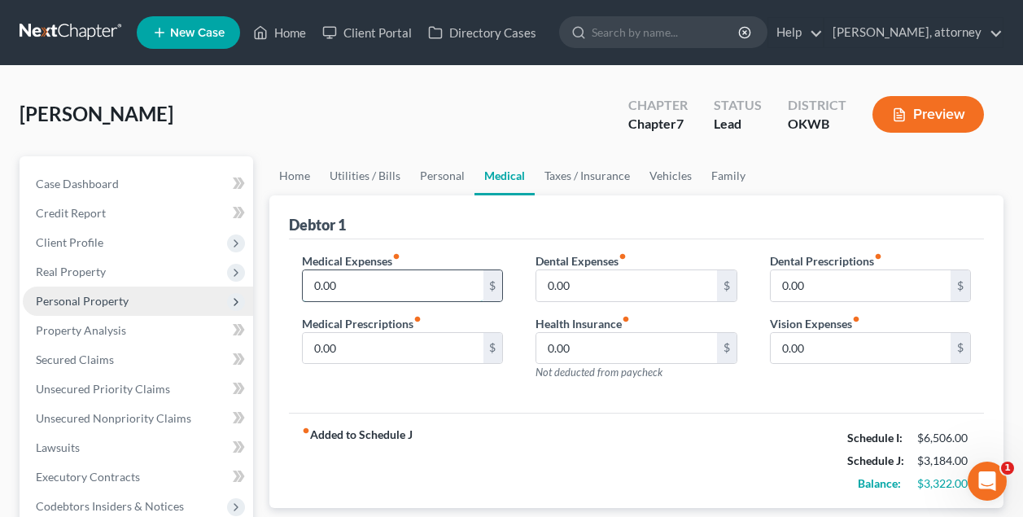
click at [409, 285] on input "0.00" at bounding box center [393, 285] width 180 height 31
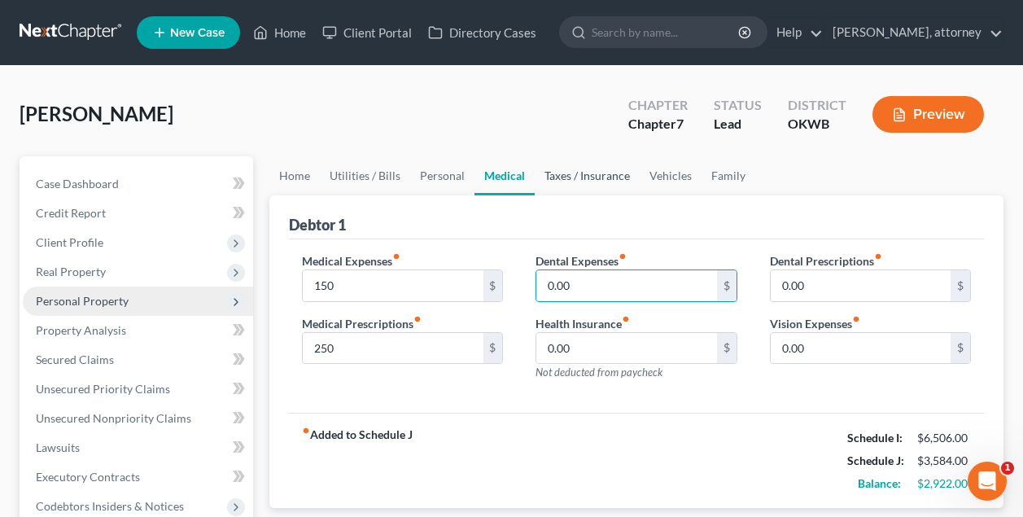
click at [575, 178] on link "Taxes / Insurance" at bounding box center [587, 175] width 105 height 39
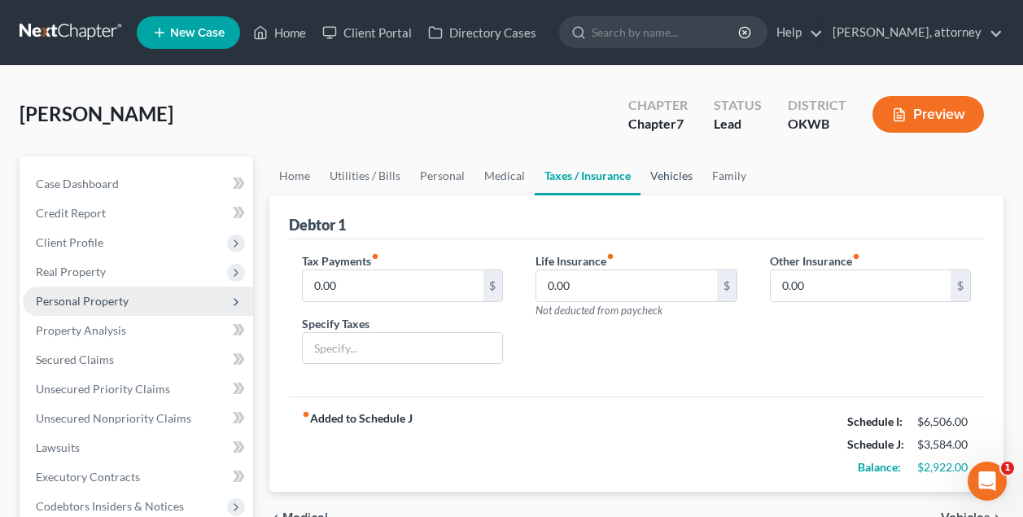
click at [670, 180] on link "Vehicles" at bounding box center [671, 175] width 62 height 39
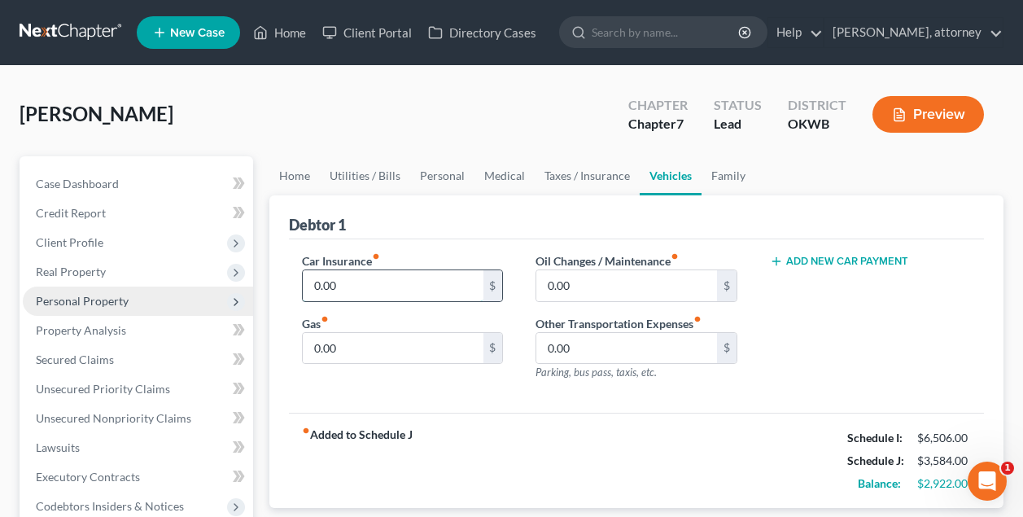
click at [437, 286] on input "0.00" at bounding box center [393, 285] width 180 height 31
click at [413, 338] on input "0.00" at bounding box center [393, 348] width 180 height 31
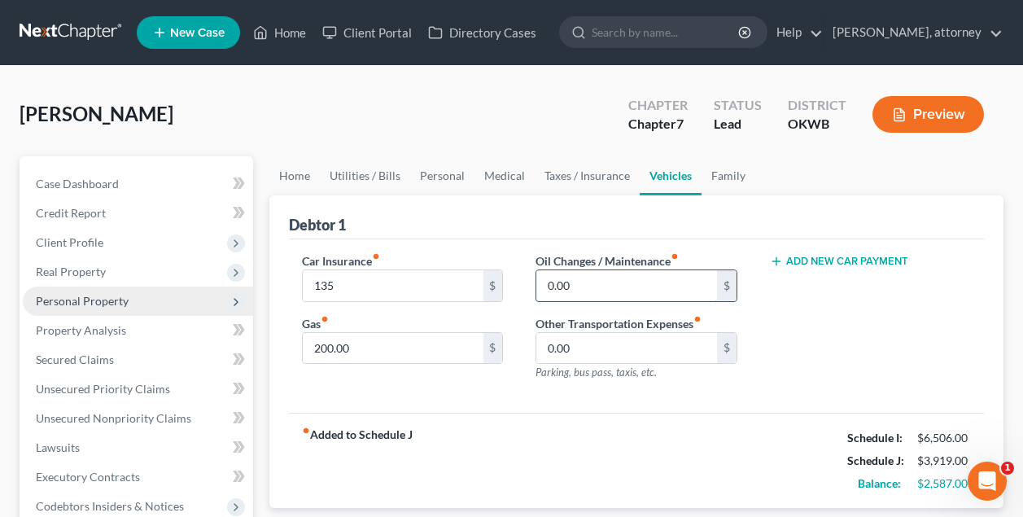
click at [579, 290] on input "0.00" at bounding box center [626, 285] width 180 height 31
click at [792, 316] on div "Add New Car Payment" at bounding box center [870, 323] width 234 height 142
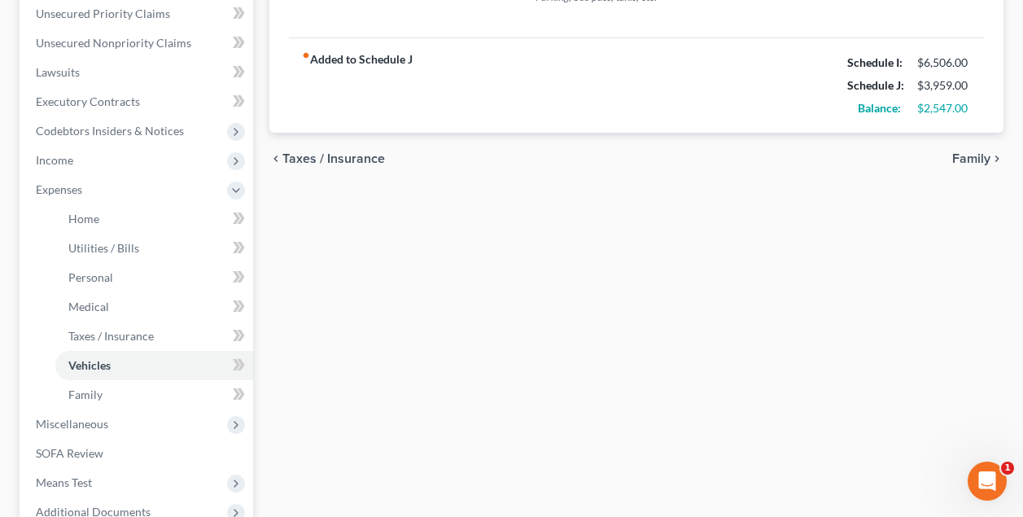
scroll to position [407, 0]
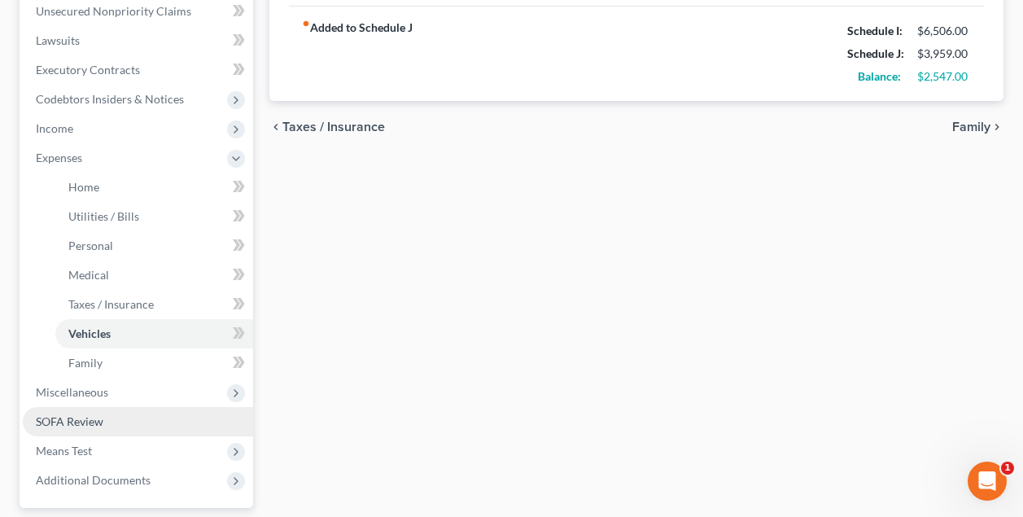
click at [92, 421] on span "SOFA Review" at bounding box center [70, 421] width 68 height 14
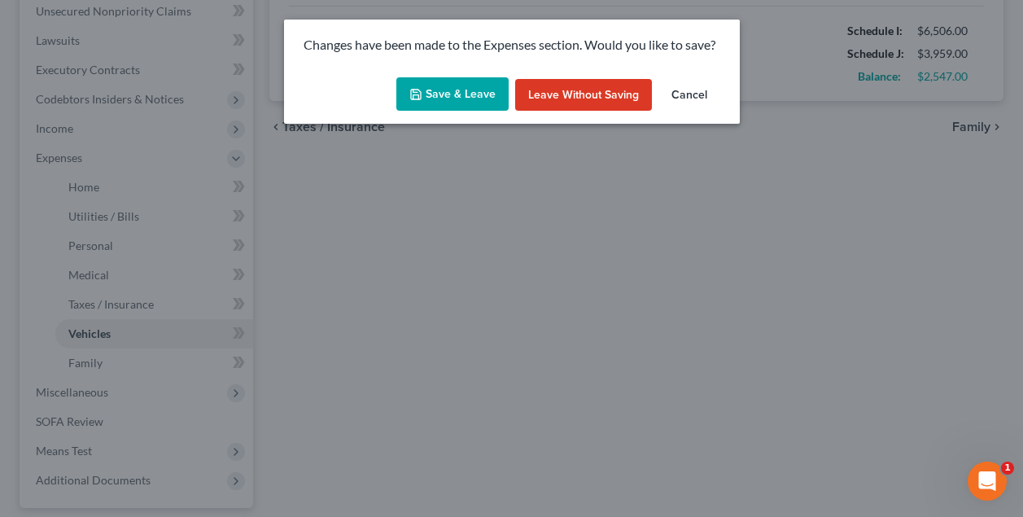
click at [455, 96] on button "Save & Leave" at bounding box center [452, 94] width 112 height 34
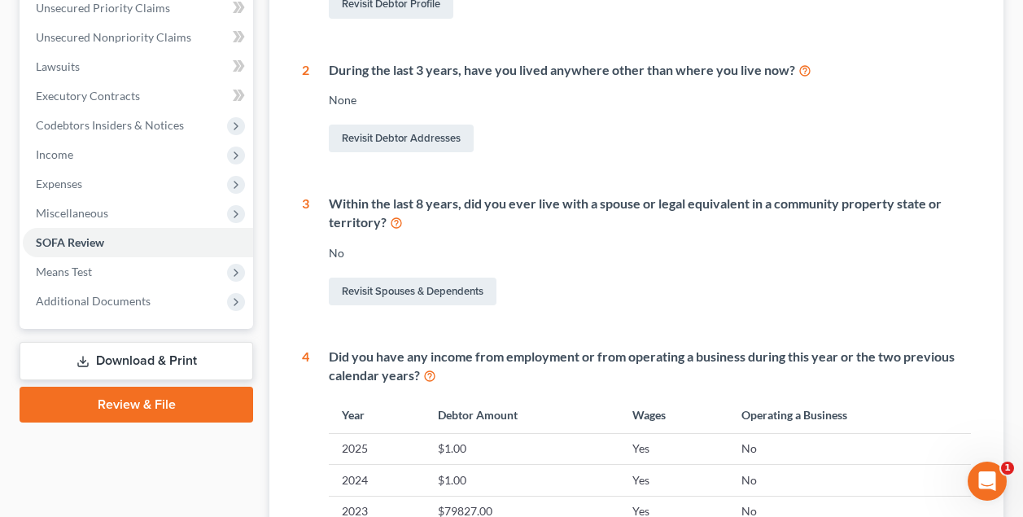
scroll to position [530, 0]
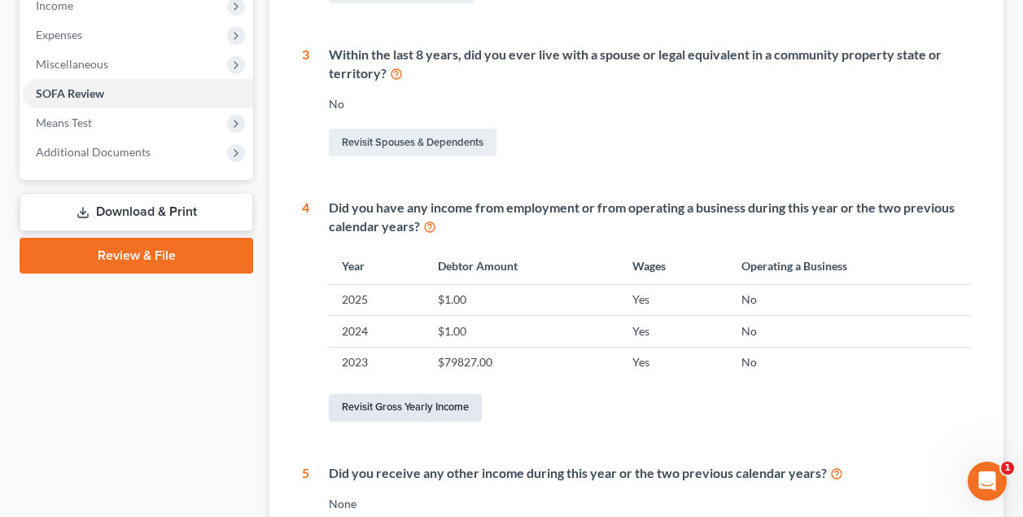
click at [463, 401] on link "Revisit Gross Yearly Income" at bounding box center [405, 408] width 153 height 28
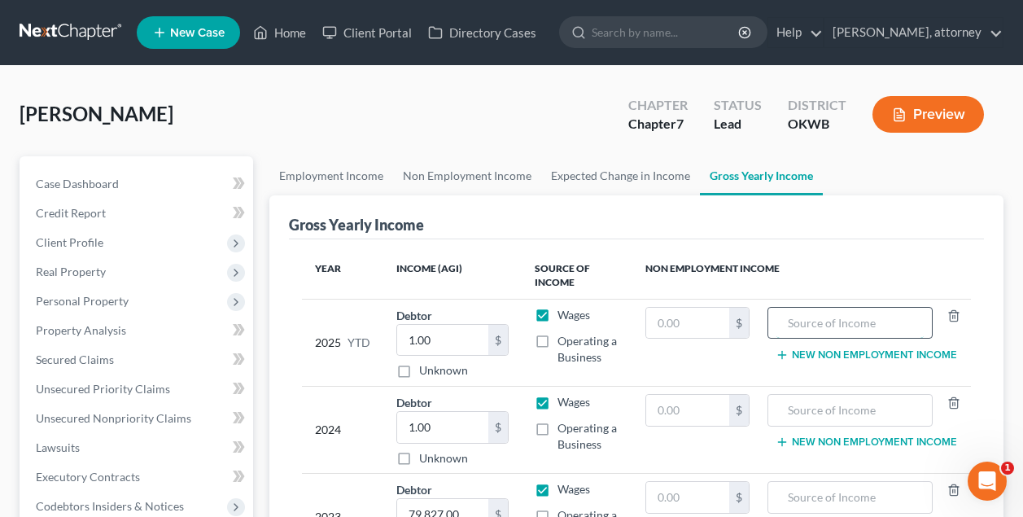
click at [807, 327] on input "text" at bounding box center [850, 323] width 148 height 31
click at [707, 320] on input "text" at bounding box center [687, 323] width 82 height 31
click at [712, 287] on th "Non Employment Income" at bounding box center [801, 275] width 338 height 47
click at [690, 410] on input "text" at bounding box center [687, 410] width 82 height 31
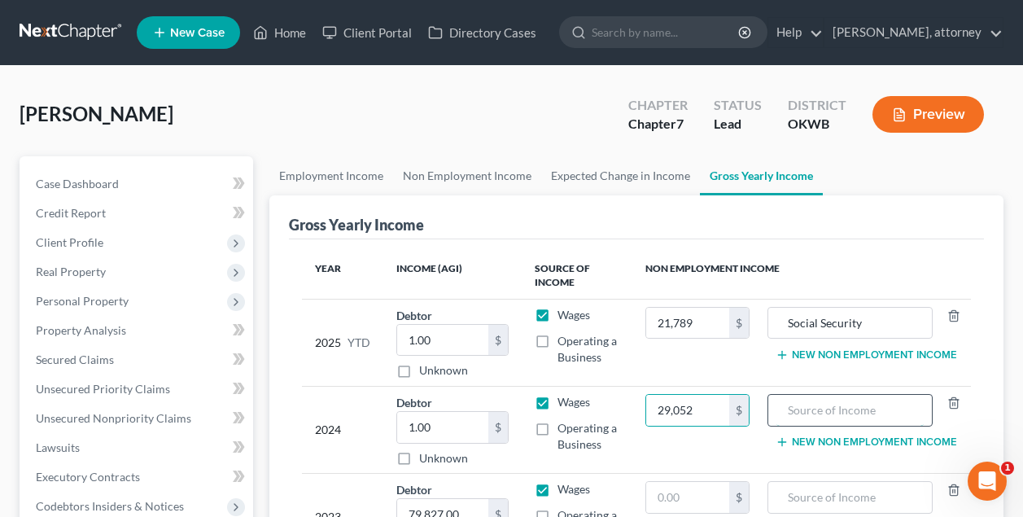
click at [811, 407] on input "text" at bounding box center [850, 410] width 148 height 31
click at [740, 366] on td "21,789 $" at bounding box center [696, 342] width 129 height 87
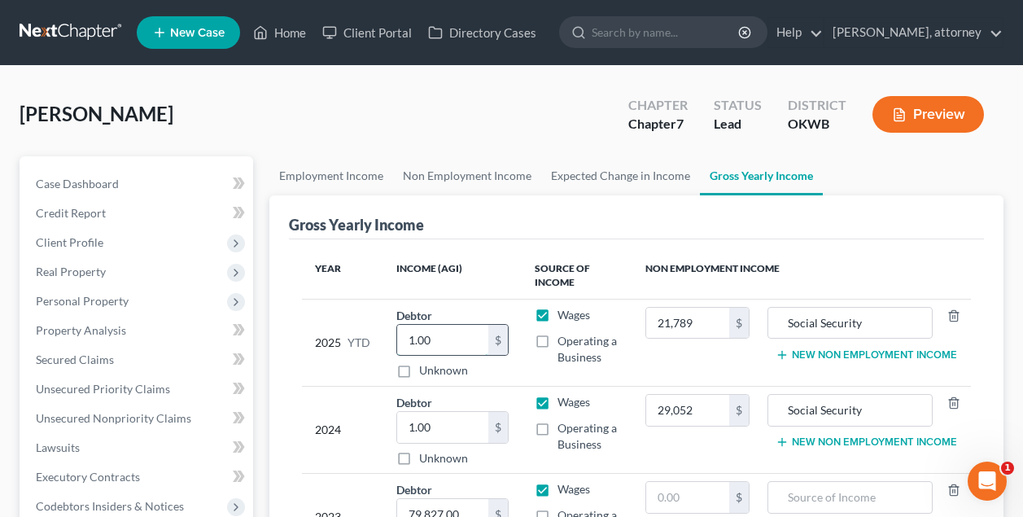
click at [468, 347] on input "1.00" at bounding box center [442, 340] width 91 height 31
click at [463, 426] on input "1.00" at bounding box center [442, 427] width 91 height 31
click at [706, 196] on div "Gross Yearly Income" at bounding box center [636, 217] width 695 height 44
click at [706, 207] on div "Gross Yearly Income" at bounding box center [636, 217] width 695 height 44
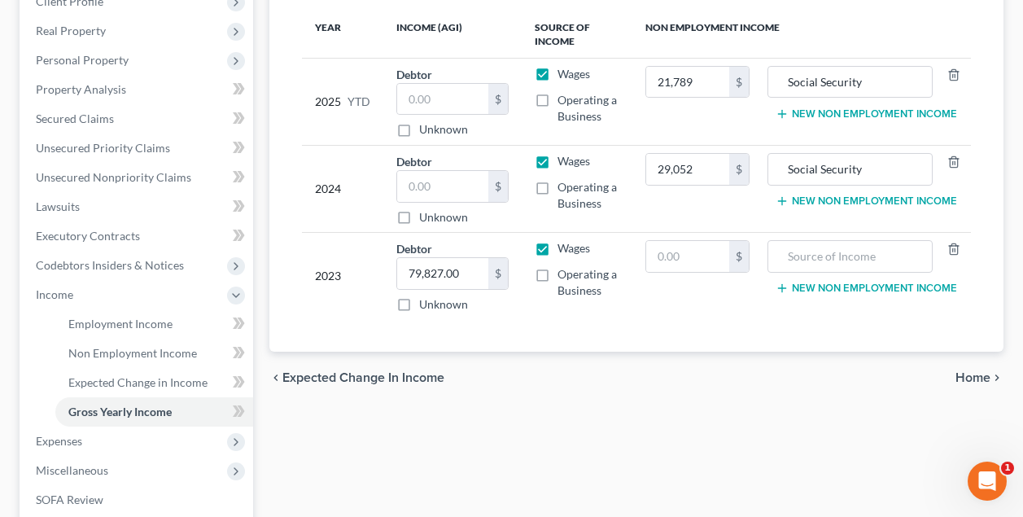
click at [969, 378] on span "Home" at bounding box center [972, 377] width 35 height 13
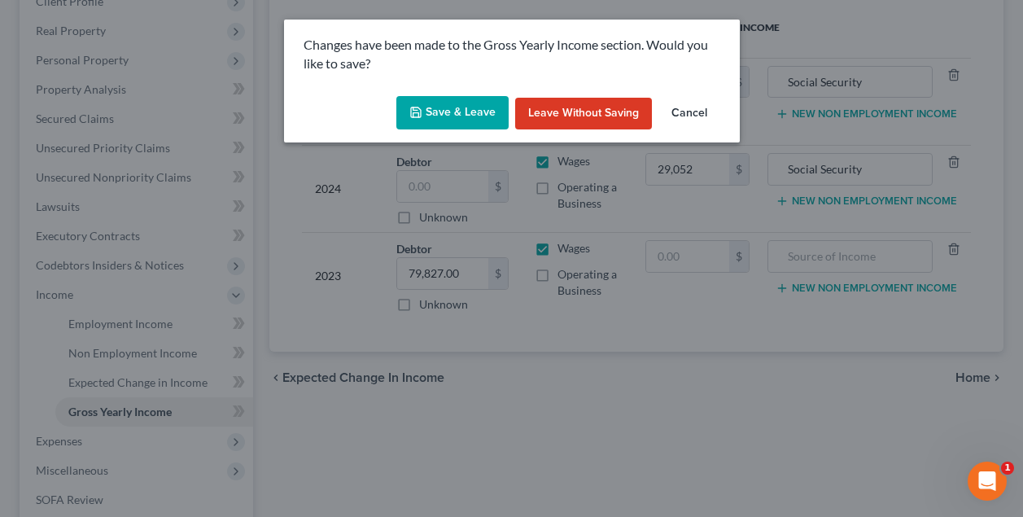
click at [471, 117] on button "Save & Leave" at bounding box center [452, 113] width 112 height 34
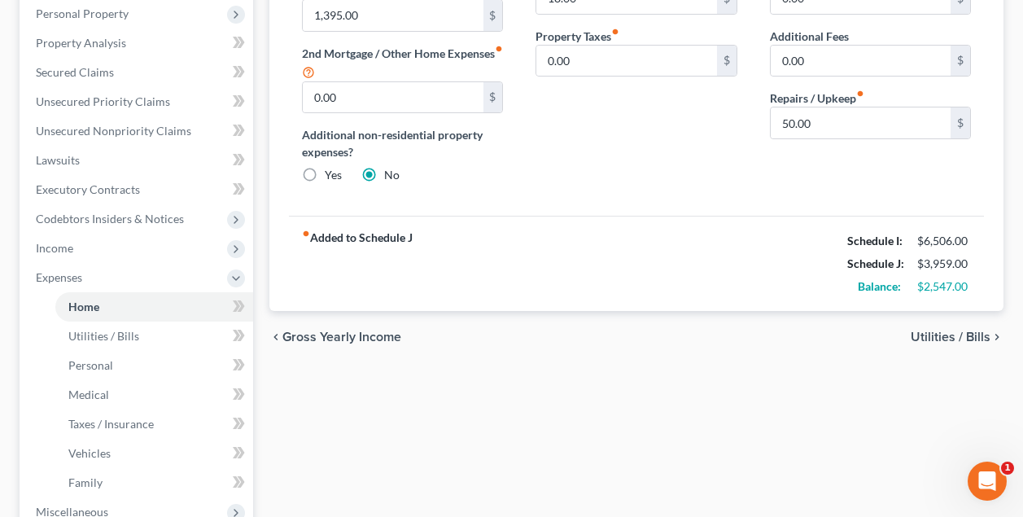
scroll to position [363, 0]
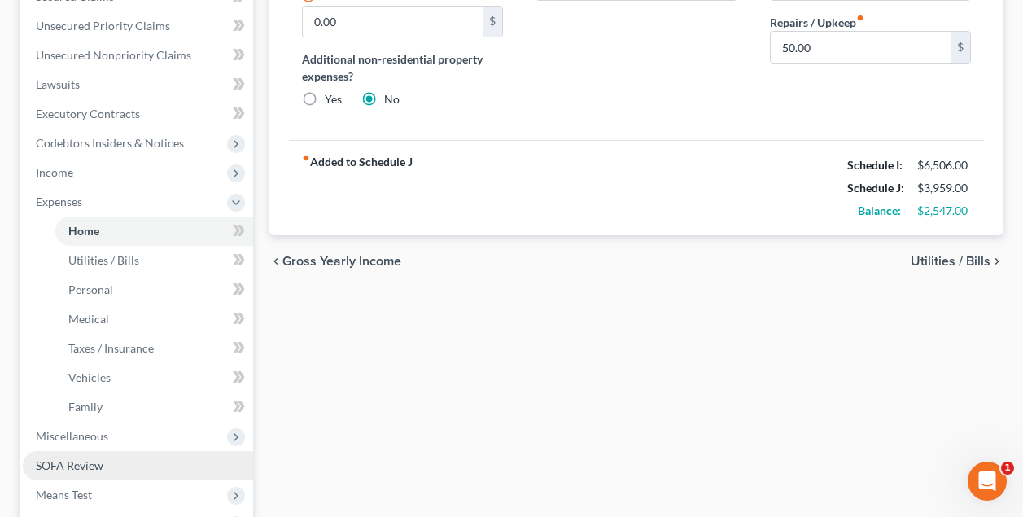
click at [72, 465] on span "SOFA Review" at bounding box center [70, 465] width 68 height 14
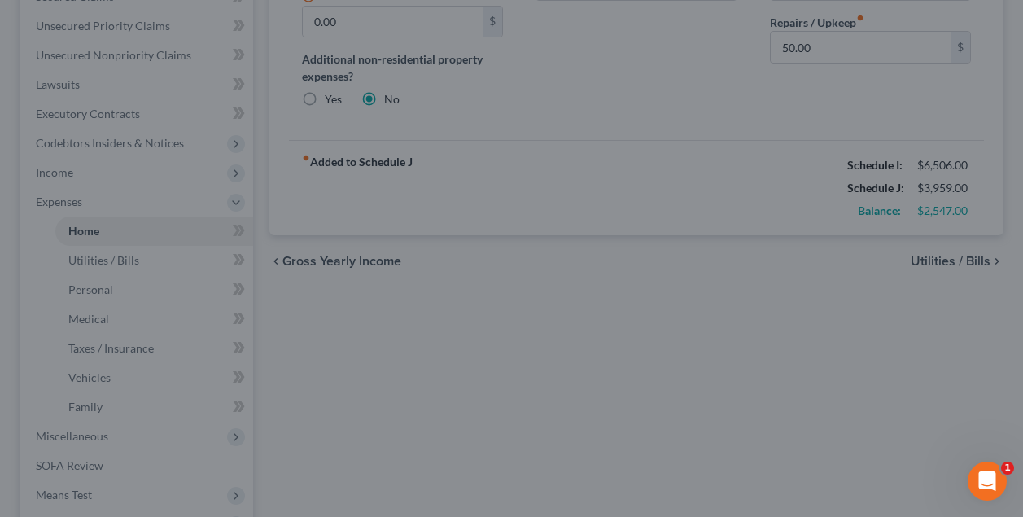
click at [82, 468] on div at bounding box center [511, 258] width 1023 height 517
click at [484, 379] on div at bounding box center [511, 258] width 1023 height 517
click at [584, 188] on div at bounding box center [511, 258] width 1023 height 517
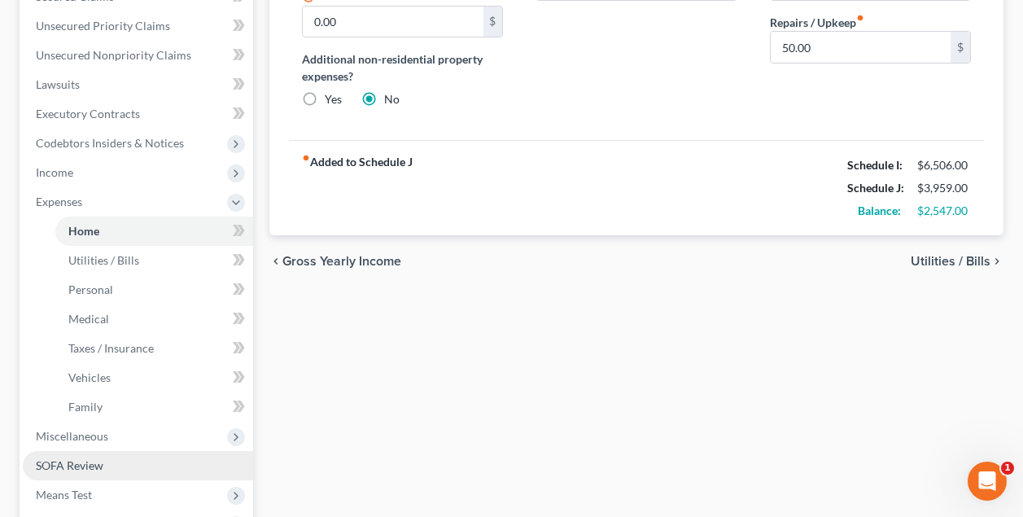
click at [87, 469] on span "SOFA Review" at bounding box center [70, 465] width 68 height 14
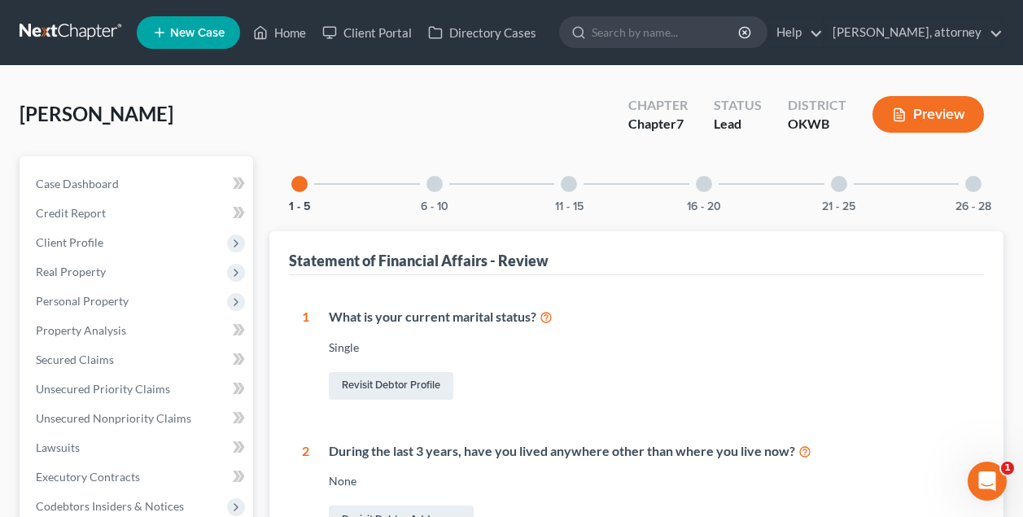
click at [705, 186] on div at bounding box center [704, 184] width 16 height 16
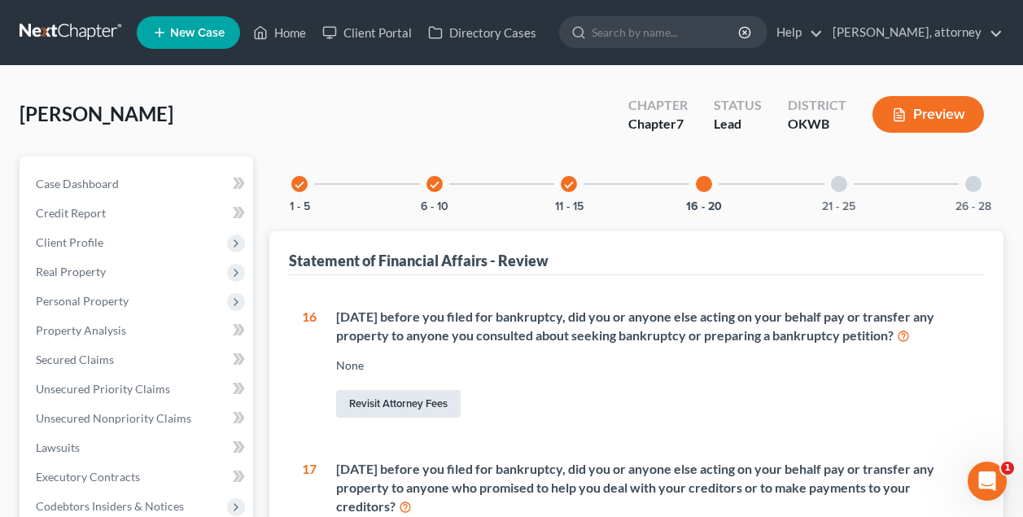
click at [429, 399] on link "Revisit Attorney Fees" at bounding box center [398, 404] width 124 height 28
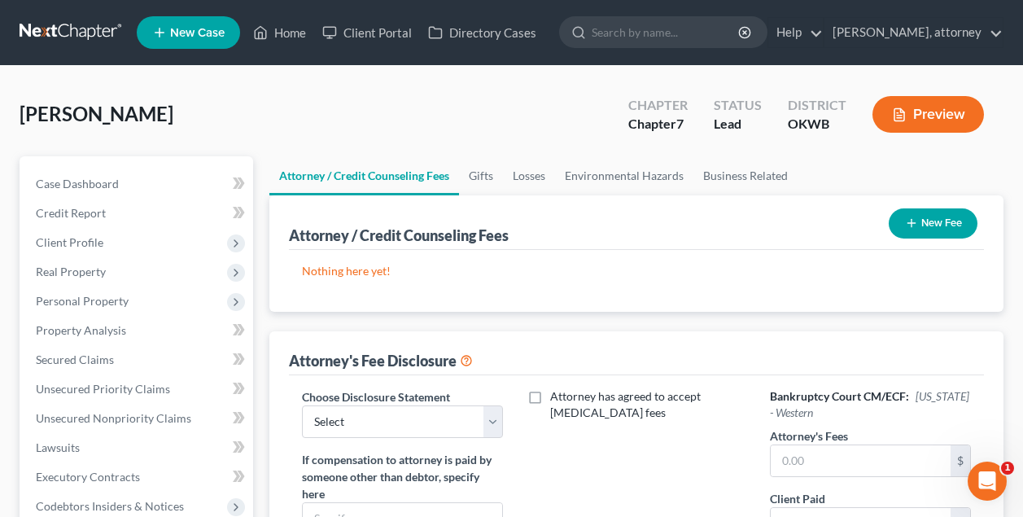
click at [936, 225] on button "New Fee" at bounding box center [932, 223] width 89 height 30
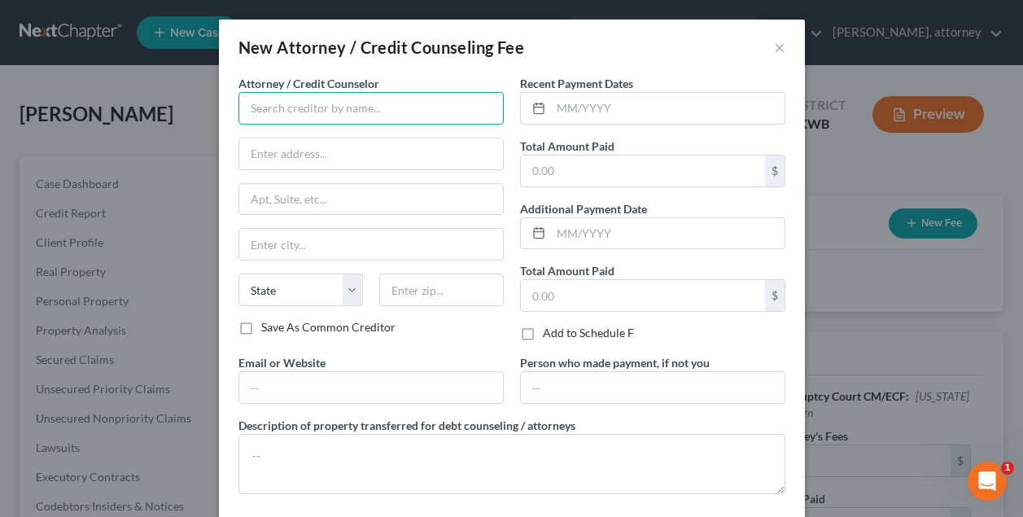
click at [392, 103] on input "text" at bounding box center [370, 108] width 265 height 33
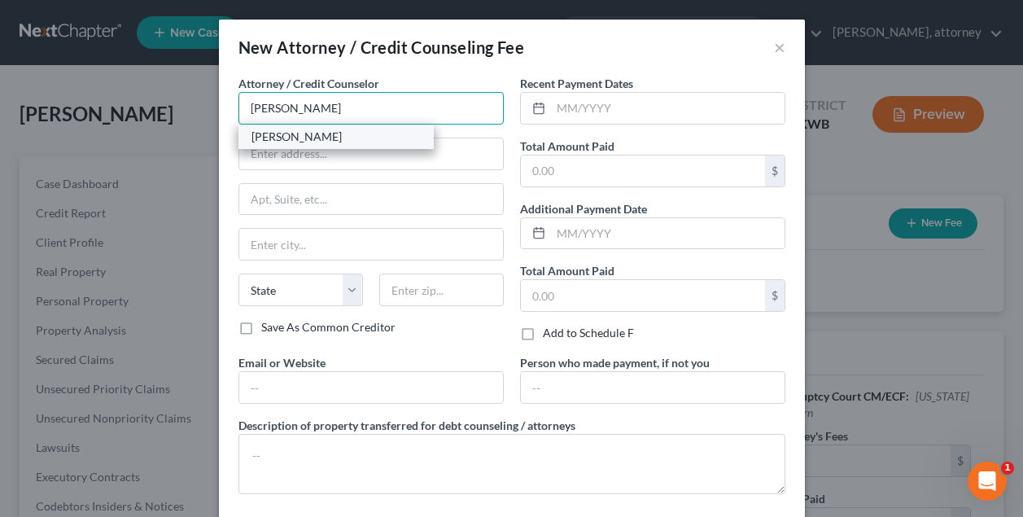
type input "David M Roberts"
click at [347, 143] on div "David M Roberts" at bounding box center [335, 137] width 169 height 16
type input "4200 Perimeter"
type input "Ste. 245"
type input "[US_STATE][GEOGRAPHIC_DATA]"
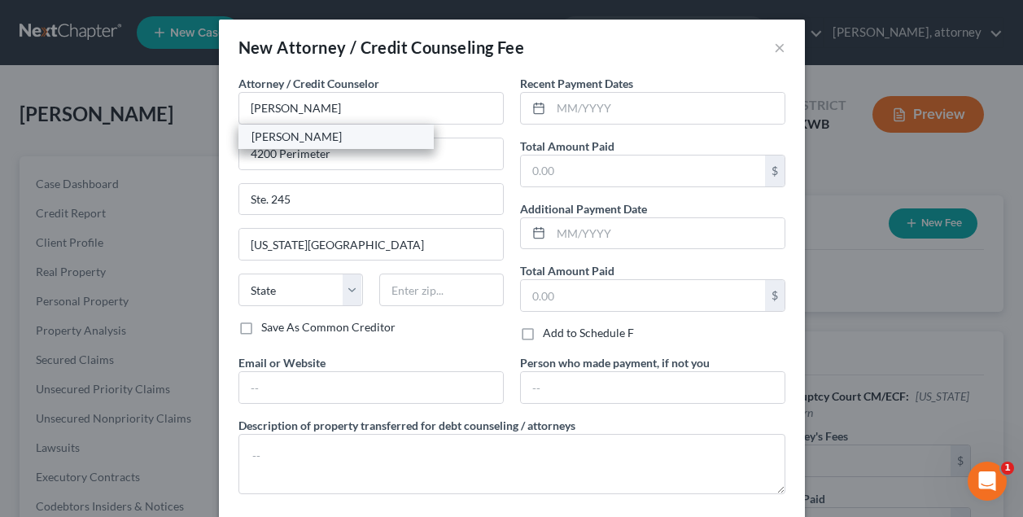
select select "37"
type input "73112"
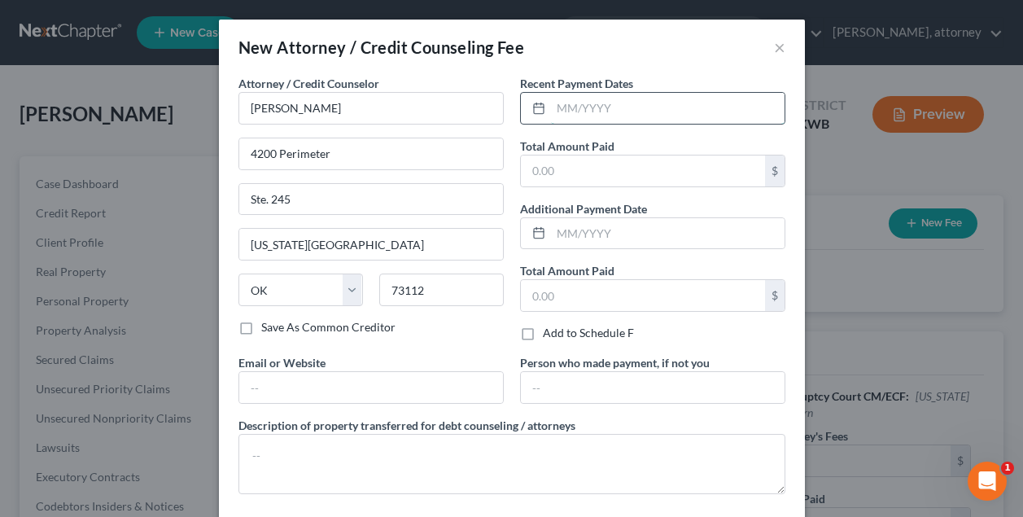
click at [612, 113] on input "text" at bounding box center [668, 108] width 234 height 31
type input "09/2025"
click at [602, 166] on input "text" at bounding box center [643, 170] width 244 height 31
type input "1,200"
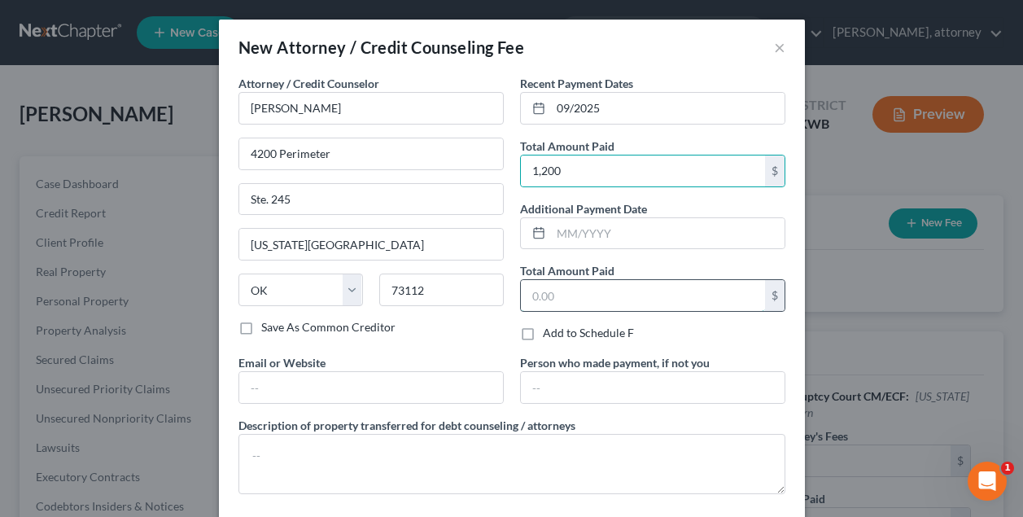
click at [591, 294] on input "text" at bounding box center [643, 295] width 244 height 31
type input "1,200"
click at [486, 347] on div "Attorney / Credit Counselor * David M Roberts 4200 Perimeter Ste. 245 Oklahoma …" at bounding box center [371, 214] width 282 height 279
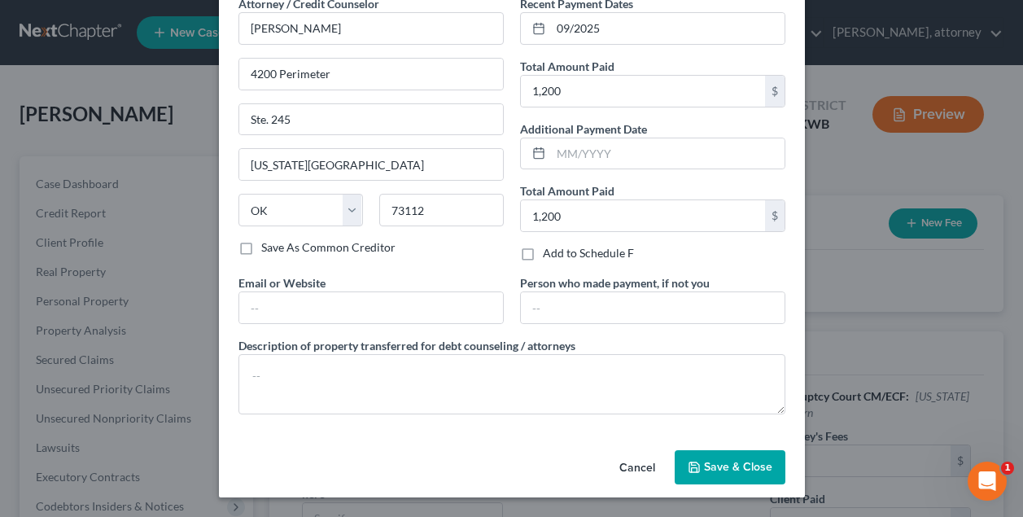
scroll to position [80, 0]
click at [722, 463] on span "Save & Close" at bounding box center [738, 467] width 68 height 14
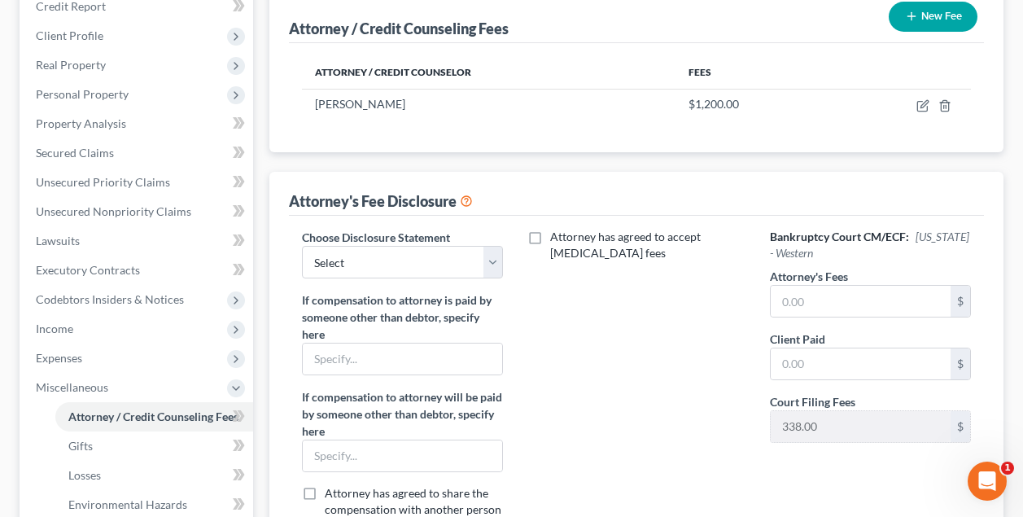
scroll to position [207, 0]
select select "0"
click at [832, 298] on input "text" at bounding box center [860, 300] width 180 height 31
type input "1,200"
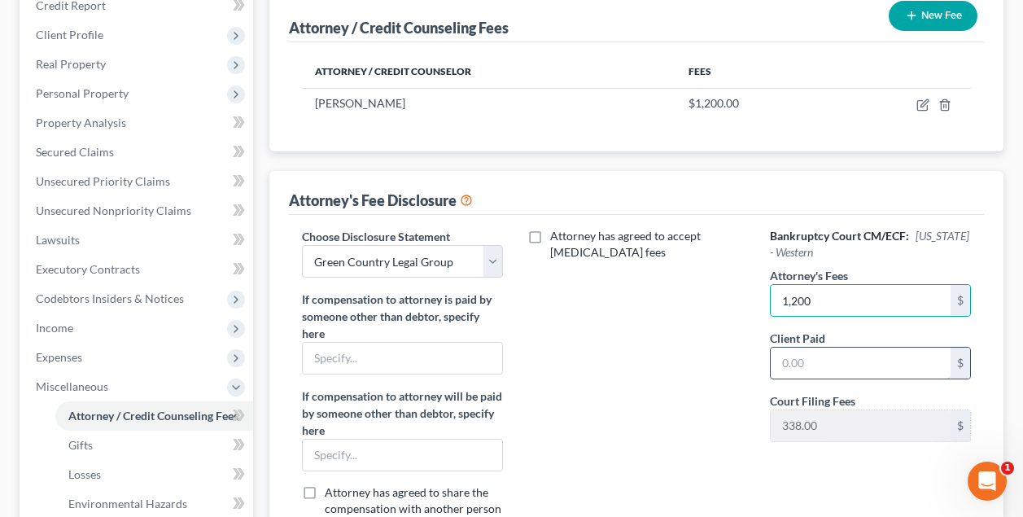
click at [832, 365] on input "text" at bounding box center [860, 362] width 180 height 31
type input "1,200"
click at [713, 374] on div "Attorney has agreed to accept retainer fees" at bounding box center [636, 396] width 234 height 336
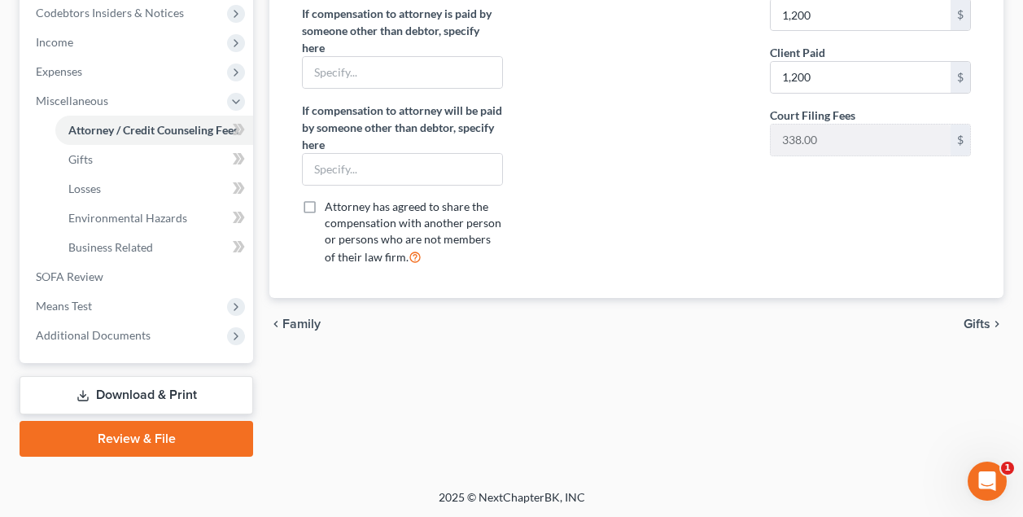
scroll to position [495, 0]
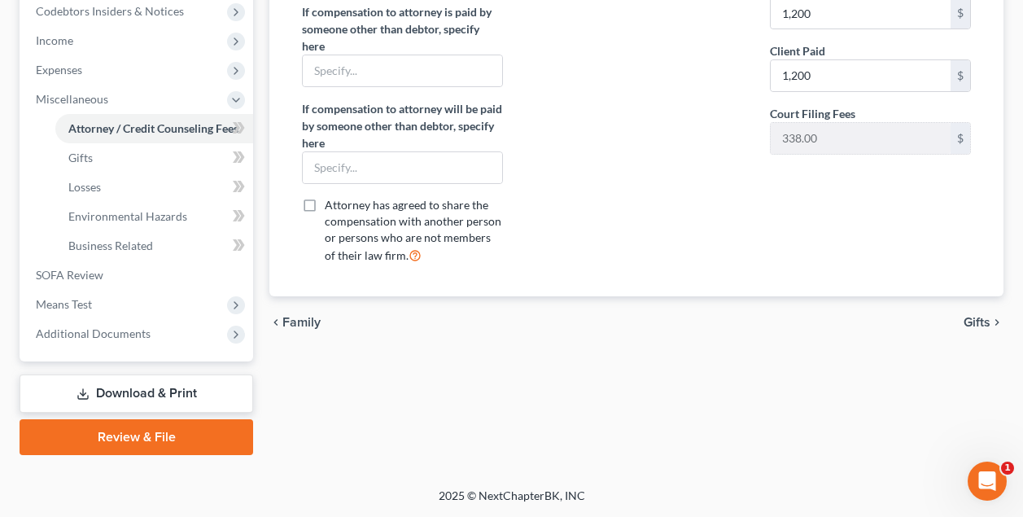
click at [978, 316] on span "Gifts" at bounding box center [976, 322] width 27 height 13
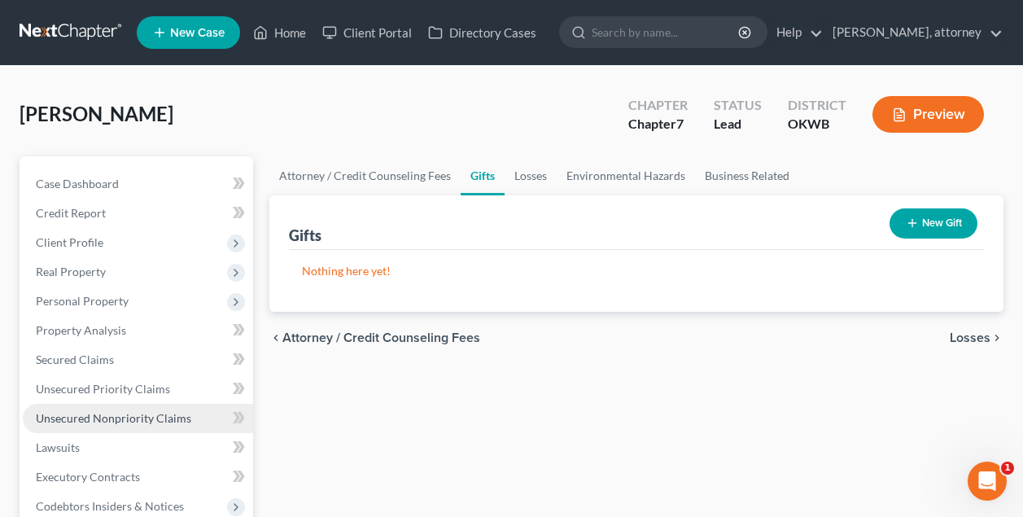
click at [116, 416] on span "Unsecured Nonpriority Claims" at bounding box center [113, 418] width 155 height 14
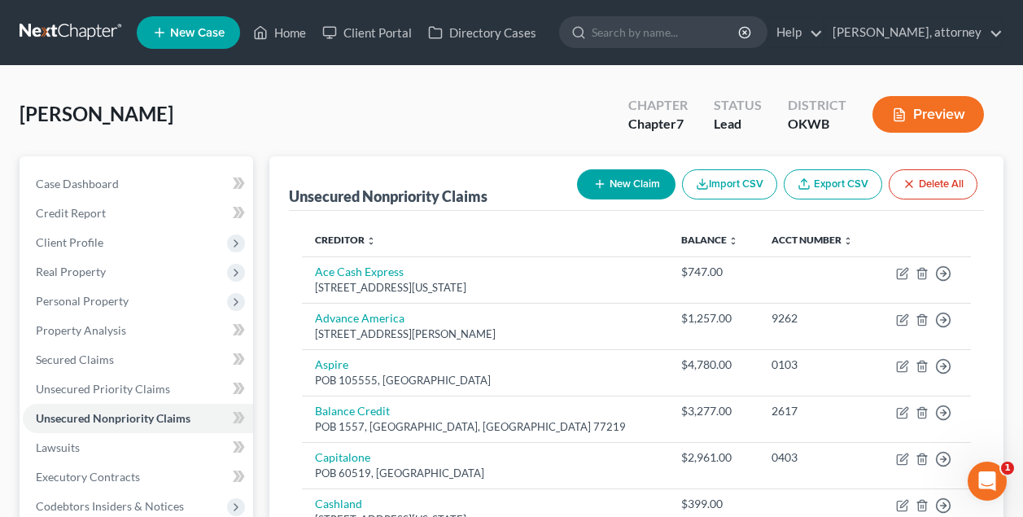
click at [635, 183] on button "New Claim" at bounding box center [626, 184] width 98 height 30
select select "0"
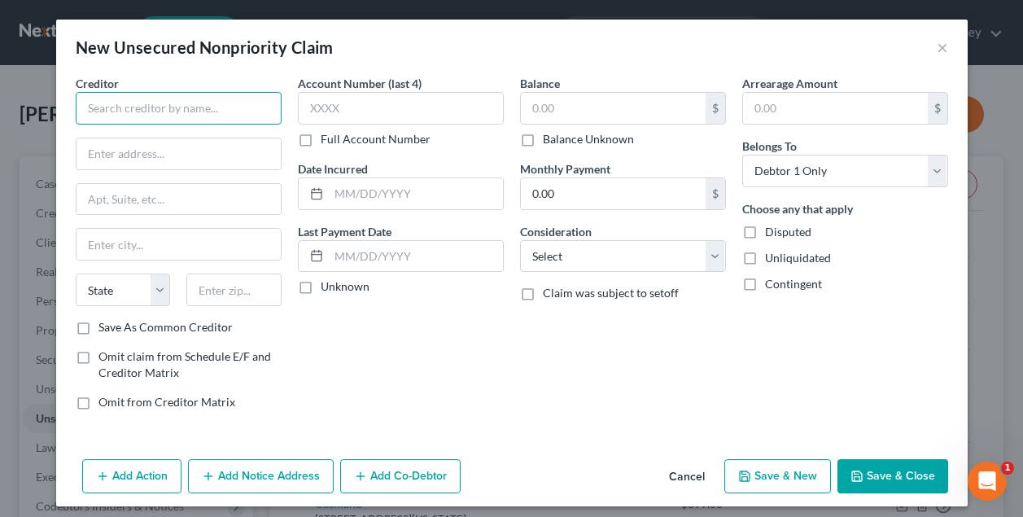
click at [213, 110] on input "text" at bounding box center [179, 108] width 206 height 33
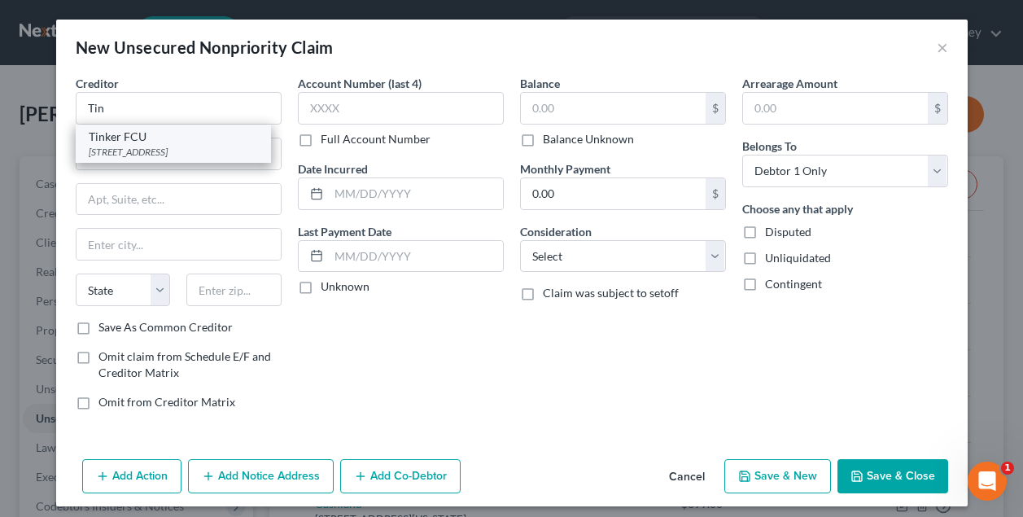
click at [194, 145] on div "6501 Tinker Diagonal, Midwest City, OK 73110" at bounding box center [173, 152] width 169 height 14
type input "Tinker FCU"
type input "6501 Tinker Diagonal"
type input "Midwest City"
select select "37"
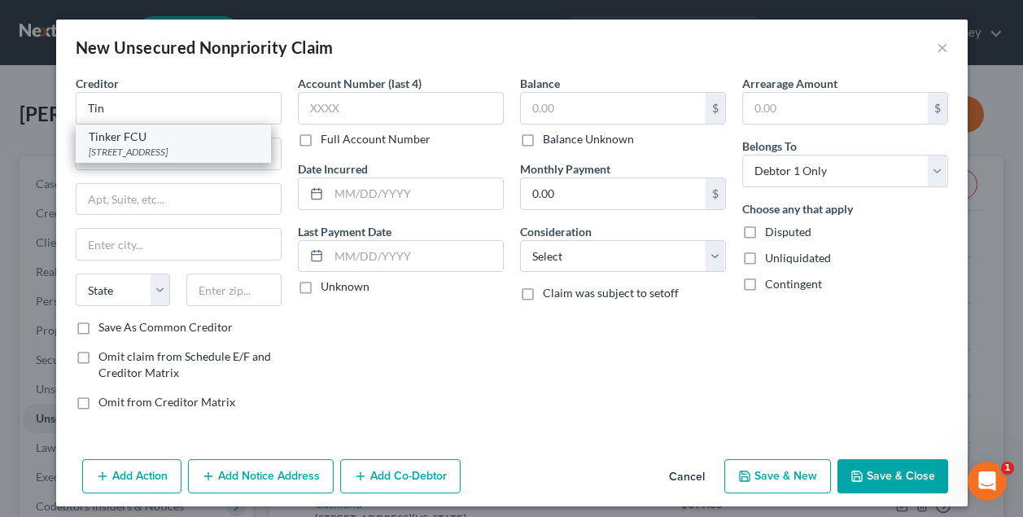
type input "73110"
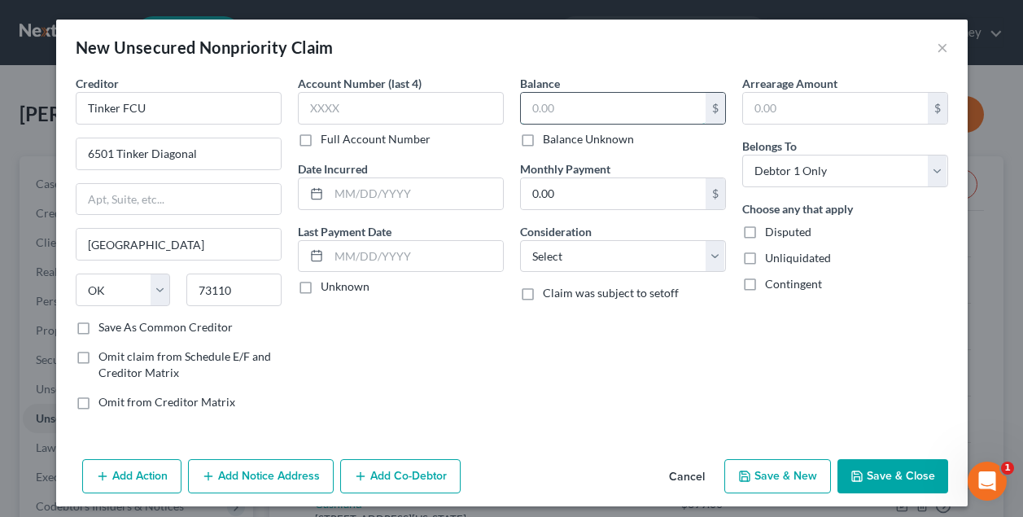
click at [540, 103] on input "text" at bounding box center [613, 108] width 185 height 31
type input "1,299"
click at [584, 249] on select "Select Cable / Satellite Services Collection Agency Credit Card Debt Debt Couns…" at bounding box center [623, 256] width 206 height 33
select select "2"
click at [886, 470] on button "Save & Close" at bounding box center [892, 476] width 111 height 34
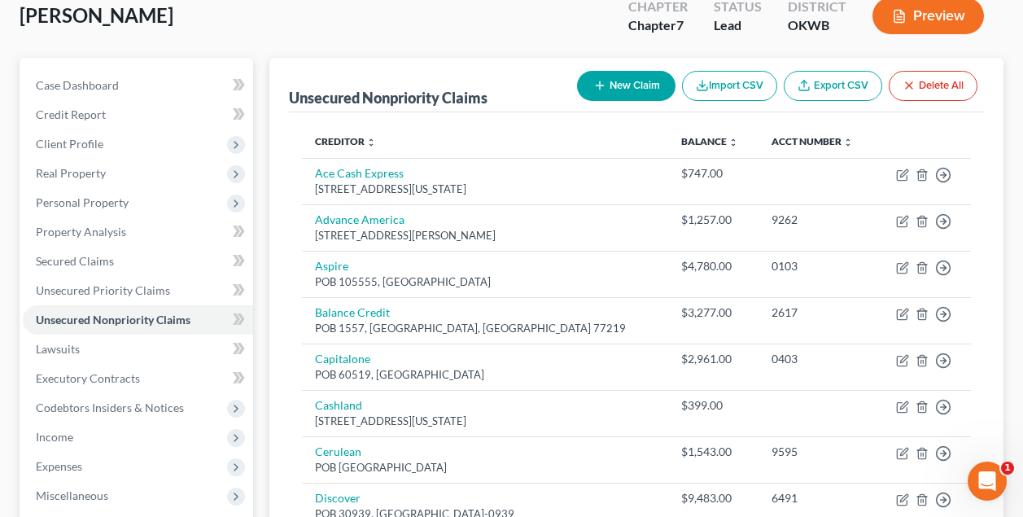
scroll to position [102, 0]
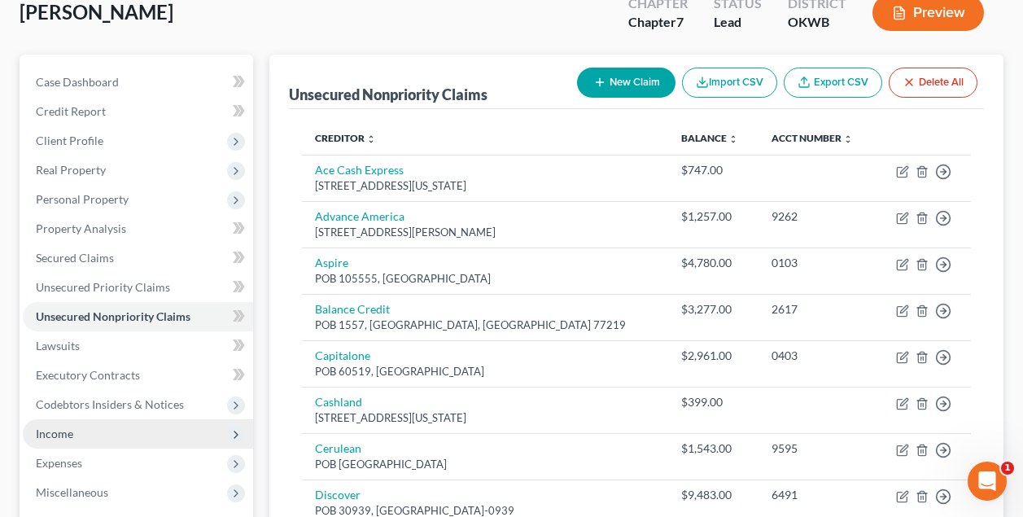
click at [59, 433] on span "Income" at bounding box center [54, 433] width 37 height 14
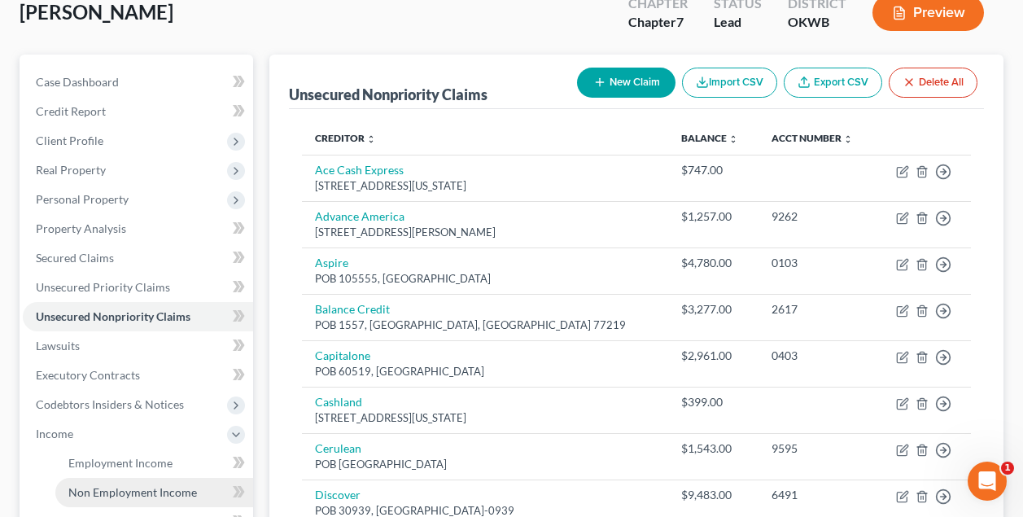
click at [97, 495] on span "Non Employment Income" at bounding box center [132, 492] width 129 height 14
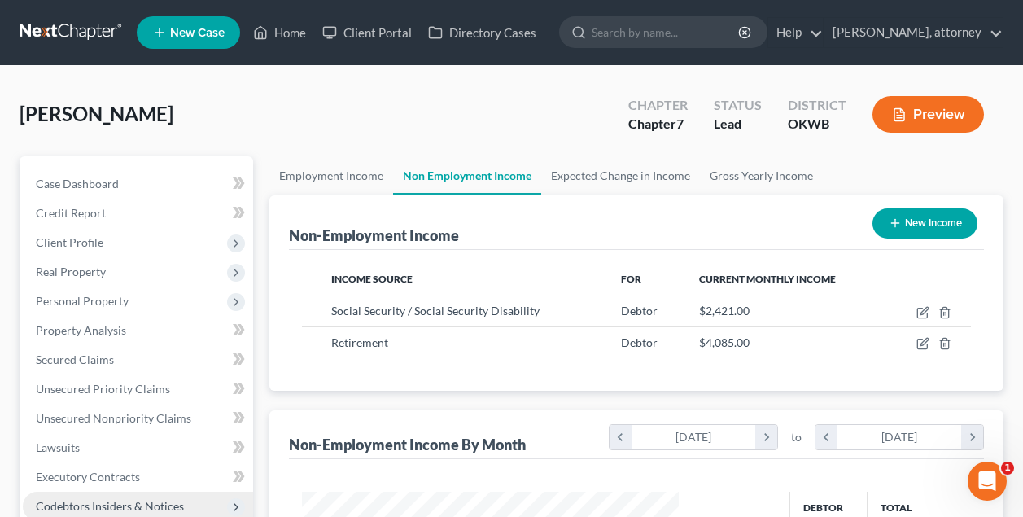
scroll to position [291, 408]
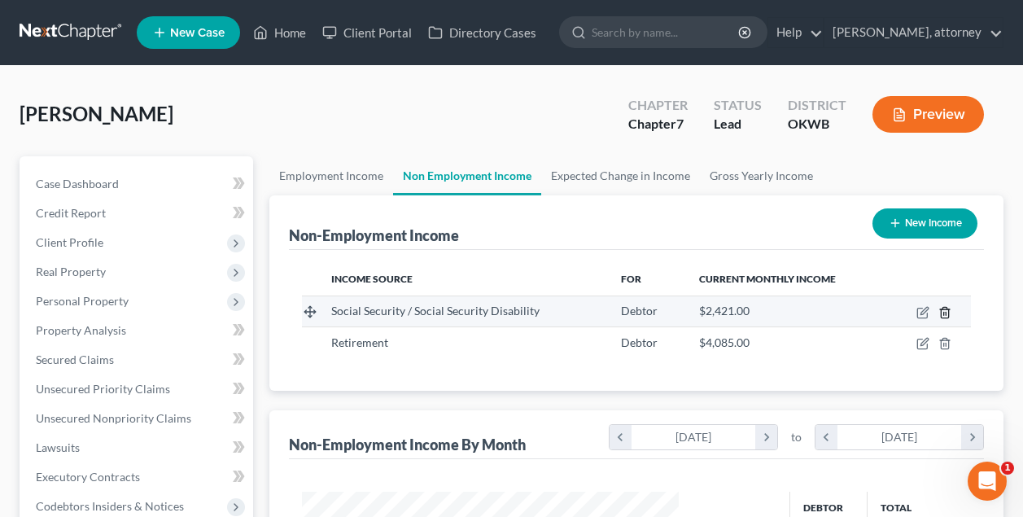
click at [948, 311] on icon "button" at bounding box center [944, 312] width 13 height 13
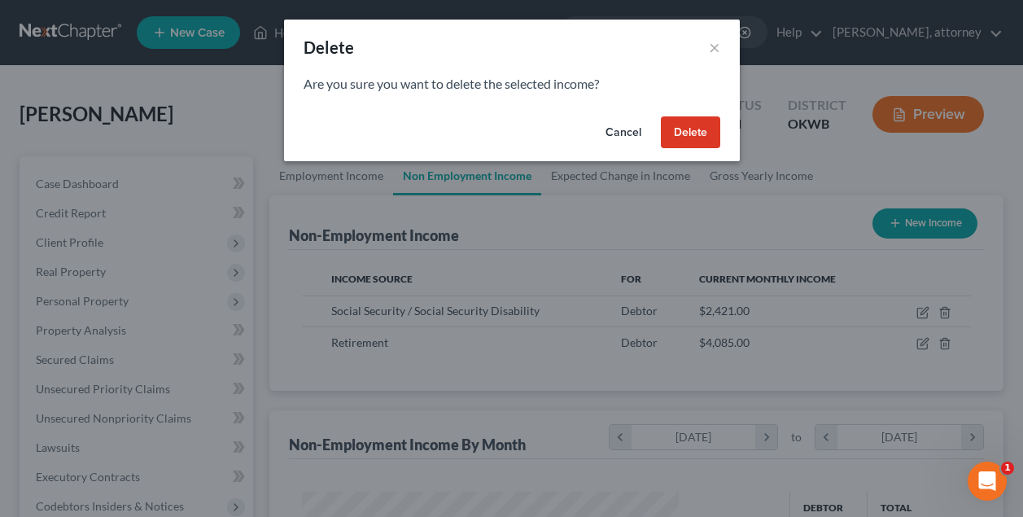
click at [701, 126] on button "Delete" at bounding box center [690, 132] width 59 height 33
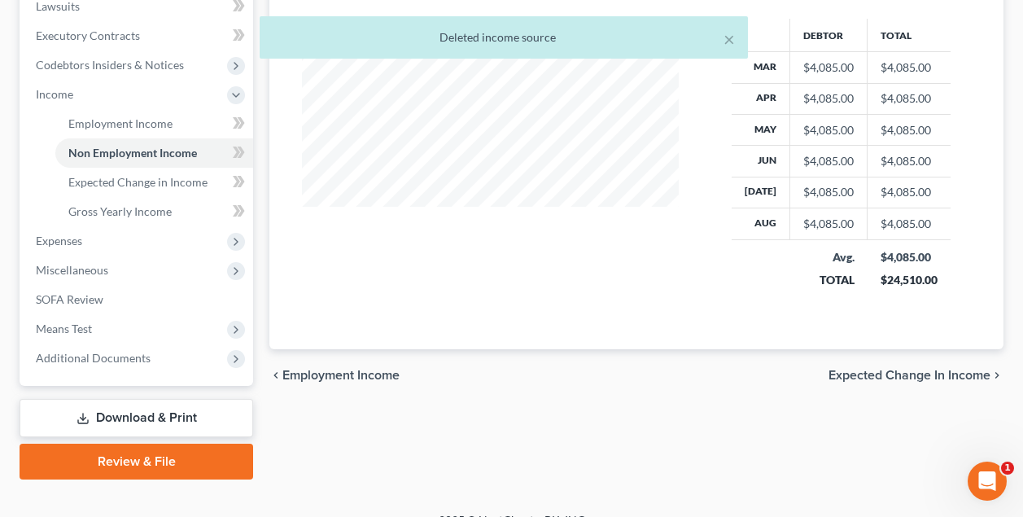
scroll to position [454, 0]
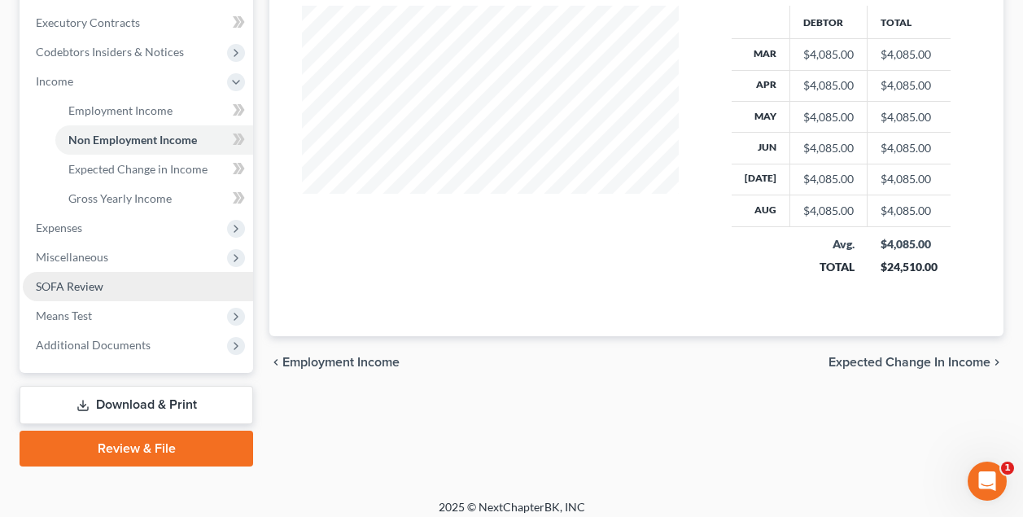
click at [92, 292] on span "SOFA Review" at bounding box center [70, 286] width 68 height 14
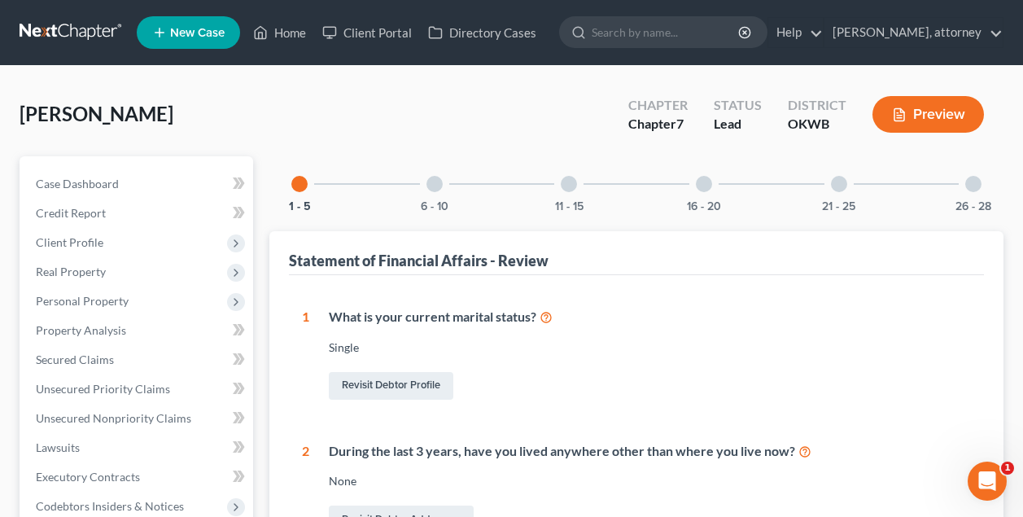
click at [440, 185] on div at bounding box center [434, 184] width 16 height 16
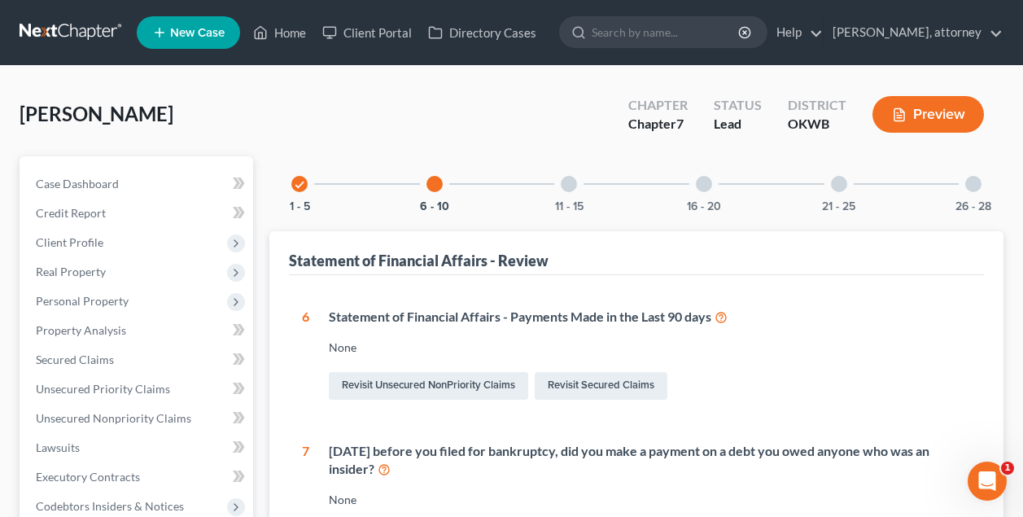
click at [440, 185] on div at bounding box center [434, 184] width 16 height 16
click at [297, 183] on icon "check" at bounding box center [299, 184] width 11 height 11
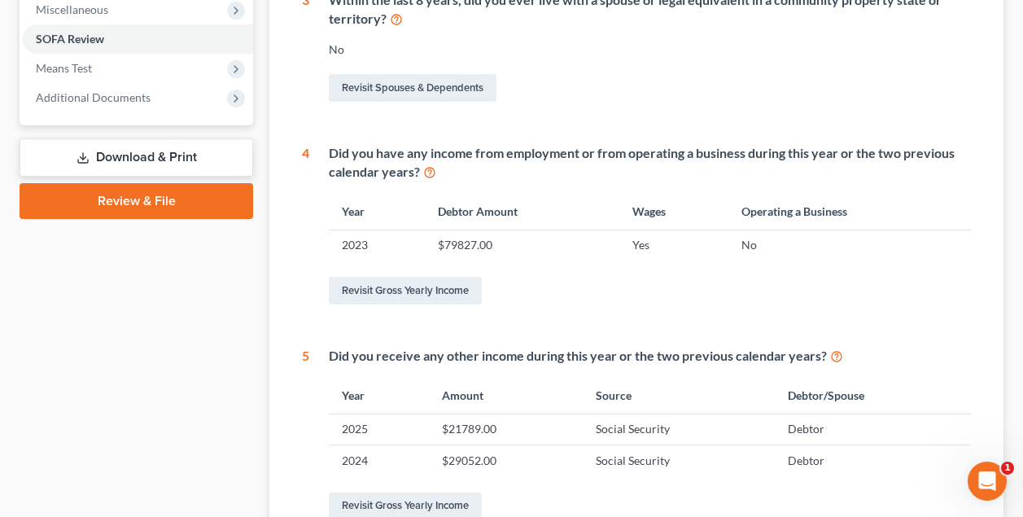
scroll to position [586, 0]
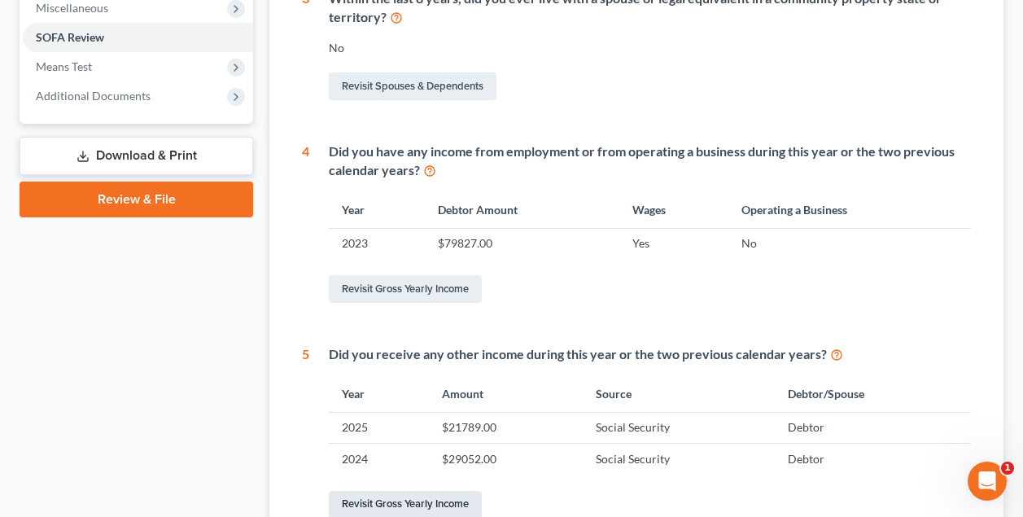
click at [436, 495] on link "Revisit Gross Yearly Income" at bounding box center [405, 505] width 153 height 28
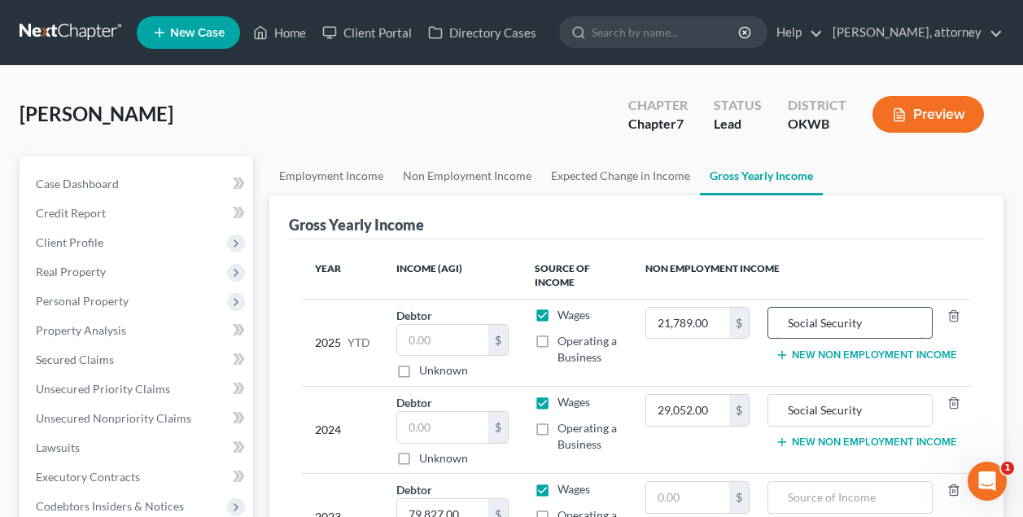
click at [869, 321] on input "Social Security" at bounding box center [850, 323] width 148 height 31
type input "S"
type input "Retirement"
click at [722, 323] on input "21,789.00" at bounding box center [687, 323] width 82 height 31
type input "036,765"
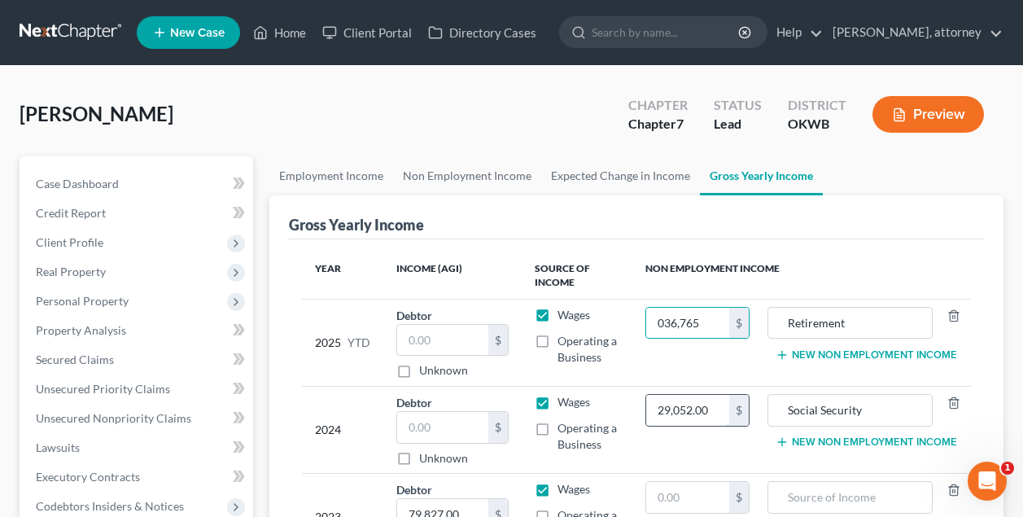
click at [714, 413] on input "29,052.00" at bounding box center [687, 410] width 82 height 31
click at [667, 407] on input "049,020" at bounding box center [687, 410] width 82 height 31
type input "49,020"
click at [670, 321] on input "036,765" at bounding box center [687, 323] width 82 height 31
click at [627, 281] on th "Source of Income" at bounding box center [577, 275] width 111 height 47
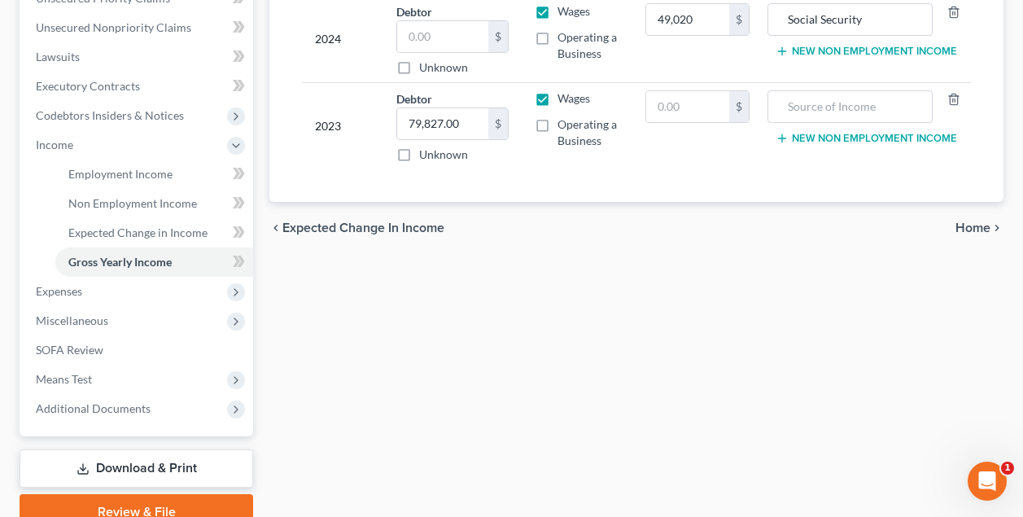
scroll to position [396, 0]
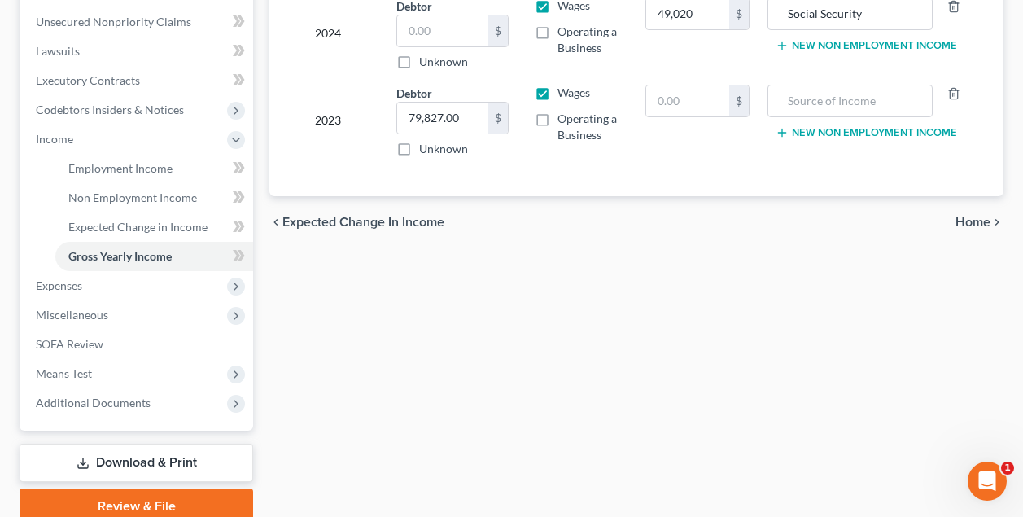
click at [977, 219] on span "Home" at bounding box center [972, 222] width 35 height 13
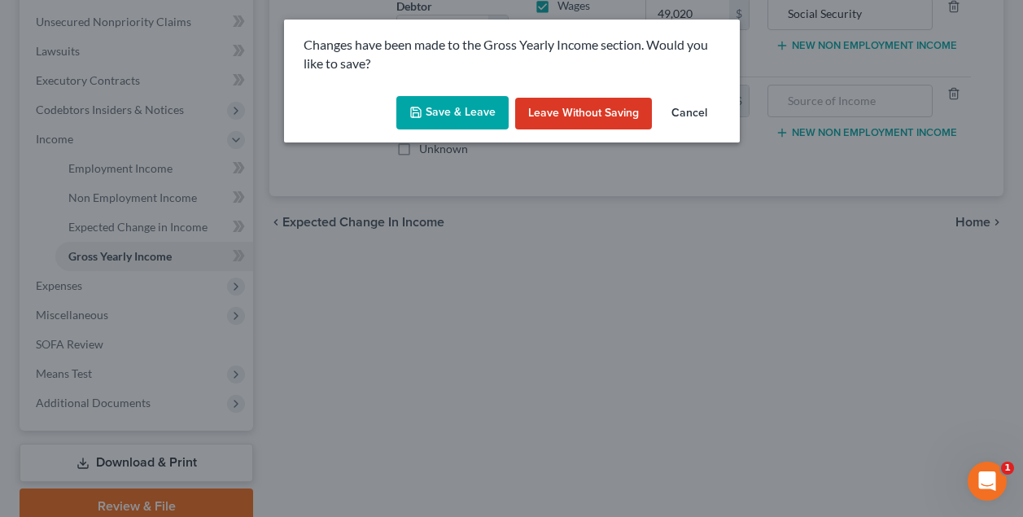
click at [477, 115] on button "Save & Leave" at bounding box center [452, 113] width 112 height 34
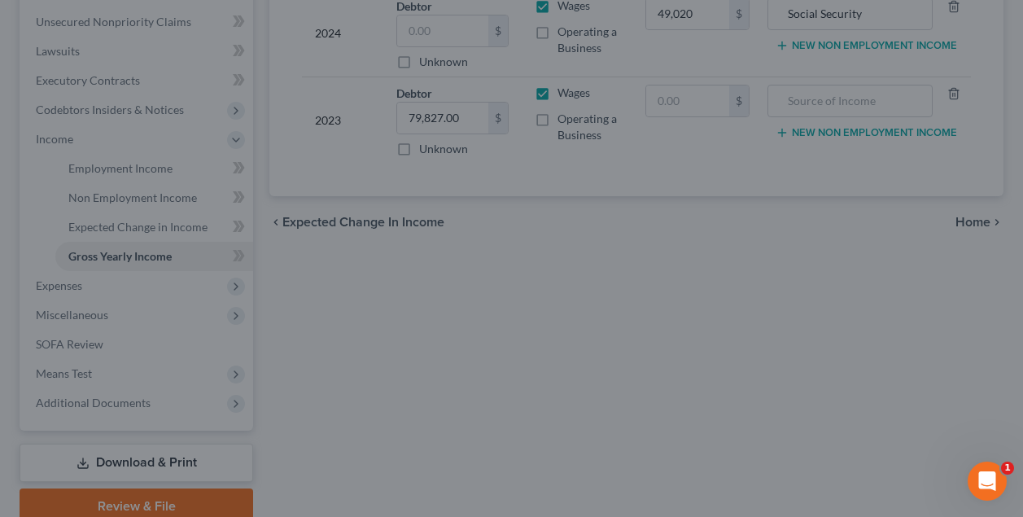
type input "36,765.00"
type input "49,020.00"
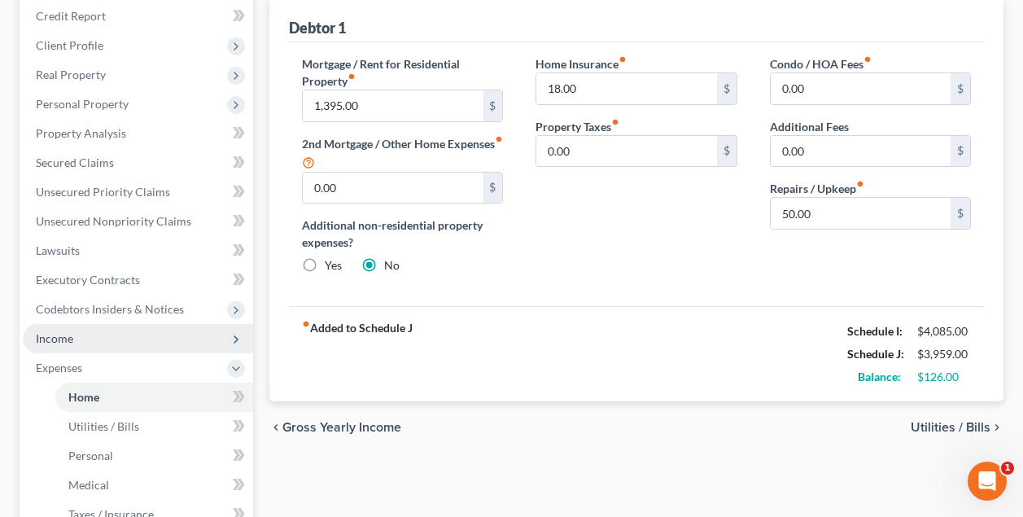
scroll to position [141, 0]
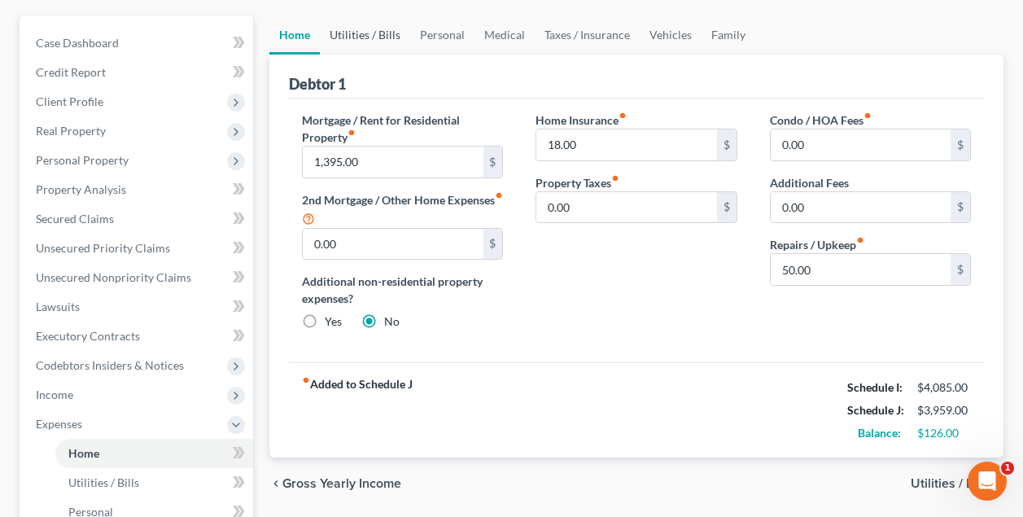
click at [369, 34] on link "Utilities / Bills" at bounding box center [365, 34] width 90 height 39
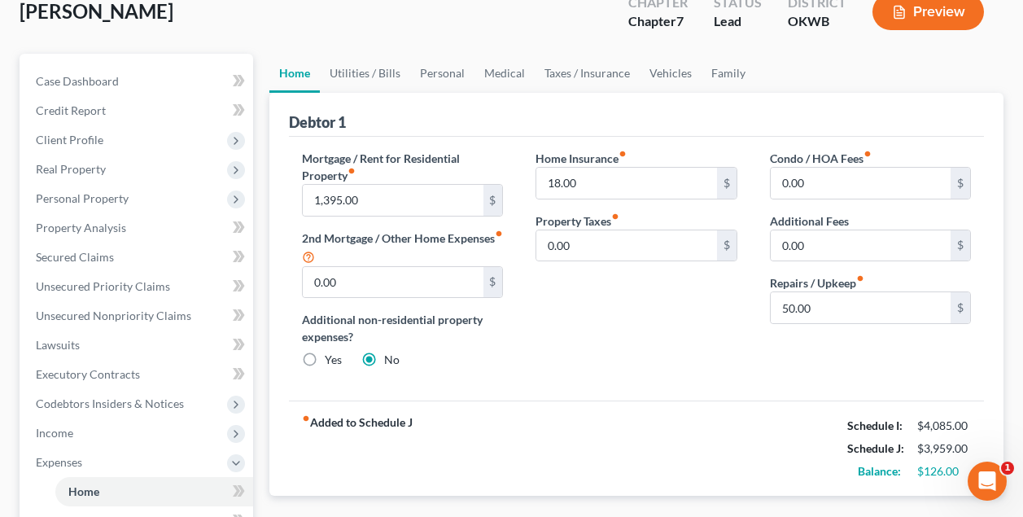
scroll to position [82, 0]
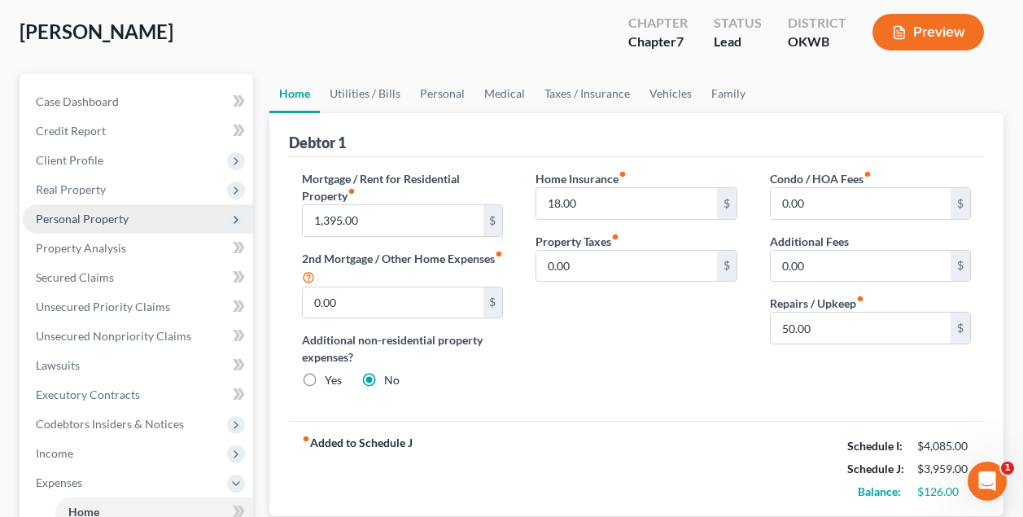
click at [98, 215] on span "Personal Property" at bounding box center [82, 219] width 93 height 14
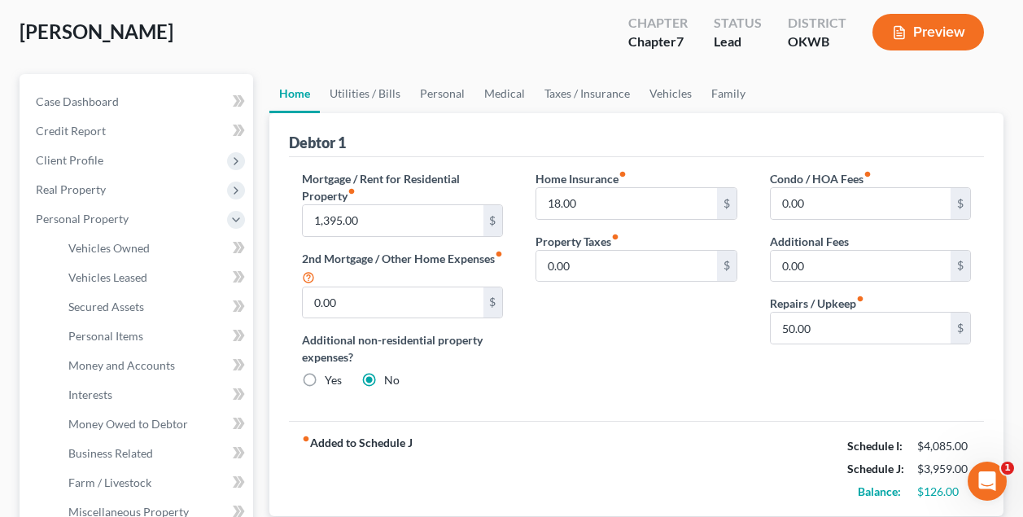
click at [312, 41] on div "Thomas, Rosie Upgraded Chapter Chapter 7 Status Lead District OKWB Preview" at bounding box center [512, 38] width 984 height 71
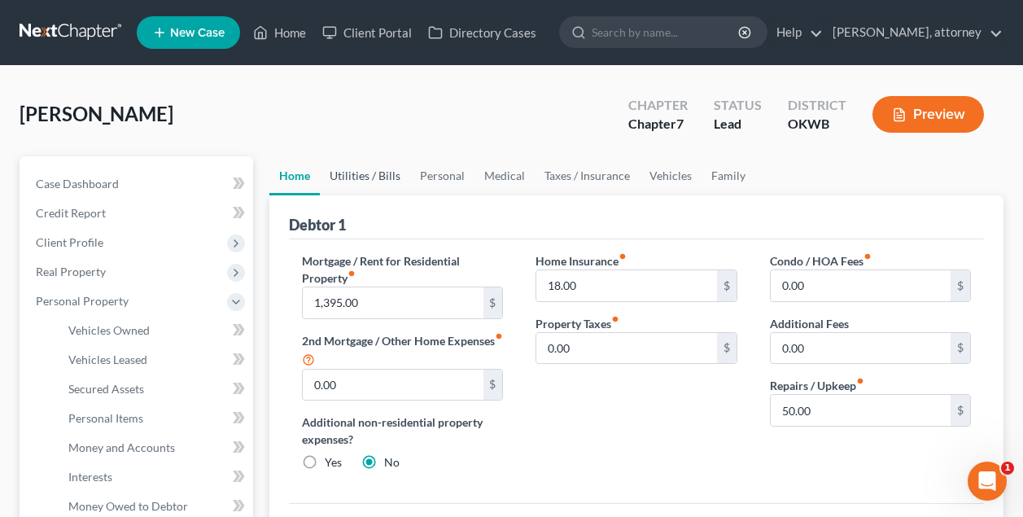
scroll to position [0, 0]
click at [295, 38] on link "Home" at bounding box center [279, 32] width 69 height 29
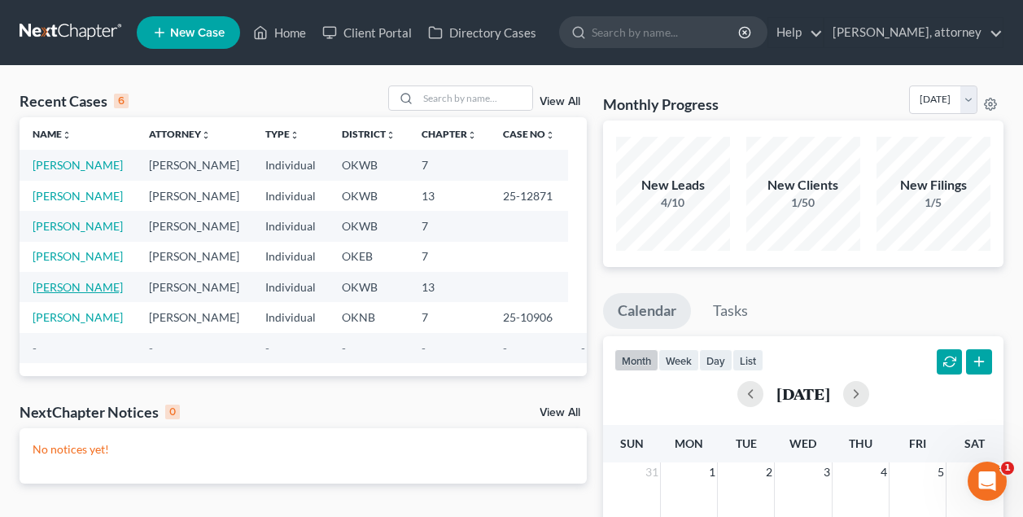
click at [57, 294] on link "[PERSON_NAME]" at bounding box center [78, 287] width 90 height 14
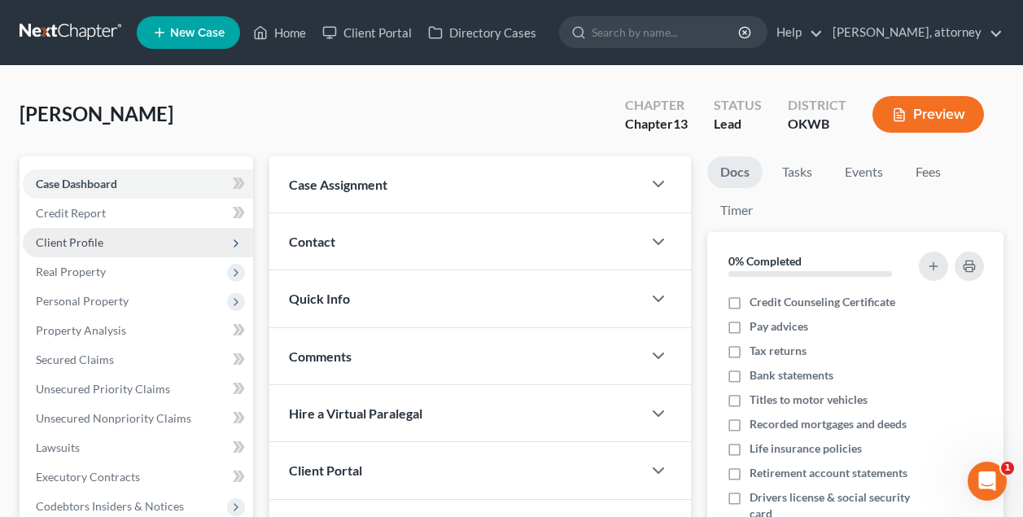
click at [88, 242] on span "Client Profile" at bounding box center [70, 242] width 68 height 14
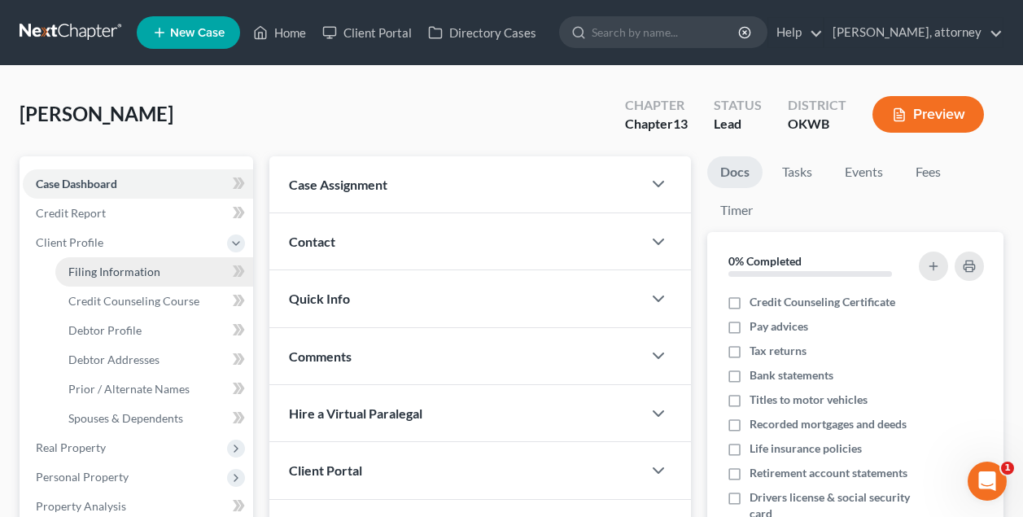
click at [98, 271] on span "Filing Information" at bounding box center [114, 271] width 92 height 14
select select "1"
select select "0"
select select "3"
select select "65"
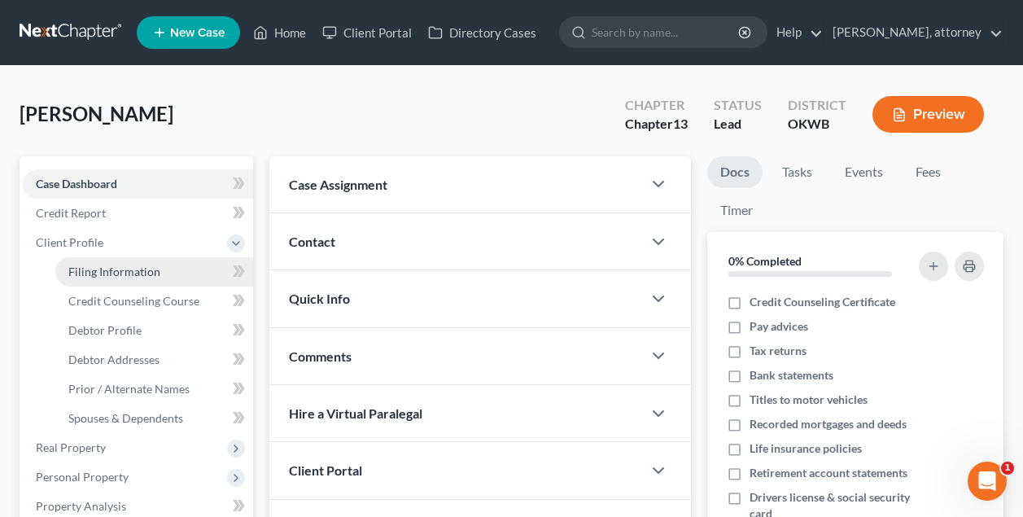
select select "0"
select select "37"
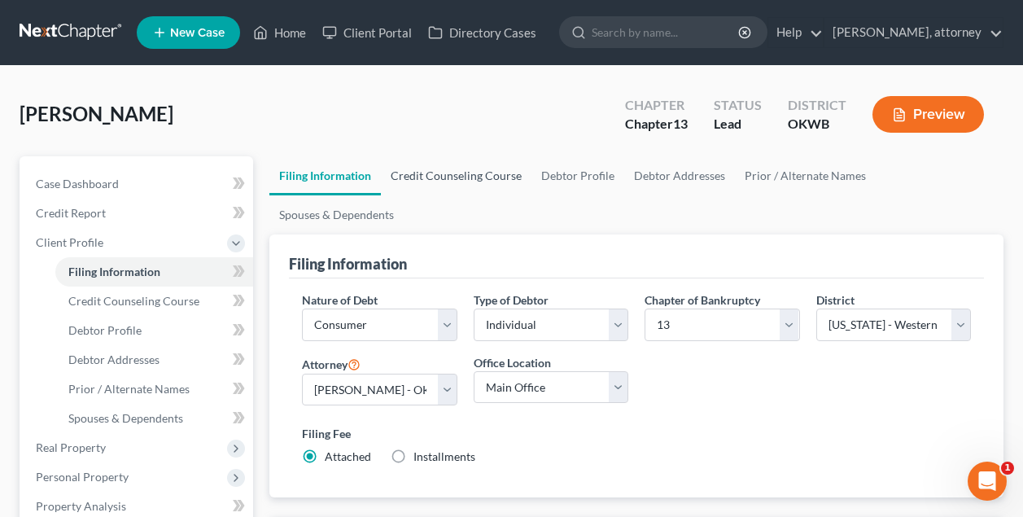
click at [443, 171] on link "Credit Counseling Course" at bounding box center [456, 175] width 151 height 39
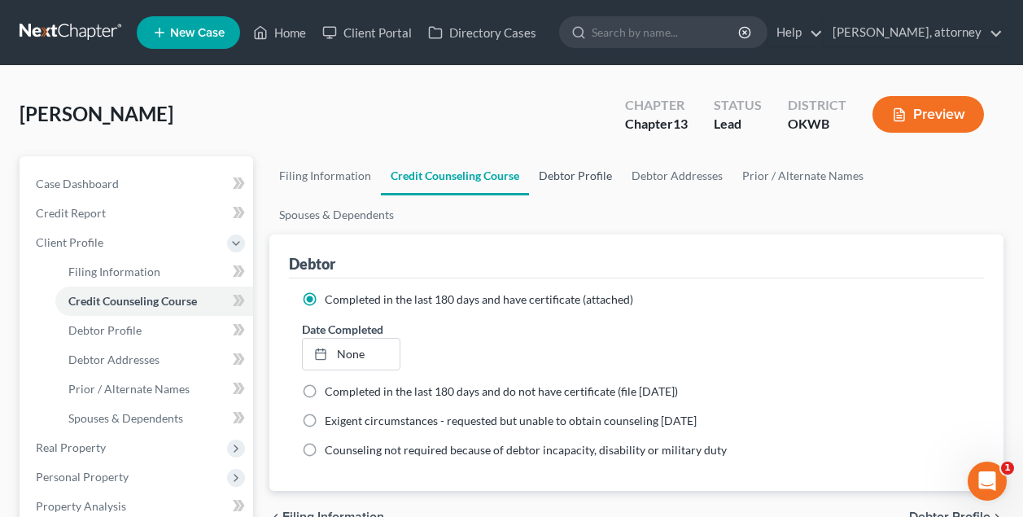
click at [565, 181] on link "Debtor Profile" at bounding box center [575, 175] width 93 height 39
select select "0"
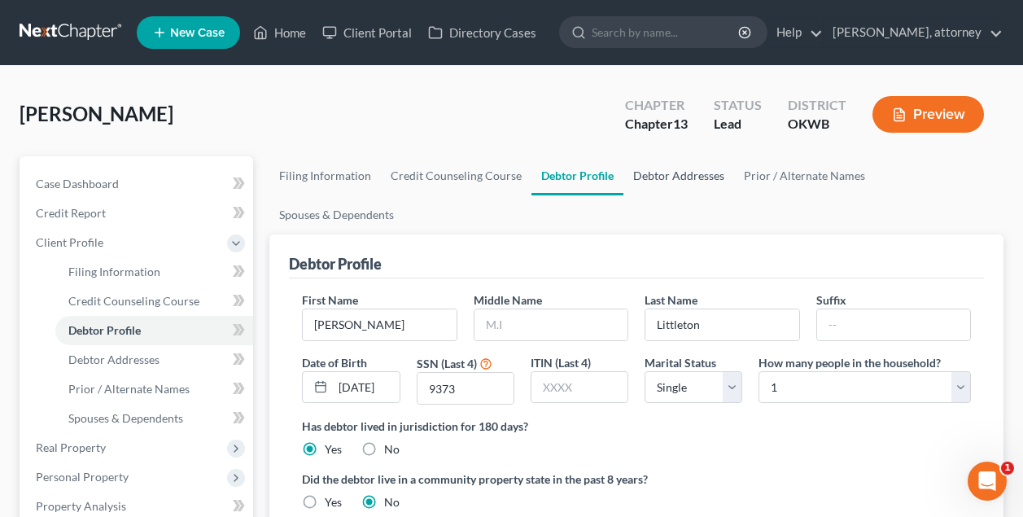
click at [670, 170] on link "Debtor Addresses" at bounding box center [678, 175] width 111 height 39
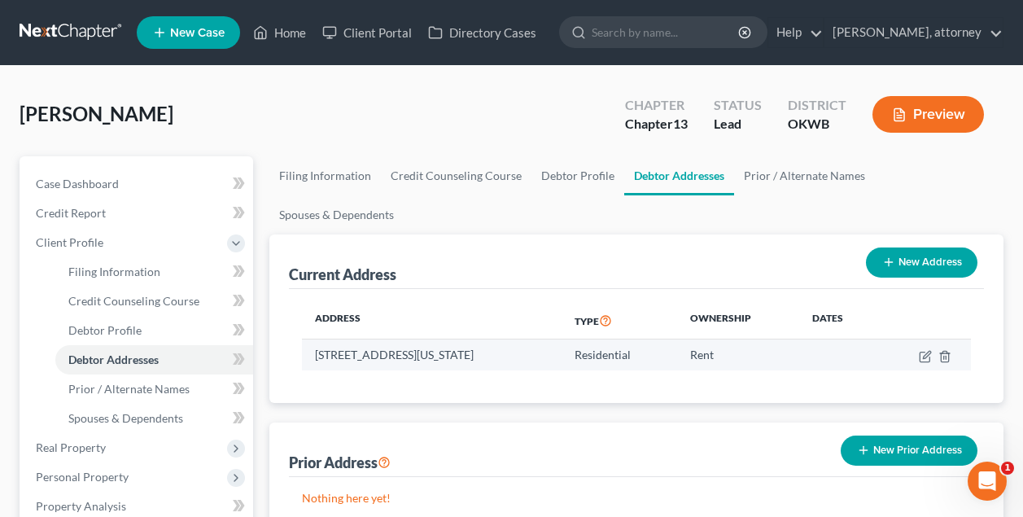
click at [343, 339] on td "7111 NW 116th Street, Oklahoma City, OK 73162" at bounding box center [432, 354] width 260 height 31
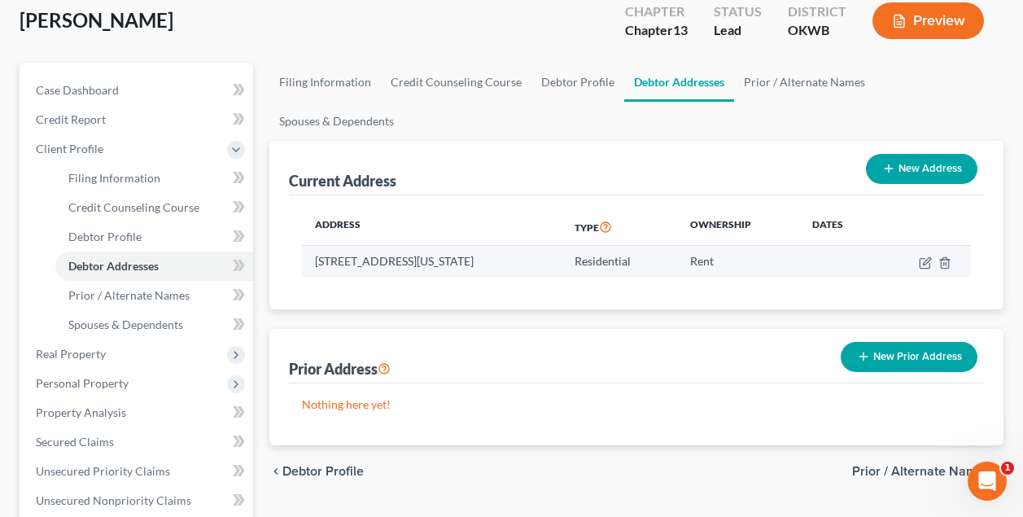
scroll to position [186, 0]
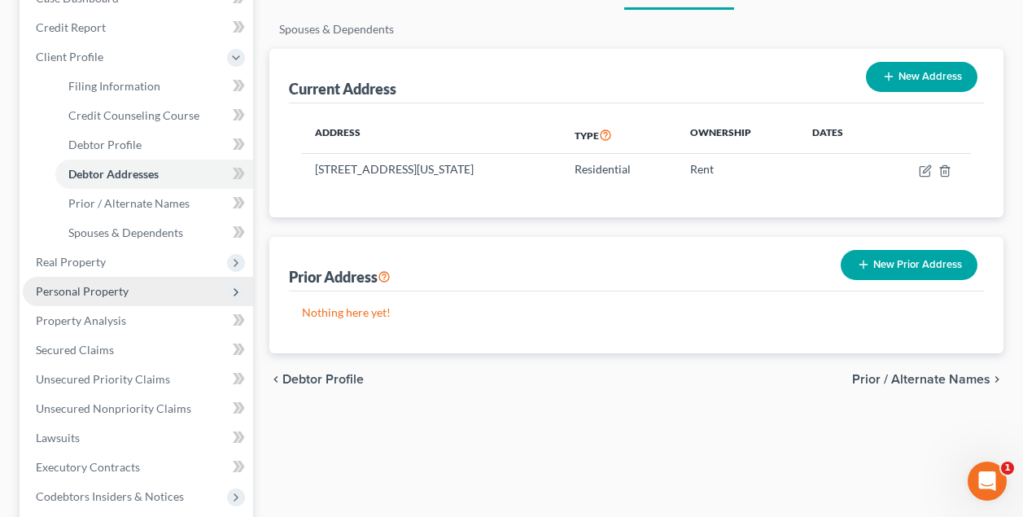
click at [99, 289] on span "Personal Property" at bounding box center [82, 291] width 93 height 14
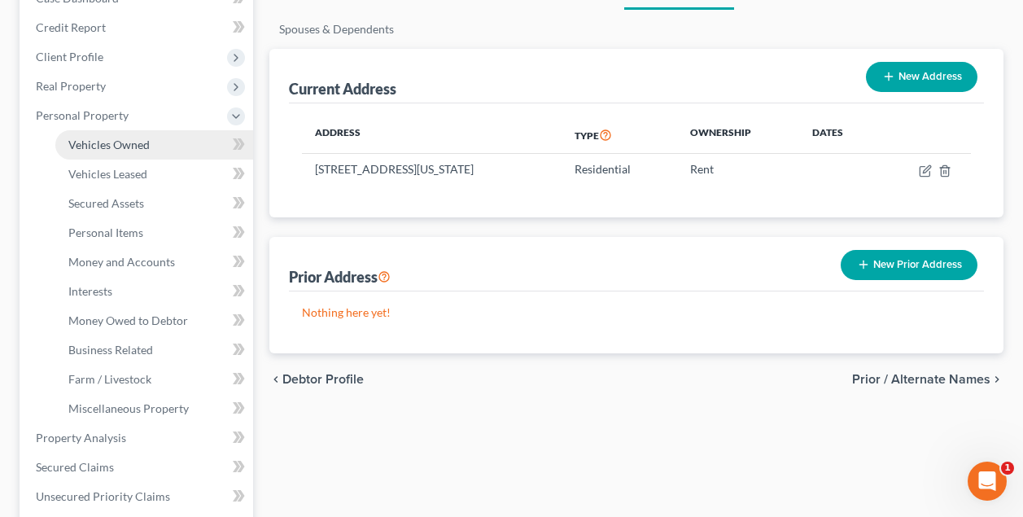
click at [119, 143] on span "Vehicles Owned" at bounding box center [108, 145] width 81 height 14
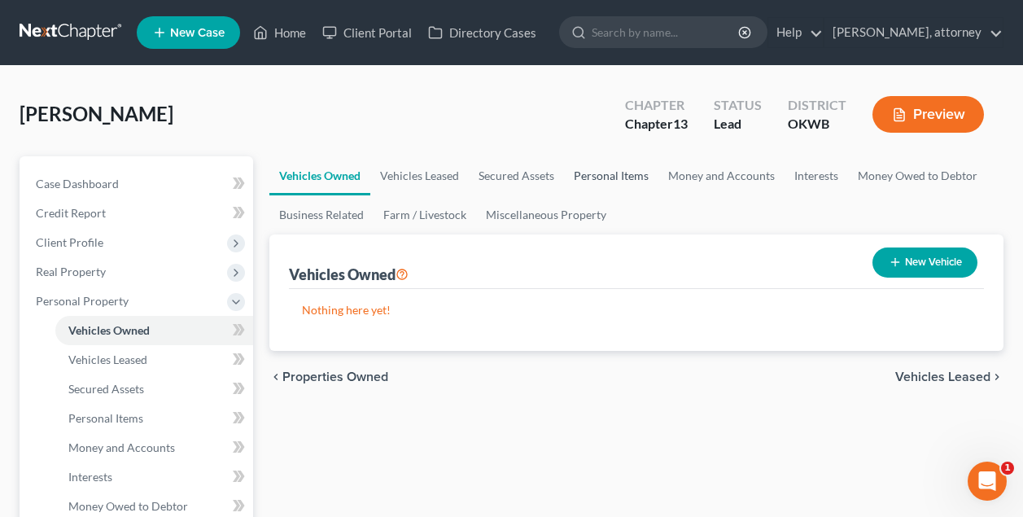
click at [609, 179] on link "Personal Items" at bounding box center [611, 175] width 94 height 39
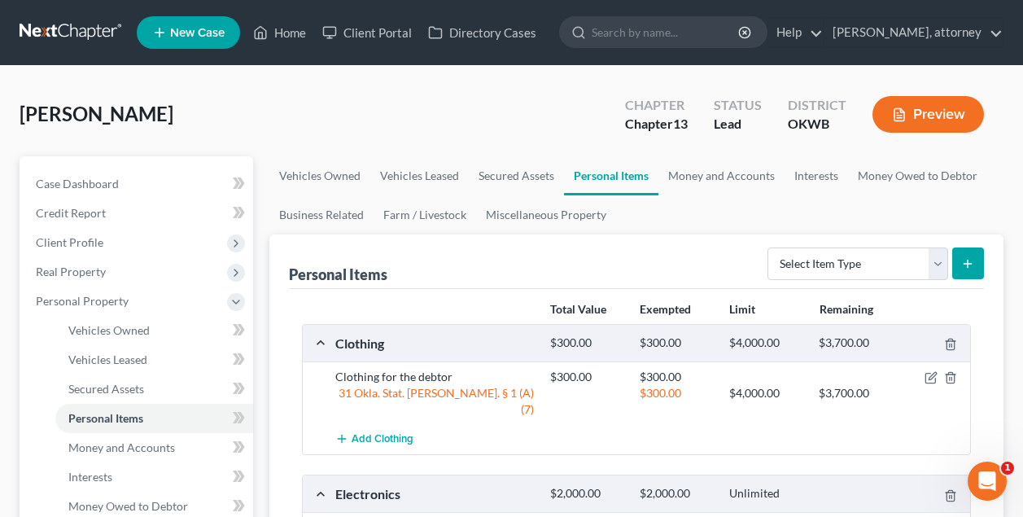
click at [526, 133] on div "Littleton, Constance Upgraded Chapter Chapter 13 Status Lead District OKWB Prev…" at bounding box center [512, 120] width 984 height 71
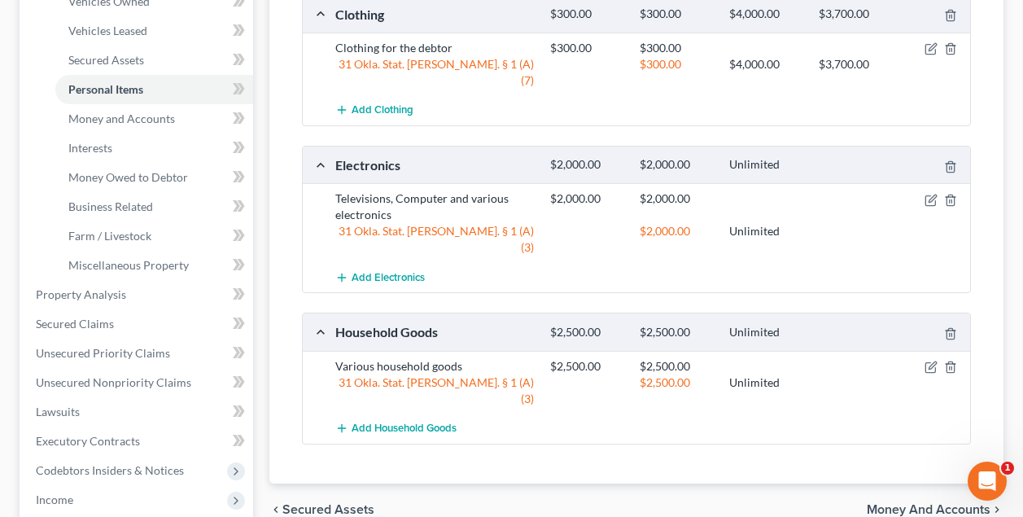
scroll to position [330, 0]
click at [63, 496] on span "Income" at bounding box center [54, 498] width 37 height 14
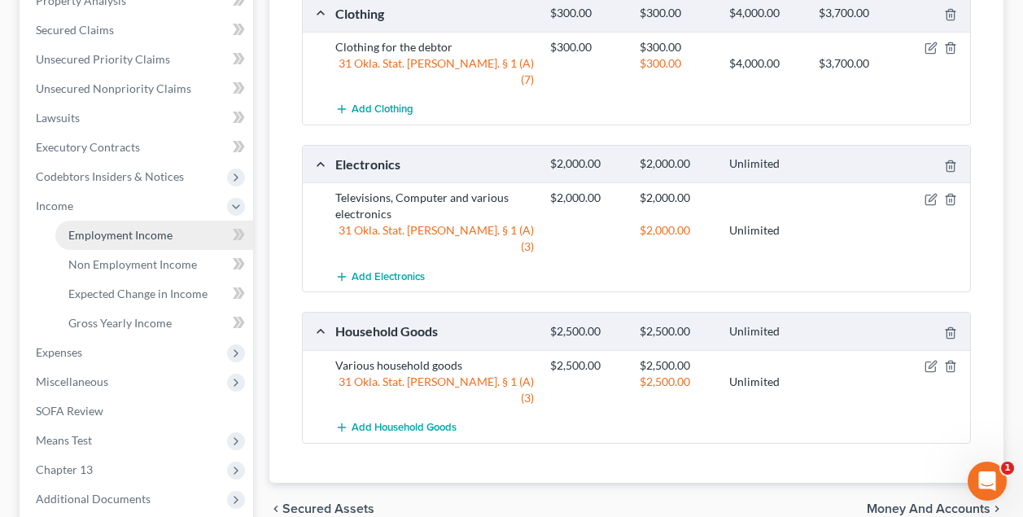
click at [113, 228] on span "Employment Income" at bounding box center [120, 235] width 104 height 14
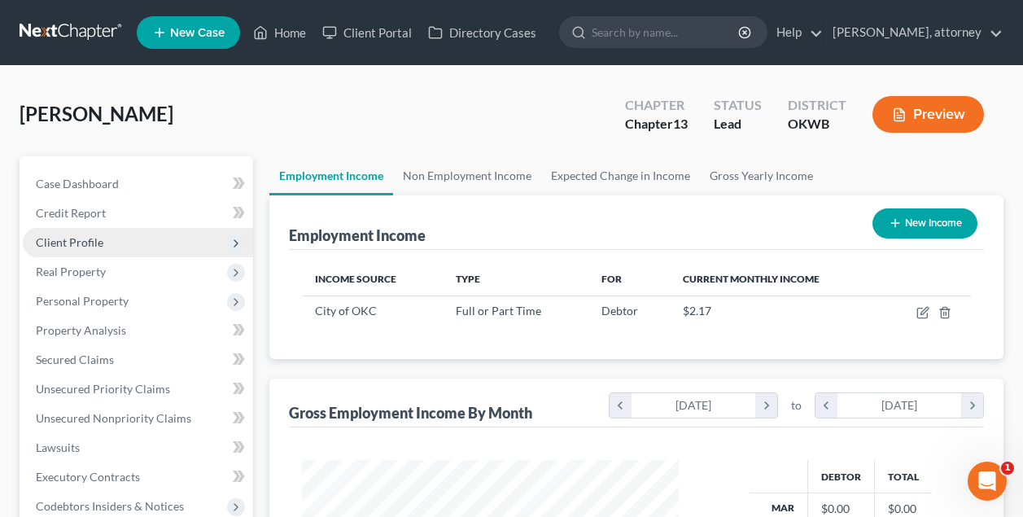
scroll to position [291, 408]
click at [488, 206] on div "Employment Income New Income" at bounding box center [636, 222] width 695 height 55
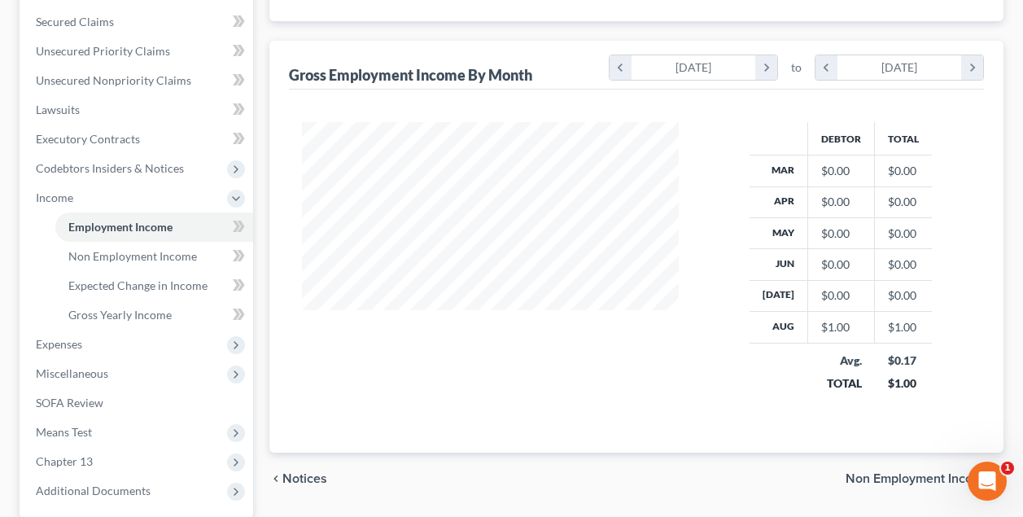
scroll to position [360, 0]
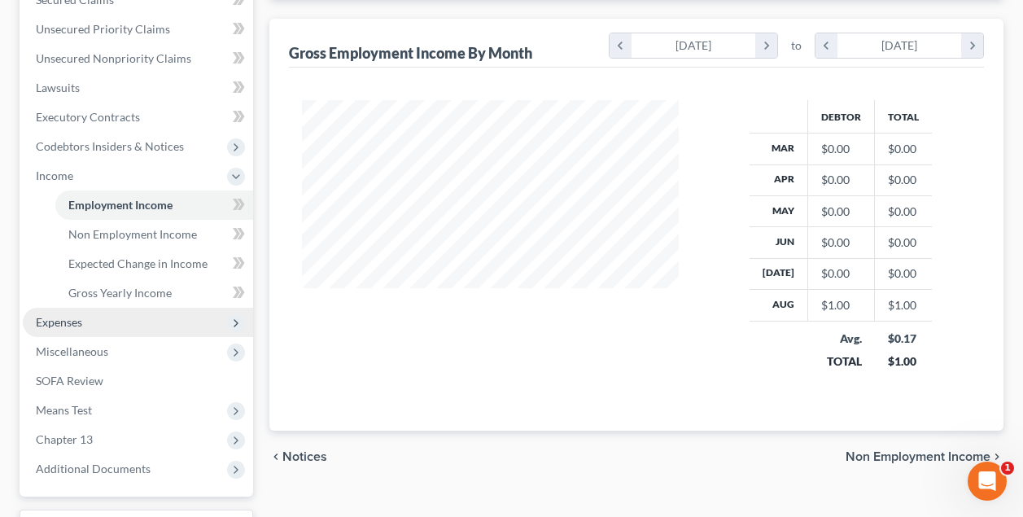
click at [74, 321] on span "Expenses" at bounding box center [59, 322] width 46 height 14
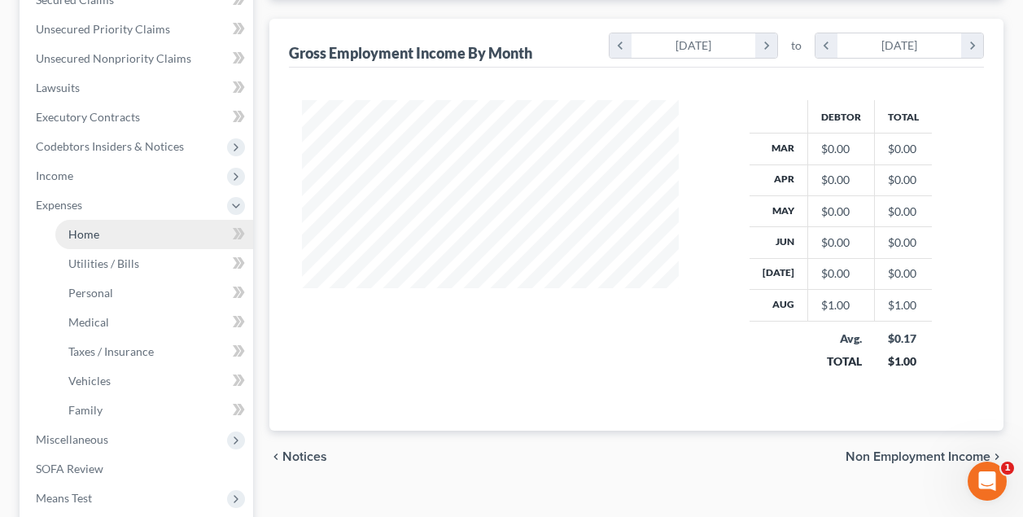
click at [94, 236] on span "Home" at bounding box center [83, 234] width 31 height 14
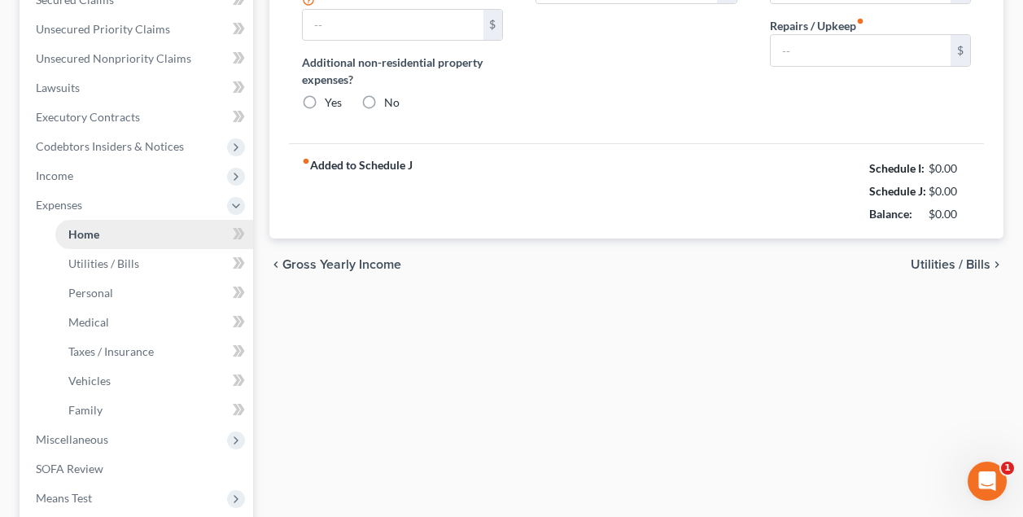
type input "1,400.00"
type input "0.00"
radio input "true"
type input "0.00"
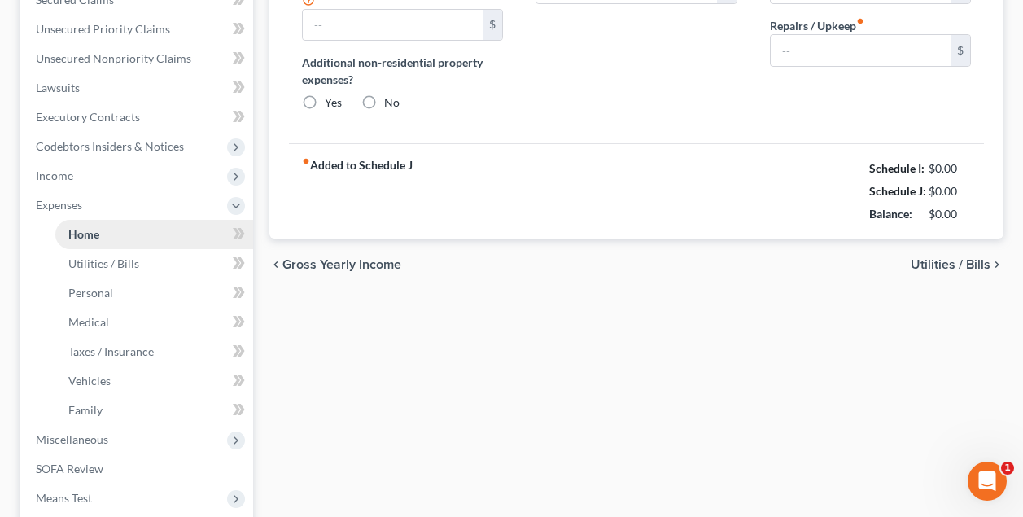
type input "0.00"
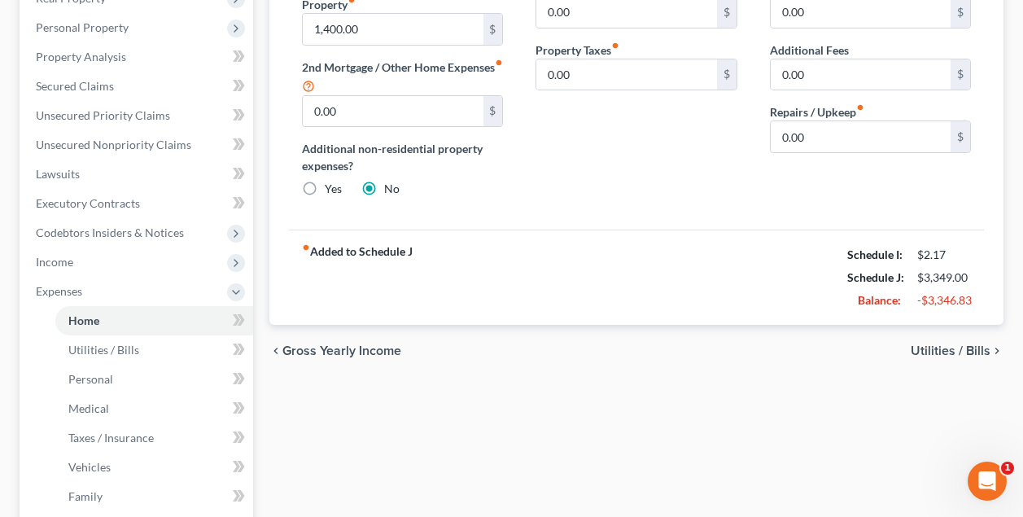
scroll to position [340, 0]
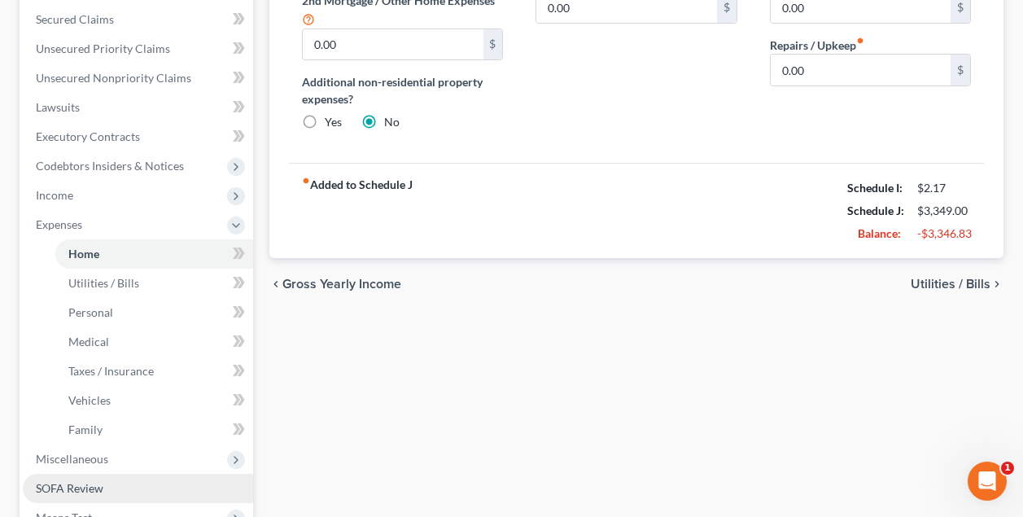
click at [87, 482] on span "SOFA Review" at bounding box center [70, 488] width 68 height 14
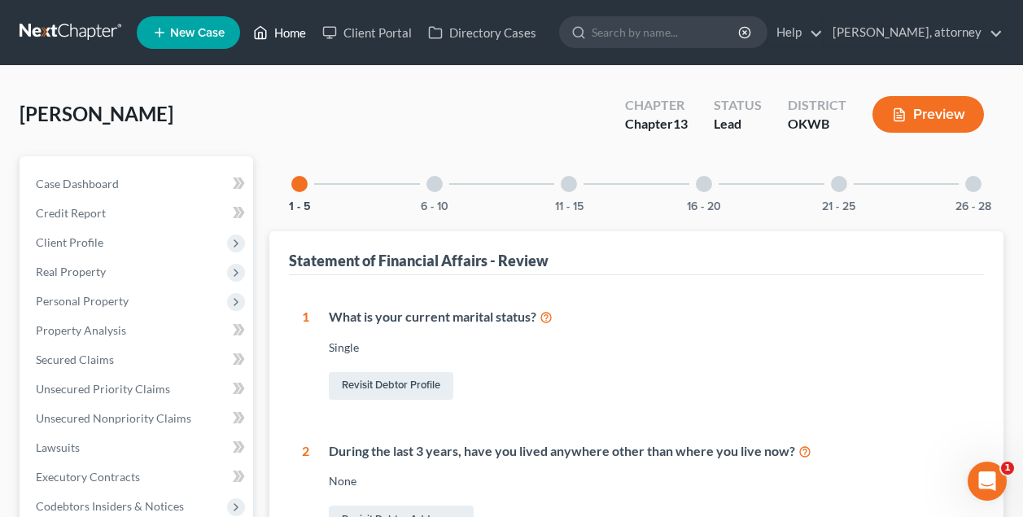
click at [293, 37] on link "Home" at bounding box center [279, 32] width 69 height 29
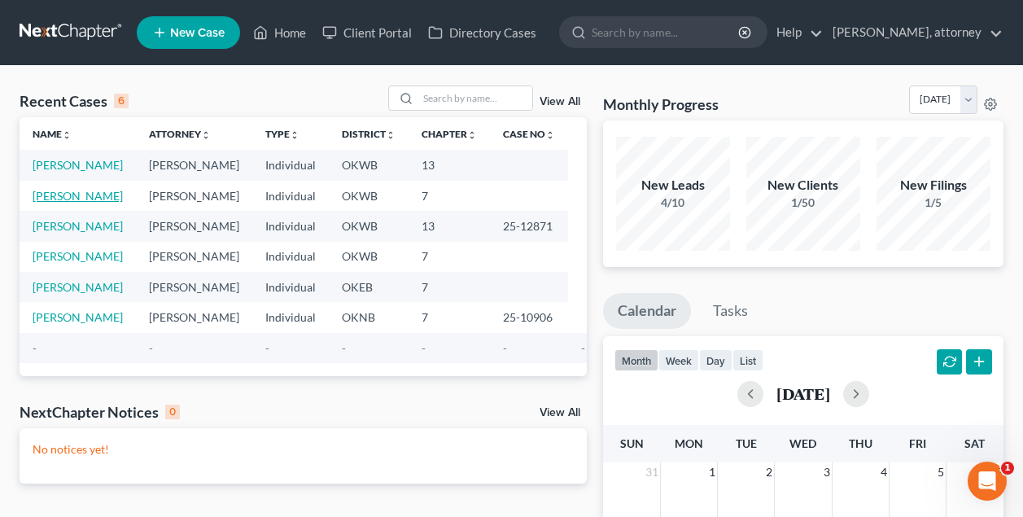
click at [91, 203] on link "[PERSON_NAME]" at bounding box center [78, 196] width 90 height 14
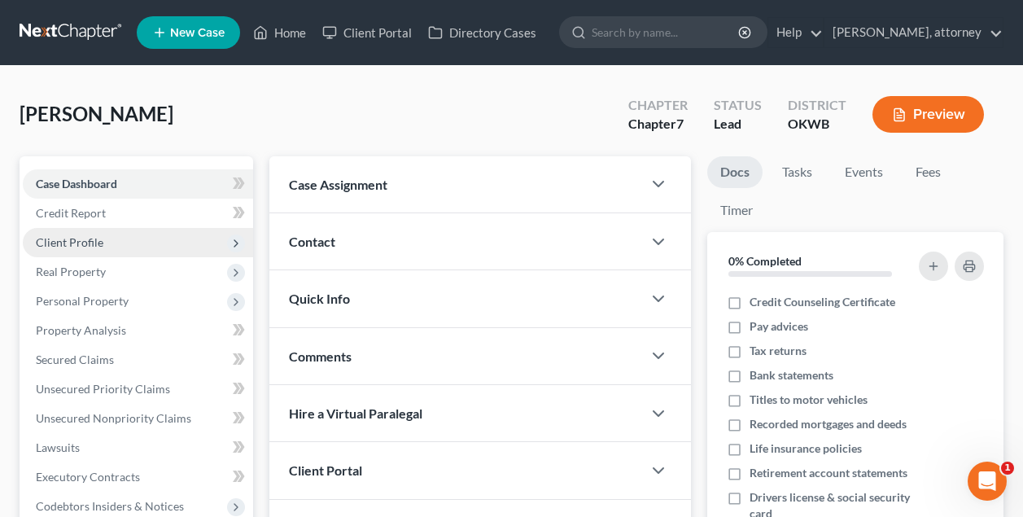
click at [81, 240] on span "Client Profile" at bounding box center [70, 242] width 68 height 14
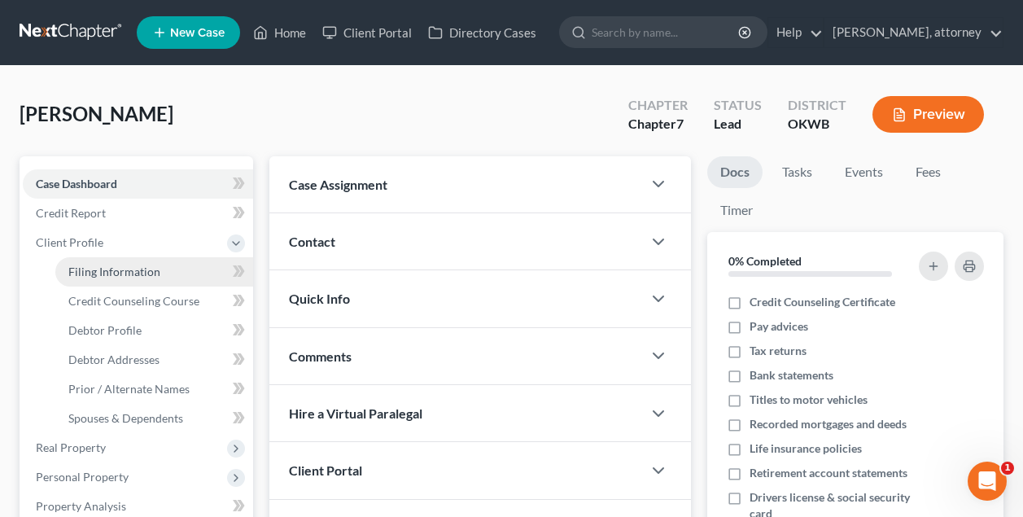
click at [97, 268] on span "Filing Information" at bounding box center [114, 271] width 92 height 14
select select "1"
select select "0"
select select "65"
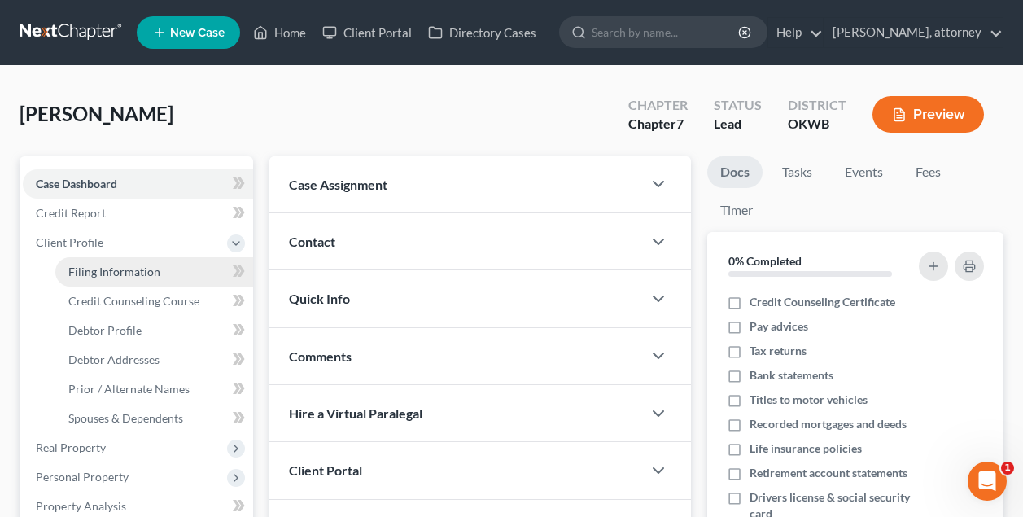
select select "0"
select select "37"
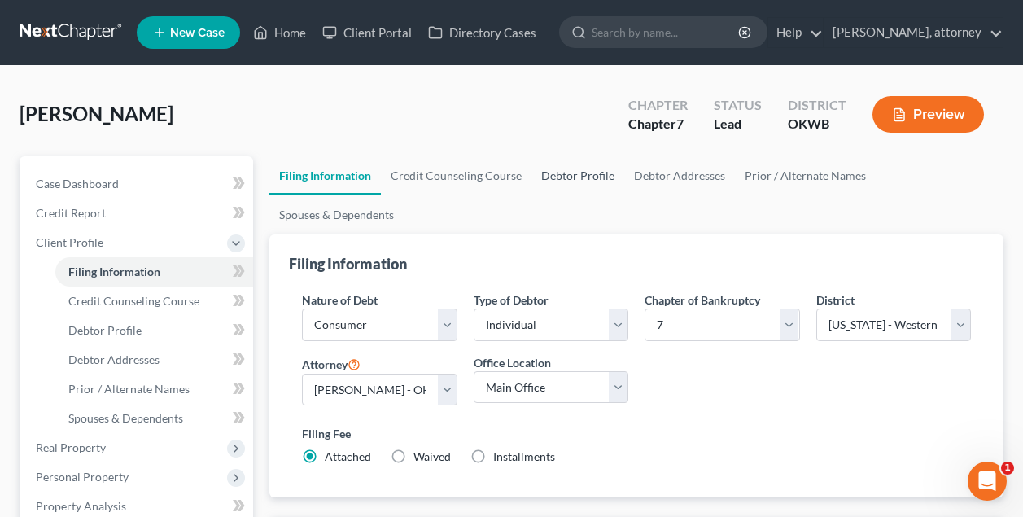
click at [567, 174] on link "Debtor Profile" at bounding box center [577, 175] width 93 height 39
select select "0"
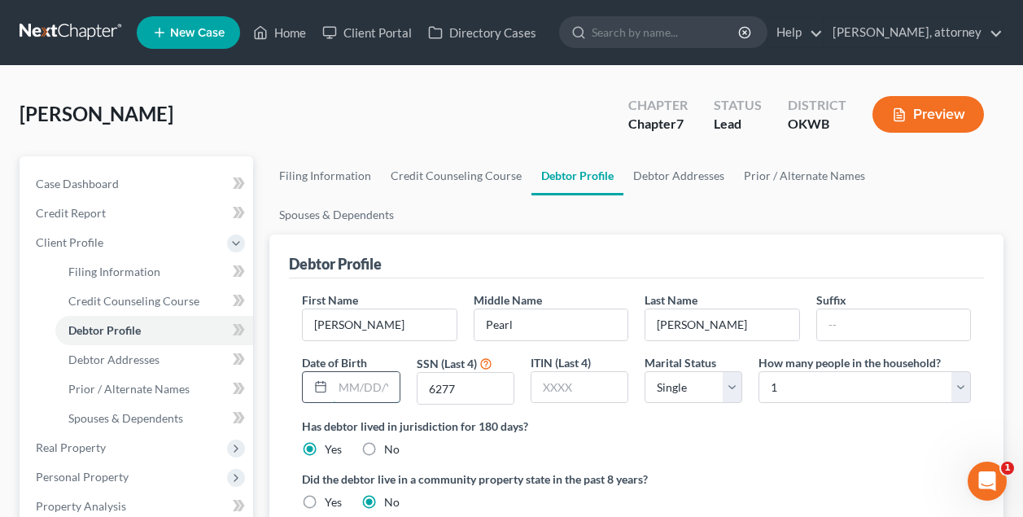
click at [387, 372] on input "text" at bounding box center [366, 387] width 66 height 31
type input "09/12/1946"
click at [615, 417] on label "Has debtor lived in jurisdiction for 180 days?" at bounding box center [636, 425] width 669 height 17
click at [487, 234] on div "Debtor Profile" at bounding box center [636, 256] width 695 height 44
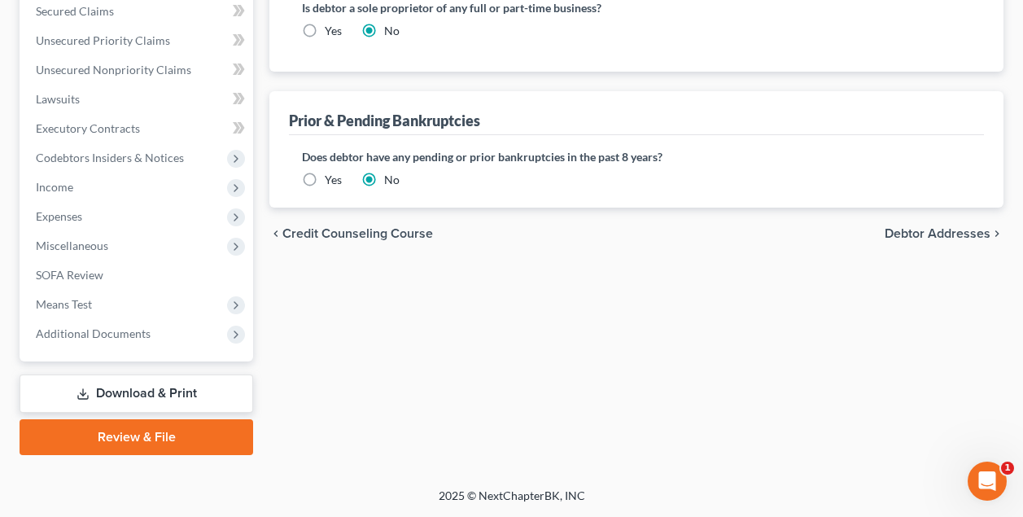
scroll to position [524, 0]
click at [158, 399] on link "Download & Print" at bounding box center [137, 393] width 234 height 38
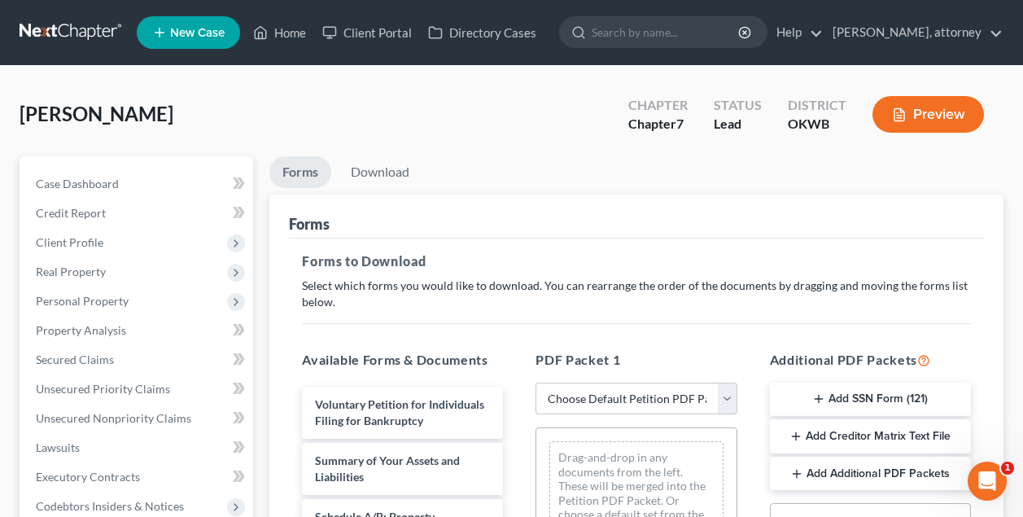
select select "0"
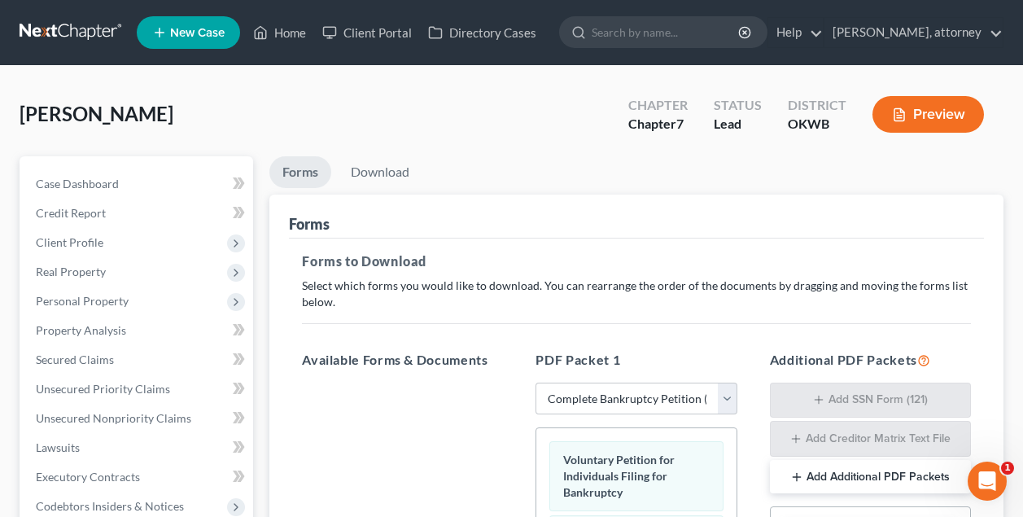
click at [647, 323] on hr at bounding box center [636, 323] width 669 height 1
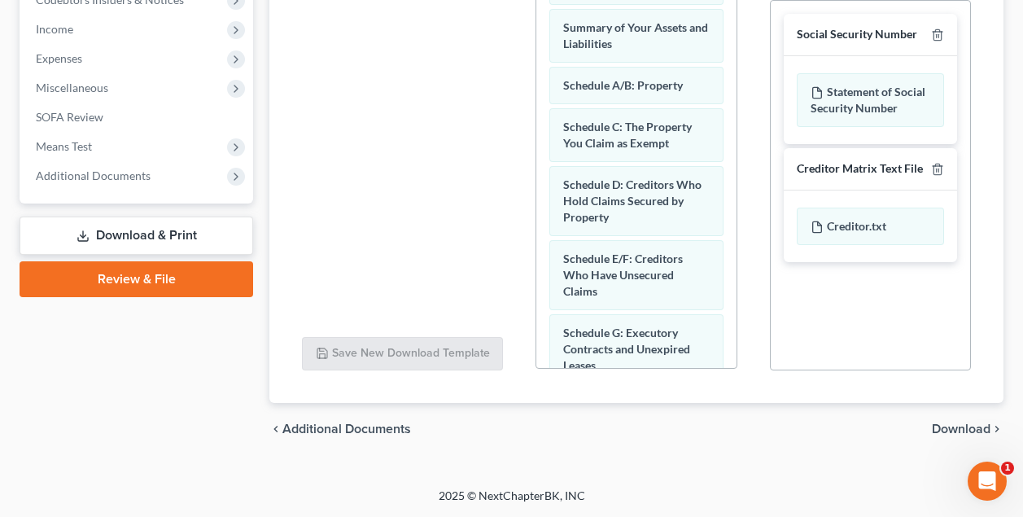
scroll to position [506, 0]
click at [952, 427] on span "Download" at bounding box center [961, 428] width 59 height 13
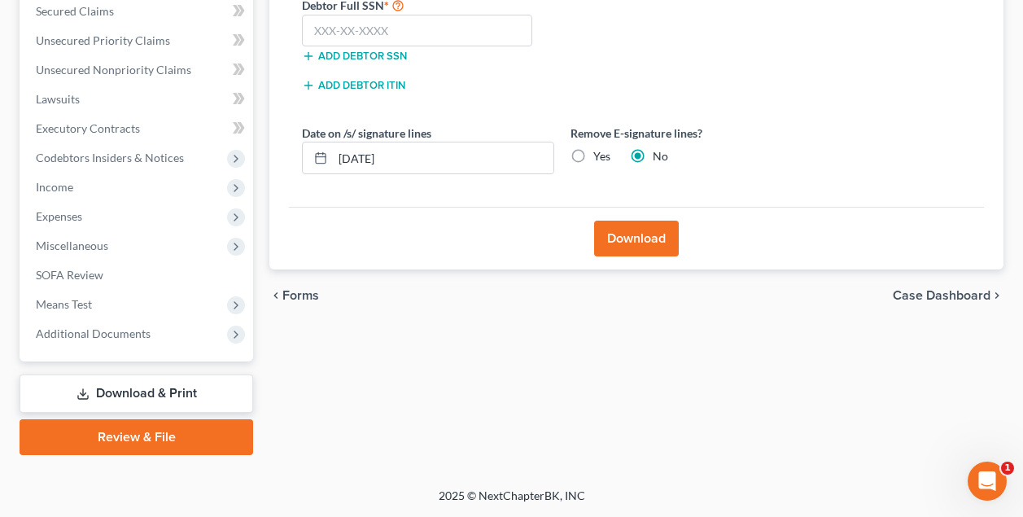
scroll to position [348, 0]
click at [373, 28] on input "text" at bounding box center [417, 31] width 230 height 33
type input "439-70-6277"
click at [443, 72] on div "Debtor Full SSN * 439-70-6277 Add debtor SSN" at bounding box center [428, 35] width 268 height 81
click at [593, 156] on label "Yes" at bounding box center [601, 156] width 17 height 16
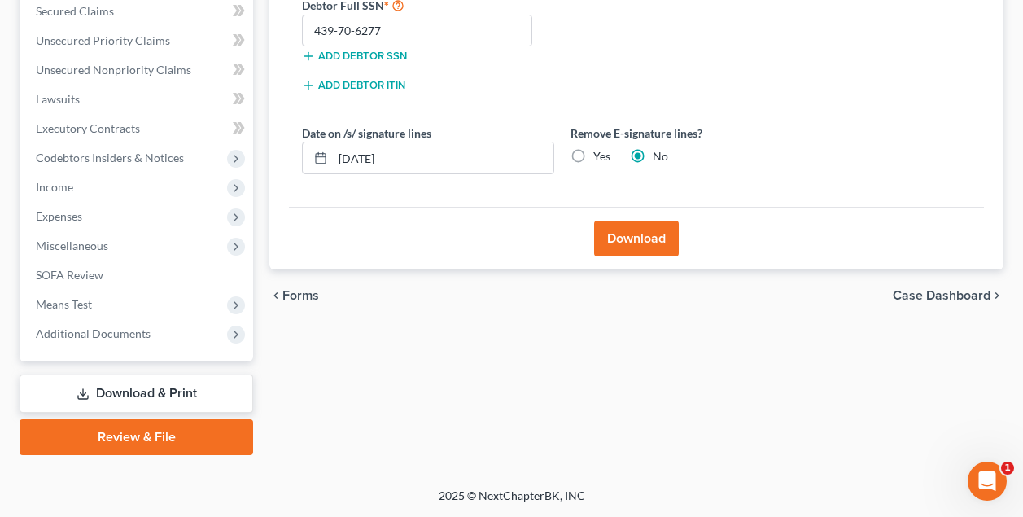
click at [600, 156] on input "Yes" at bounding box center [605, 153] width 11 height 11
radio input "true"
radio input "false"
click at [647, 242] on button "Download" at bounding box center [636, 238] width 85 height 36
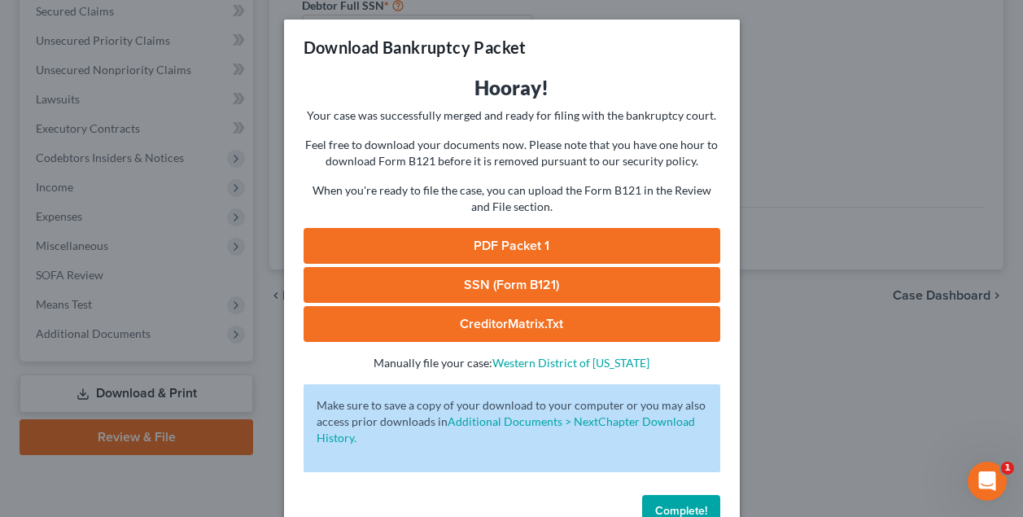
click at [565, 286] on link "SSN (Form B121)" at bounding box center [511, 285] width 417 height 36
click at [459, 243] on link "PDF Packet 1" at bounding box center [511, 246] width 417 height 36
click at [681, 501] on button "Complete!" at bounding box center [681, 511] width 78 height 33
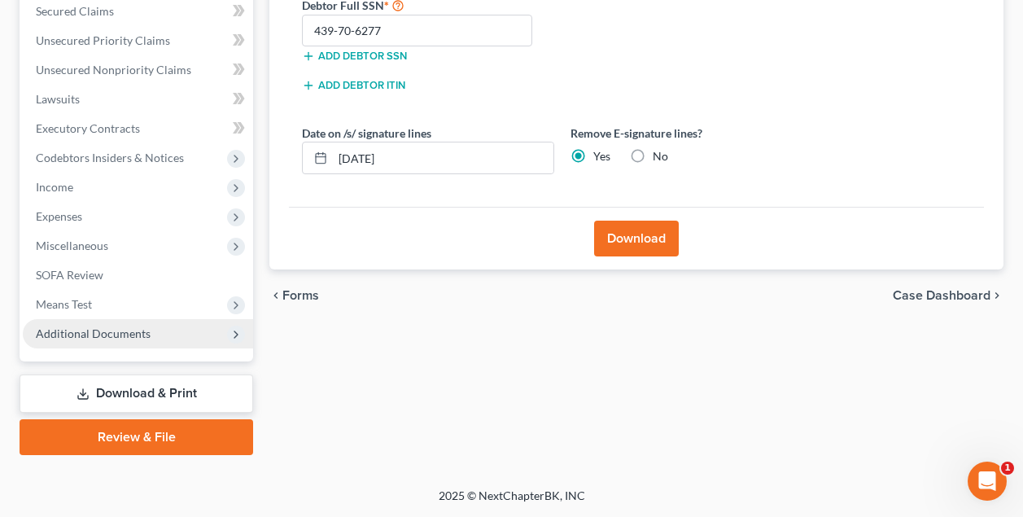
click at [118, 330] on span "Additional Documents" at bounding box center [93, 333] width 115 height 14
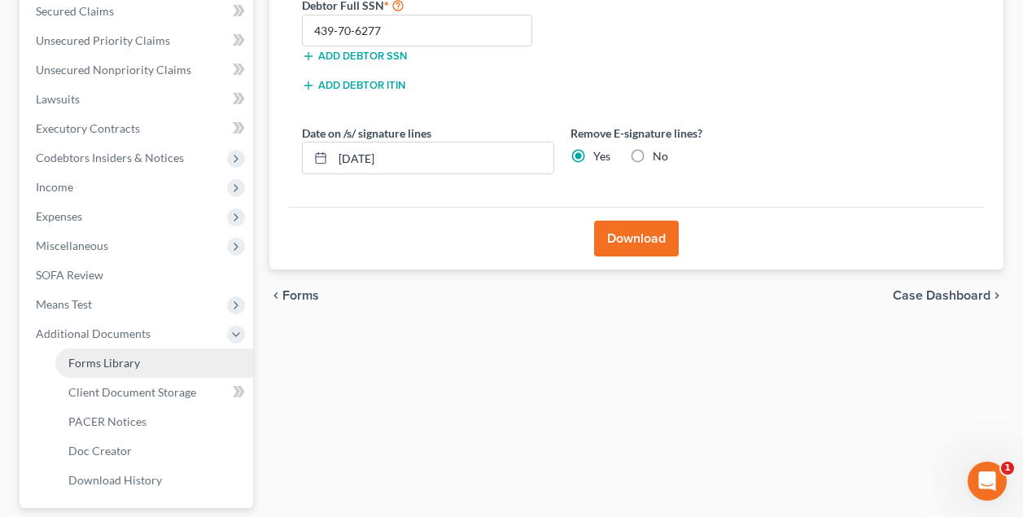
click at [121, 369] on span "Forms Library" at bounding box center [104, 363] width 72 height 14
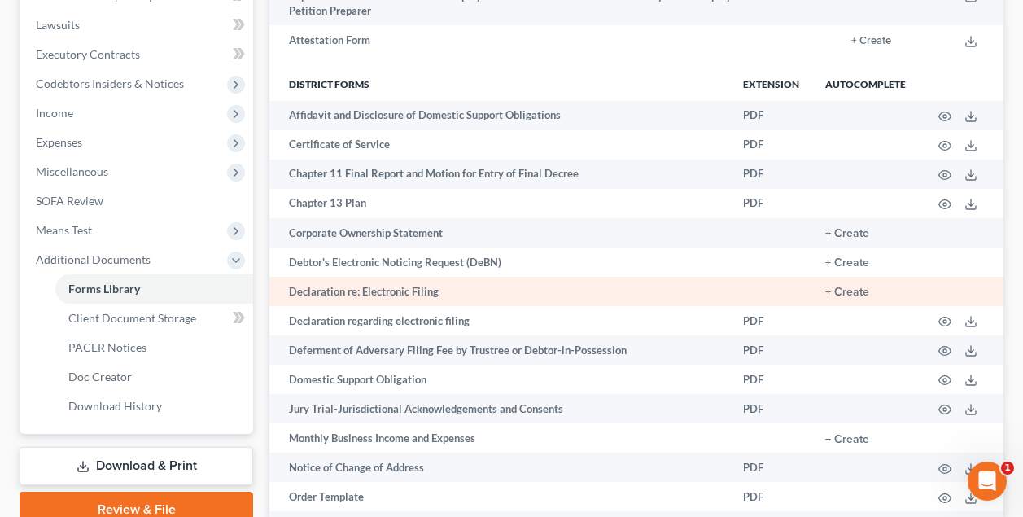
scroll to position [465, 0]
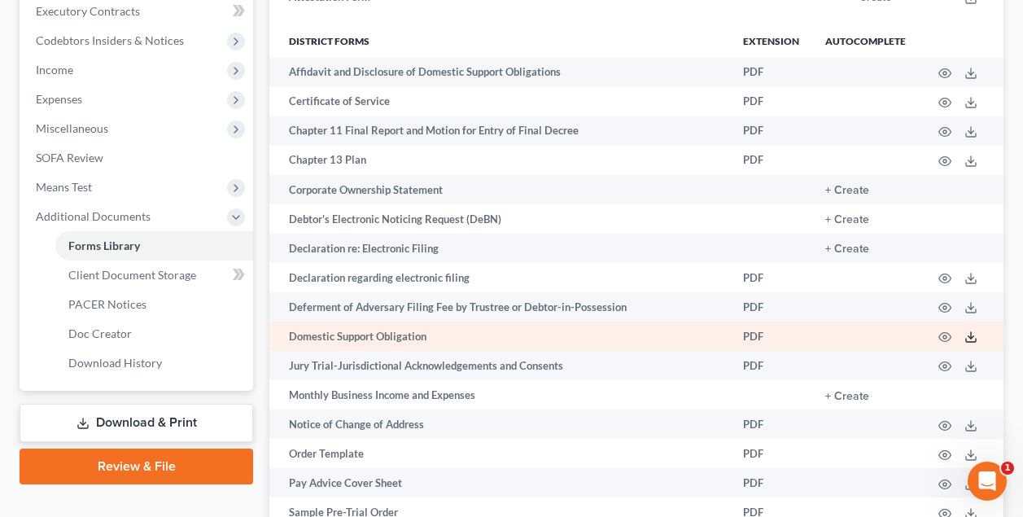
click at [971, 336] on line at bounding box center [971, 335] width 0 height 7
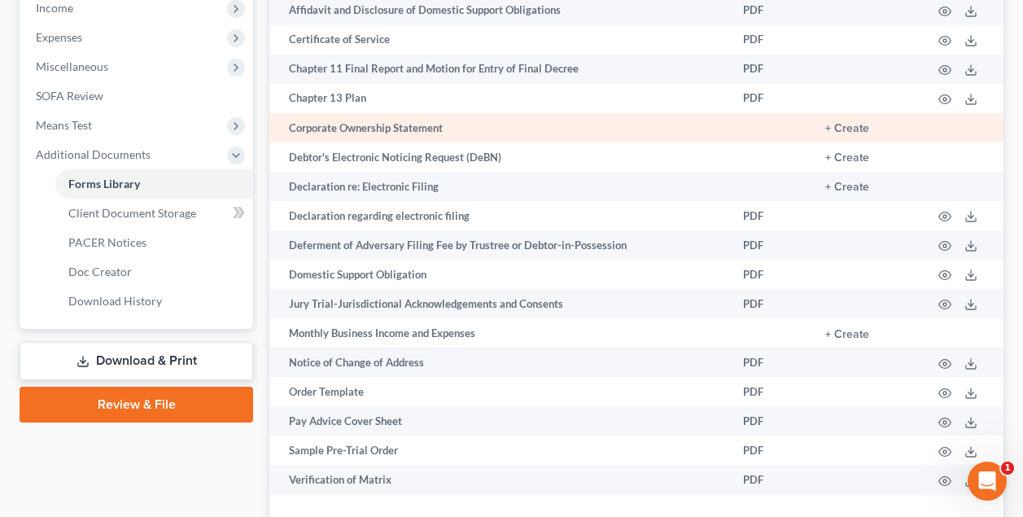
scroll to position [586, 0]
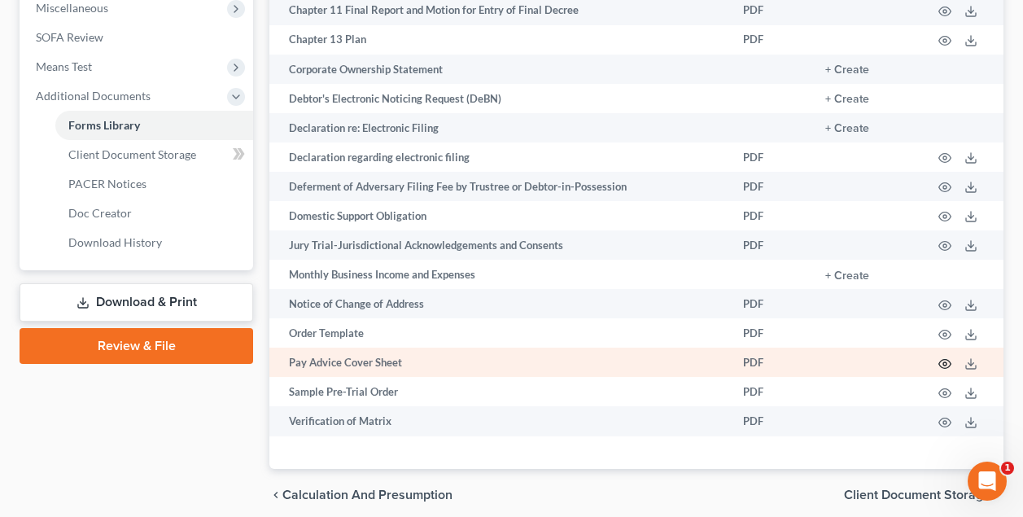
click at [946, 362] on circle "button" at bounding box center [944, 363] width 3 height 3
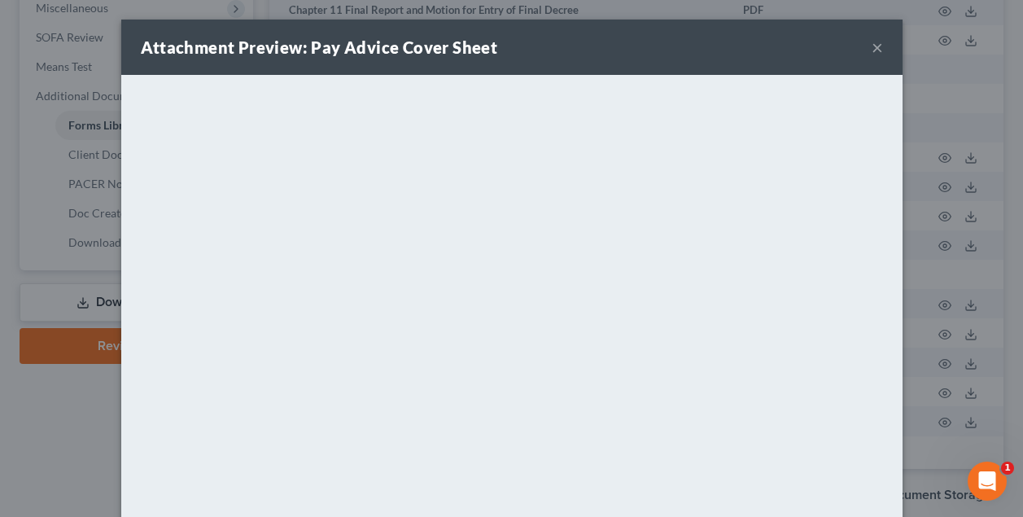
click at [971, 363] on div "Attachment Preview: Pay Advice Cover Sheet × <object ng-attr-data='https://next…" at bounding box center [511, 258] width 1023 height 517
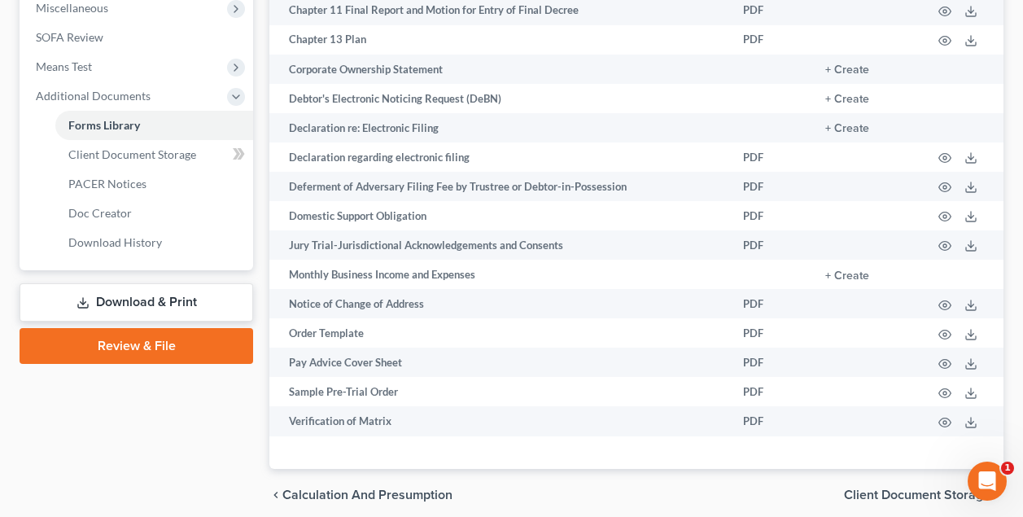
click at [971, 363] on polyline at bounding box center [971, 363] width 6 height 2
